Goal: Transaction & Acquisition: Subscribe to service/newsletter

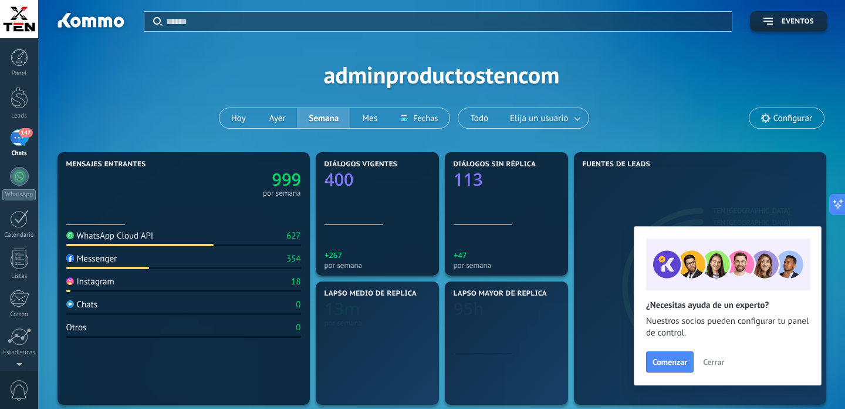
scroll to position [1625, 0]
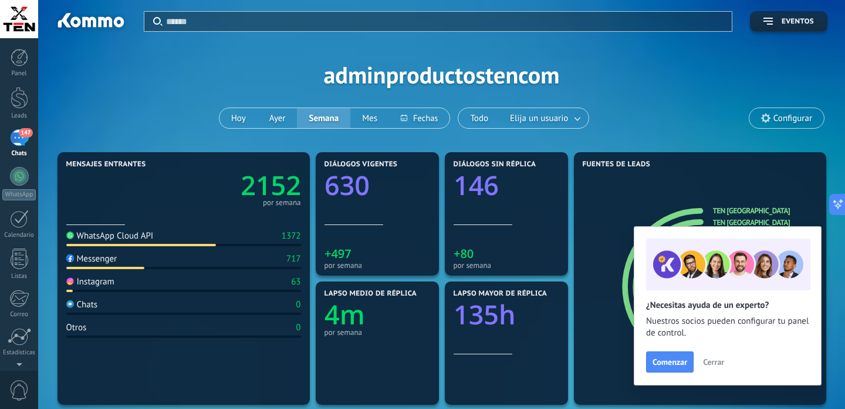
click at [21, 143] on div "147" at bounding box center [19, 137] width 19 height 17
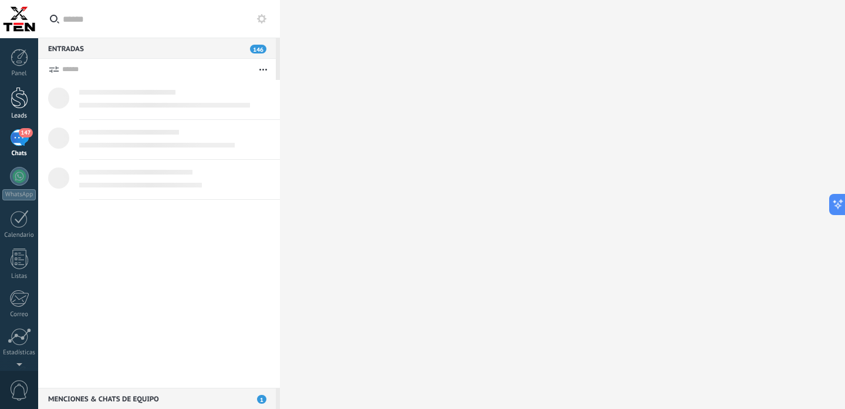
scroll to position [1625, 0]
click at [22, 101] on div at bounding box center [20, 98] width 18 height 22
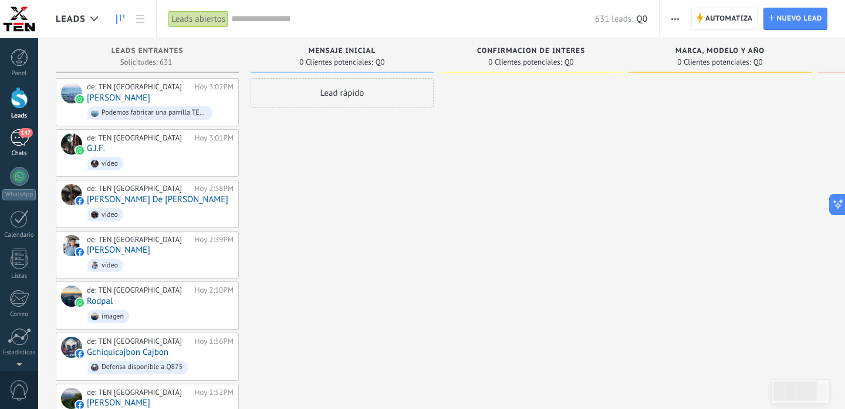
click at [22, 139] on div "147" at bounding box center [19, 137] width 19 height 17
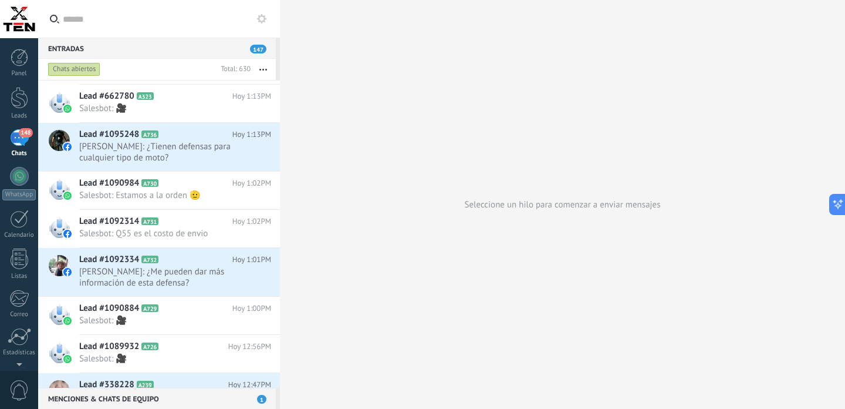
scroll to position [1046, 0]
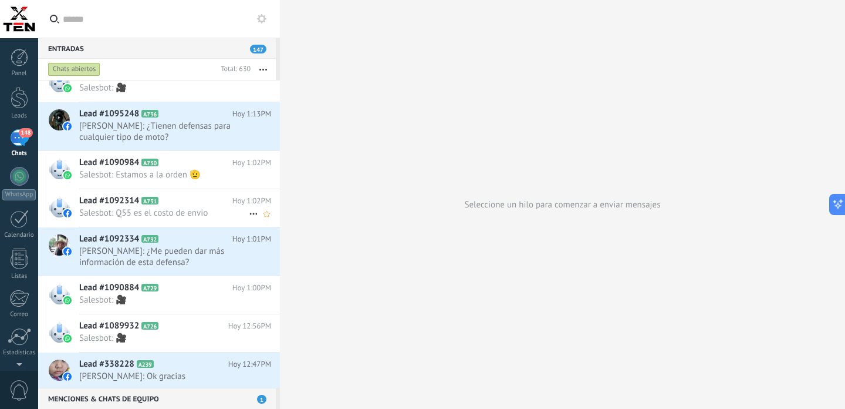
click at [191, 198] on h2 "Lead #1092314 A731" at bounding box center [155, 201] width 153 height 12
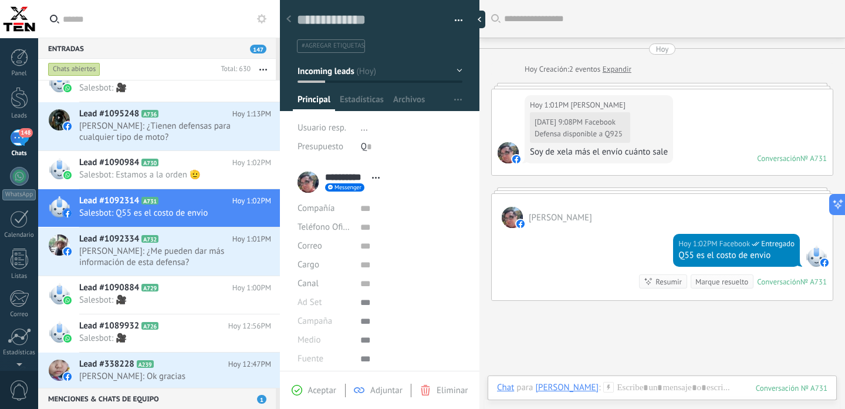
click at [704, 145] on div "Hoy 1:01PM Paco Tizol 07.08.2025 9:08PM Facebook Defensa disponible a Q925 Soy …" at bounding box center [662, 132] width 341 height 86
click at [630, 228] on div "[PERSON_NAME]" at bounding box center [662, 211] width 341 height 34
click at [714, 123] on div "Hoy 1:01PM Paco Tizol 07.08.2025 9:08PM Facebook Defensa disponible a Q925 Soy …" at bounding box center [662, 132] width 341 height 86
click at [620, 72] on link "Expandir" at bounding box center [617, 69] width 29 height 12
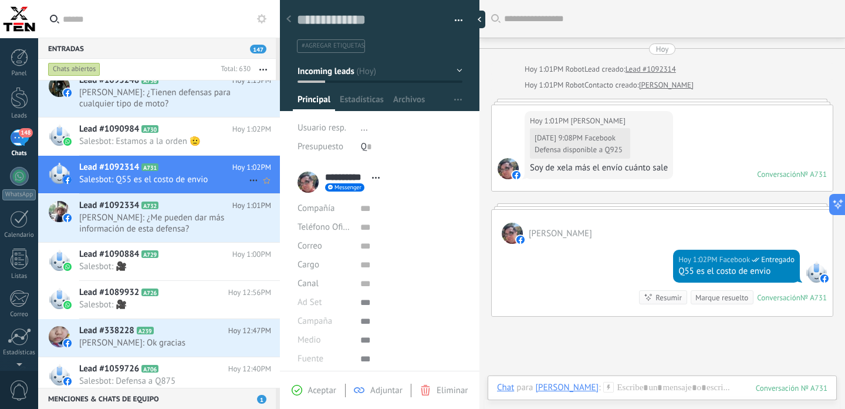
scroll to position [1057, 0]
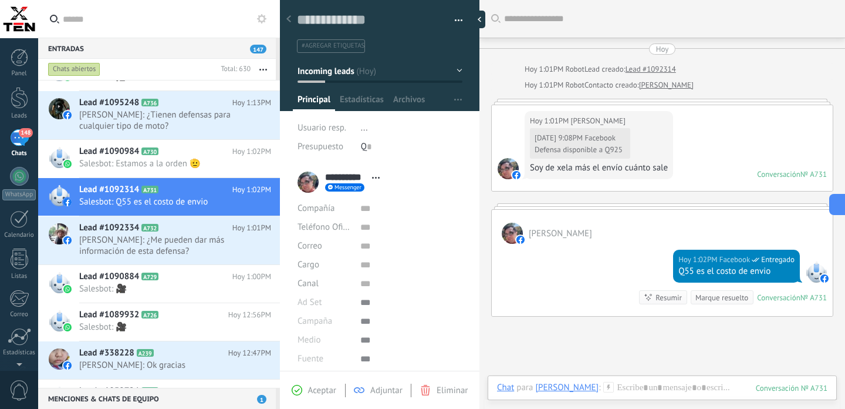
click at [614, 139] on div "07.08.2025 9:08PM Facebook Defensa disponible a Q925 Soy de xela más el envío c…" at bounding box center [599, 150] width 138 height 47
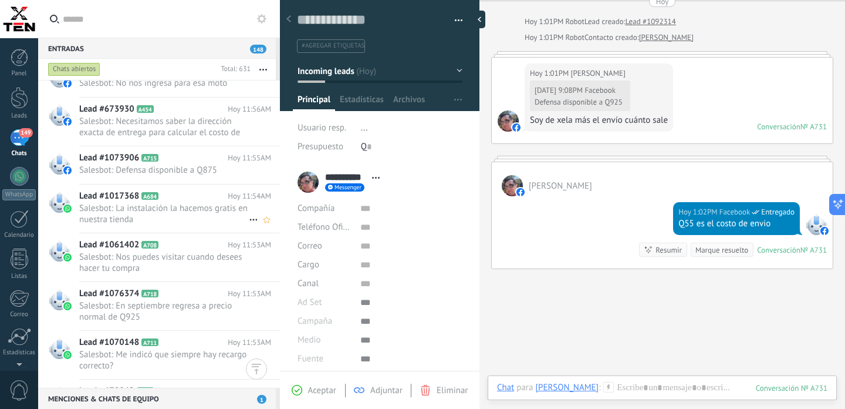
scroll to position [1986, 0]
click at [180, 208] on span "Salesbot: La instalación la hacemos gratis en nuestra tienda" at bounding box center [164, 213] width 170 height 22
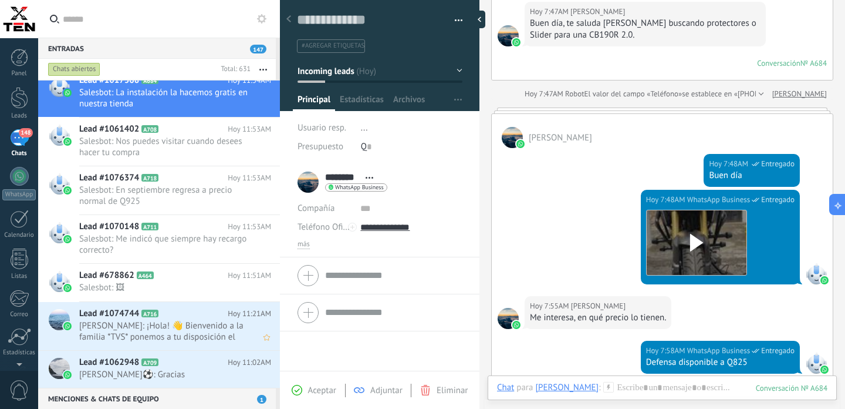
scroll to position [2165, 0]
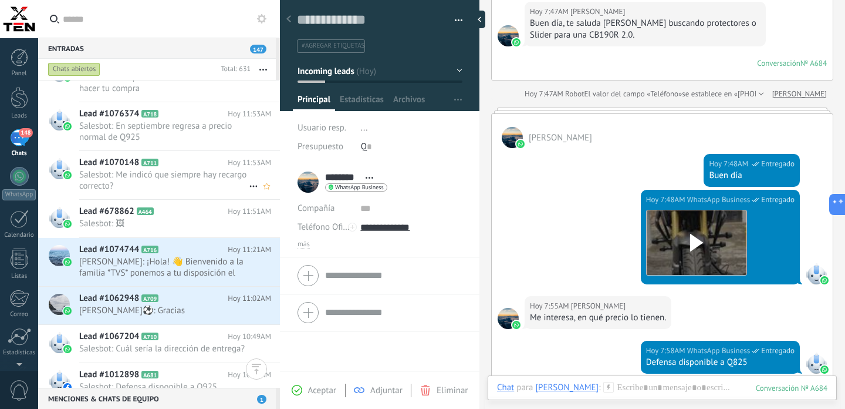
click at [192, 173] on span "Salesbot: Me indicó que siempre hay recargo correcto?" at bounding box center [164, 180] width 170 height 22
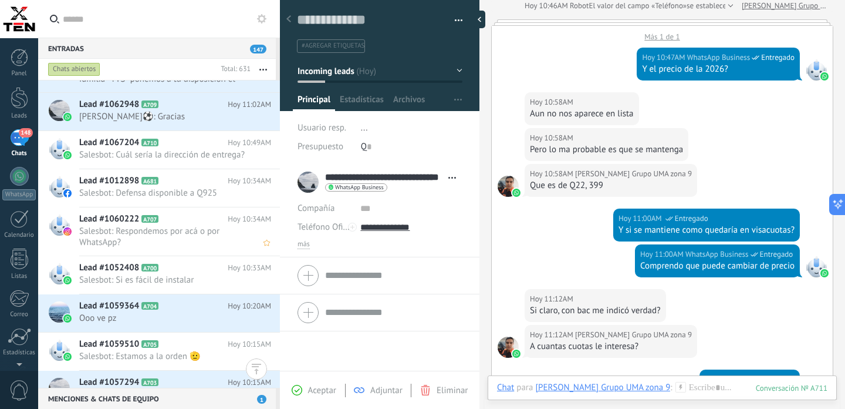
scroll to position [2380, 0]
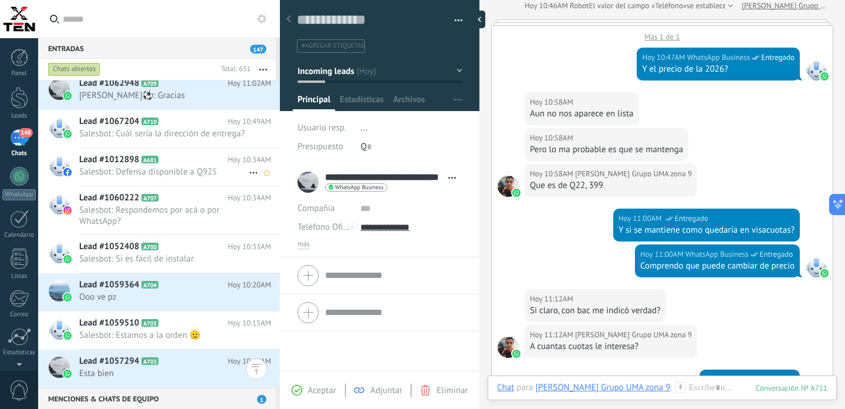
click at [178, 164] on h2 "Lead #1012898 A681" at bounding box center [153, 160] width 149 height 12
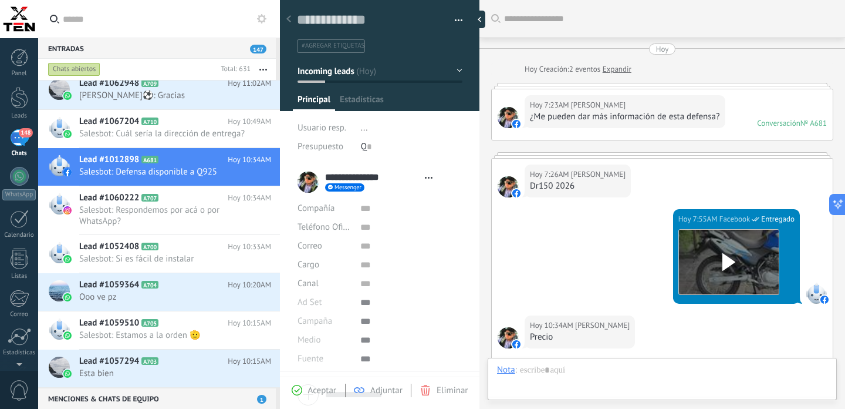
type textarea "**********"
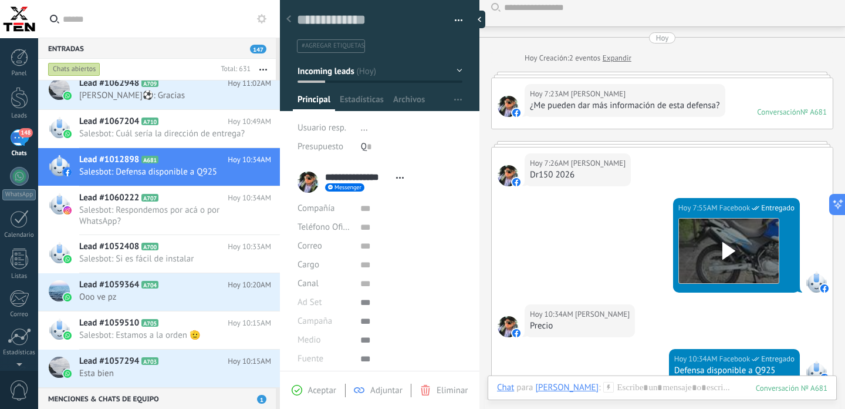
scroll to position [13, 0]
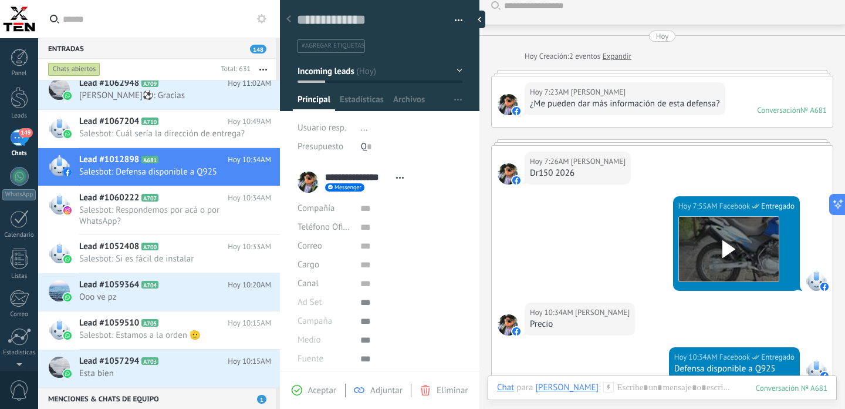
click at [366, 130] on span "..." at bounding box center [364, 127] width 7 height 11
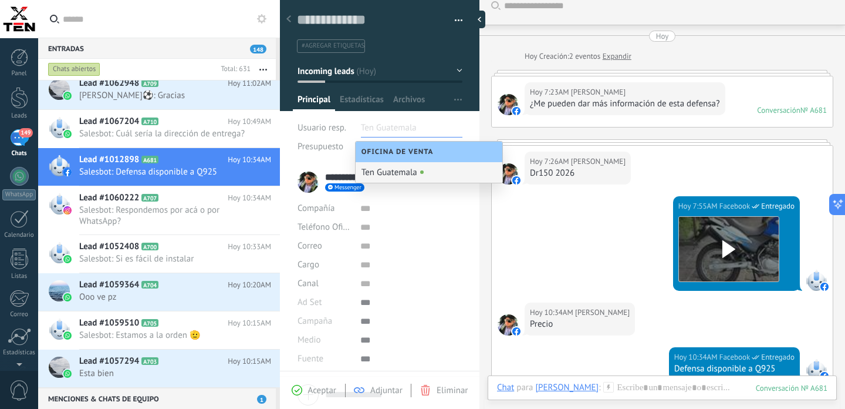
click at [557, 215] on div "Hoy 7:55AM Facebook Entregado Descargar" at bounding box center [662, 249] width 341 height 106
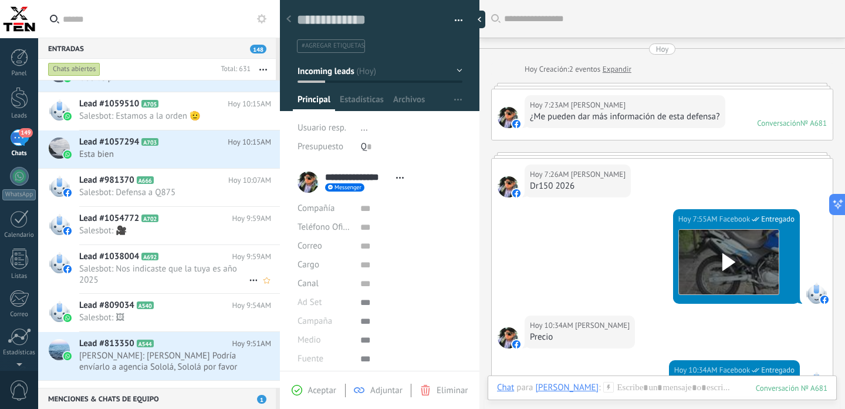
scroll to position [2687, 0]
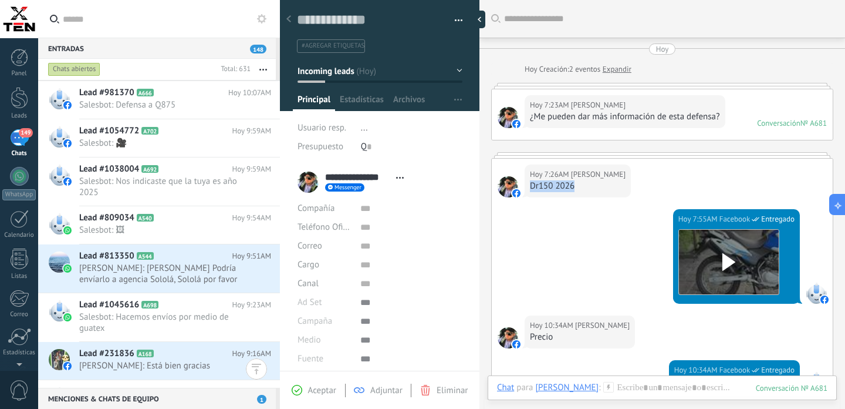
drag, startPoint x: 532, startPoint y: 188, endPoint x: 574, endPoint y: 189, distance: 41.7
click at [574, 189] on div "Dr150 2026" at bounding box center [578, 186] width 96 height 12
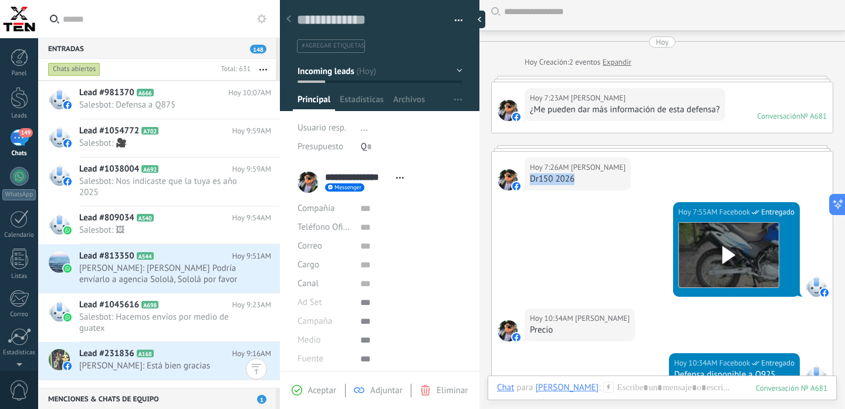
scroll to position [0, 0]
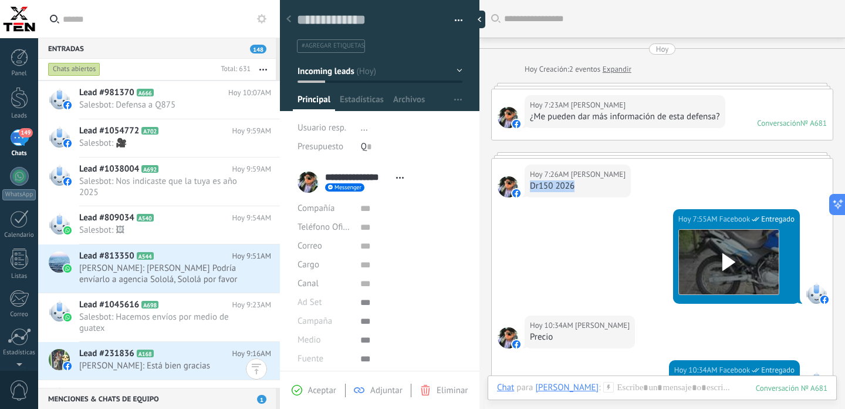
click at [575, 190] on div "Dr150 2026" at bounding box center [578, 186] width 96 height 12
drag, startPoint x: 575, startPoint y: 188, endPoint x: 530, endPoint y: 186, distance: 44.7
click at [530, 186] on div "Hoy 7:26AM Guillermo Reyes Dr150 2026" at bounding box center [578, 180] width 106 height 33
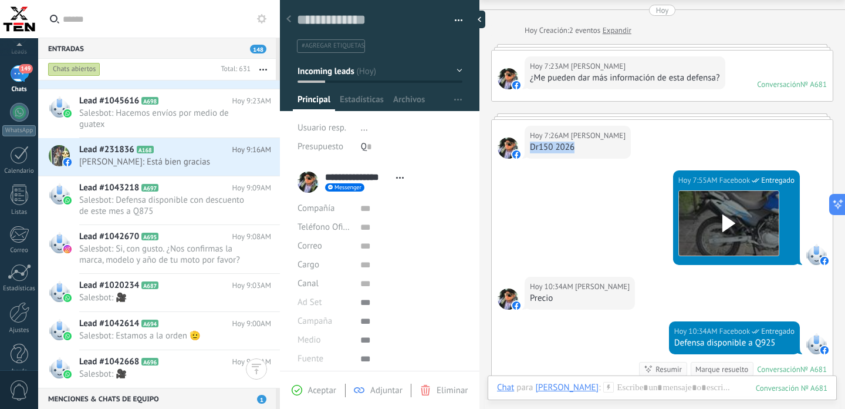
scroll to position [81, 0]
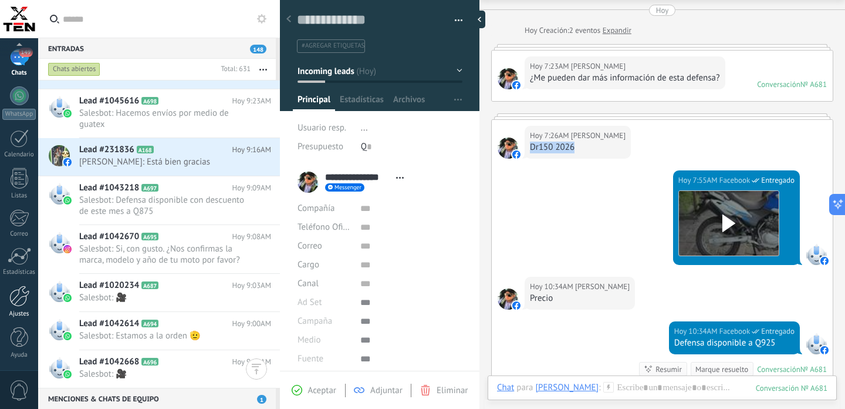
click at [17, 301] on div at bounding box center [19, 295] width 20 height 21
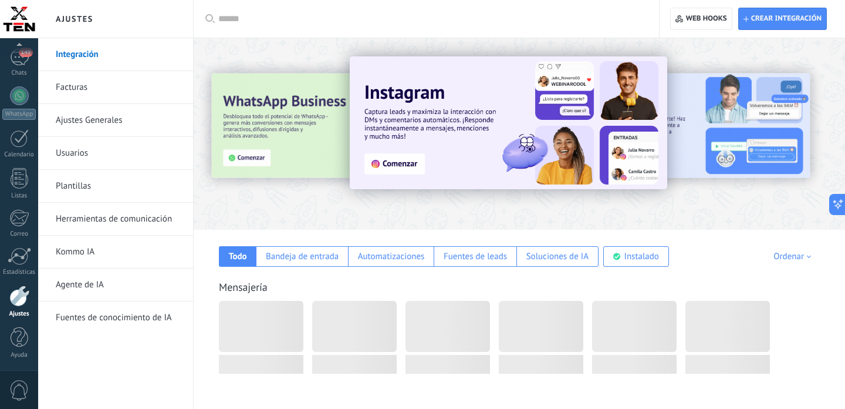
scroll to position [1625, 0]
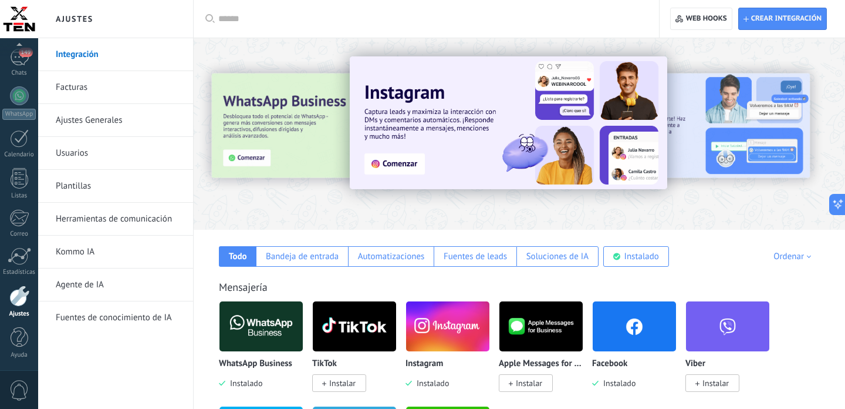
click at [110, 283] on link "Agente de IA" at bounding box center [119, 284] width 126 height 33
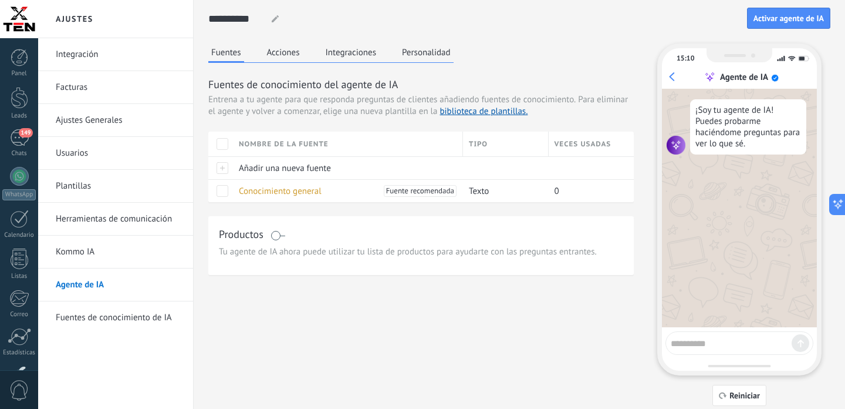
click at [284, 53] on button "Acciones" at bounding box center [283, 52] width 39 height 18
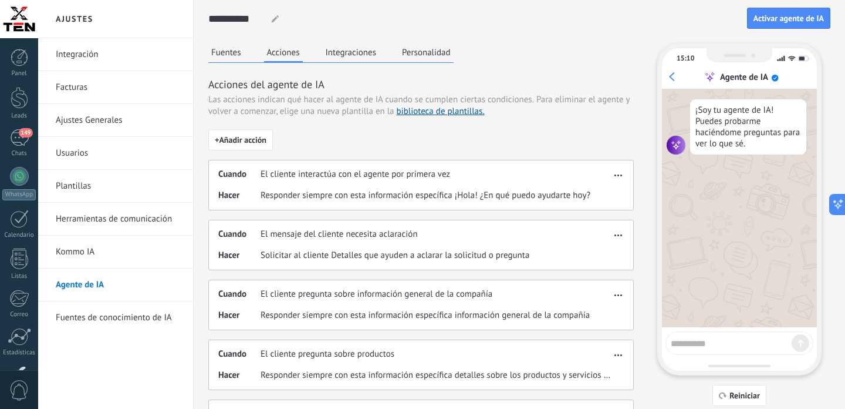
click at [349, 52] on button "Integraciones" at bounding box center [351, 52] width 57 height 18
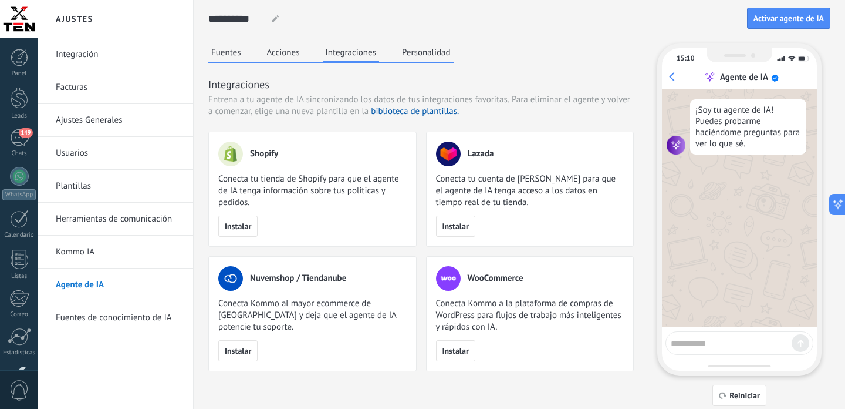
click at [416, 53] on button "Personalidad" at bounding box center [426, 52] width 55 height 18
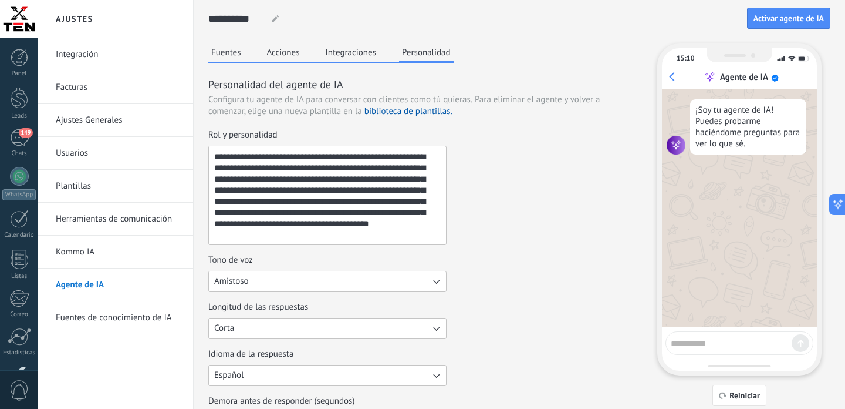
click at [357, 52] on button "Integraciones" at bounding box center [351, 52] width 57 height 18
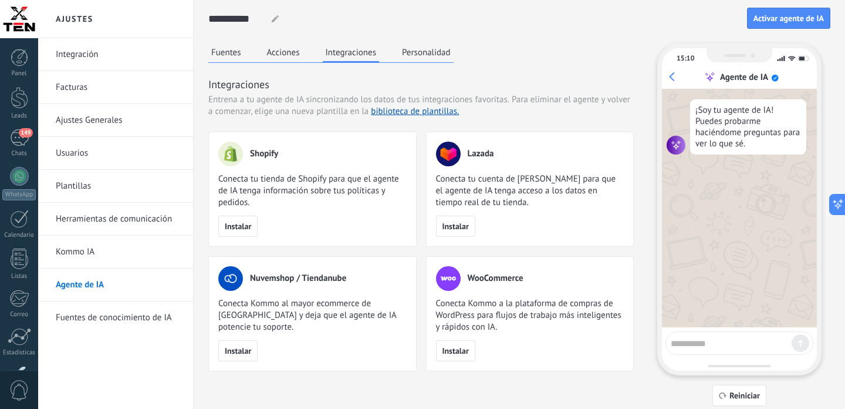
click at [286, 53] on button "Acciones" at bounding box center [283, 52] width 39 height 18
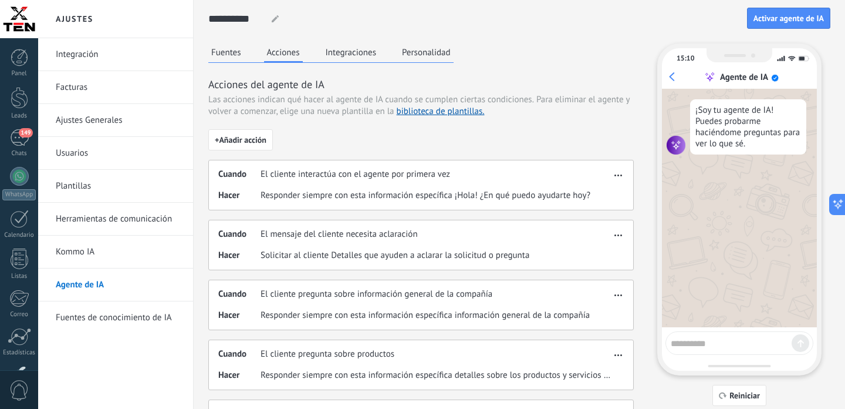
click at [230, 53] on button "Fuentes" at bounding box center [226, 52] width 36 height 18
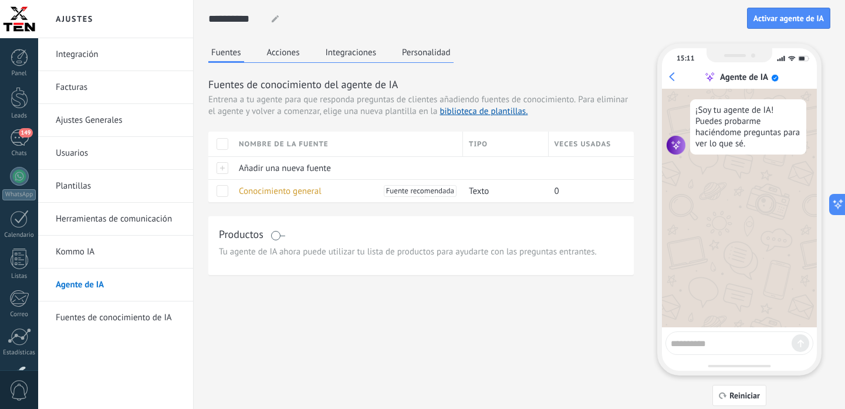
click at [433, 49] on button "Personalidad" at bounding box center [426, 52] width 55 height 18
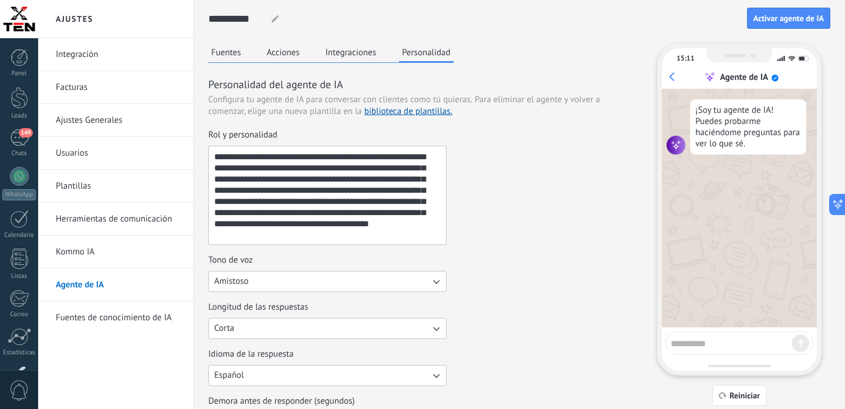
click at [357, 53] on button "Integraciones" at bounding box center [351, 52] width 57 height 18
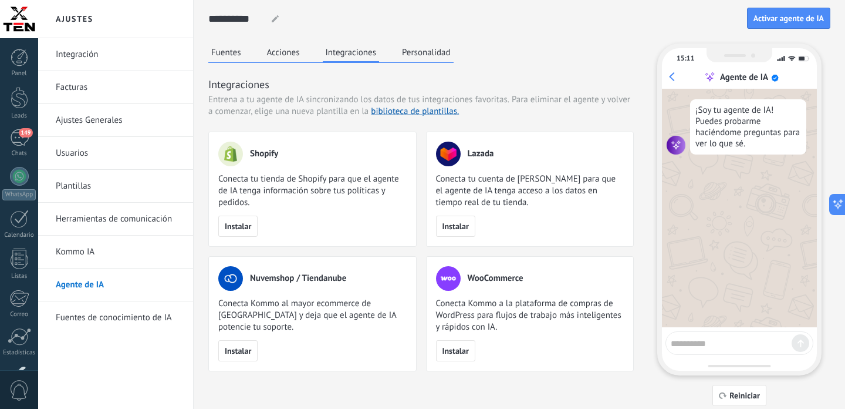
click at [286, 55] on button "Acciones" at bounding box center [283, 52] width 39 height 18
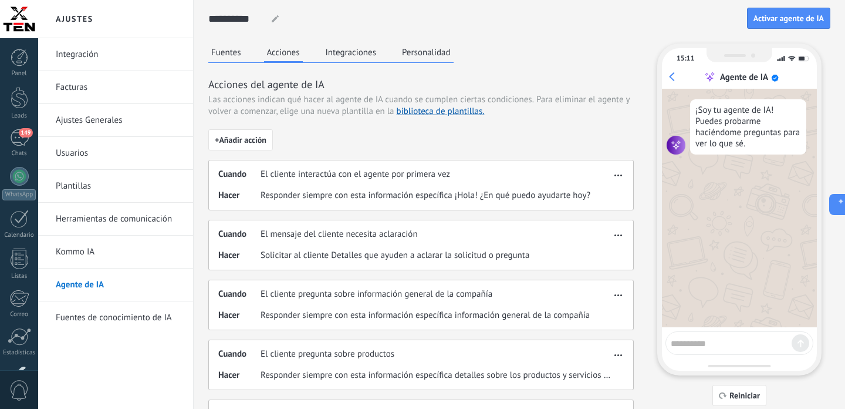
click at [229, 55] on button "Fuentes" at bounding box center [226, 52] width 36 height 18
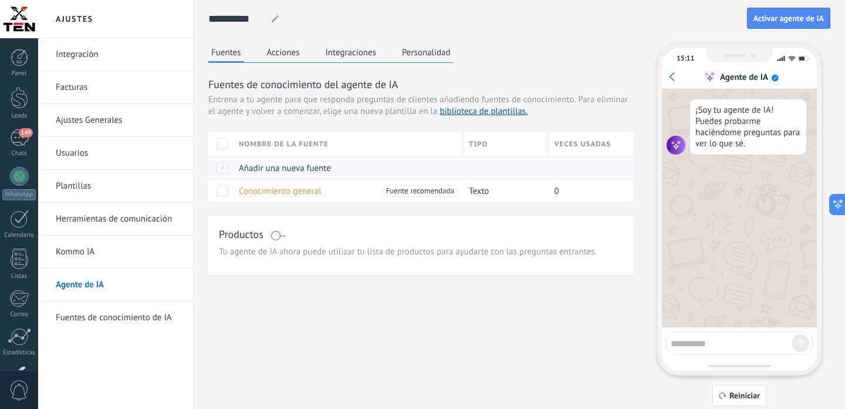
click at [295, 167] on span "Añadir una nueva fuente" at bounding box center [285, 168] width 92 height 11
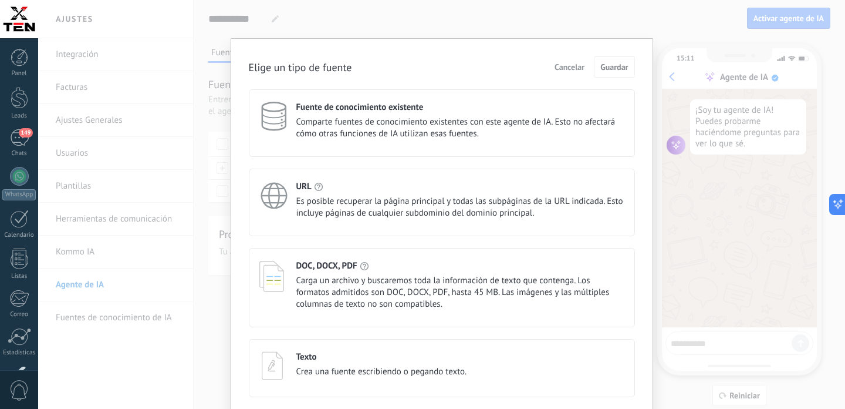
click at [674, 24] on div "Elige un tipo de fuente Cancelar Guardar Fuente de conocimiento existente Compa…" at bounding box center [441, 204] width 807 height 409
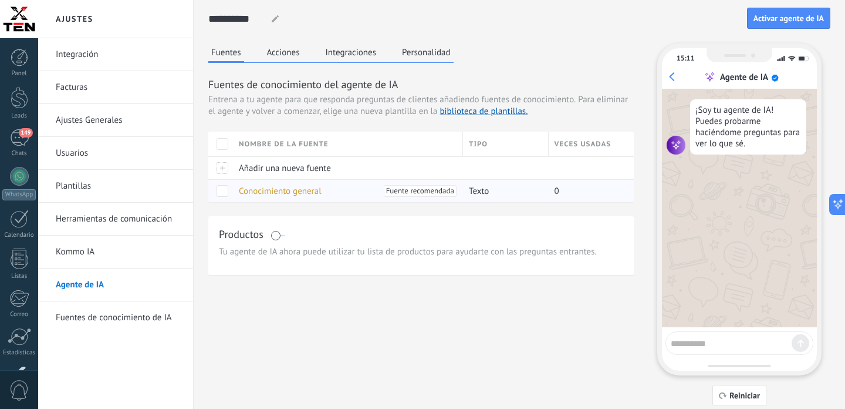
click at [274, 191] on span "Conocimiento general" at bounding box center [280, 190] width 83 height 11
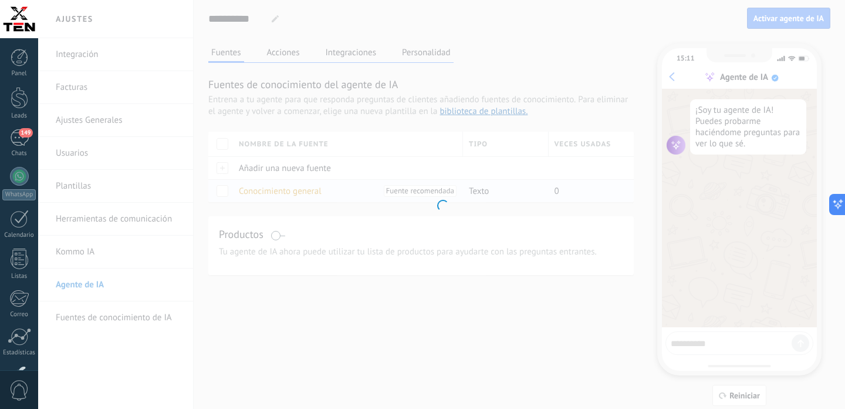
type input "**********"
type textarea "**********"
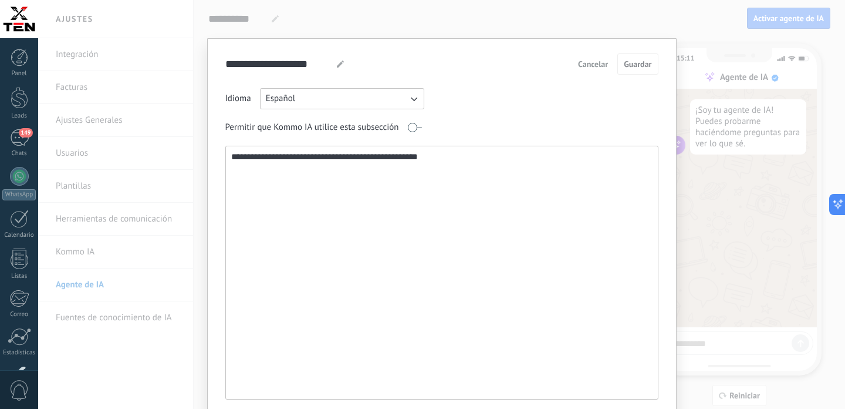
click at [447, 204] on textarea "**********" at bounding box center [441, 272] width 430 height 252
drag, startPoint x: 445, startPoint y: 160, endPoint x: 226, endPoint y: 160, distance: 218.9
click at [226, 160] on textarea "**********" at bounding box center [441, 272] width 430 height 252
click at [453, 158] on textarea "**********" at bounding box center [441, 272] width 430 height 252
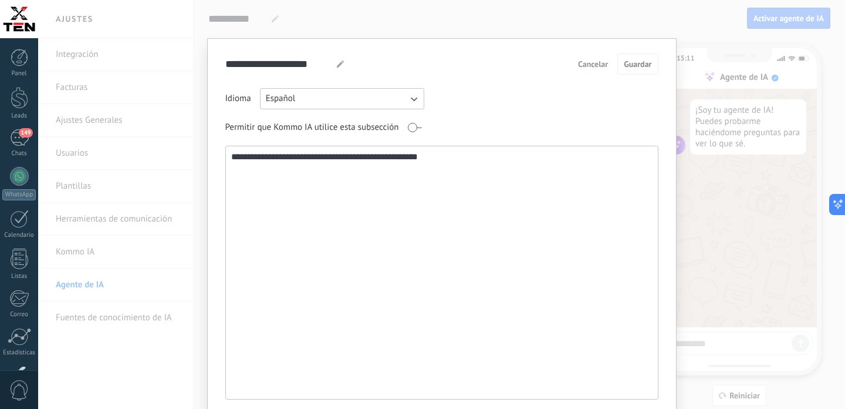
click at [453, 157] on textarea "**********" at bounding box center [441, 272] width 430 height 252
drag, startPoint x: 225, startPoint y: 126, endPoint x: 401, endPoint y: 127, distance: 176.1
click at [403, 130] on label "Permitir que Kommo IA utilice esta subsección" at bounding box center [323, 128] width 197 height 12
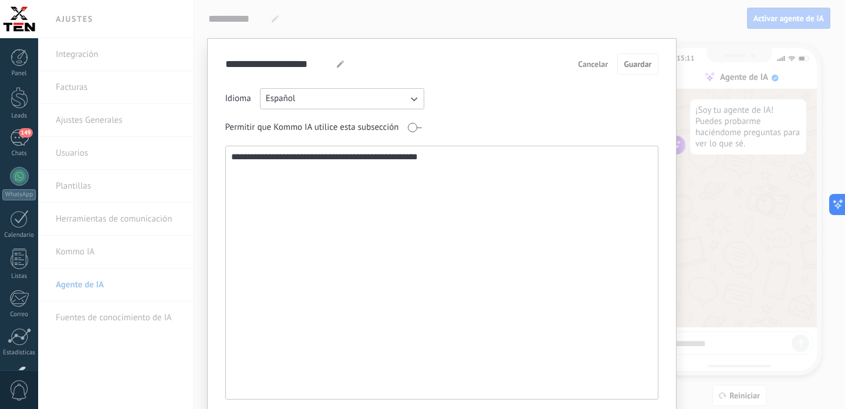
click at [398, 180] on textarea "**********" at bounding box center [441, 272] width 430 height 252
click at [593, 63] on span "Cancelar" at bounding box center [593, 64] width 30 height 8
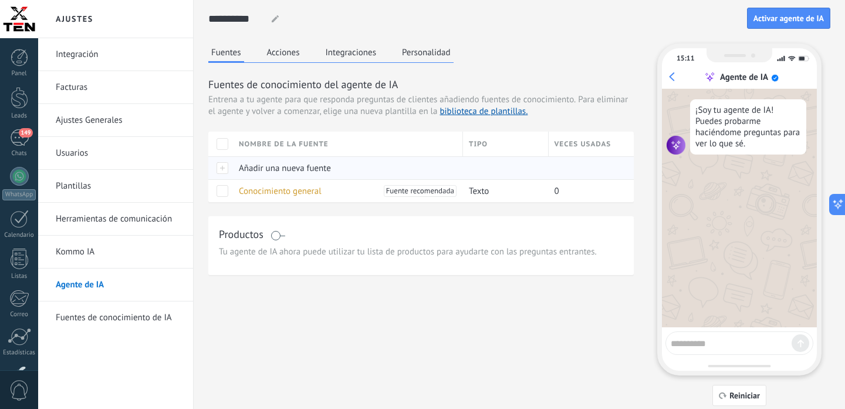
click at [289, 169] on span "Añadir una nueva fuente" at bounding box center [285, 168] width 92 height 11
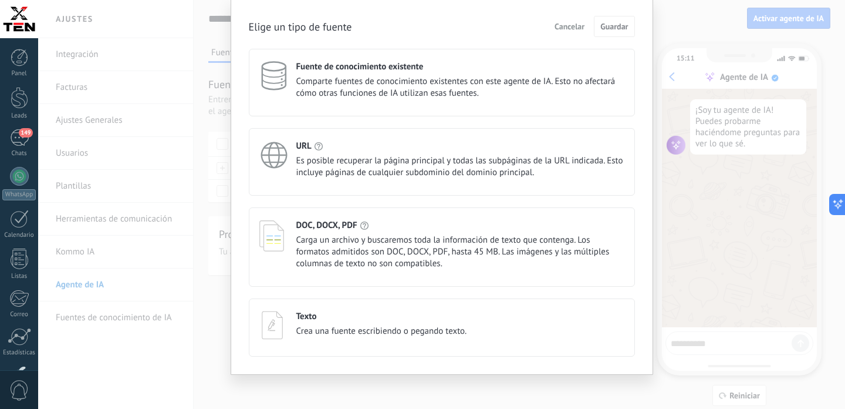
scroll to position [22, 0]
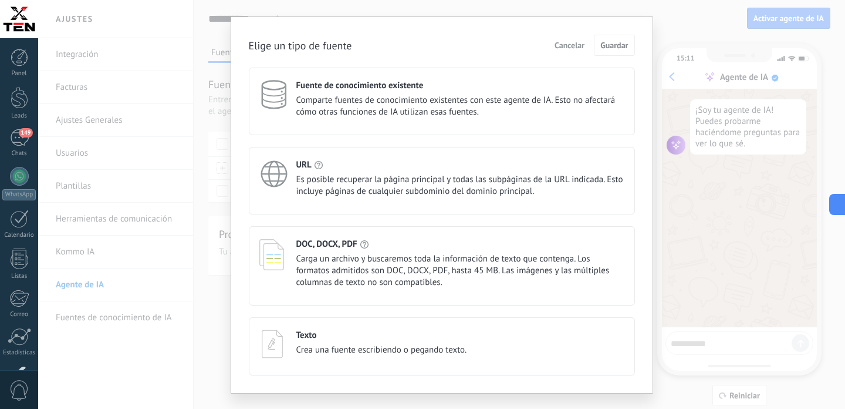
click at [396, 187] on span "Es posible recuperar la página principal y todas las subpáginas de la URL indic…" at bounding box center [460, 185] width 328 height 23
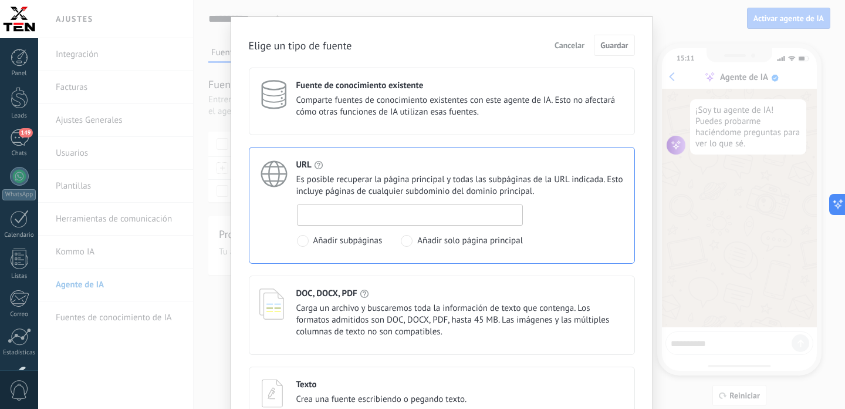
click at [347, 217] on input at bounding box center [410, 214] width 225 height 19
paste input "**********"
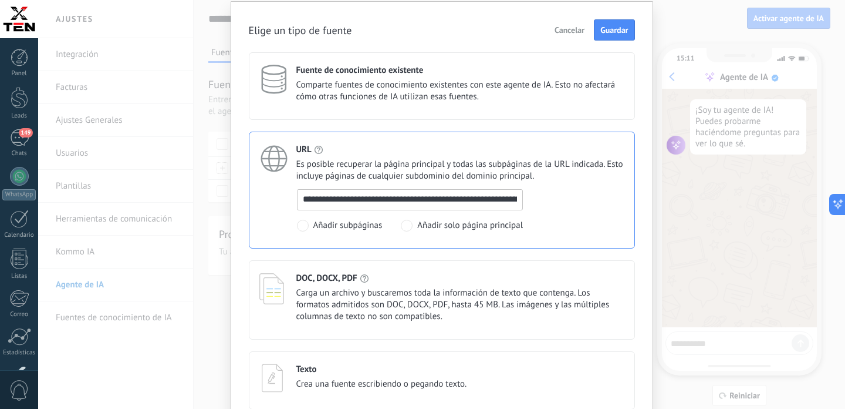
scroll to position [45, 0]
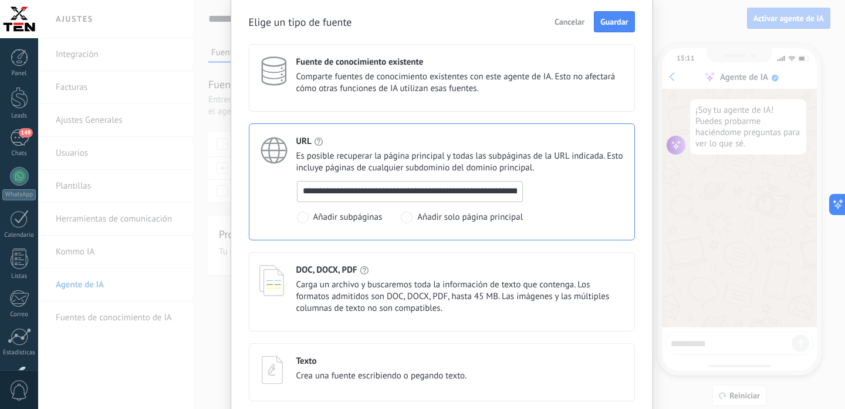
type input "**********"
click at [409, 218] on span at bounding box center [407, 217] width 12 height 12
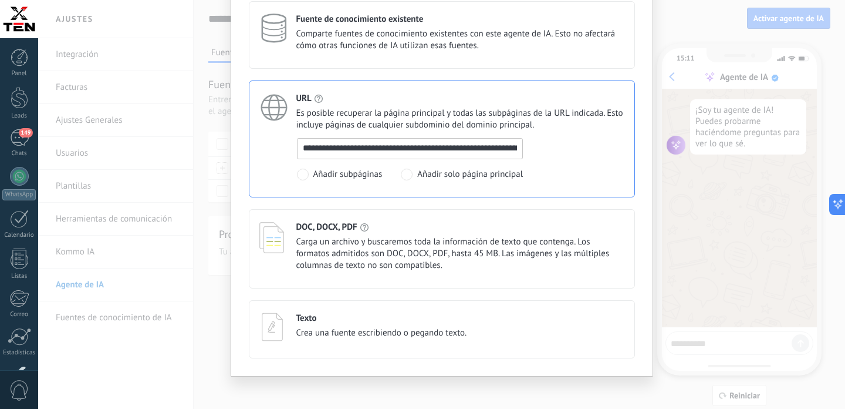
scroll to position [96, 0]
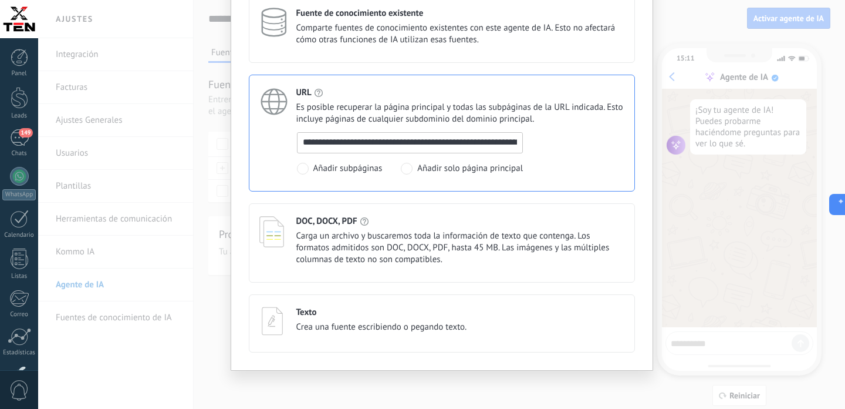
click at [302, 168] on span at bounding box center [303, 169] width 12 height 12
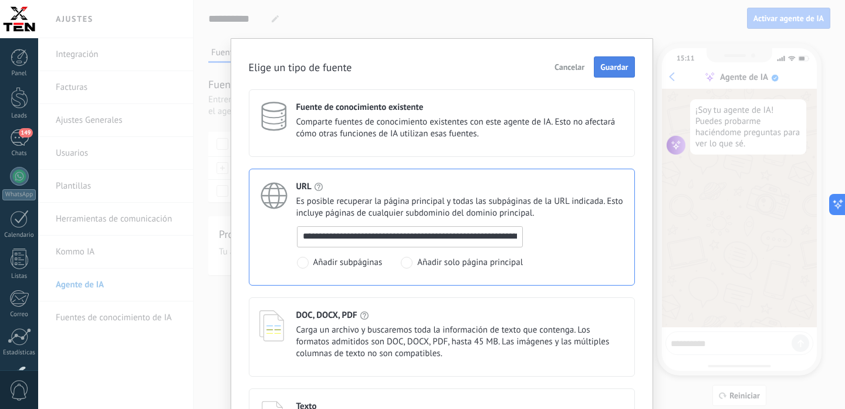
click at [609, 69] on span "Guardar" at bounding box center [614, 67] width 28 height 8
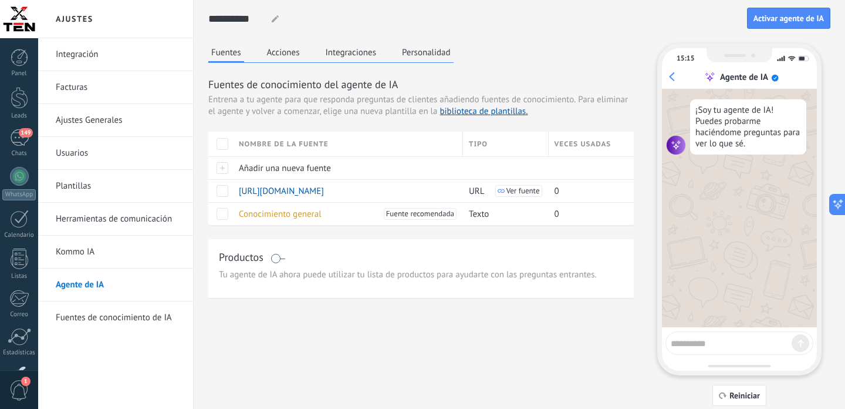
scroll to position [2445, 0]
click at [710, 346] on textarea at bounding box center [731, 341] width 121 height 15
type textarea "**********"
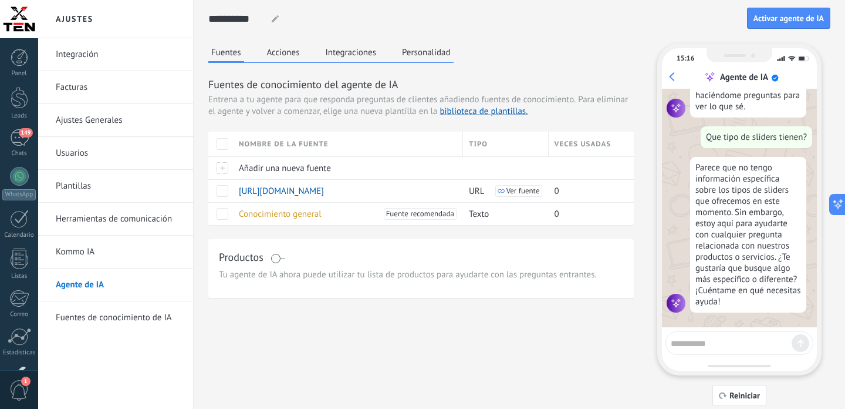
scroll to position [48, 0]
click at [298, 161] on div "Añadir una nueva fuente" at bounding box center [345, 168] width 224 height 22
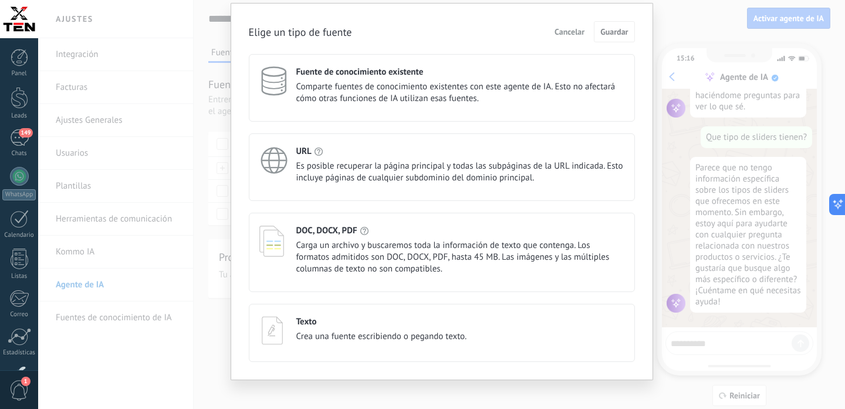
scroll to position [42, 0]
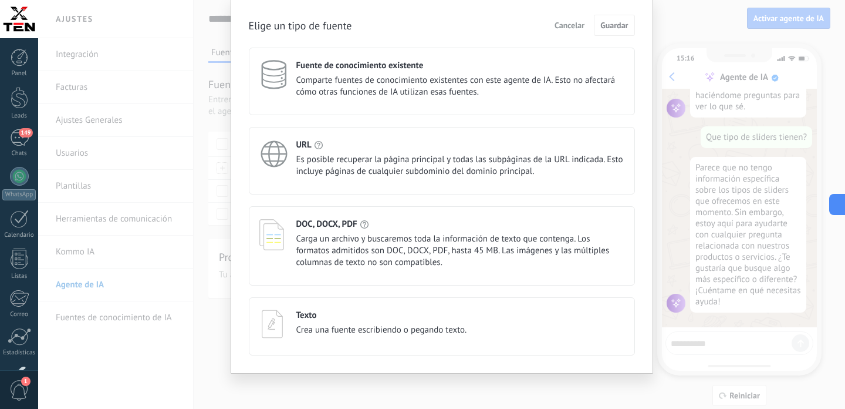
click at [397, 331] on span "Crea una fuente escribiendo o pegando texto." at bounding box center [381, 330] width 171 height 12
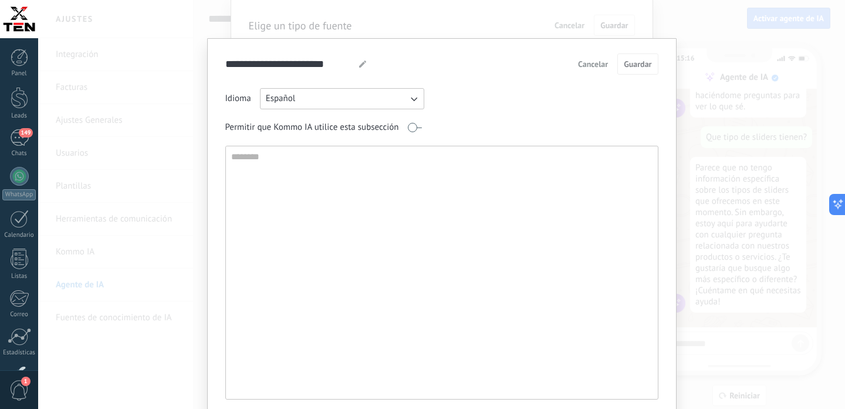
click at [595, 64] on span "Cancelar" at bounding box center [593, 64] width 30 height 8
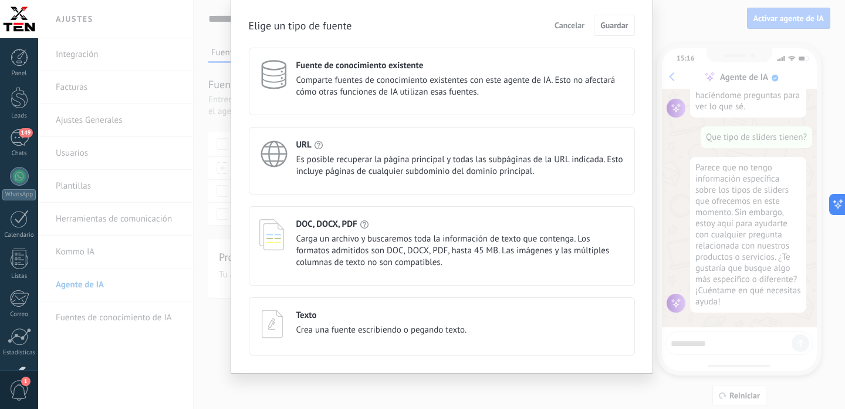
click at [410, 244] on span "Carga un archivo y buscaremos toda la información de texto que contenga. Los fo…" at bounding box center [460, 250] width 328 height 35
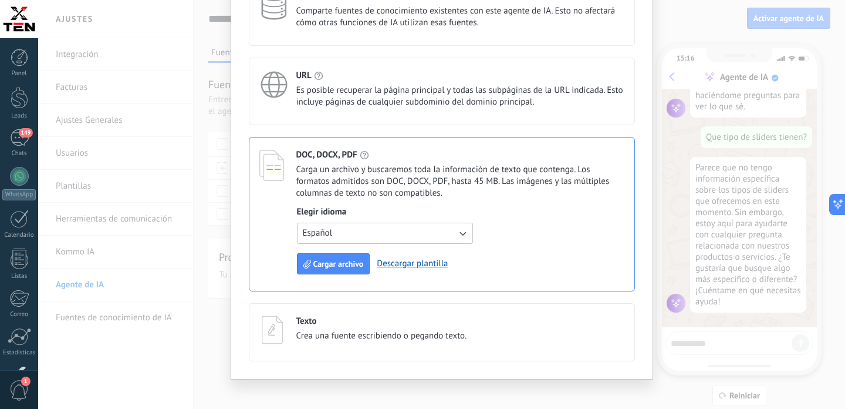
scroll to position [122, 0]
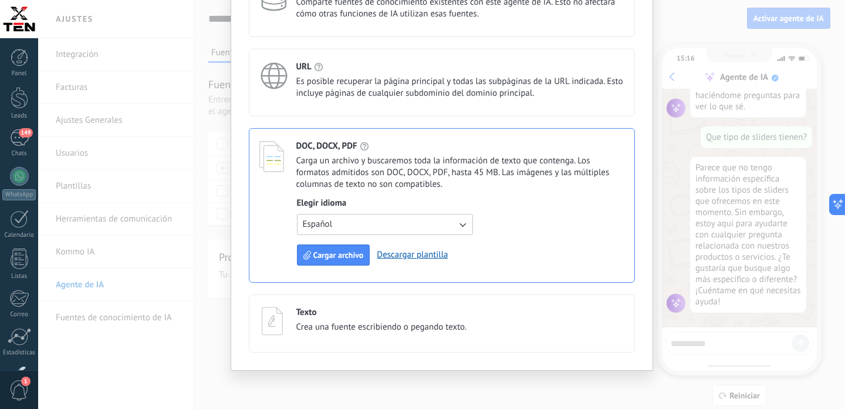
click at [373, 331] on span "Crea una fuente escribiendo o pegando texto." at bounding box center [381, 327] width 171 height 12
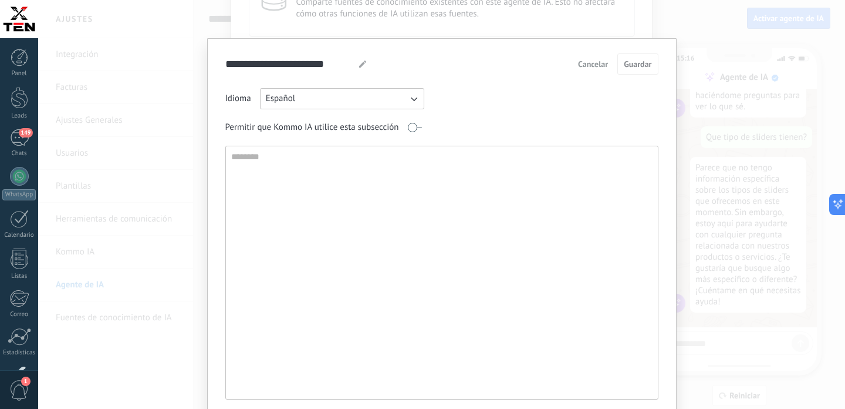
click at [380, 231] on textarea at bounding box center [441, 272] width 430 height 252
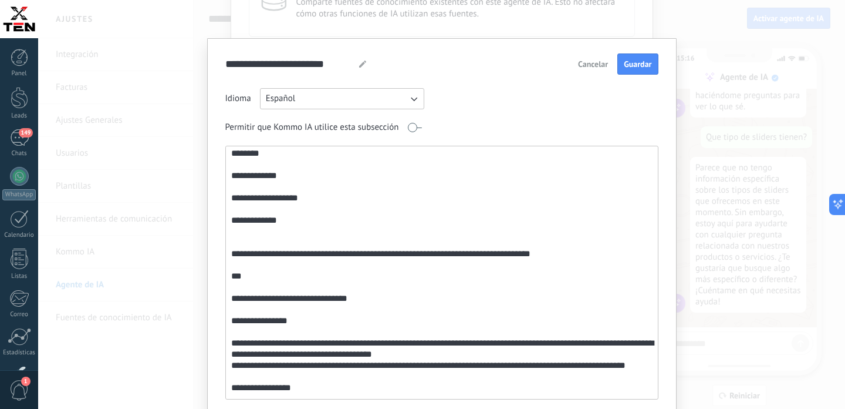
scroll to position [0, 0]
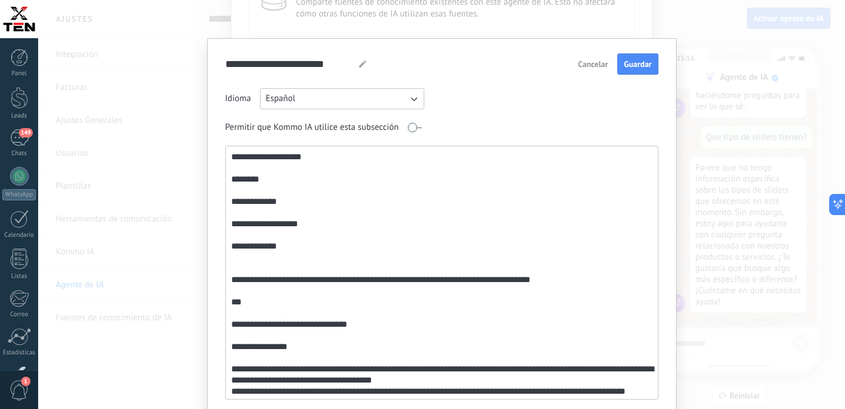
type textarea "**********"
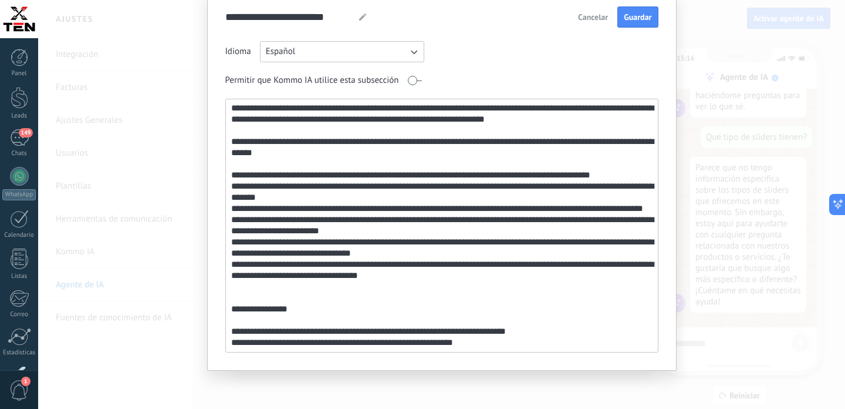
scroll to position [823, 0]
click at [640, 17] on span "Guardar" at bounding box center [638, 17] width 28 height 8
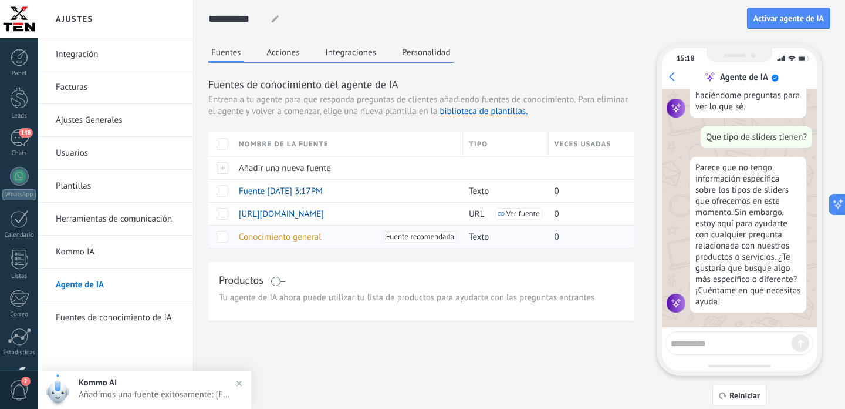
scroll to position [48, 0]
click at [582, 215] on div "0" at bounding box center [587, 214] width 77 height 22
click at [324, 215] on span "https://docs.google.com/document/d/1K2LgErgOCcwjJGq7c1V1i8y4Ad4LoPaklNJcD1UsVQY…" at bounding box center [281, 213] width 85 height 11
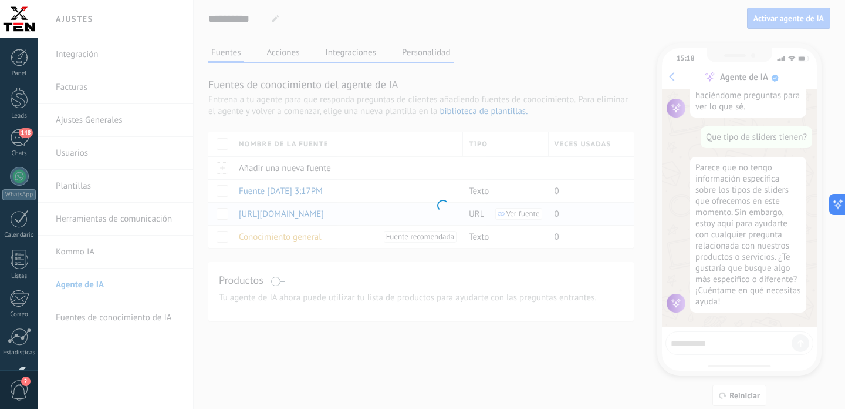
scroll to position [48, 0]
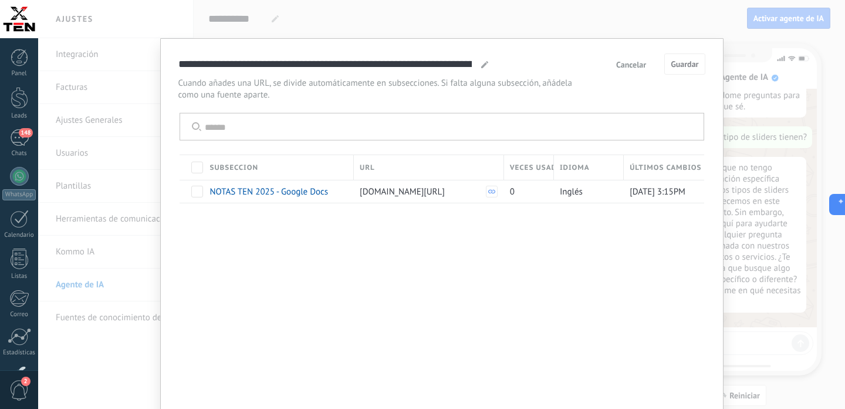
click at [629, 71] on button "Cancelar" at bounding box center [631, 65] width 41 height 18
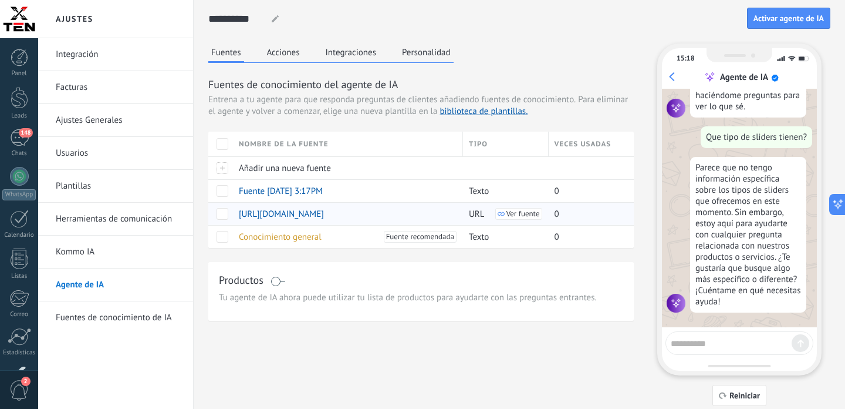
click at [224, 210] on span at bounding box center [223, 214] width 12 height 12
click at [262, 216] on span "Eliminar" at bounding box center [261, 213] width 31 height 23
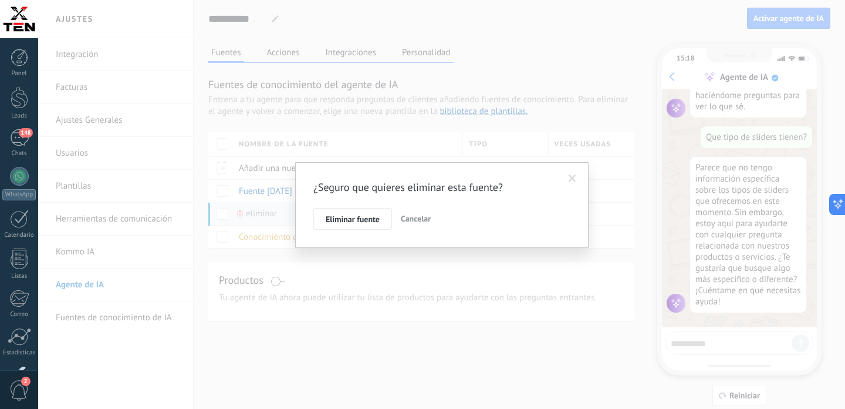
click at [350, 215] on span "Eliminar fuente" at bounding box center [353, 219] width 54 height 8
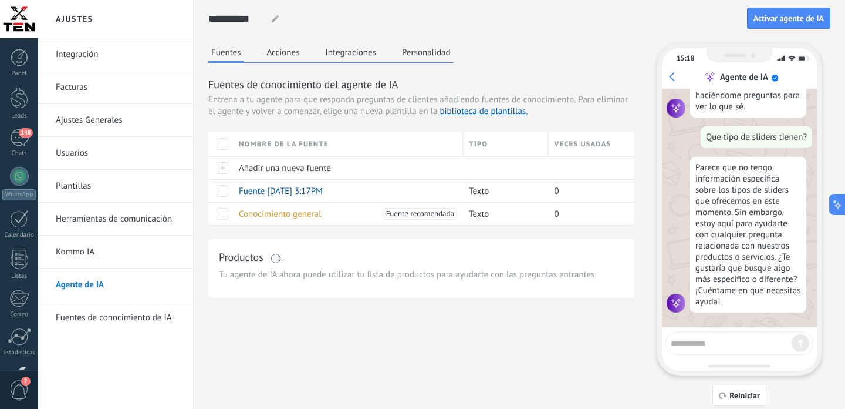
click at [702, 349] on div at bounding box center [740, 342] width 148 height 23
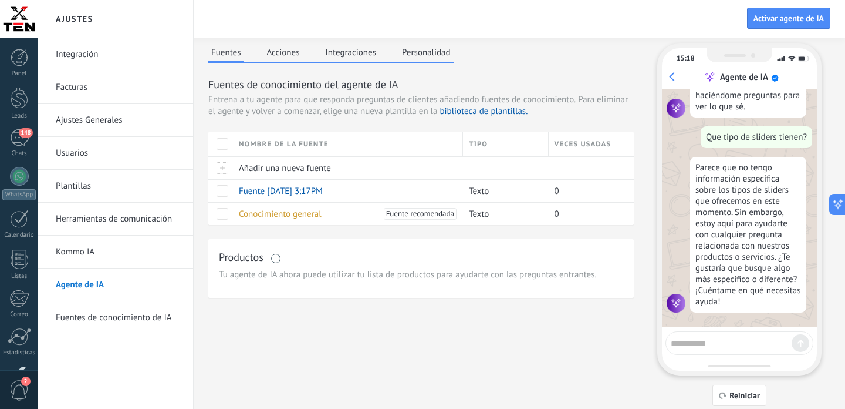
scroll to position [35, 0]
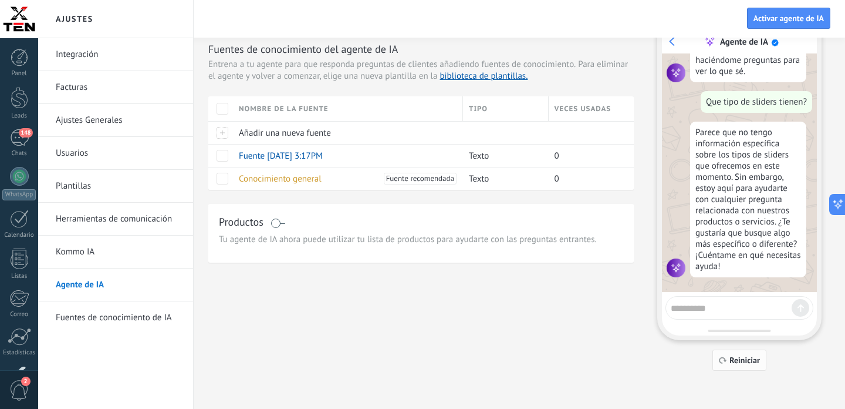
click at [740, 358] on span "Reiniciar" at bounding box center [745, 360] width 31 height 8
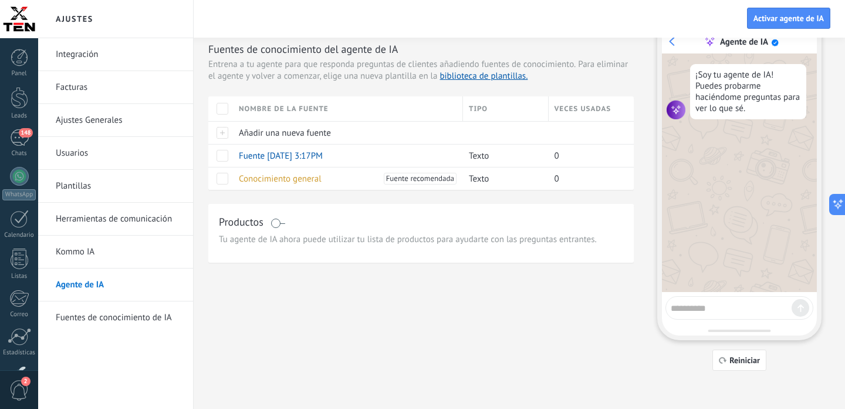
click at [692, 311] on textarea at bounding box center [731, 306] width 121 height 15
type textarea "*"
type textarea "**********"
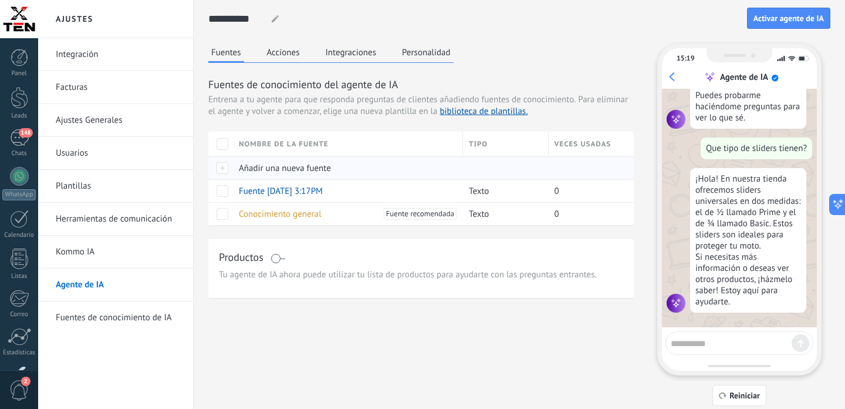
click at [281, 166] on span "Añadir una nueva fuente" at bounding box center [285, 168] width 92 height 11
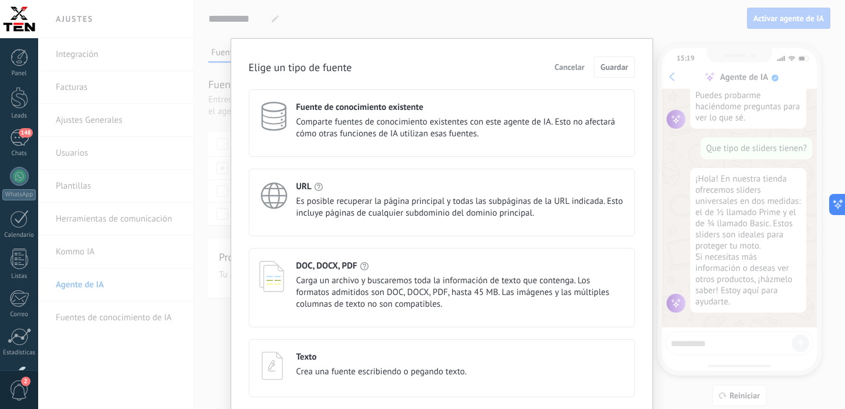
click at [567, 63] on span "Cancelar" at bounding box center [570, 67] width 30 height 8
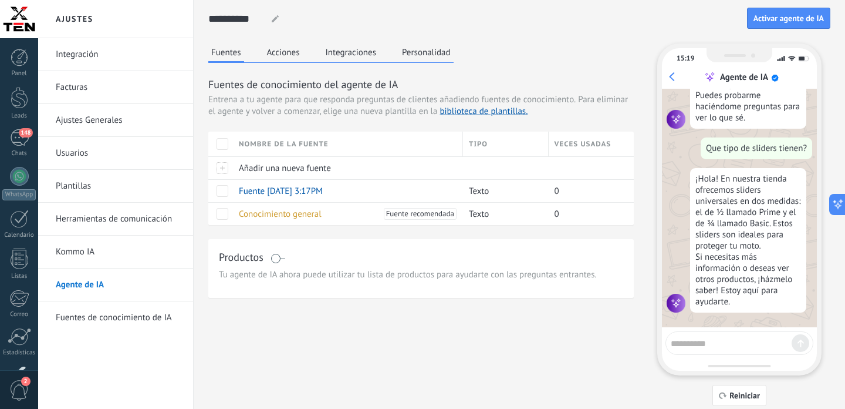
scroll to position [36, 0]
click at [286, 55] on button "Acciones" at bounding box center [283, 52] width 39 height 18
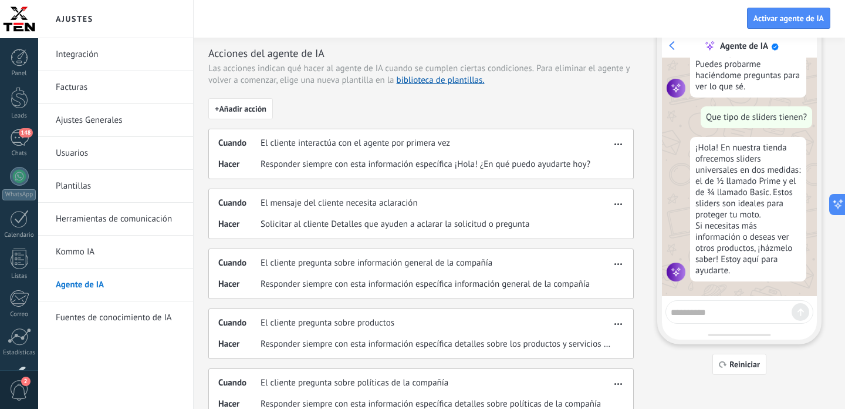
scroll to position [38, 0]
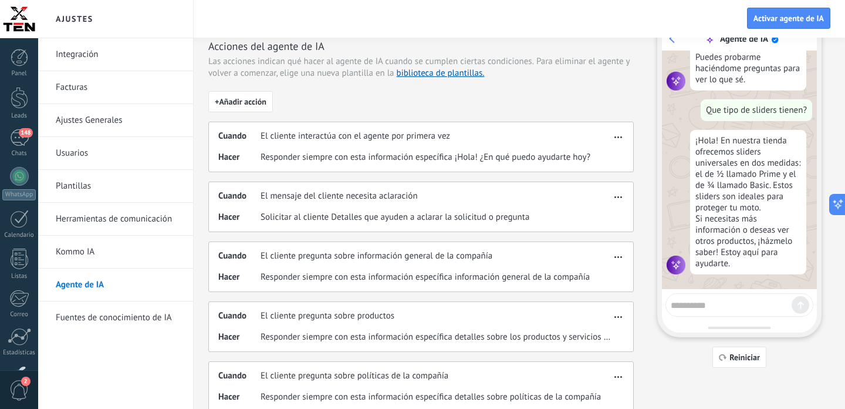
click at [623, 137] on button "button" at bounding box center [619, 135] width 14 height 14
click at [605, 152] on span "Editar" at bounding box center [595, 155] width 22 height 12
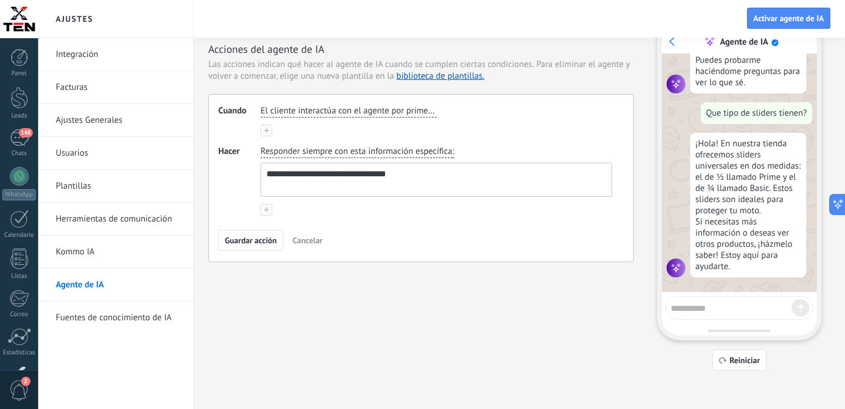
click at [419, 114] on span "El cliente interactúa con el agente por primera vez" at bounding box center [349, 111] width 176 height 12
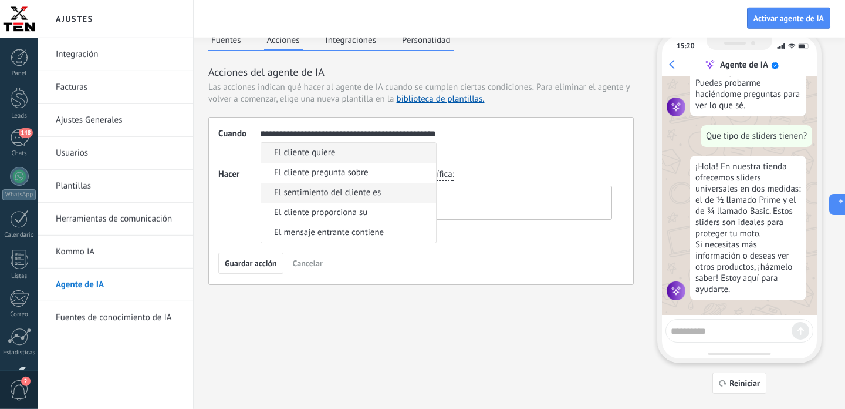
scroll to position [0, 0]
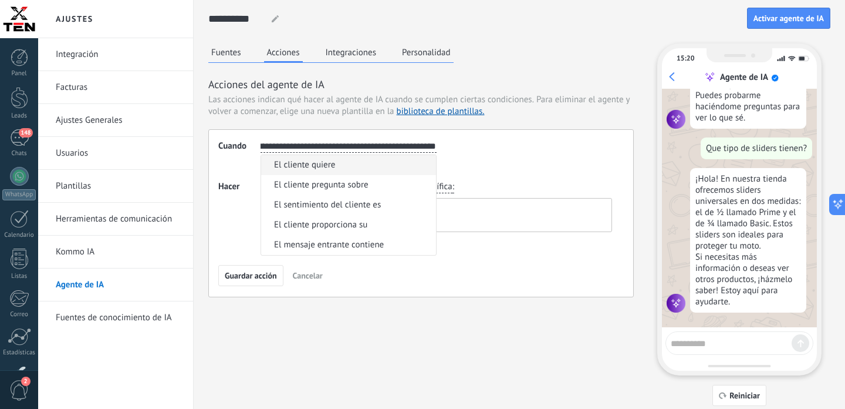
click at [502, 155] on div "**********" at bounding box center [437, 155] width 352 height 31
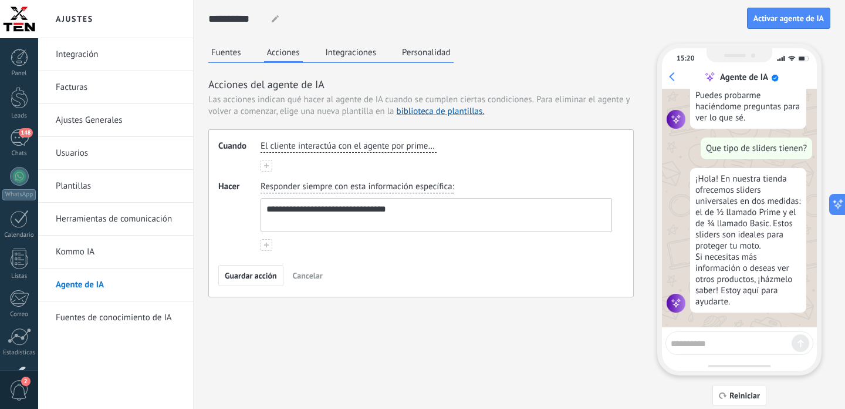
click at [395, 147] on span "El cliente interactúa con el agente por primera vez" at bounding box center [349, 146] width 176 height 12
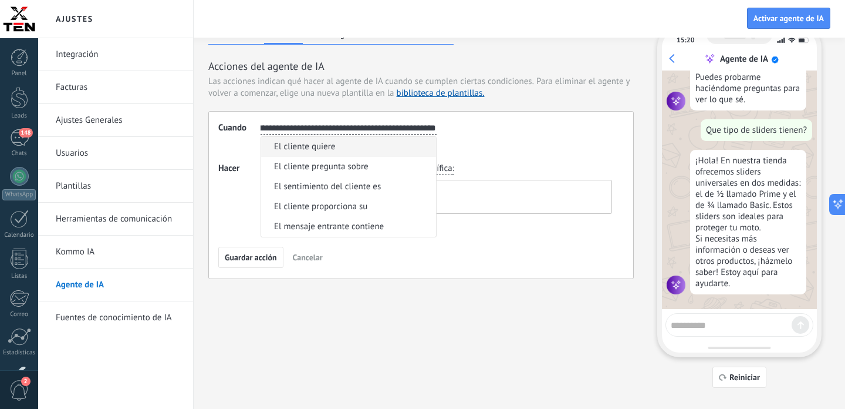
scroll to position [19, 0]
click at [515, 125] on div "**********" at bounding box center [436, 127] width 356 height 17
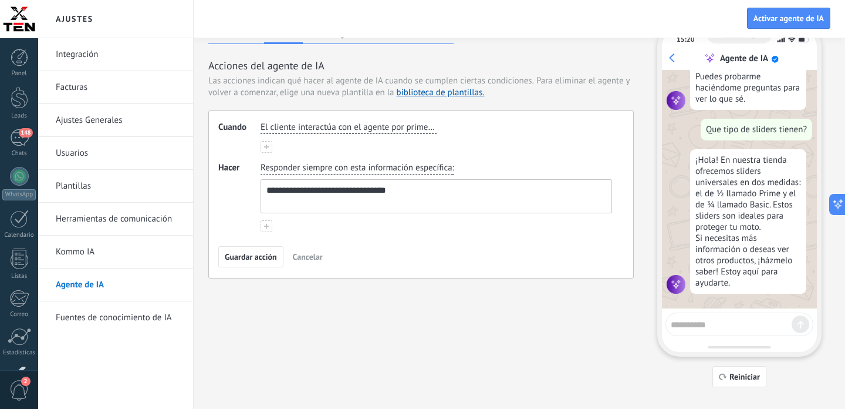
click at [367, 124] on span "El cliente interactúa con el agente por primera vez" at bounding box center [349, 128] width 176 height 12
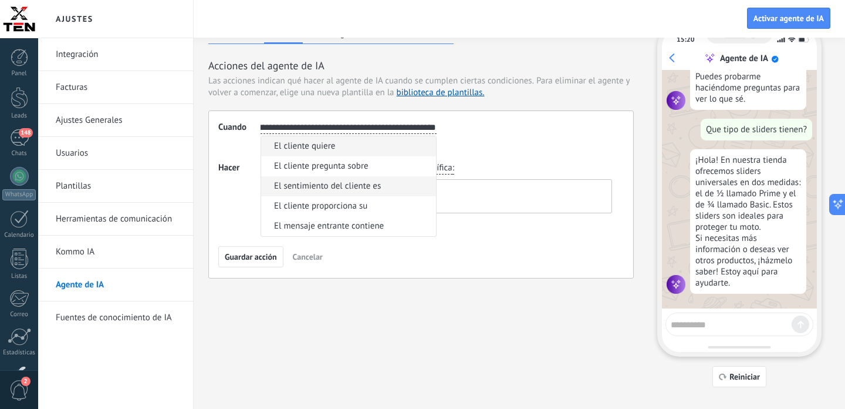
scroll to position [35, 0]
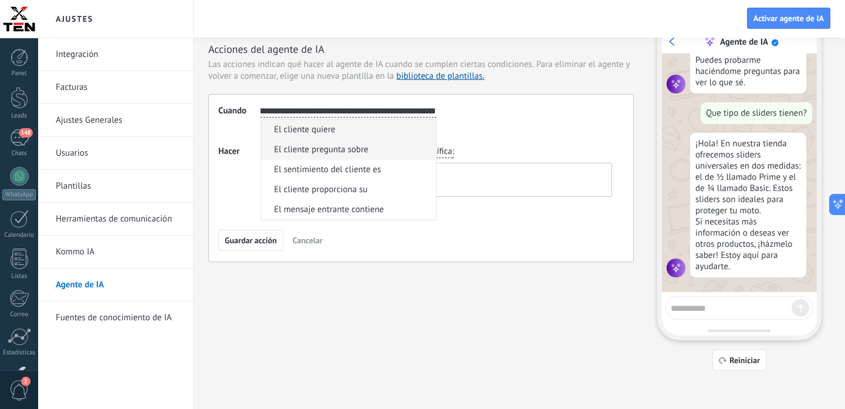
click at [363, 150] on span "El cliente pregunta sobre" at bounding box center [321, 150] width 95 height 12
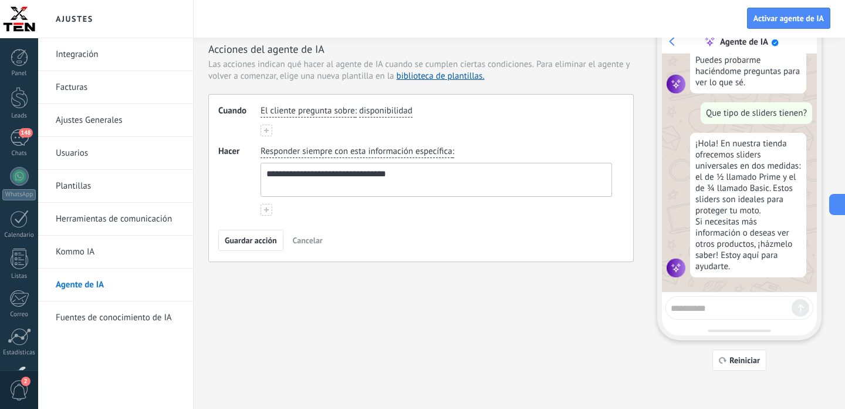
click at [263, 129] on button at bounding box center [267, 130] width 12 height 12
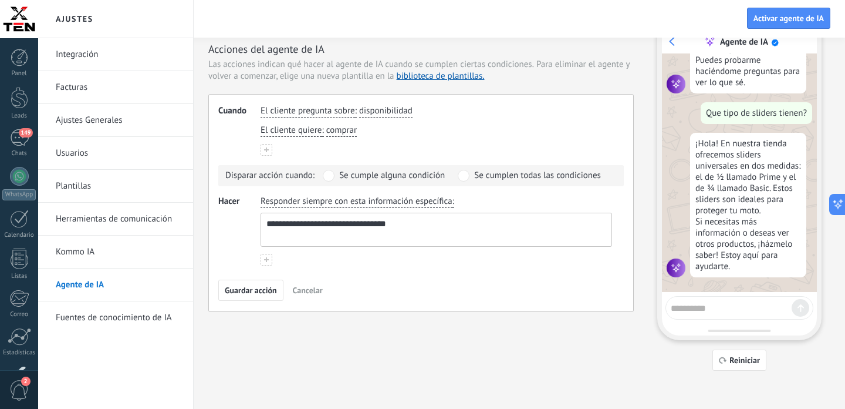
click at [330, 173] on span at bounding box center [329, 176] width 12 height 12
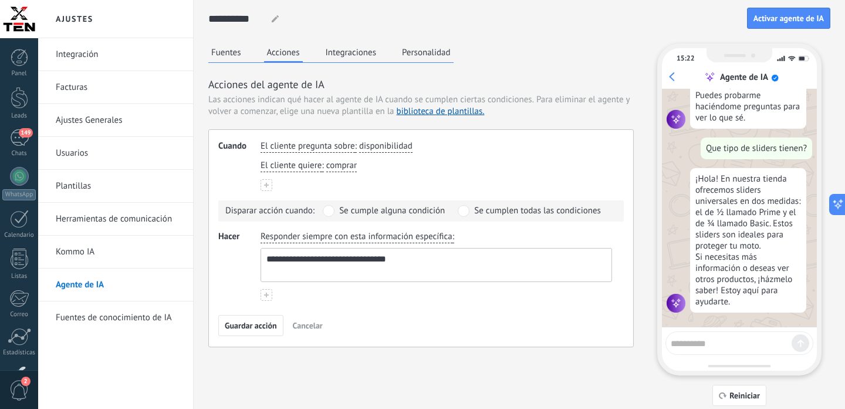
click at [310, 325] on span "Cancelar" at bounding box center [308, 325] width 30 height 8
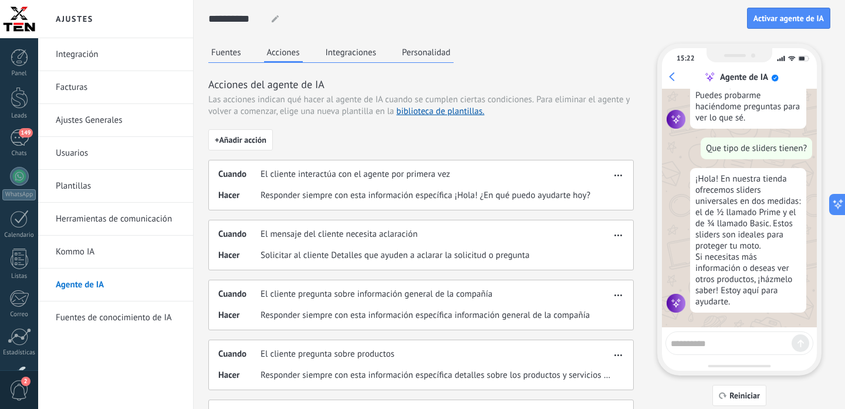
click at [347, 52] on button "Integraciones" at bounding box center [351, 52] width 57 height 18
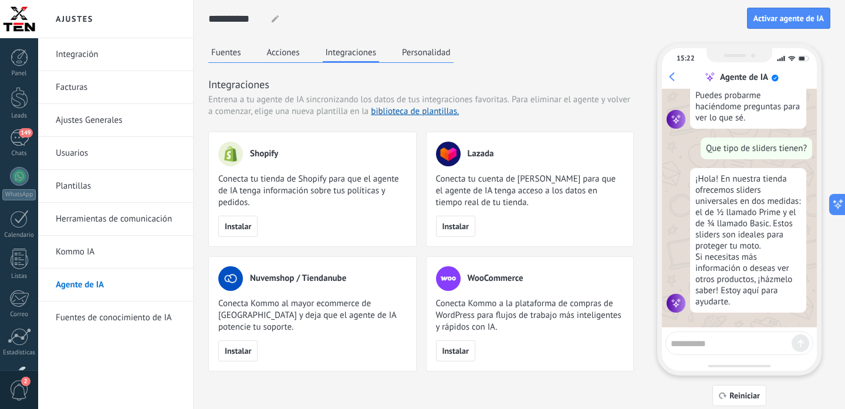
click at [423, 49] on button "Personalidad" at bounding box center [426, 52] width 55 height 18
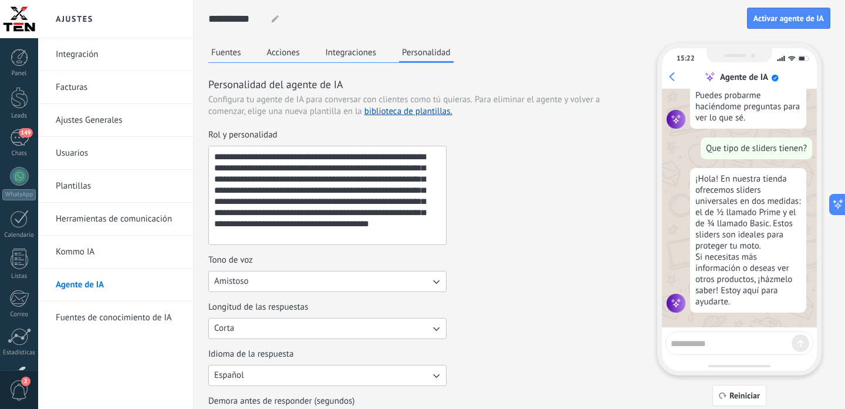
click at [359, 49] on button "Integraciones" at bounding box center [351, 52] width 57 height 18
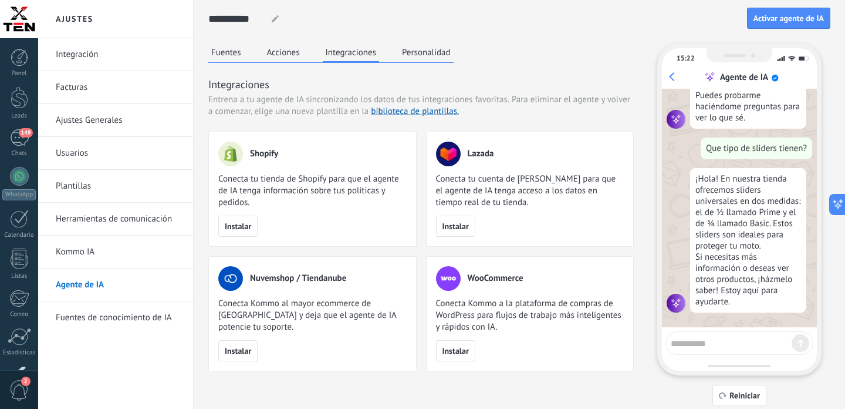
click at [292, 53] on button "Acciones" at bounding box center [283, 52] width 39 height 18
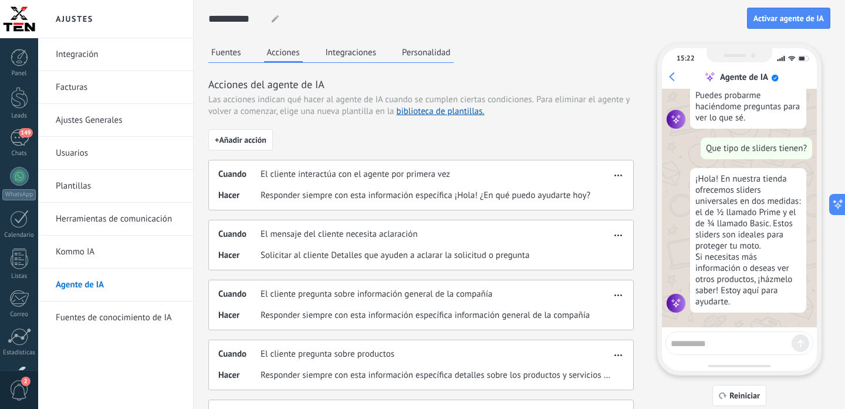
click at [347, 53] on button "Integraciones" at bounding box center [351, 52] width 57 height 18
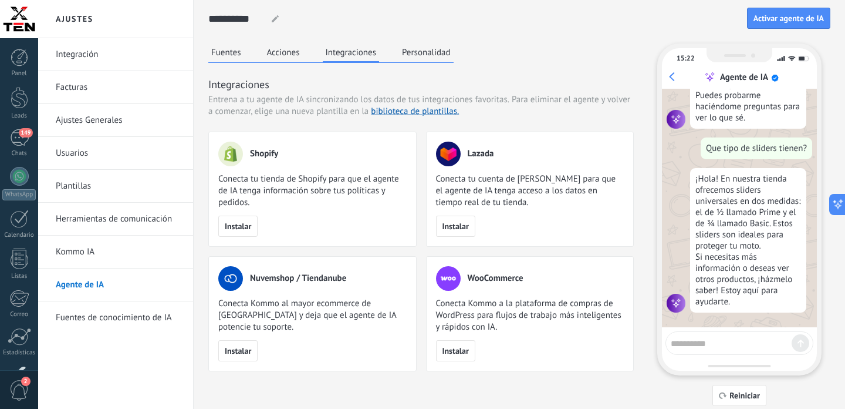
click at [287, 56] on button "Acciones" at bounding box center [283, 52] width 39 height 18
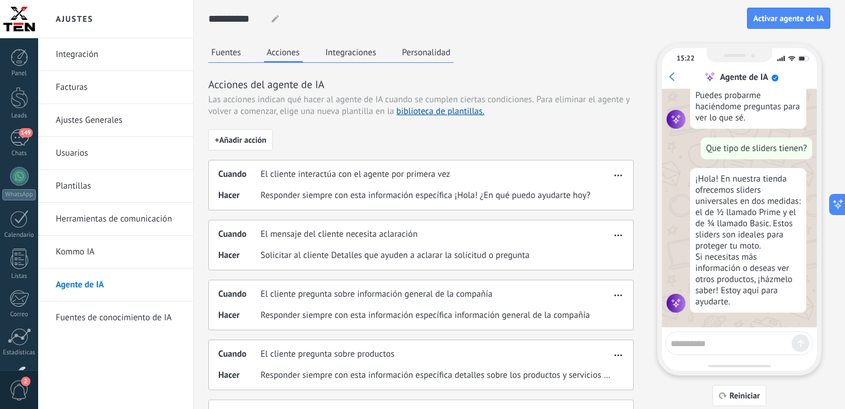
click at [227, 56] on button "Fuentes" at bounding box center [226, 52] width 36 height 18
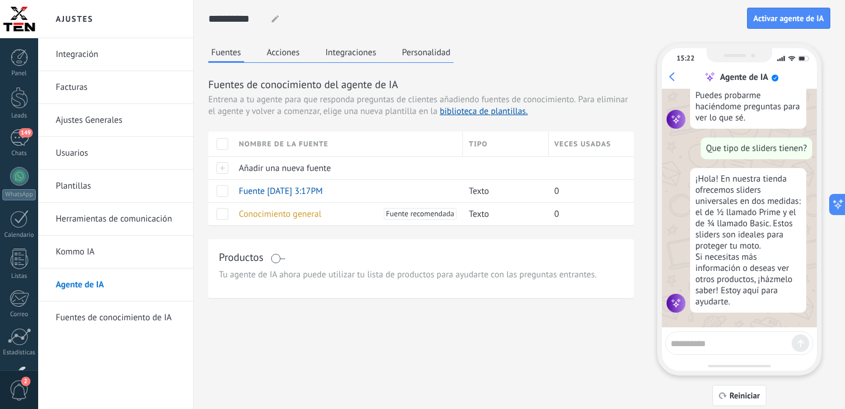
click at [282, 53] on button "Acciones" at bounding box center [283, 52] width 39 height 18
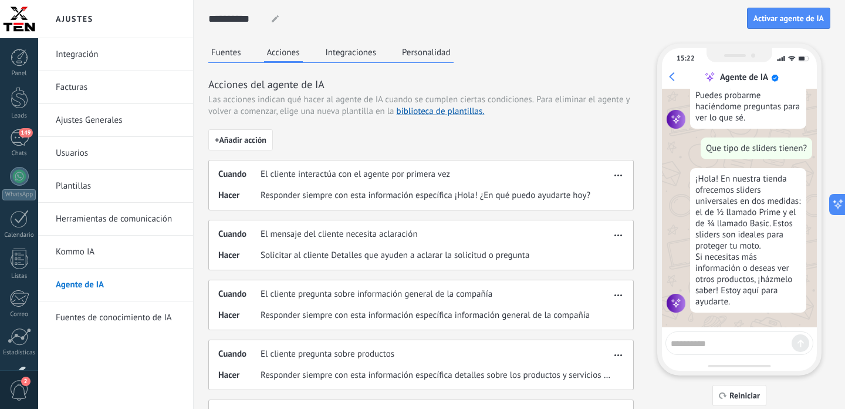
click at [284, 55] on button "Acciones" at bounding box center [283, 52] width 39 height 19
click at [421, 54] on button "Personalidad" at bounding box center [426, 52] width 55 height 18
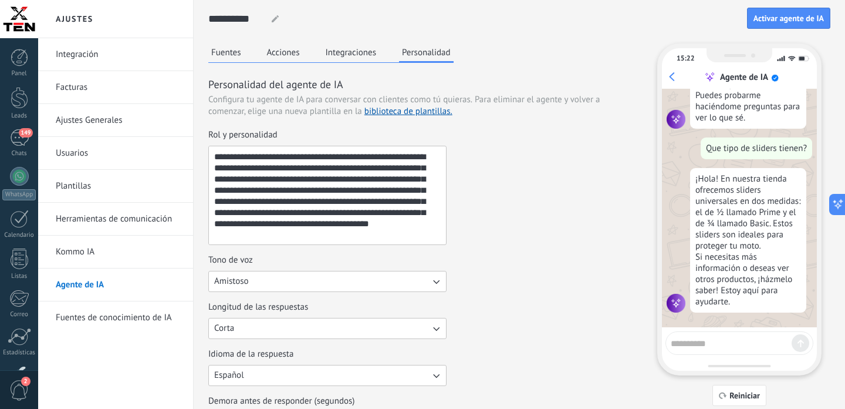
click at [286, 53] on button "Acciones" at bounding box center [283, 52] width 39 height 18
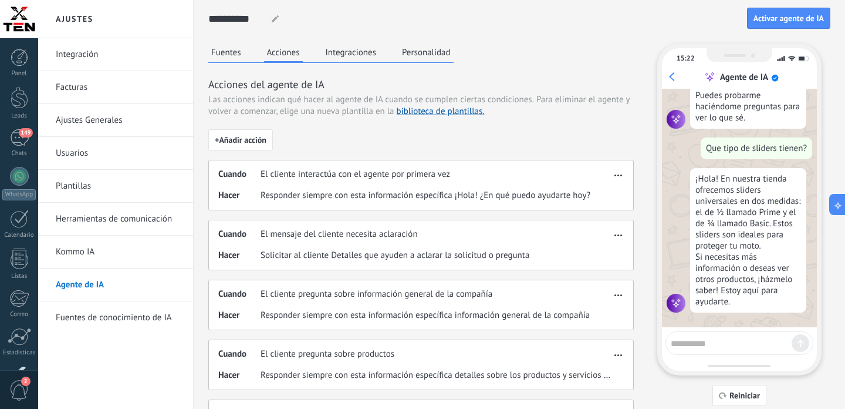
click at [429, 52] on button "Personalidad" at bounding box center [426, 52] width 55 height 18
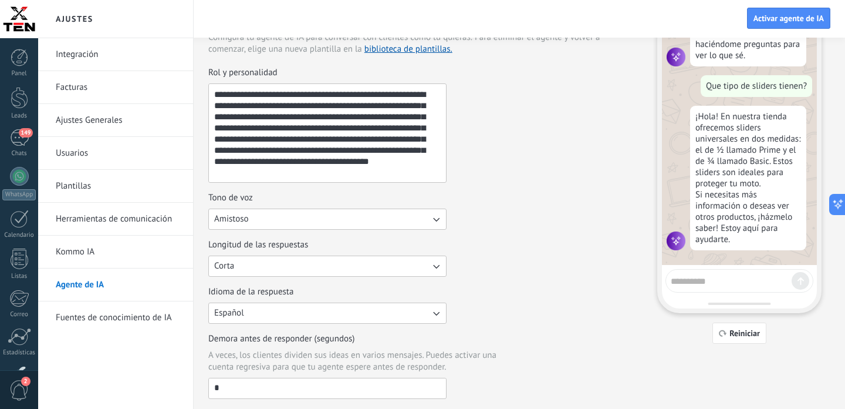
scroll to position [62, 0]
drag, startPoint x: 301, startPoint y: 177, endPoint x: 200, endPoint y: 92, distance: 131.6
click at [209, 92] on textarea "**********" at bounding box center [326, 134] width 235 height 98
click at [313, 177] on textarea "**********" at bounding box center [326, 134] width 235 height 98
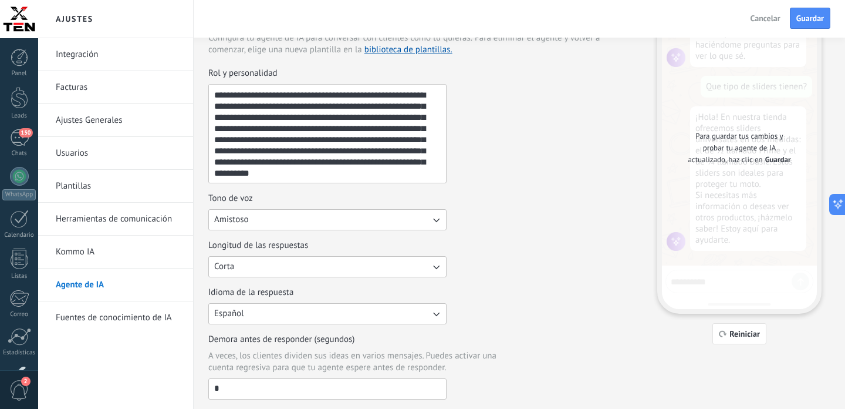
drag, startPoint x: 399, startPoint y: 173, endPoint x: 298, endPoint y: 176, distance: 101.0
click at [298, 176] on textarea "**********" at bounding box center [326, 134] width 235 height 98
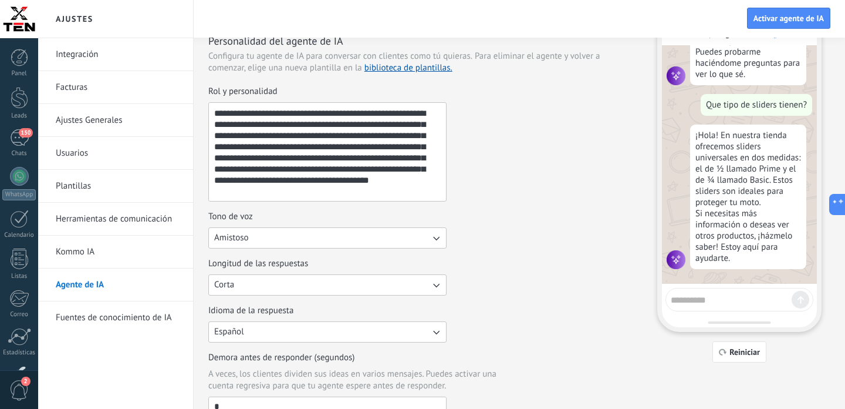
scroll to position [46, 0]
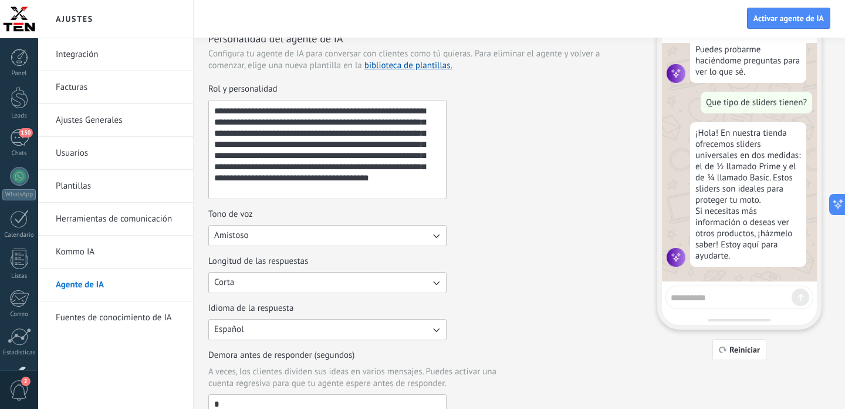
click at [315, 191] on textarea "**********" at bounding box center [326, 149] width 235 height 98
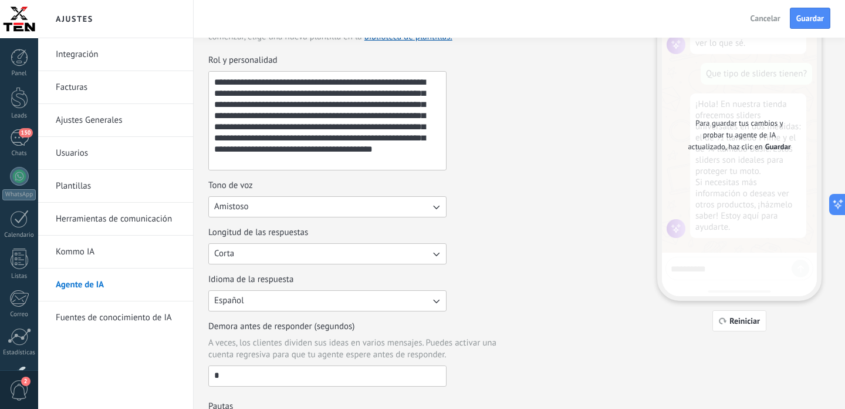
scroll to position [80, 0]
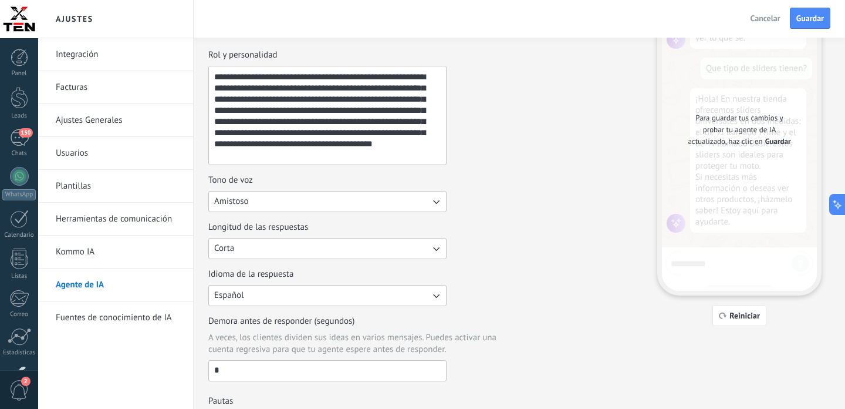
type textarea "**********"
click at [325, 198] on button "Amistoso" at bounding box center [327, 201] width 238 height 21
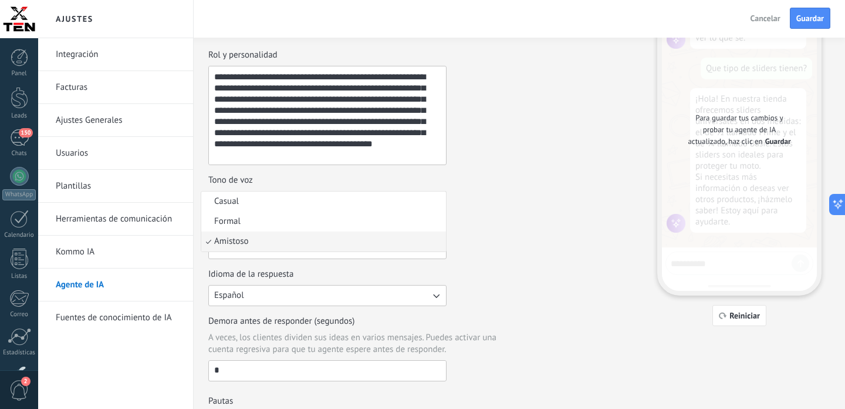
click at [515, 176] on div "Tono de voz Amistoso Casual Formal Amistoso" at bounding box center [421, 193] width 426 height 38
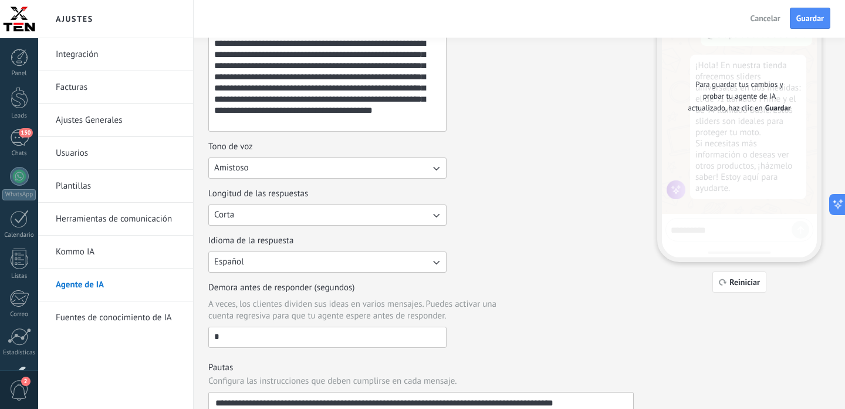
scroll to position [116, 0]
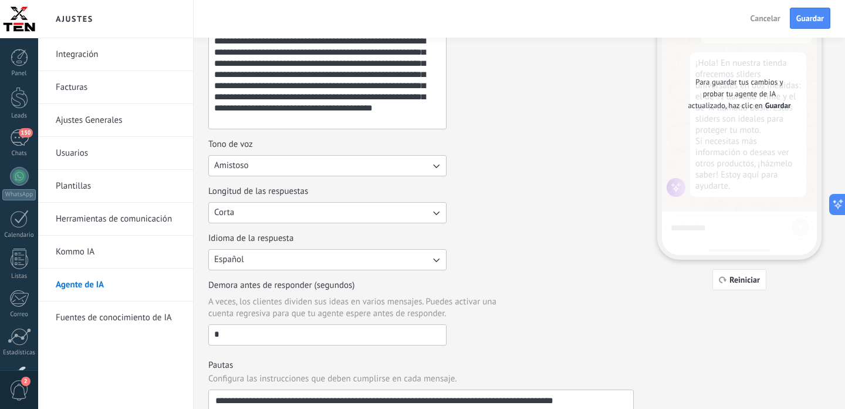
click at [308, 208] on button "Corta" at bounding box center [327, 212] width 238 height 21
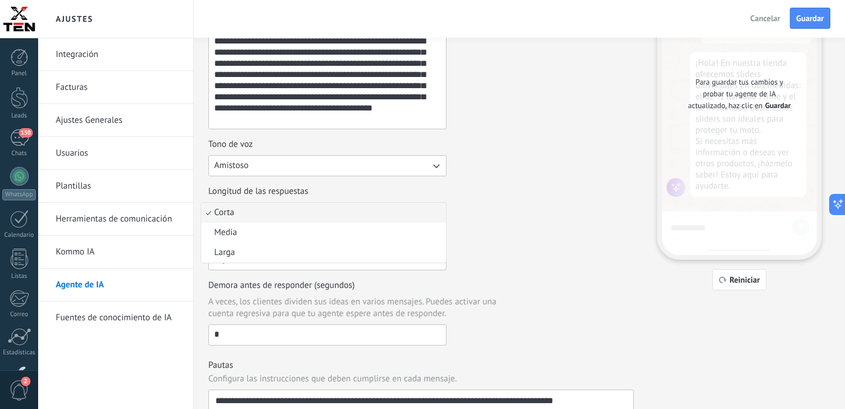
click at [362, 217] on li "Corta" at bounding box center [323, 213] width 245 height 20
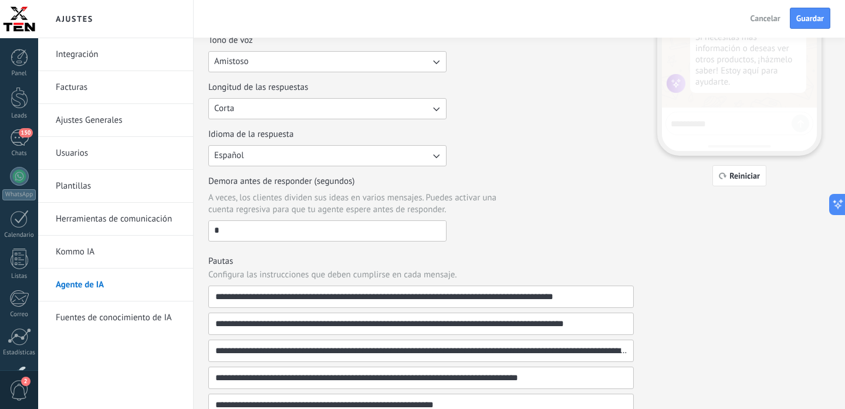
scroll to position [221, 0]
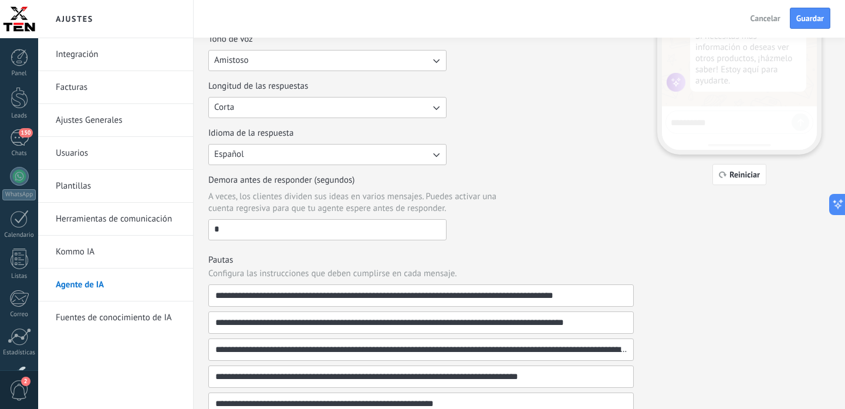
click at [264, 233] on input "*" at bounding box center [327, 229] width 237 height 19
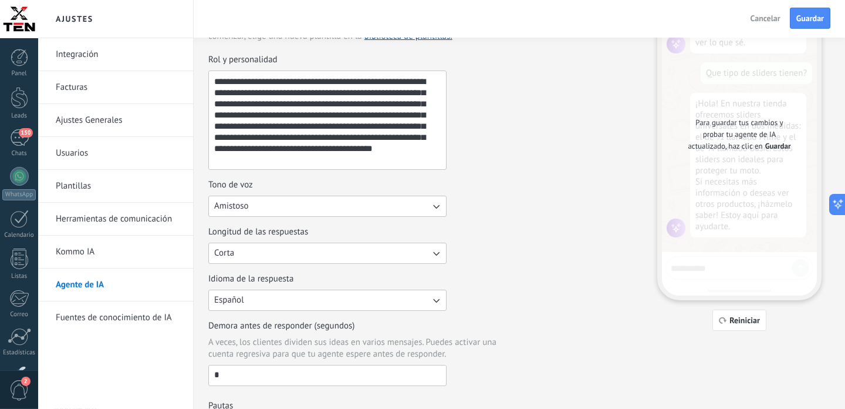
scroll to position [0, 0]
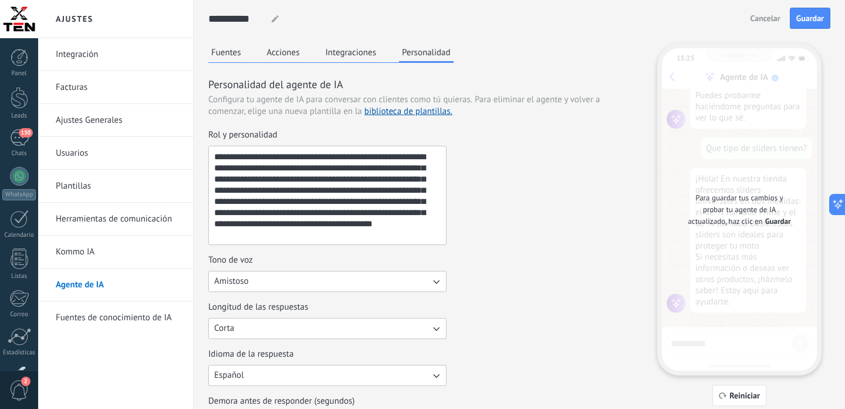
type input "*"
click at [346, 48] on button "Integraciones" at bounding box center [351, 52] width 57 height 18
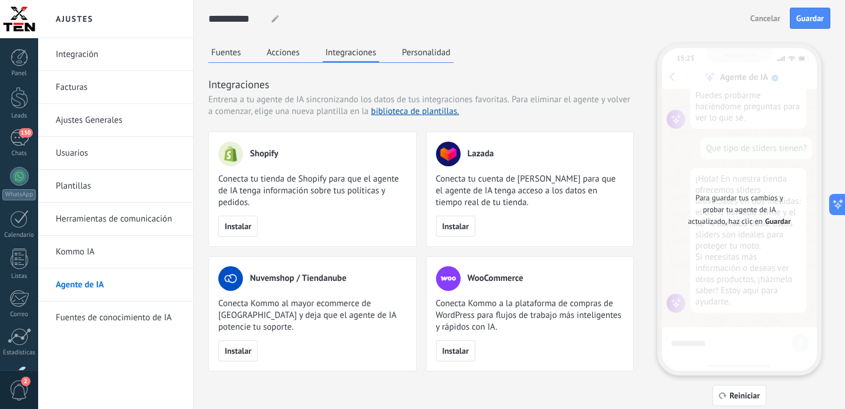
click at [286, 54] on button "Acciones" at bounding box center [283, 52] width 39 height 18
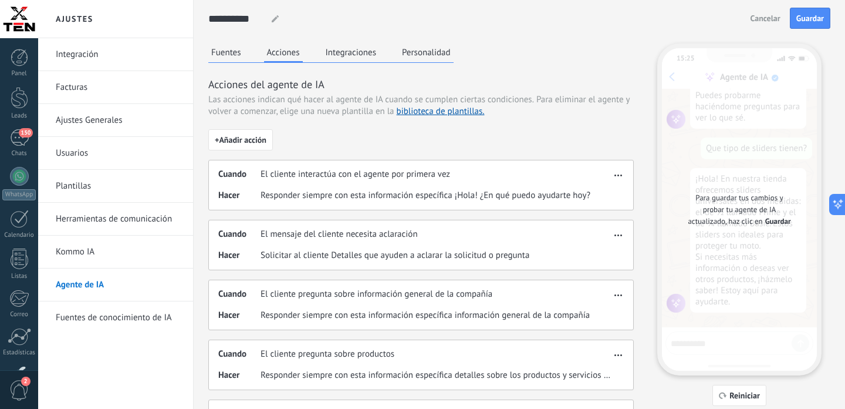
click at [230, 55] on button "Fuentes" at bounding box center [226, 52] width 36 height 18
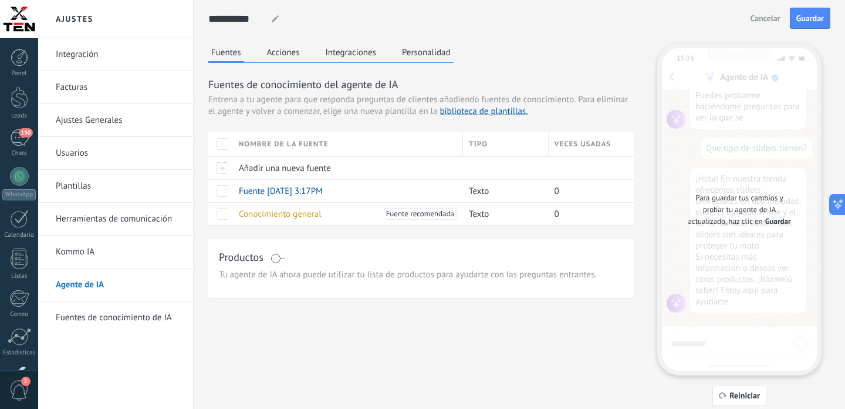
click at [288, 54] on button "Acciones" at bounding box center [283, 52] width 39 height 18
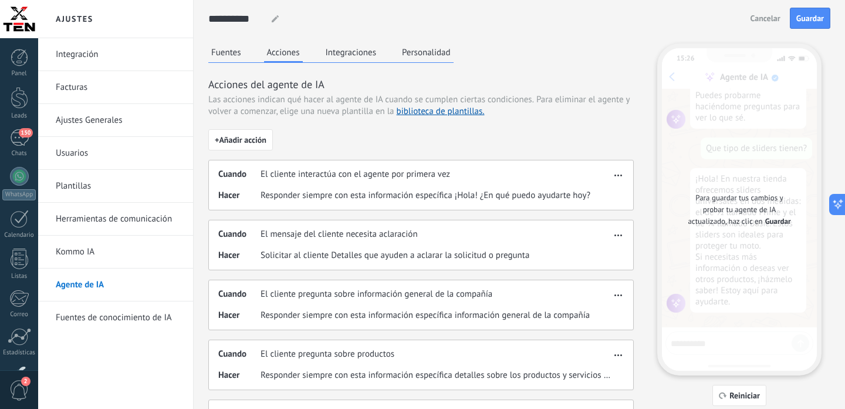
click at [232, 53] on button "Fuentes" at bounding box center [226, 52] width 36 height 18
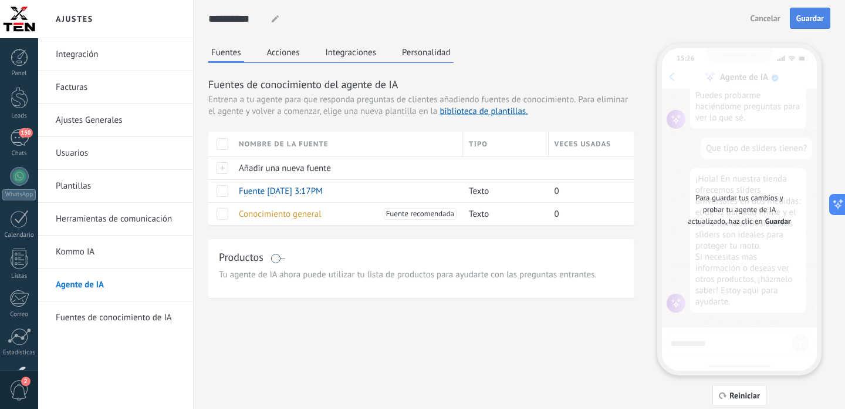
click at [802, 22] on span "Guardar" at bounding box center [811, 18] width 28 height 8
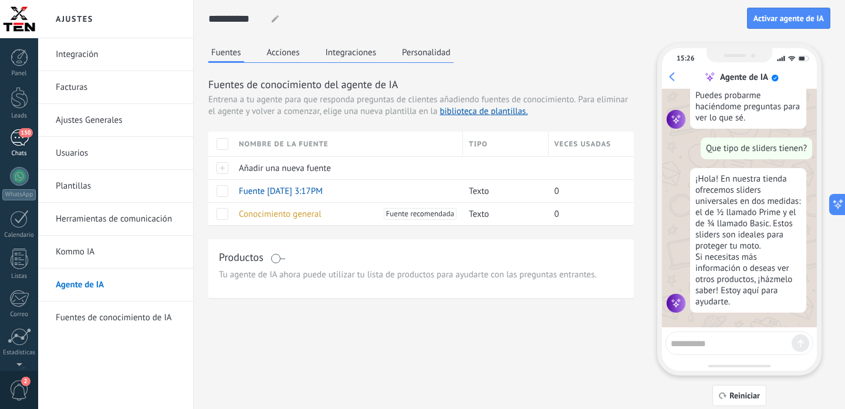
click at [17, 145] on div "150" at bounding box center [19, 137] width 19 height 17
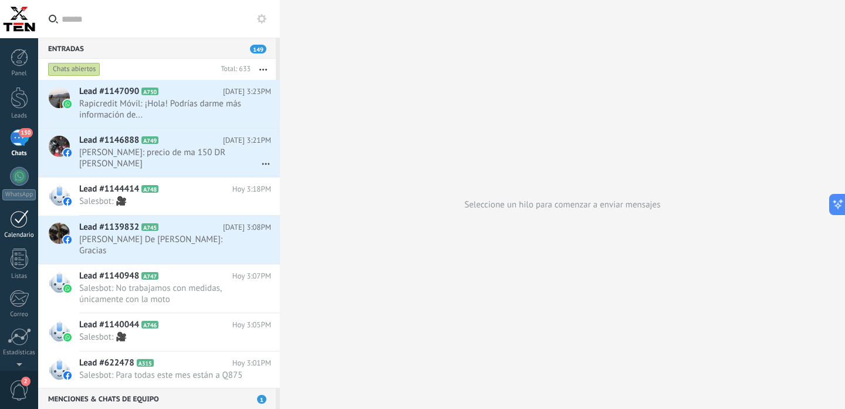
scroll to position [81, 0]
click at [21, 300] on div at bounding box center [19, 295] width 20 height 21
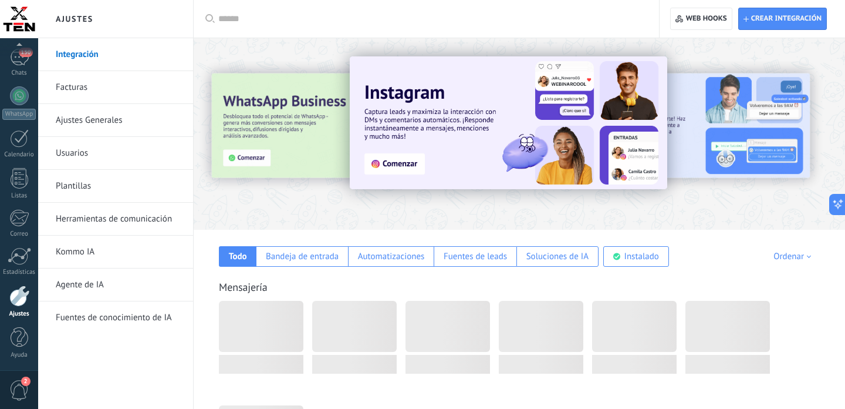
scroll to position [2445, 0]
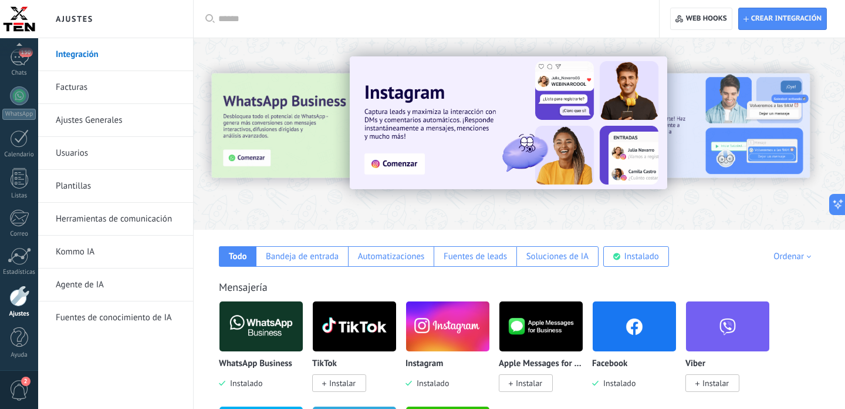
click at [99, 286] on link "Agente de IA" at bounding box center [119, 284] width 126 height 33
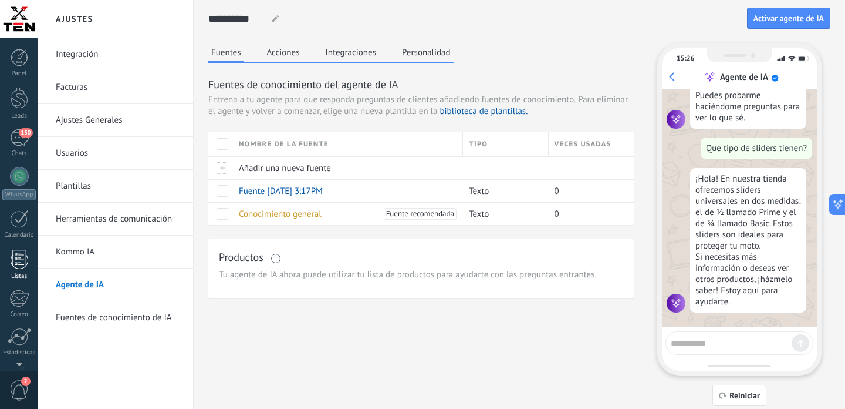
scroll to position [36, 0]
click at [19, 103] on div at bounding box center [20, 98] width 18 height 22
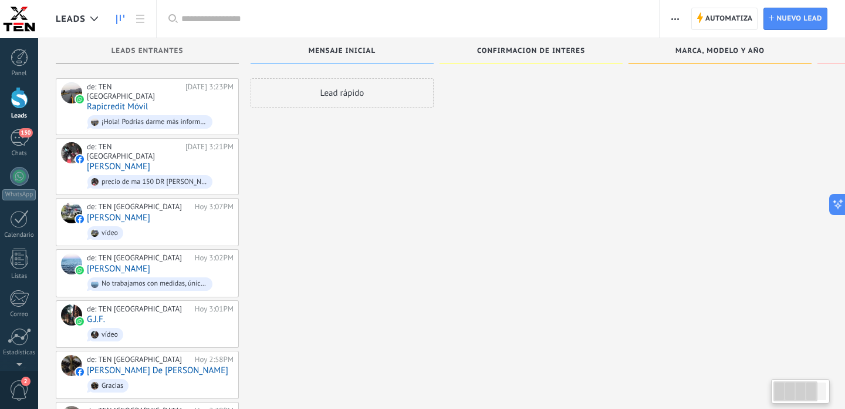
scroll to position [2439, 0]
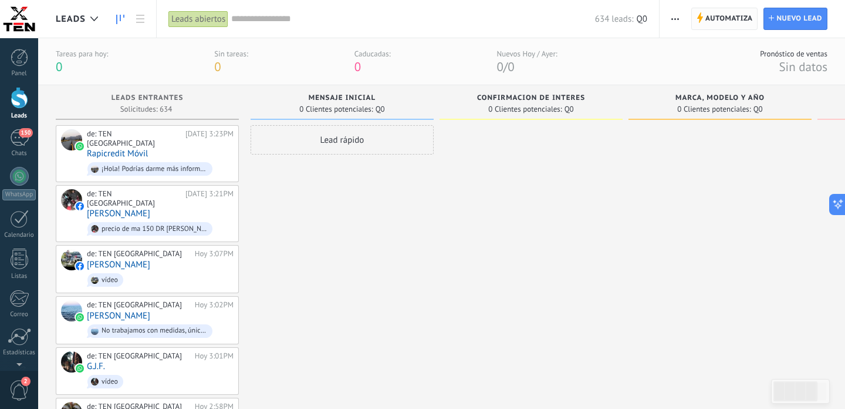
click at [727, 11] on span "Automatiza" at bounding box center [730, 18] width 48 height 21
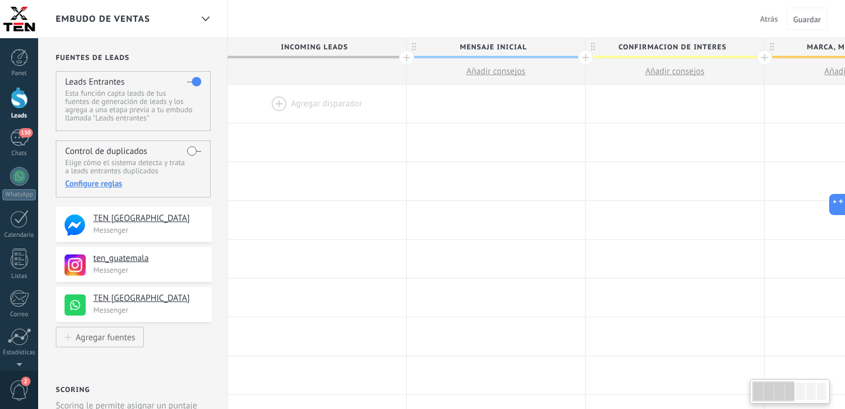
scroll to position [2439, 0]
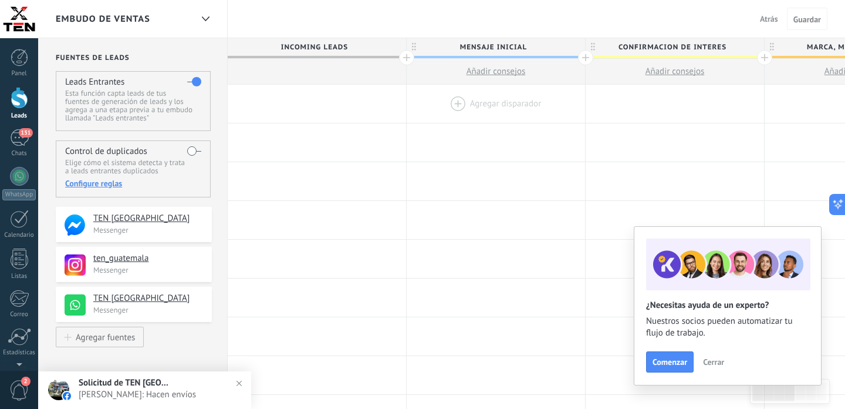
click at [494, 106] on div at bounding box center [496, 104] width 178 height 38
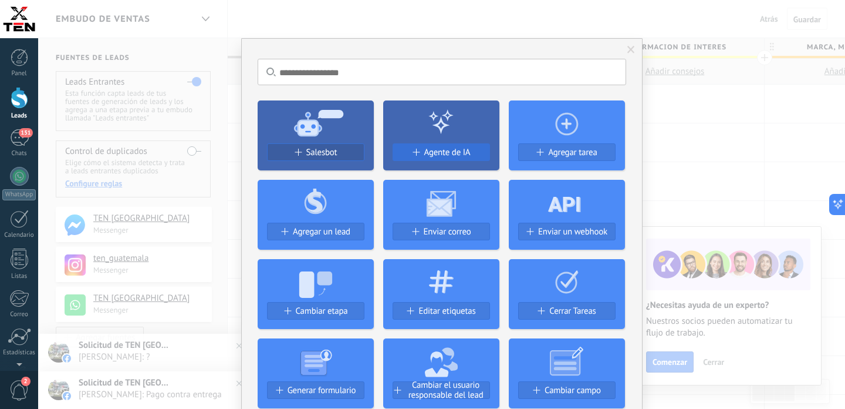
click at [441, 148] on span "Agente de IA" at bounding box center [447, 152] width 46 height 10
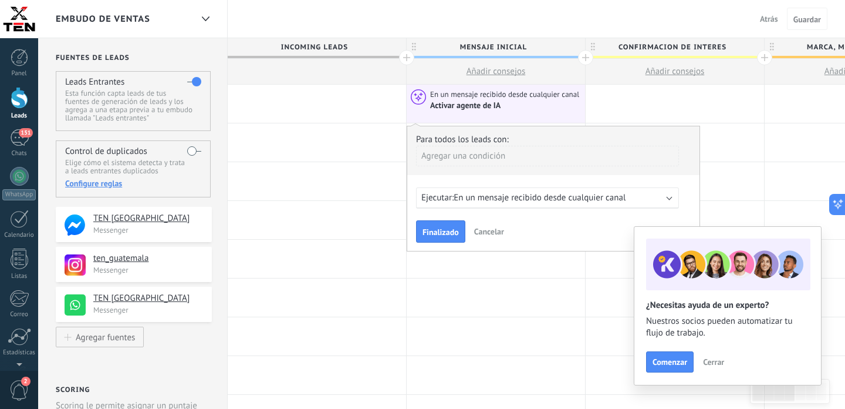
click at [482, 158] on div "Agregar una condición" at bounding box center [547, 156] width 263 height 21
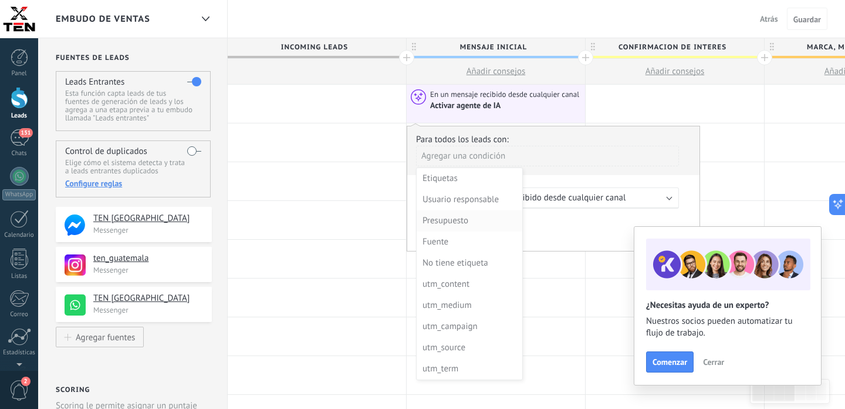
scroll to position [10, 0]
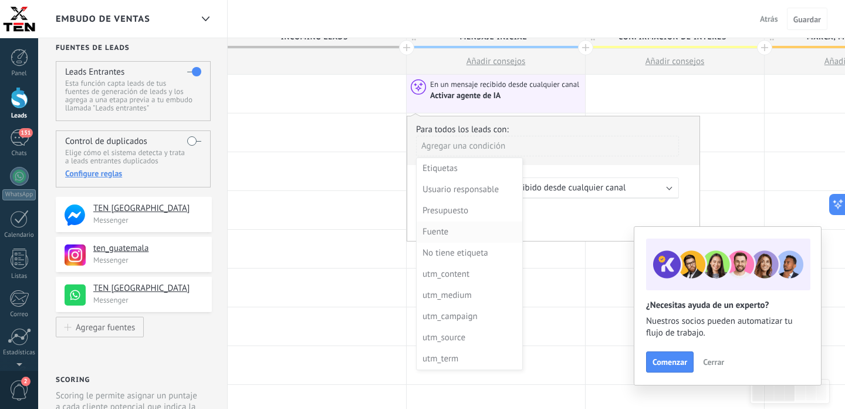
click at [451, 233] on div "Fuente" at bounding box center [469, 232] width 92 height 16
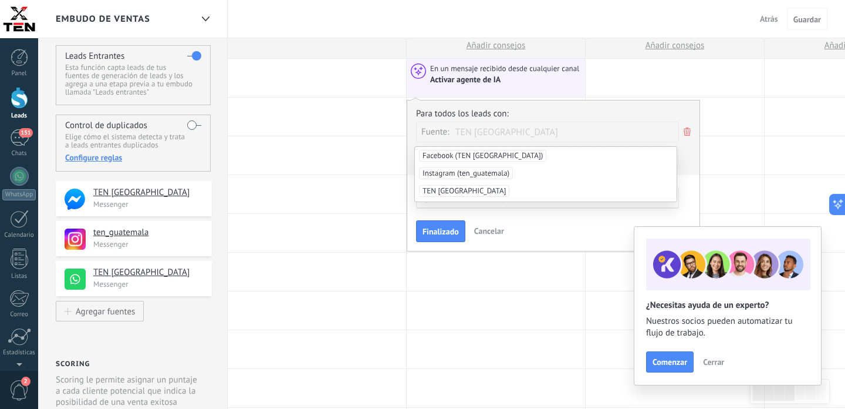
scroll to position [23, 0]
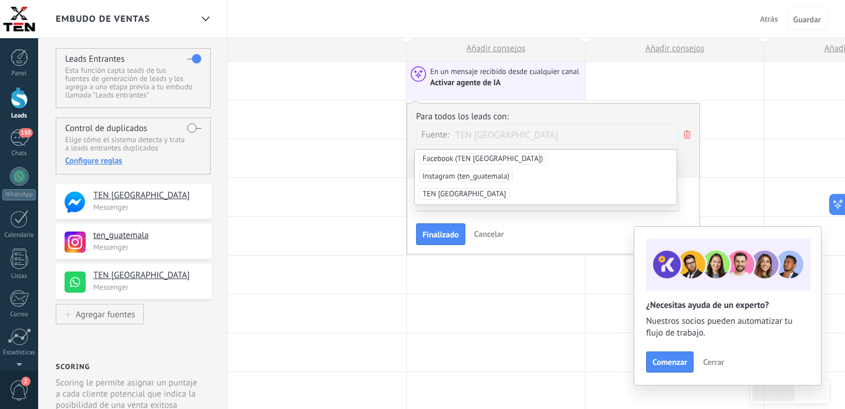
click at [499, 237] on span "Cancelar" at bounding box center [489, 233] width 30 height 11
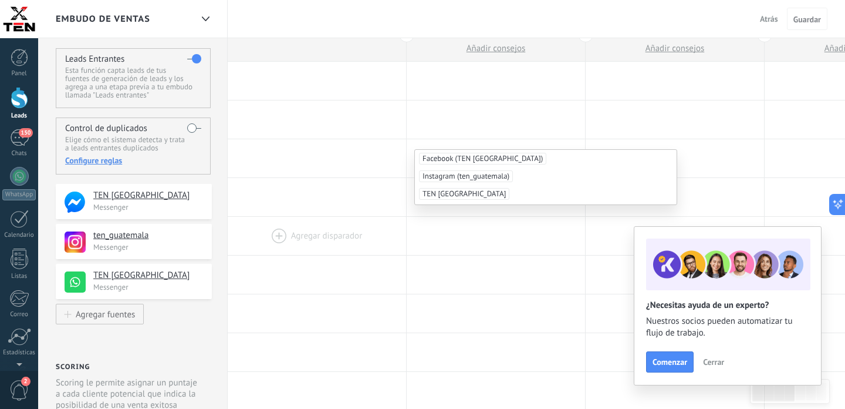
scroll to position [0, 0]
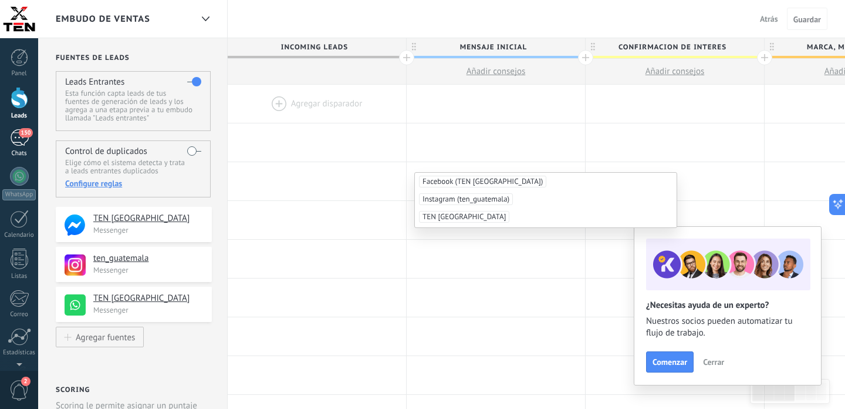
click at [20, 142] on div "150" at bounding box center [19, 137] width 19 height 17
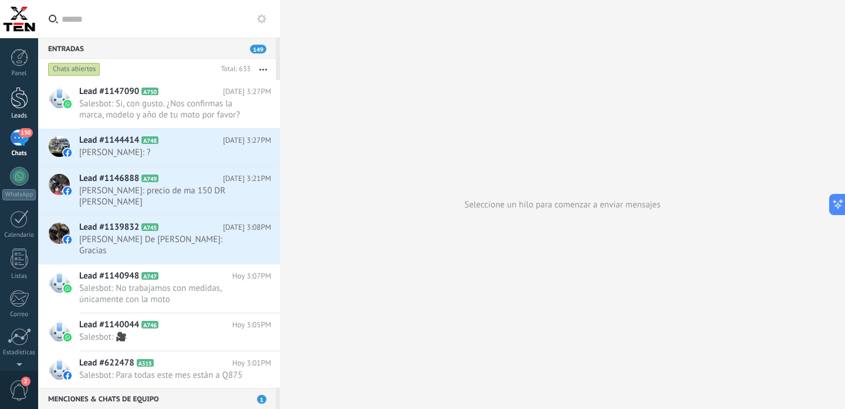
click at [19, 102] on div at bounding box center [20, 98] width 18 height 22
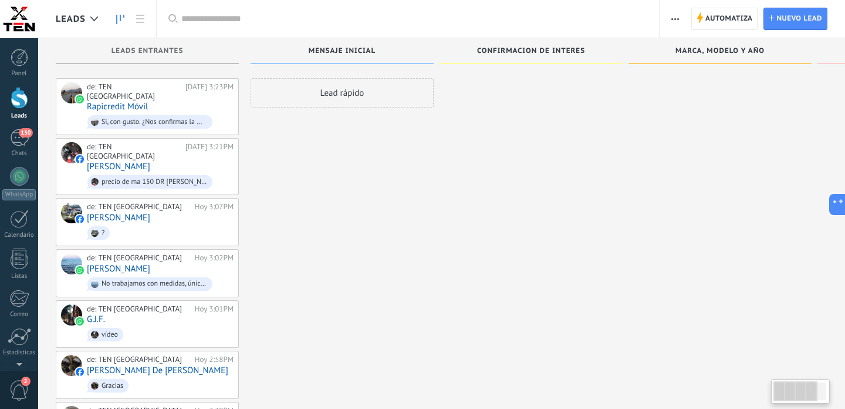
scroll to position [2439, 0]
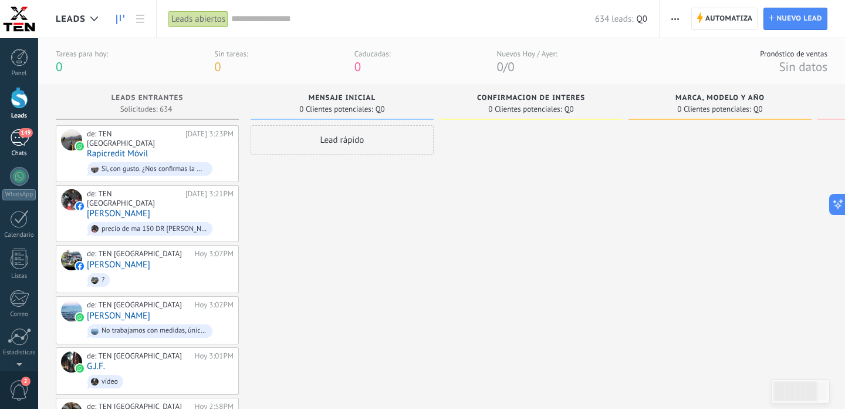
click at [23, 143] on div "149" at bounding box center [19, 137] width 19 height 17
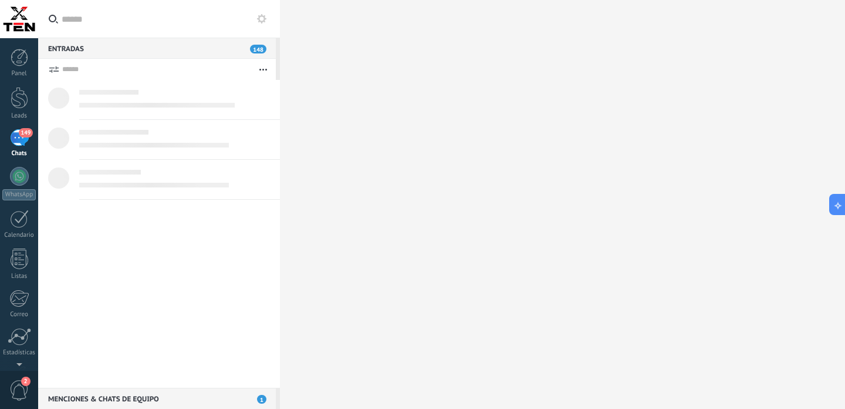
scroll to position [2439, 0]
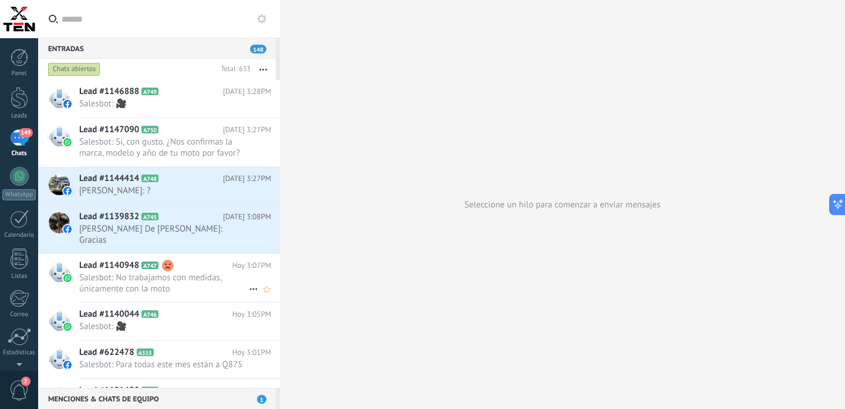
click at [194, 278] on span "Salesbot: No trabajamos con medidas, únicamente con la moto" at bounding box center [164, 283] width 170 height 22
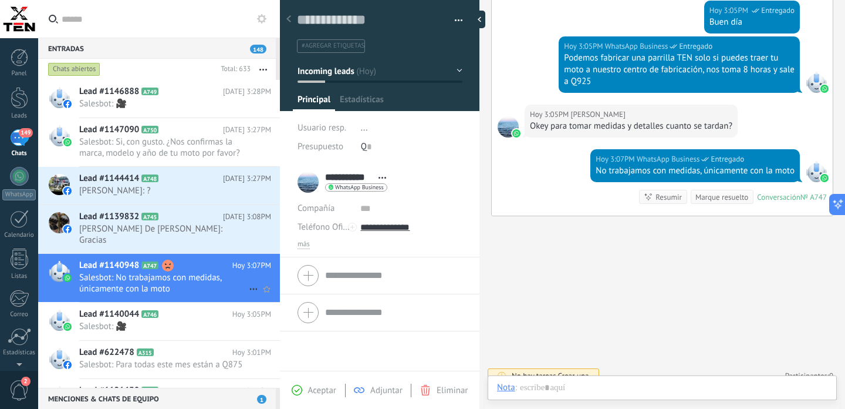
scroll to position [18, 0]
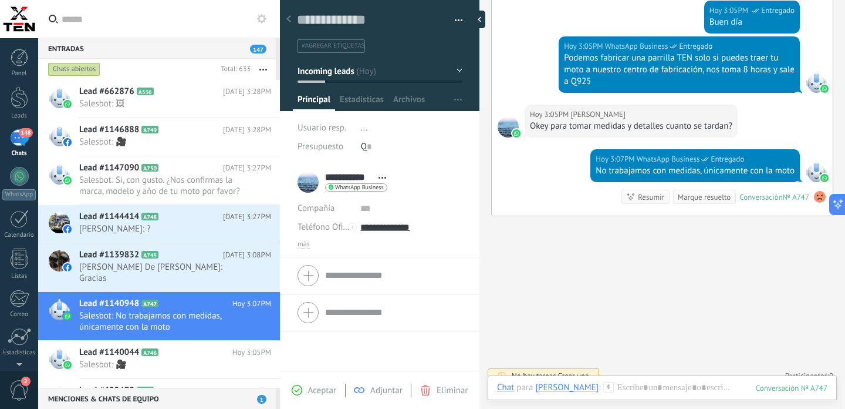
click at [457, 69] on button "Incoming leads" at bounding box center [380, 70] width 165 height 21
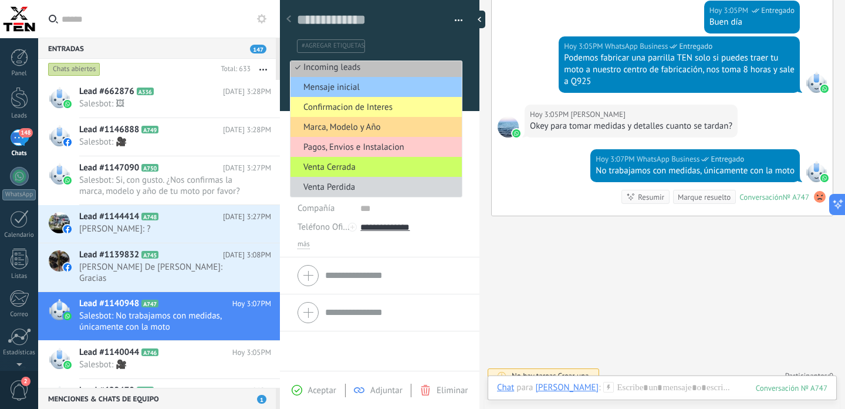
scroll to position [0, 0]
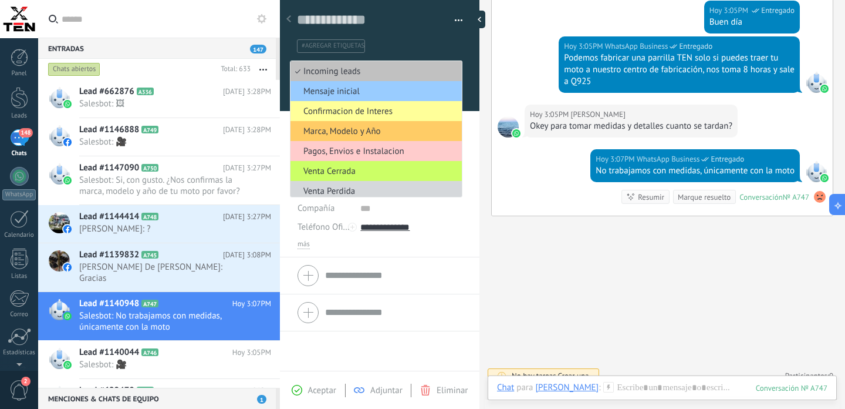
click at [409, 32] on div "#agregar etiquetas" at bounding box center [380, 42] width 166 height 22
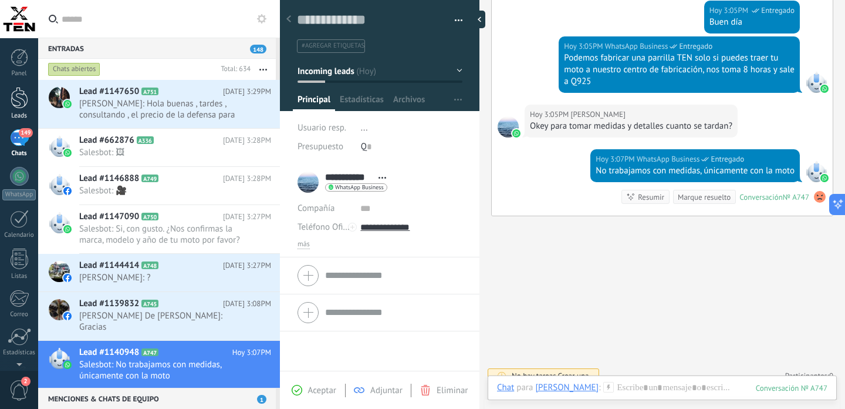
click at [25, 99] on div at bounding box center [20, 98] width 18 height 22
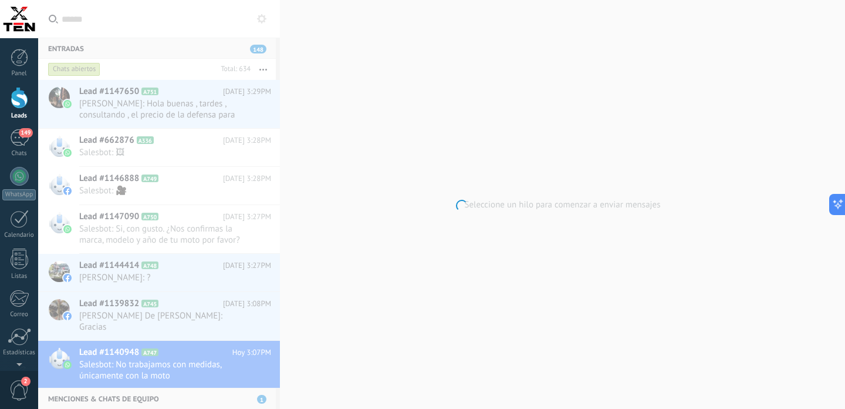
scroll to position [2439, 0]
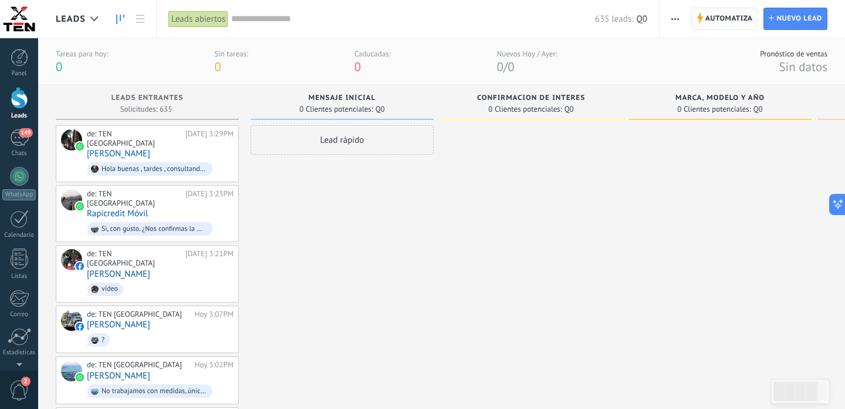
click at [747, 15] on span "Automatiza" at bounding box center [730, 18] width 48 height 21
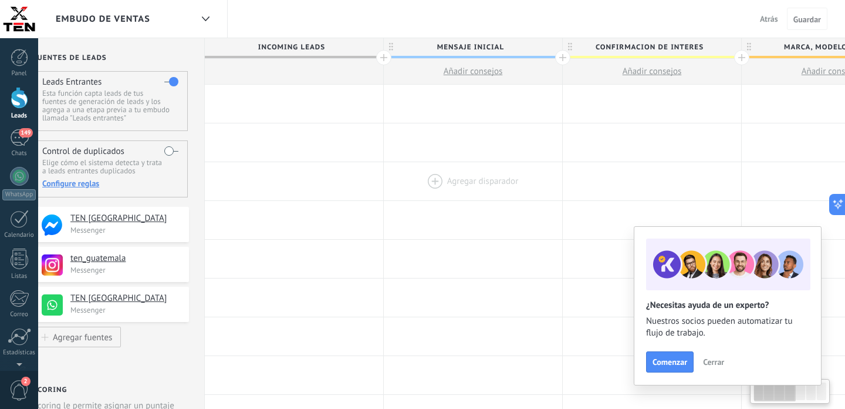
scroll to position [0, 53]
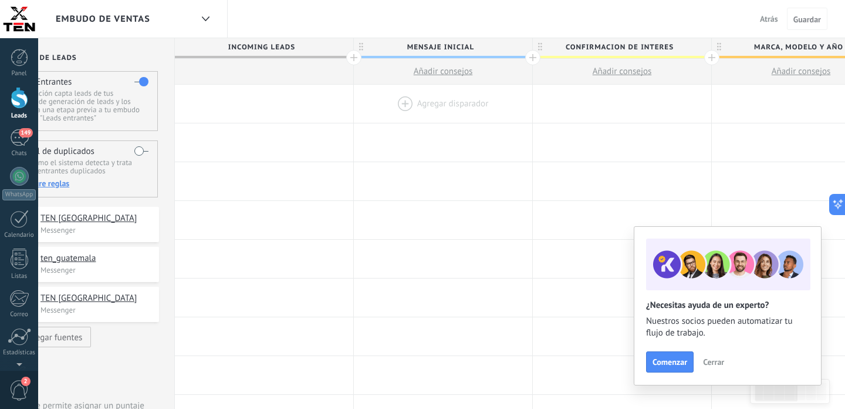
click at [431, 104] on div at bounding box center [443, 104] width 178 height 38
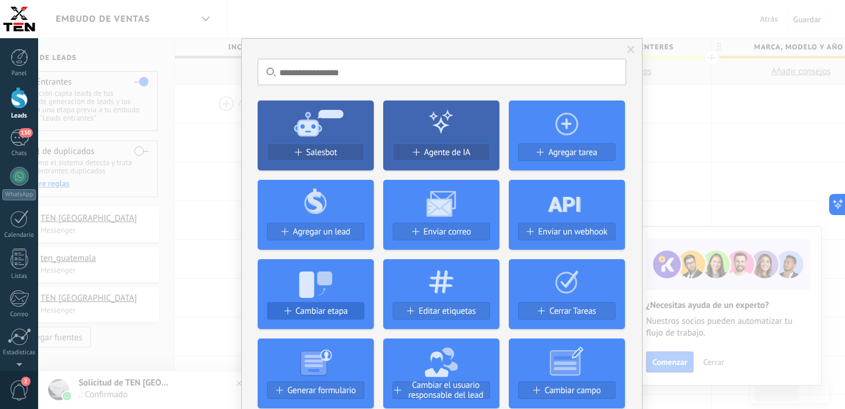
click at [317, 308] on span "Cambiar etapa" at bounding box center [322, 311] width 52 height 10
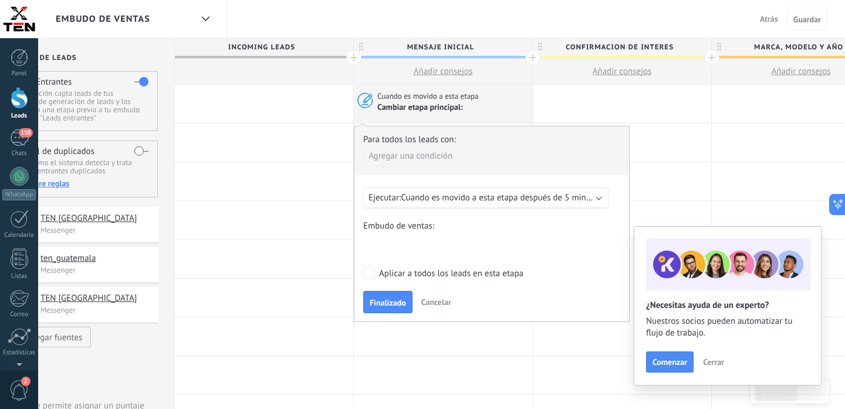
click at [598, 200] on div "Ejecutar: Cuando es movido a esta etapa después de 5 minutos" at bounding box center [485, 197] width 245 height 21
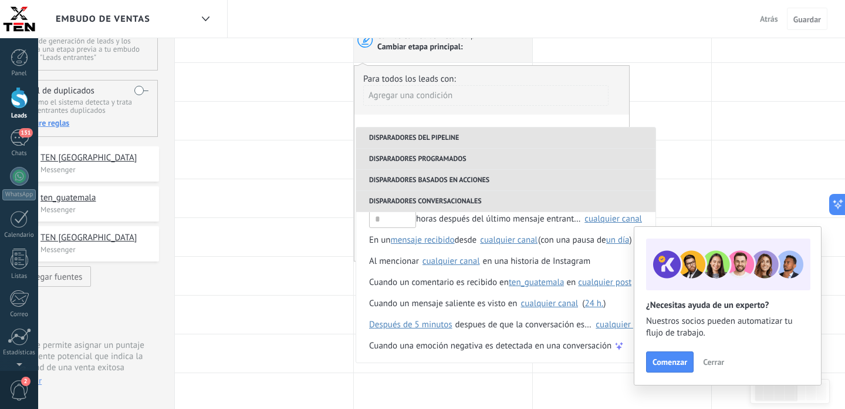
scroll to position [60, 0]
click at [703, 82] on div at bounding box center [622, 82] width 178 height 38
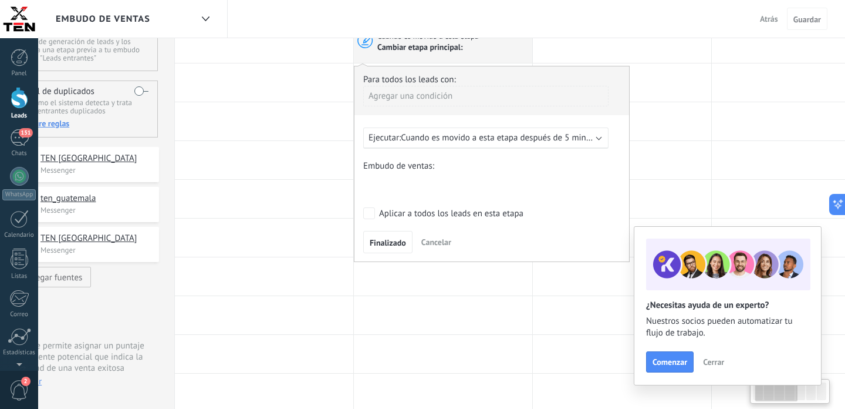
click at [443, 242] on span "Cancelar" at bounding box center [436, 242] width 30 height 11
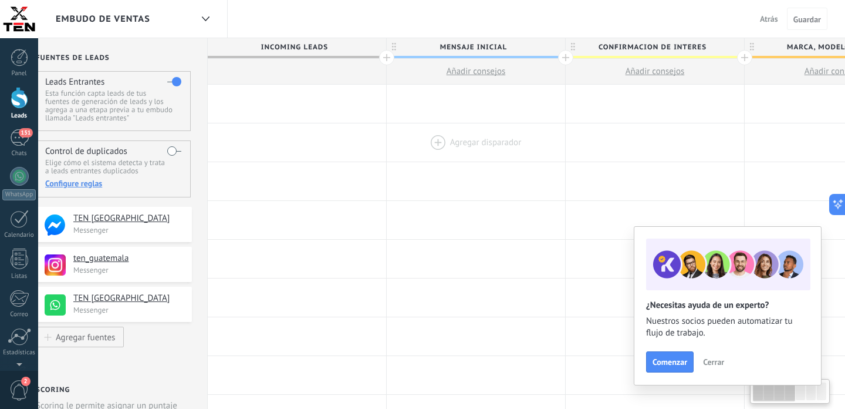
scroll to position [0, 0]
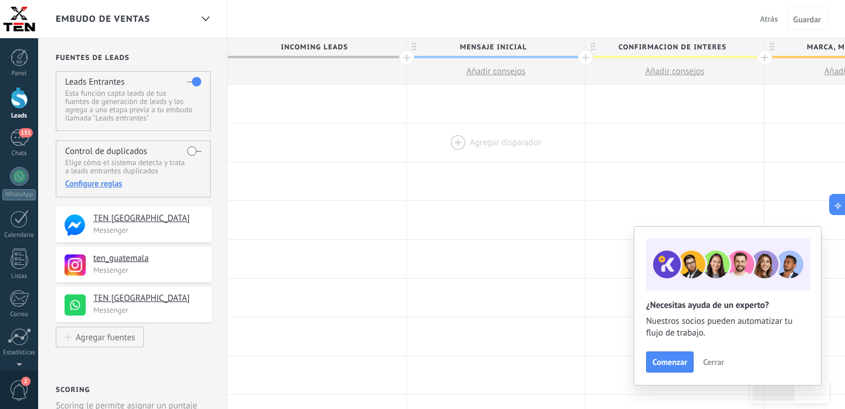
click at [485, 139] on div at bounding box center [496, 142] width 178 height 38
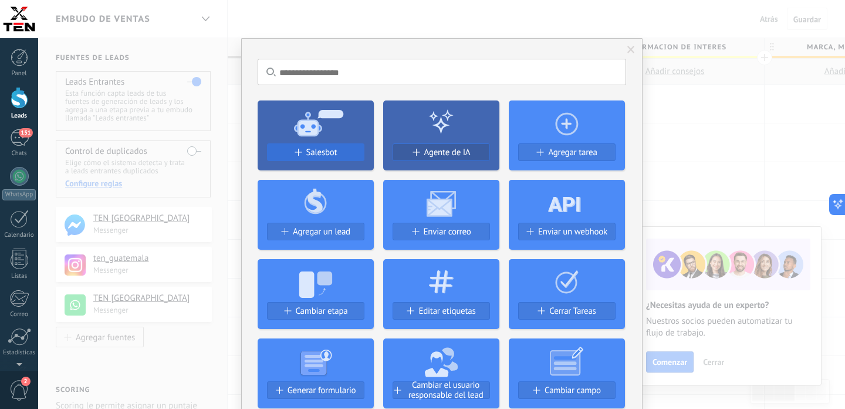
click at [325, 156] on span "Salesbot" at bounding box center [321, 152] width 31 height 10
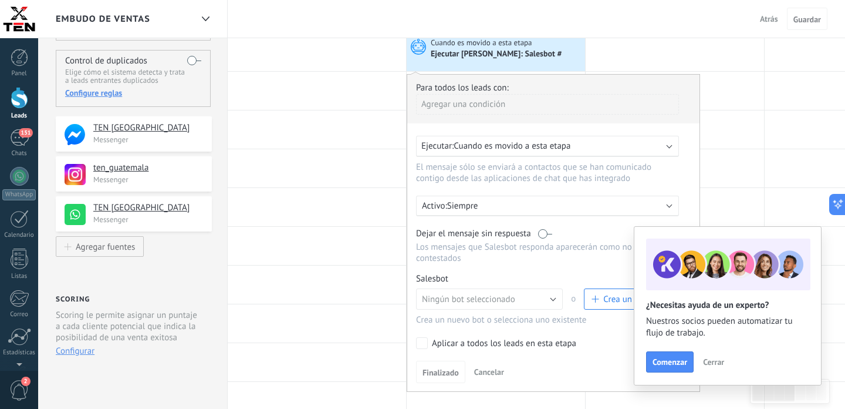
scroll to position [91, 0]
click at [582, 145] on div "Ejecutar: Cuando es movido a esta etapa" at bounding box center [542, 145] width 243 height 11
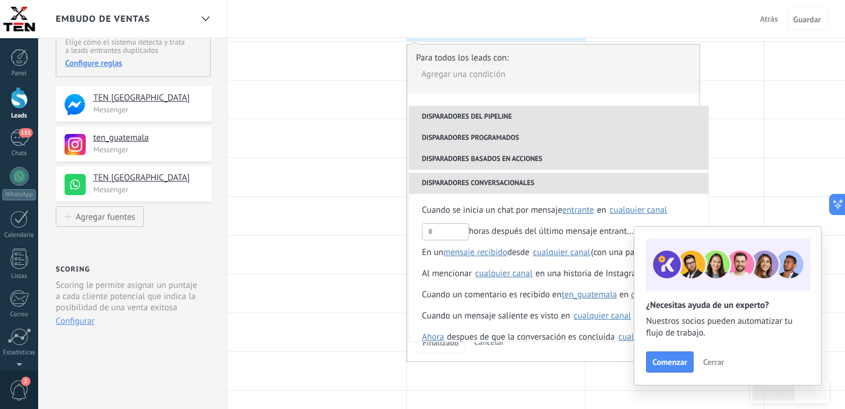
scroll to position [292, 0]
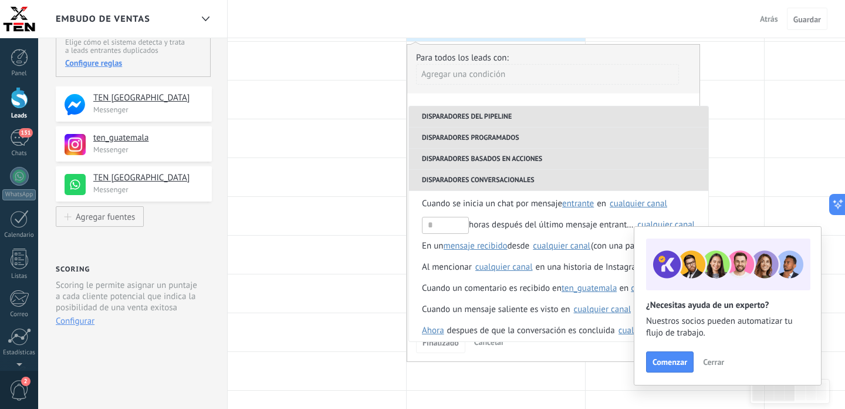
click at [500, 118] on li "Disparadores del pipeline" at bounding box center [558, 116] width 299 height 21
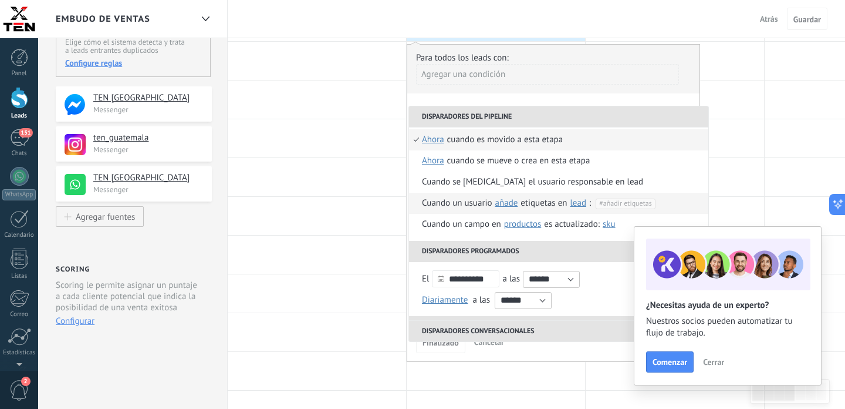
scroll to position [0, 0]
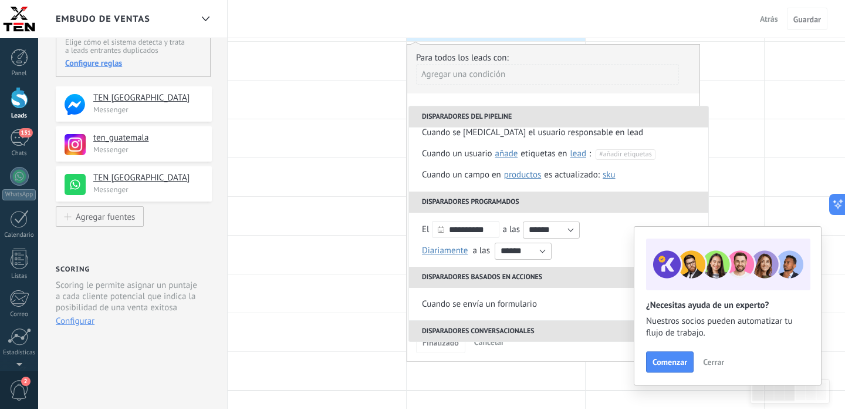
click at [517, 328] on li "Disparadores conversacionales" at bounding box center [558, 330] width 299 height 21
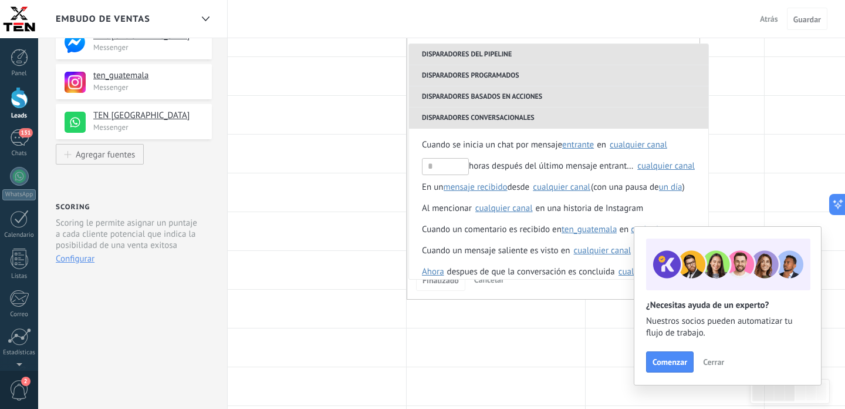
scroll to position [193, 0]
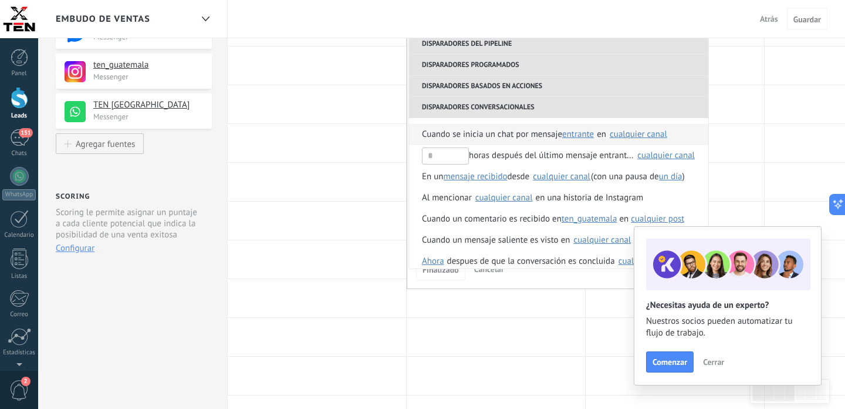
click at [581, 136] on span "entrante" at bounding box center [578, 134] width 32 height 11
click at [643, 136] on div "cualquier canal" at bounding box center [639, 134] width 58 height 9
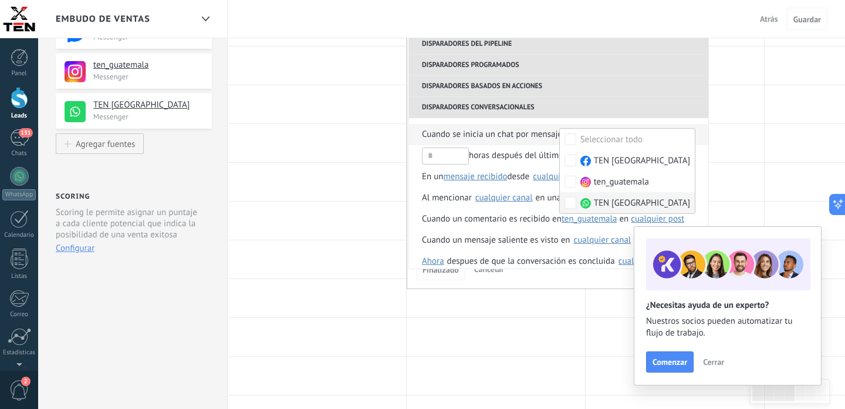
click at [538, 133] on span "Cuando se inicia un chat por mensaje" at bounding box center [492, 134] width 140 height 21
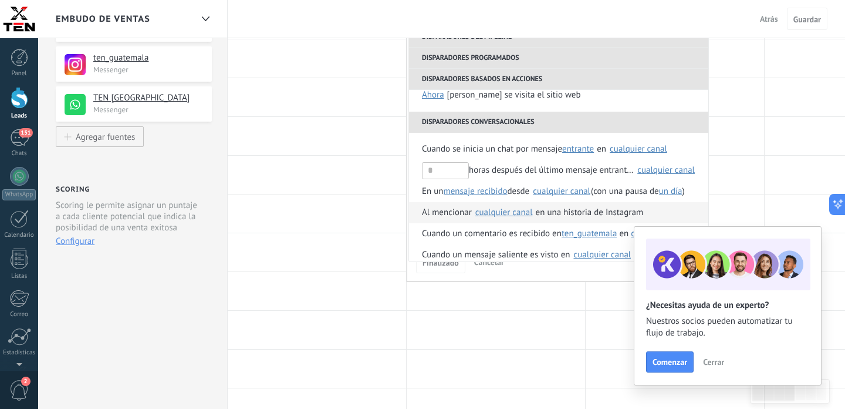
scroll to position [269, 0]
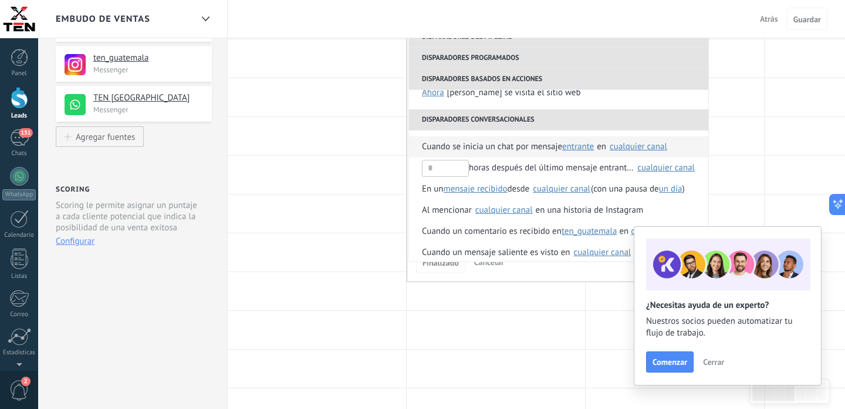
click at [589, 149] on span "entrante" at bounding box center [578, 146] width 32 height 11
click at [532, 147] on span "Cuando se inicia un chat por mensaje" at bounding box center [492, 146] width 140 height 21
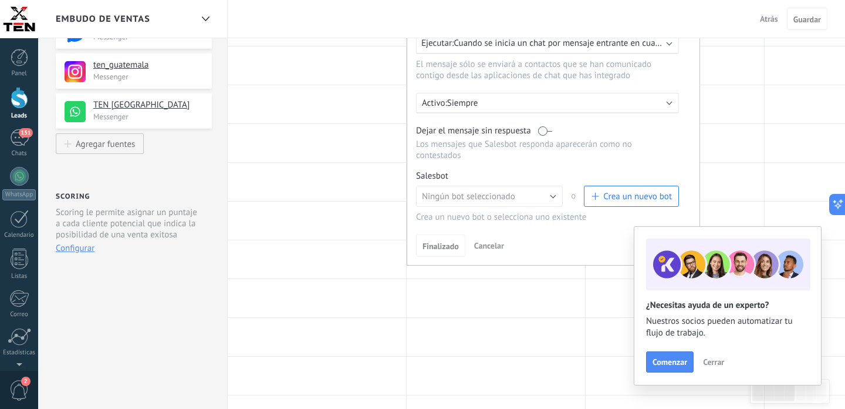
scroll to position [194, 0]
click at [610, 201] on span "Crea un nuevo bot" at bounding box center [637, 195] width 69 height 11
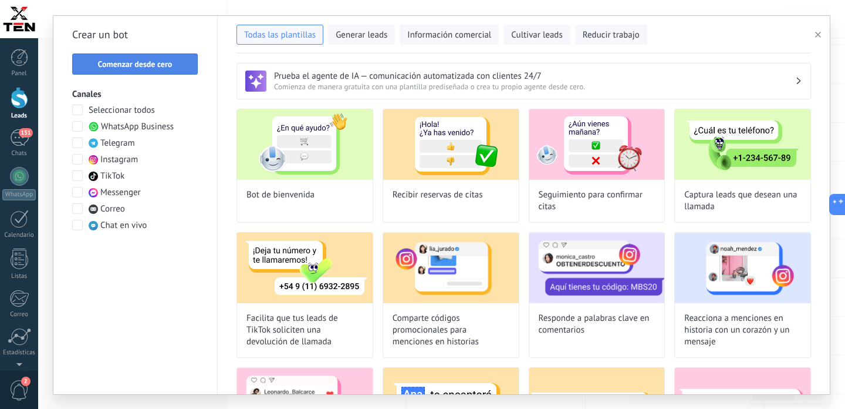
click at [138, 58] on button "Comenzar desde cero" at bounding box center [135, 63] width 126 height 21
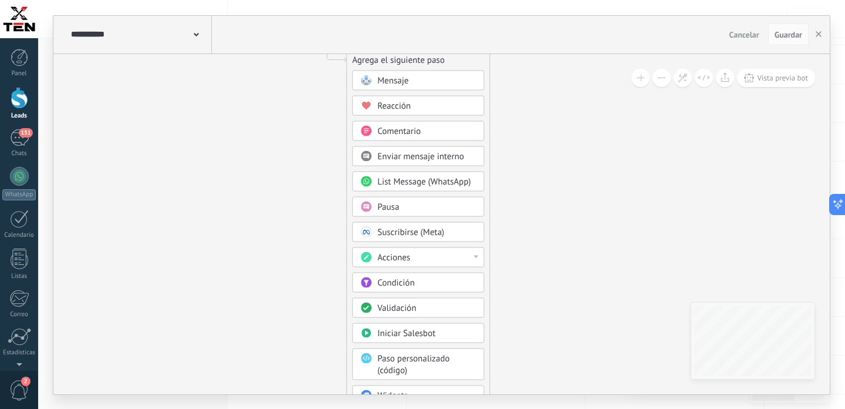
click at [410, 283] on span "Condición" at bounding box center [395, 281] width 37 height 11
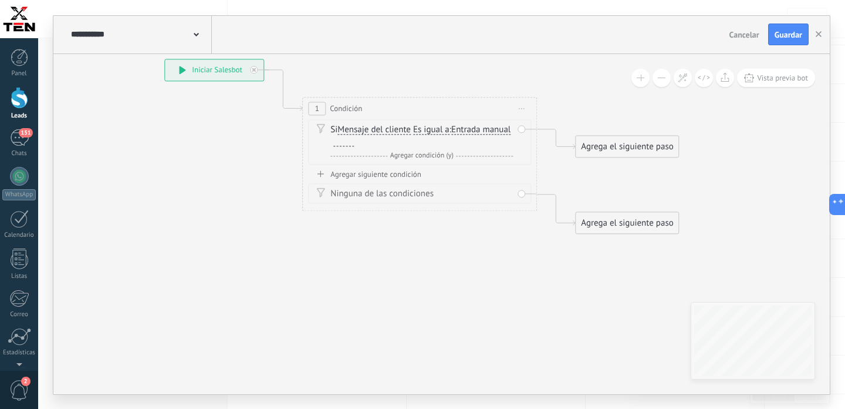
click at [437, 130] on span "Es igual a" at bounding box center [431, 129] width 36 height 9
click at [437, 130] on button "Es igual a" at bounding box center [480, 129] width 147 height 21
click at [436, 168] on span "Contiene" at bounding box center [471, 172] width 142 height 12
click at [490, 130] on span "Entrada manual" at bounding box center [477, 129] width 59 height 9
click at [490, 130] on button "Entrada manual" at bounding box center [516, 129] width 147 height 21
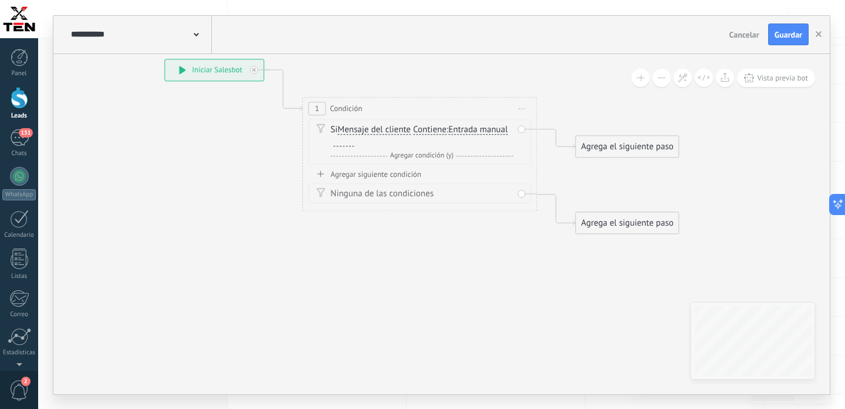
scroll to position [4, 0]
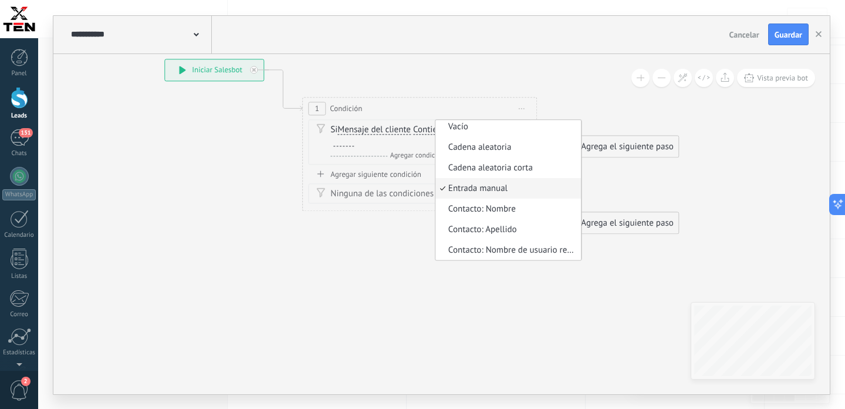
click at [484, 192] on span "Entrada manual" at bounding box center [507, 189] width 142 height 12
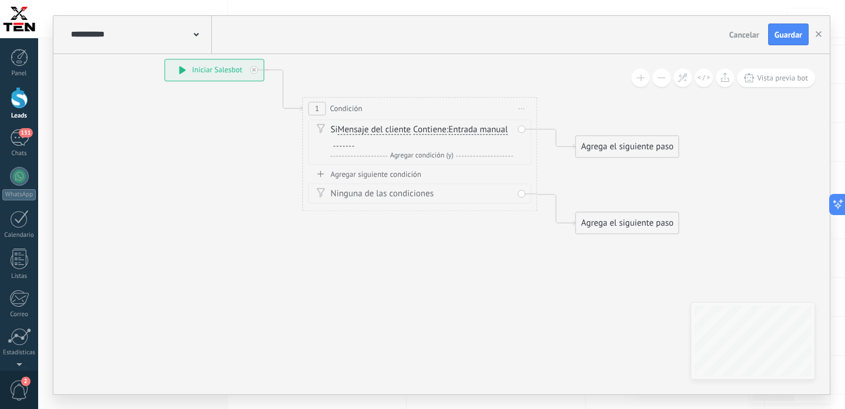
click at [349, 144] on div at bounding box center [343, 141] width 21 height 9
click at [745, 28] on button "Cancelar" at bounding box center [744, 35] width 39 height 18
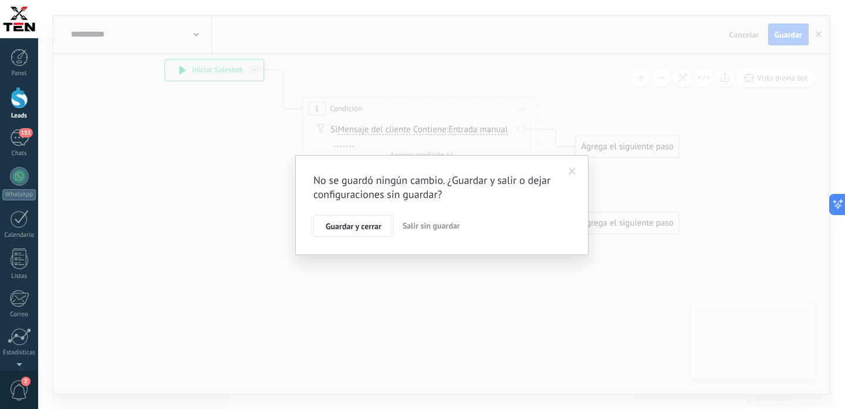
click at [425, 228] on span "Salir sin guardar" at bounding box center [432, 225] width 58 height 11
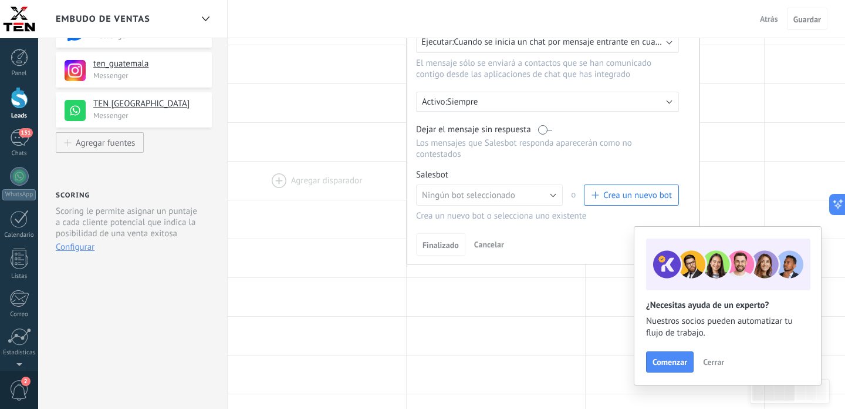
scroll to position [133, 0]
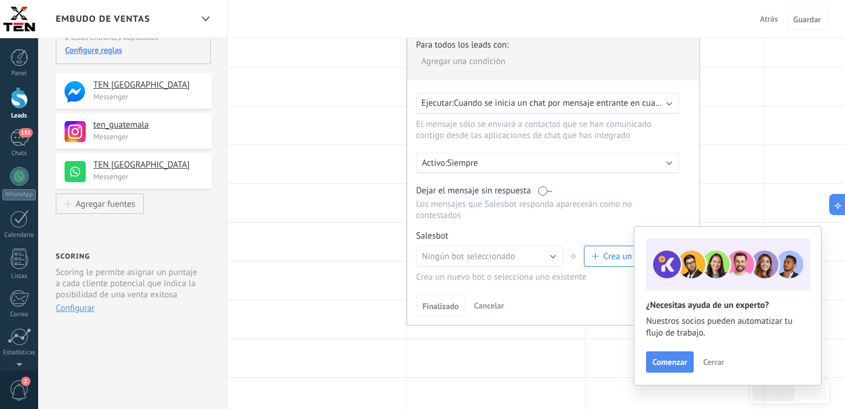
click at [486, 311] on span "Cancelar" at bounding box center [489, 305] width 30 height 11
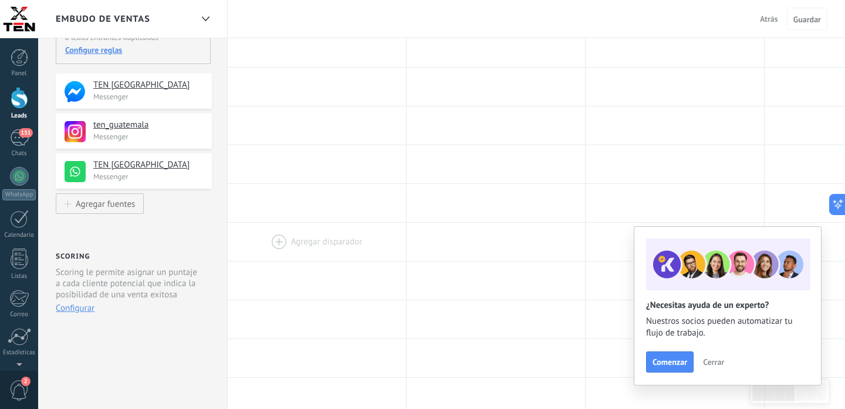
scroll to position [0, 0]
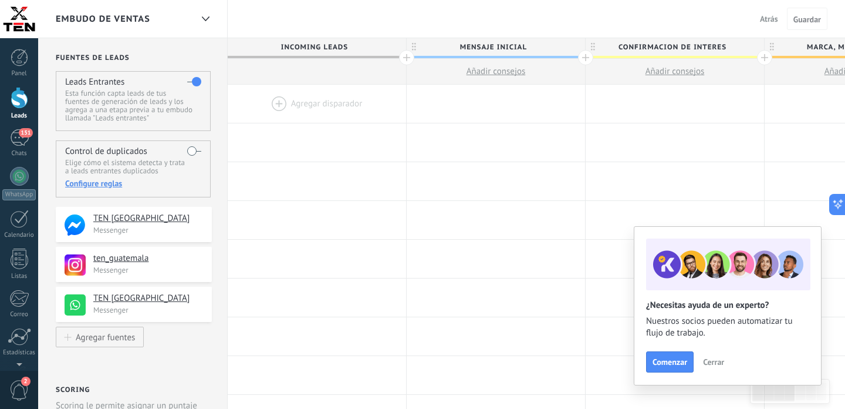
click at [491, 112] on div at bounding box center [496, 104] width 178 height 38
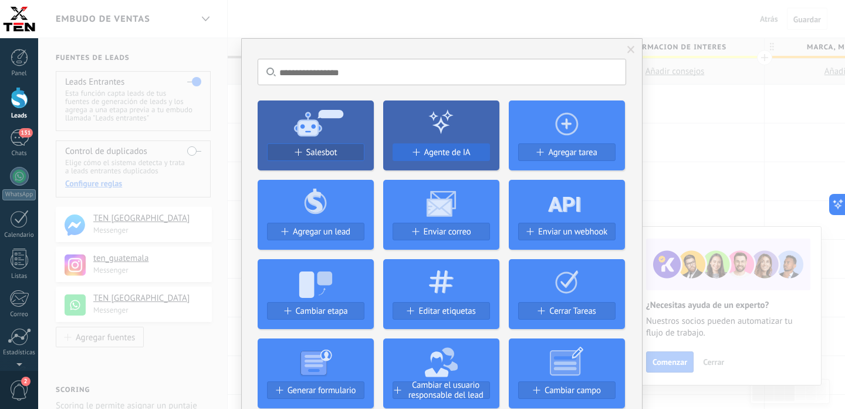
click at [444, 150] on span "Agente de IA" at bounding box center [447, 152] width 46 height 10
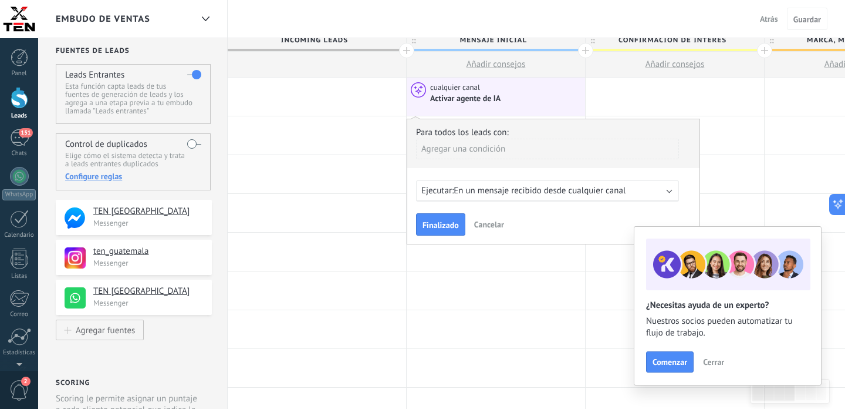
scroll to position [13, 0]
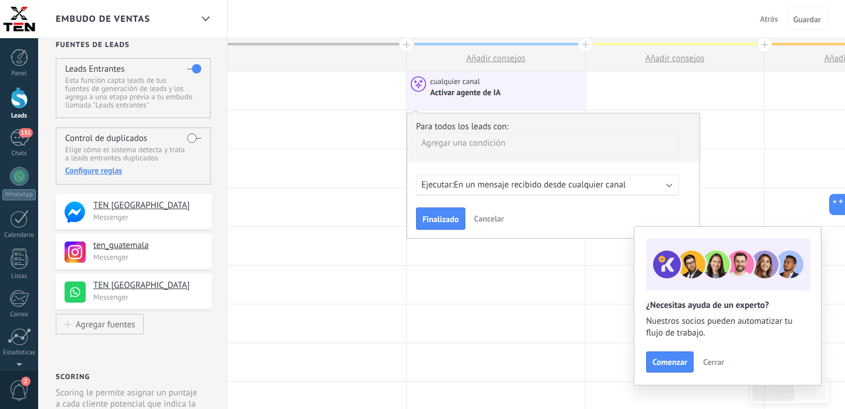
click at [528, 146] on div "Agregar una condición" at bounding box center [547, 143] width 263 height 21
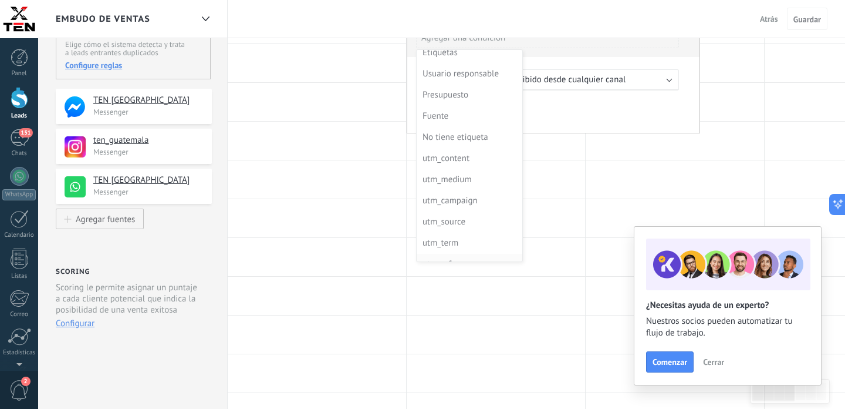
scroll to position [0, 0]
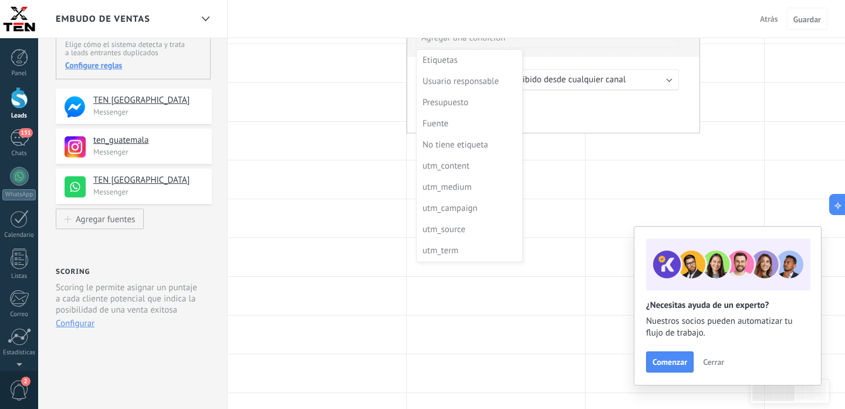
click at [622, 95] on div at bounding box center [553, 71] width 292 height 126
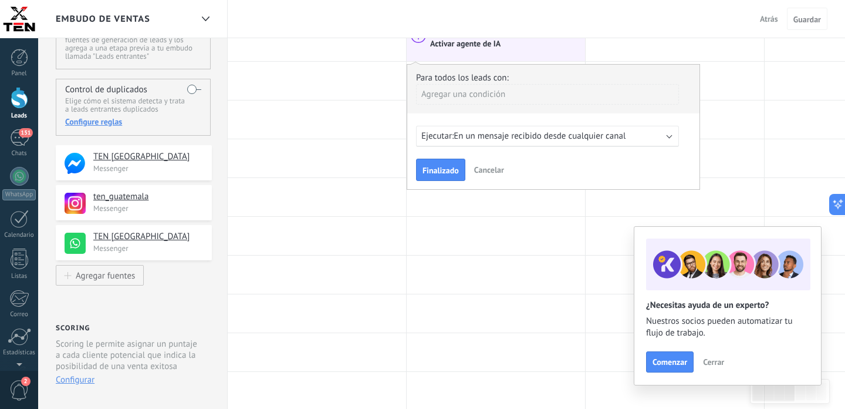
scroll to position [58, 0]
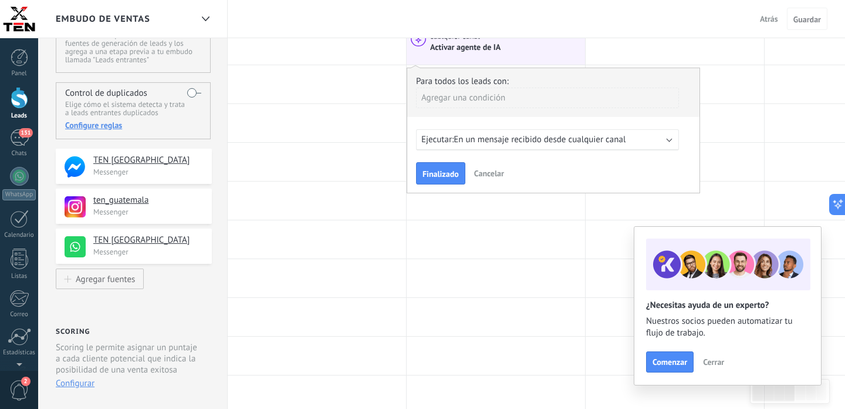
click at [633, 142] on div "Ejecutar: En un mensaje recibido desde cualquier canal" at bounding box center [542, 139] width 243 height 11
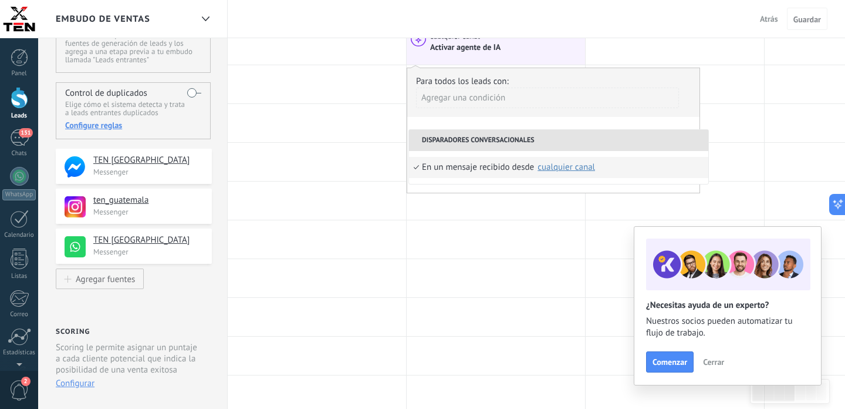
click at [635, 124] on div "Para todos los leads con: Agregar una condición Ejecutar: En un mensaje recibid…" at bounding box center [553, 131] width 293 height 126
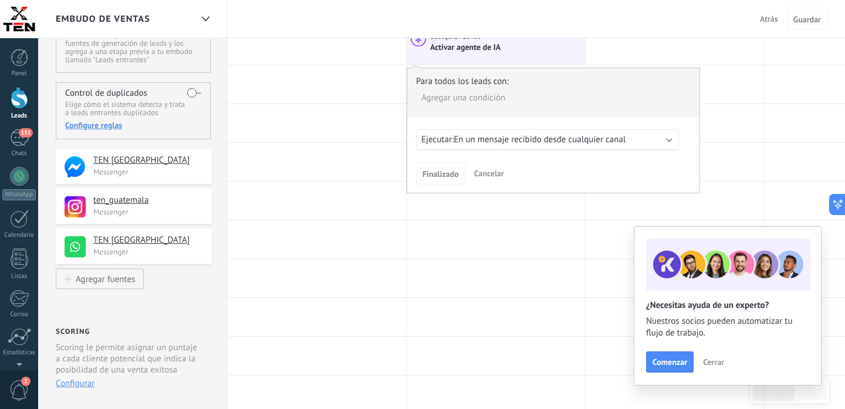
click at [497, 174] on span "Cancelar" at bounding box center [489, 173] width 30 height 11
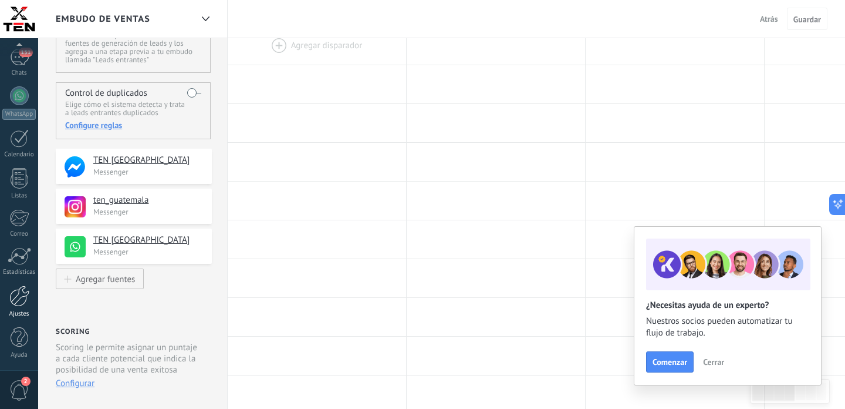
click at [18, 301] on div at bounding box center [19, 295] width 20 height 21
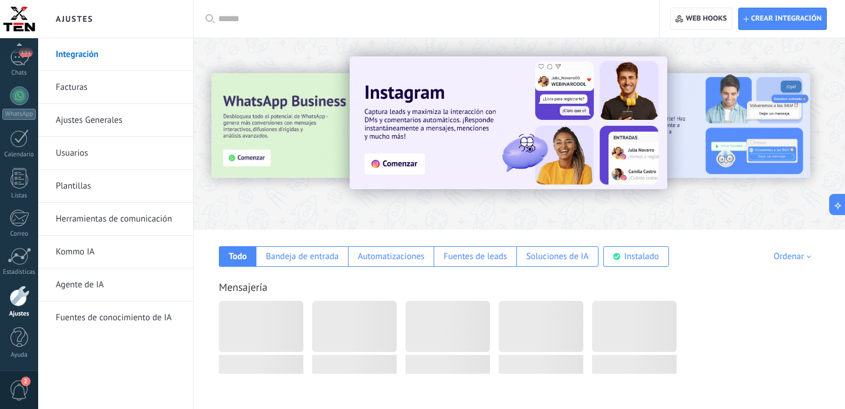
scroll to position [2439, 0]
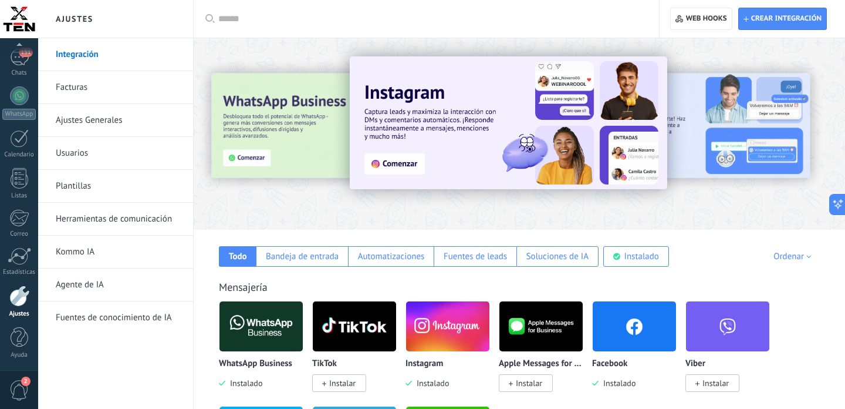
click at [80, 286] on link "Agente de IA" at bounding box center [119, 284] width 126 height 33
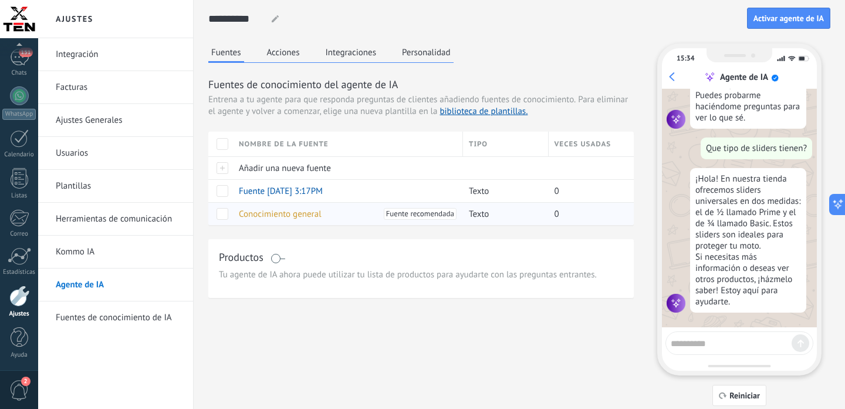
scroll to position [36, 0]
click at [283, 54] on button "Acciones" at bounding box center [283, 52] width 39 height 18
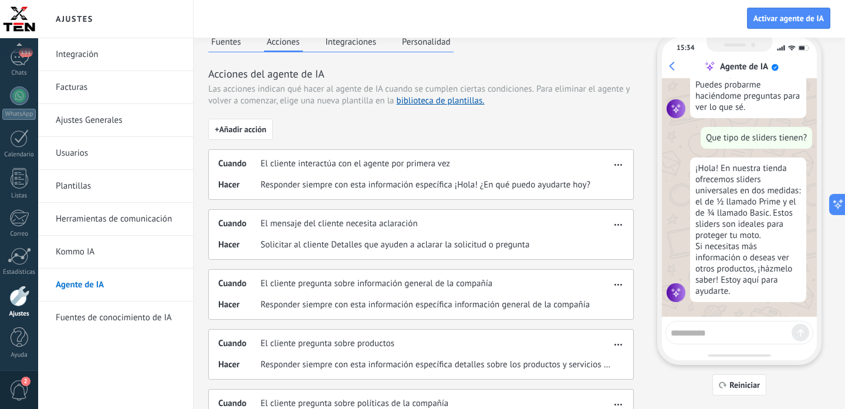
scroll to position [0, 0]
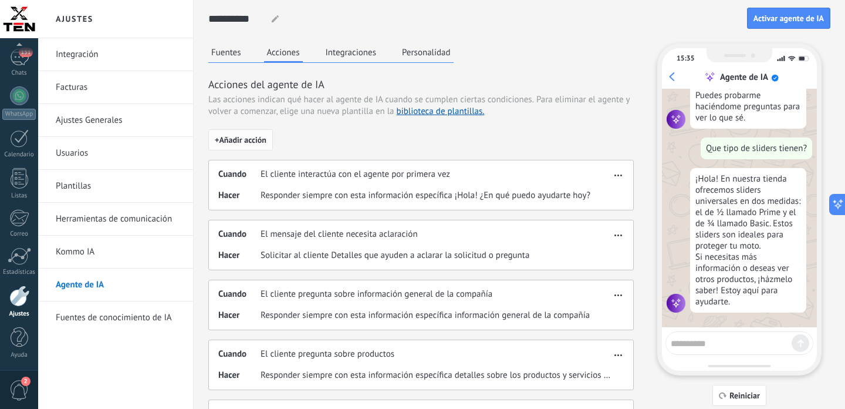
click at [259, 140] on span "+ Añadir acción" at bounding box center [241, 140] width 52 height 8
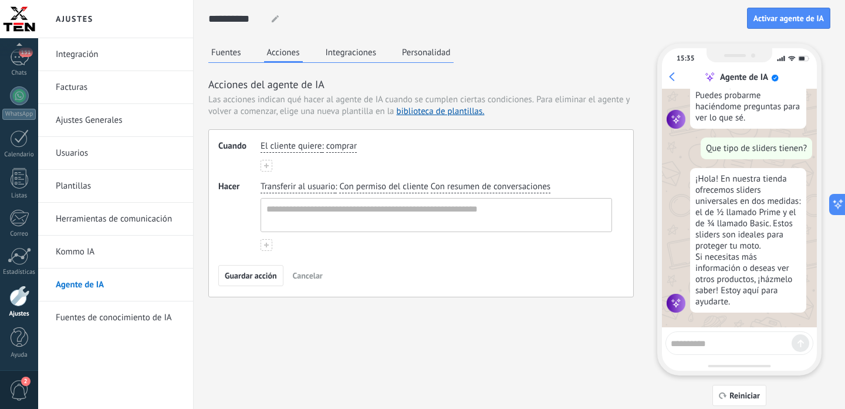
click at [332, 147] on span "comprar" at bounding box center [341, 146] width 31 height 12
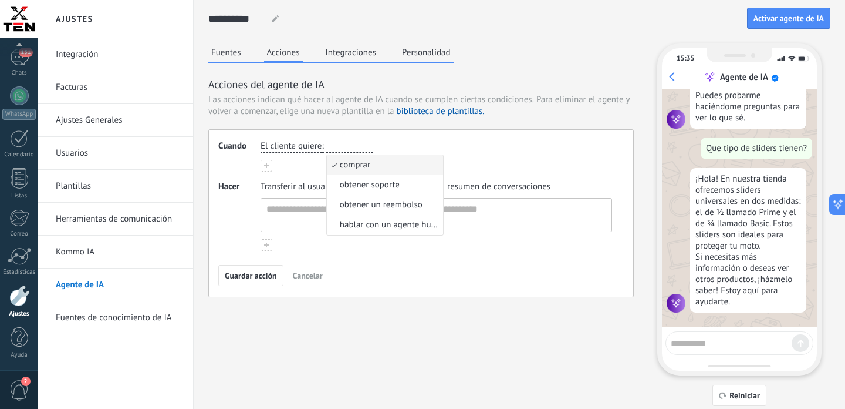
click at [292, 164] on div "El cliente quiere : comprar comprar obtener soporte obtener un reembolso hablar…" at bounding box center [437, 155] width 352 height 31
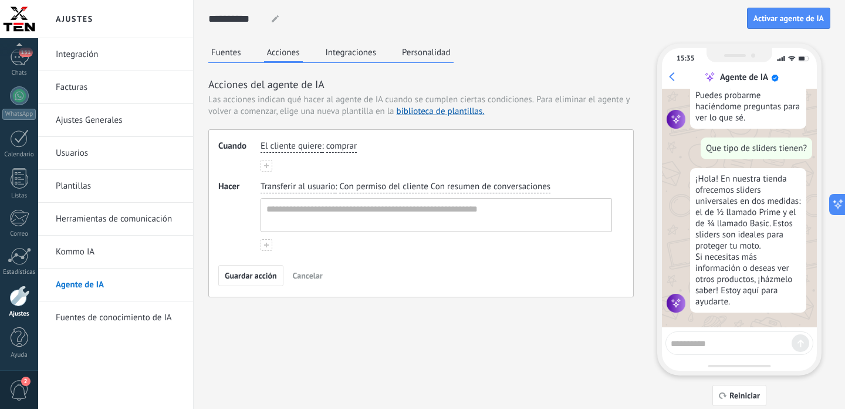
click at [316, 151] on span "El cliente quiere" at bounding box center [291, 146] width 61 height 12
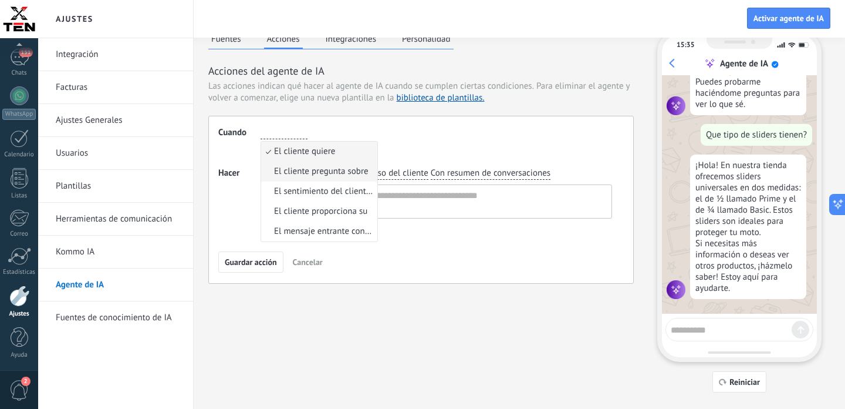
scroll to position [14, 0]
click at [274, 134] on input "button" at bounding box center [284, 132] width 47 height 12
click at [272, 132] on input "button" at bounding box center [284, 132] width 47 height 12
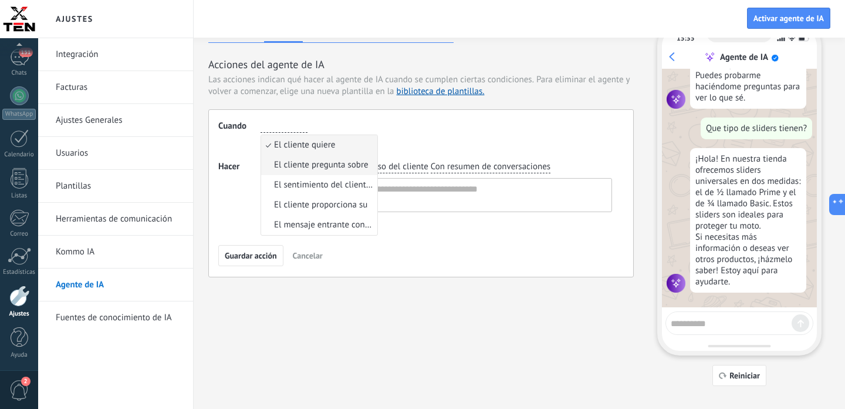
scroll to position [21, 0]
click at [304, 165] on span "El cliente pregunta sobre" at bounding box center [321, 164] width 95 height 12
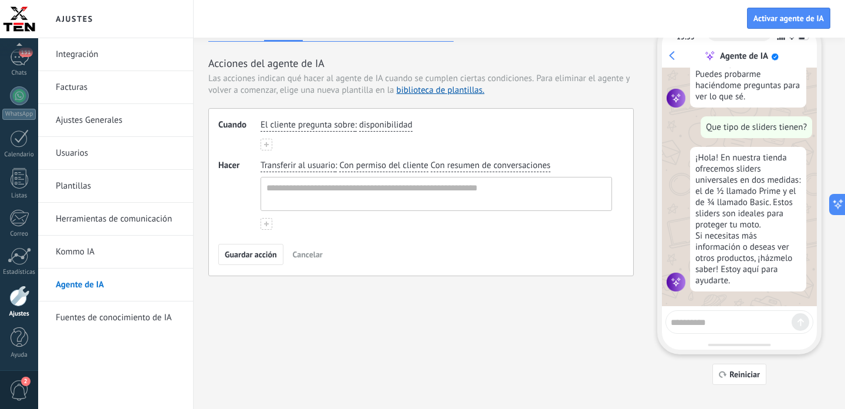
click at [369, 124] on span "disponibilidad" at bounding box center [385, 125] width 53 height 12
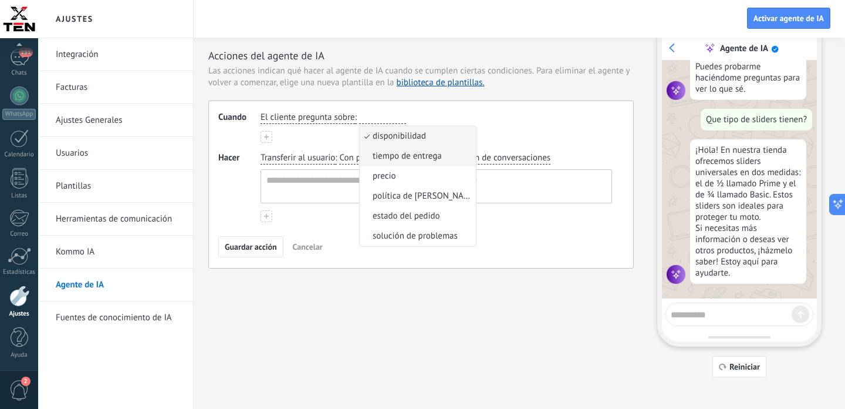
scroll to position [35, 0]
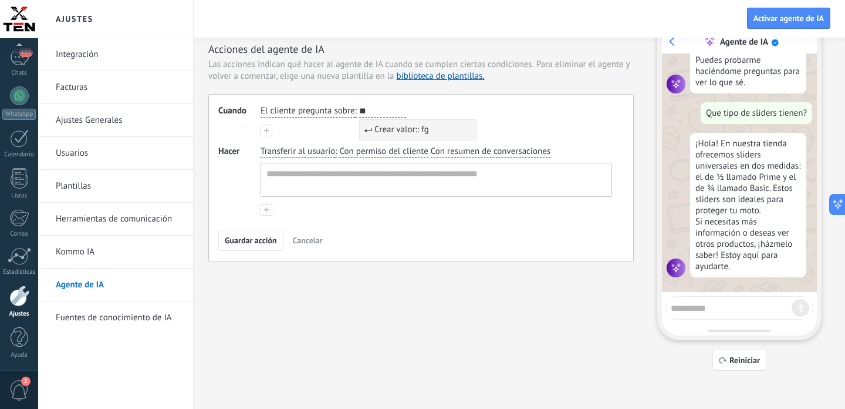
type input "*"
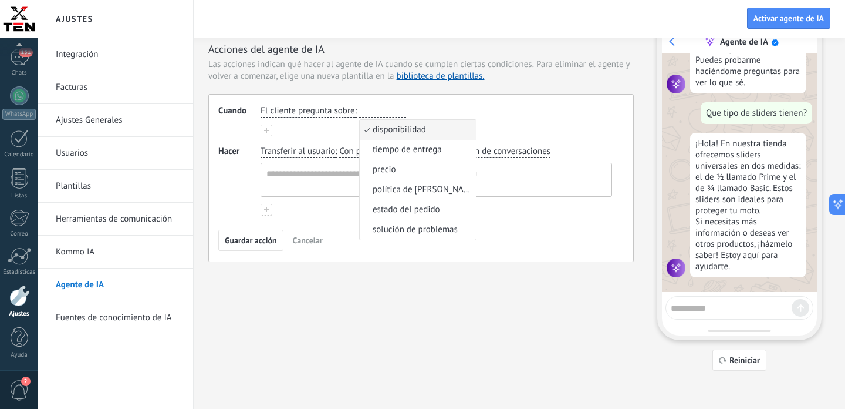
click at [302, 109] on span "El cliente pregunta sobre" at bounding box center [308, 111] width 95 height 12
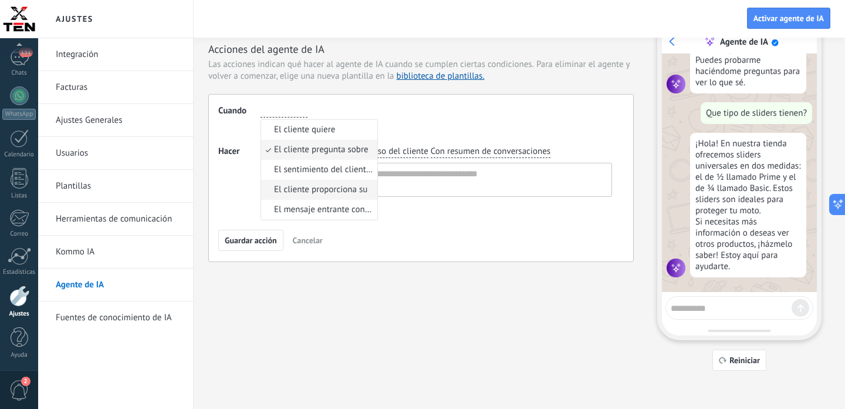
click at [313, 186] on span "El cliente proporciona su" at bounding box center [320, 190] width 93 height 12
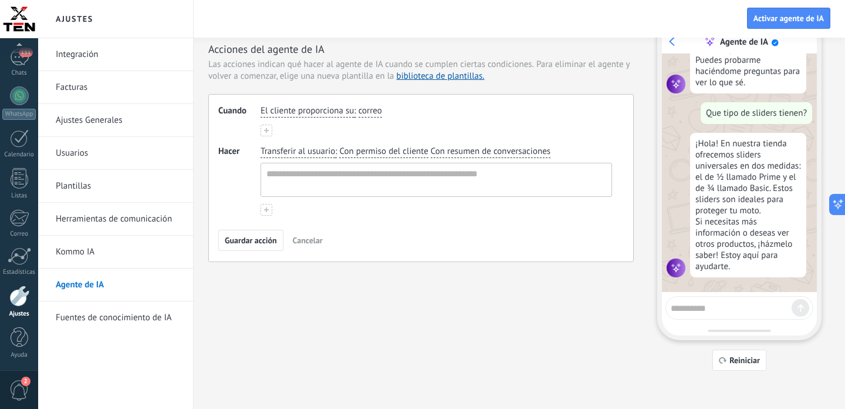
click at [372, 107] on span "correo" at bounding box center [370, 111] width 23 height 12
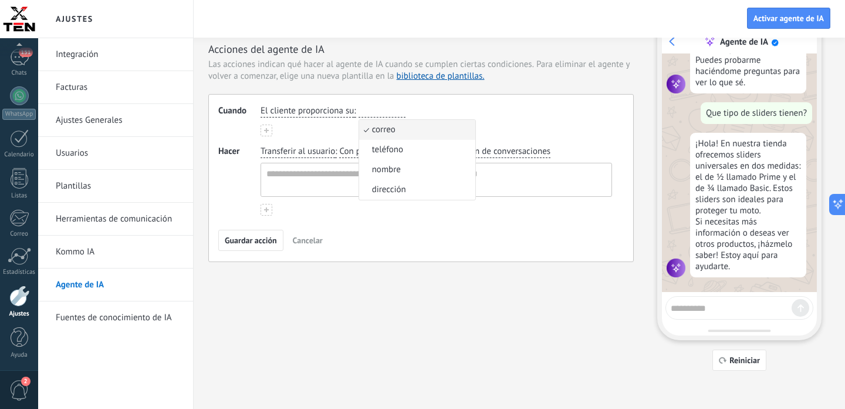
click at [311, 112] on span "El cliente proporciona su" at bounding box center [307, 111] width 93 height 12
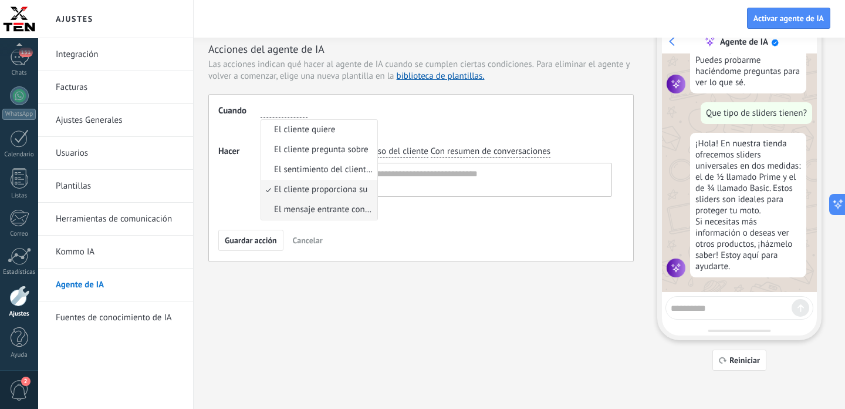
click at [315, 210] on span "El mensaje entrante contiene" at bounding box center [324, 210] width 100 height 12
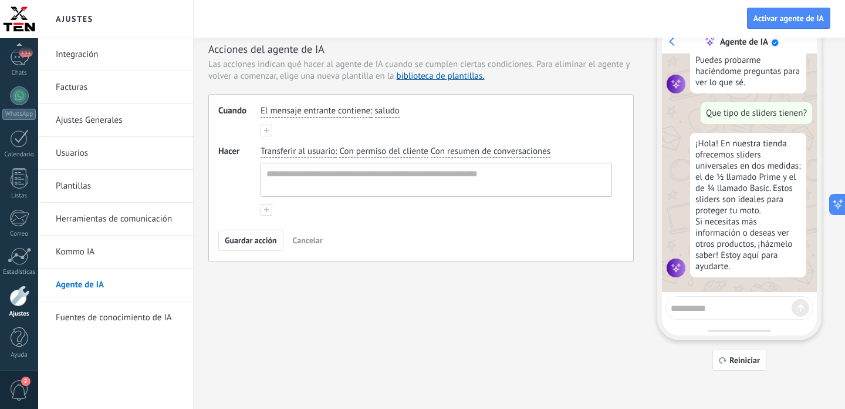
click at [385, 115] on span "saludo" at bounding box center [387, 111] width 25 height 12
type input "*"
type input "*******"
click at [412, 130] on span "Crear valor:: Defensa" at bounding box center [428, 130] width 77 height 12
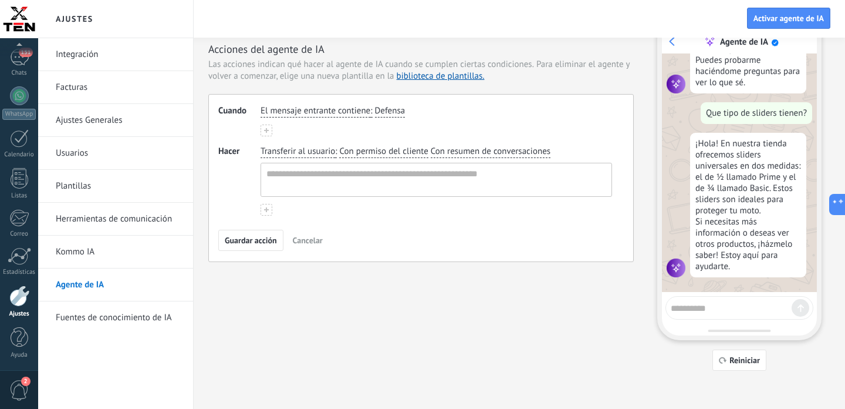
click at [267, 132] on use at bounding box center [266, 130] width 5 height 5
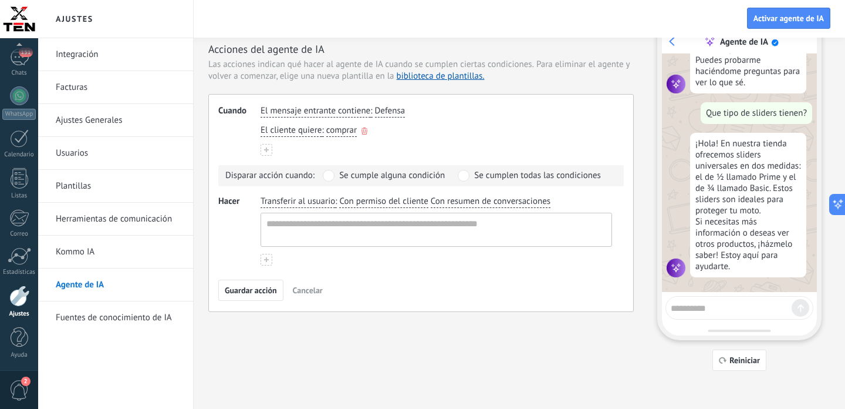
click at [320, 132] on span "El cliente quiere" at bounding box center [291, 130] width 61 height 12
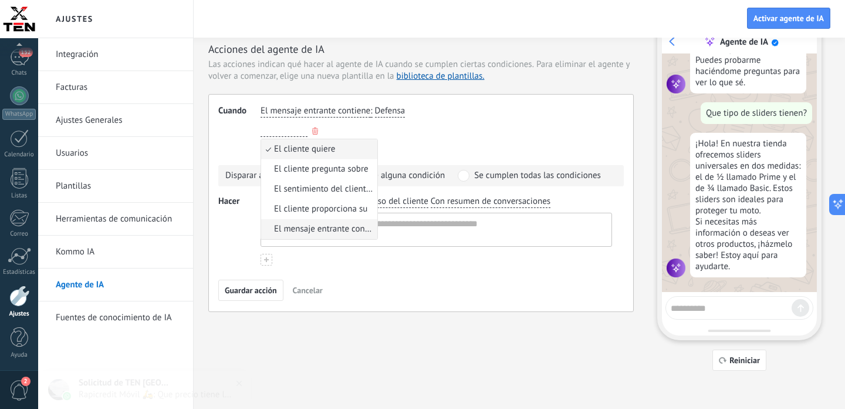
click at [322, 227] on span "El mensaje entrante contiene" at bounding box center [324, 229] width 100 height 12
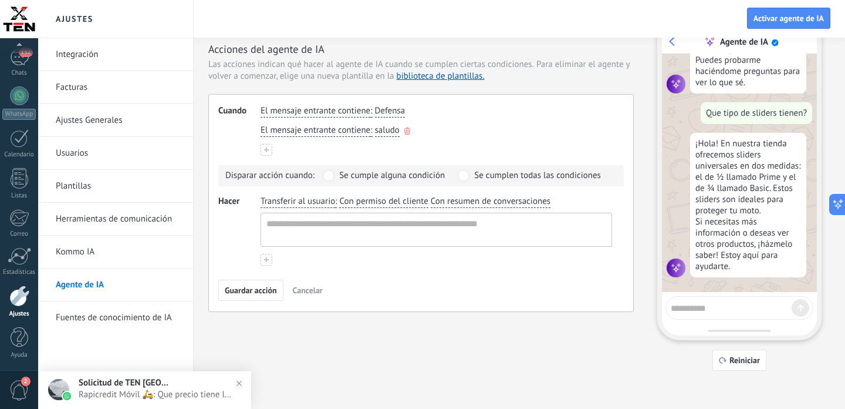
click at [385, 131] on span "saludo" at bounding box center [387, 130] width 25 height 12
type input "********"
click at [270, 148] on button at bounding box center [267, 150] width 12 height 12
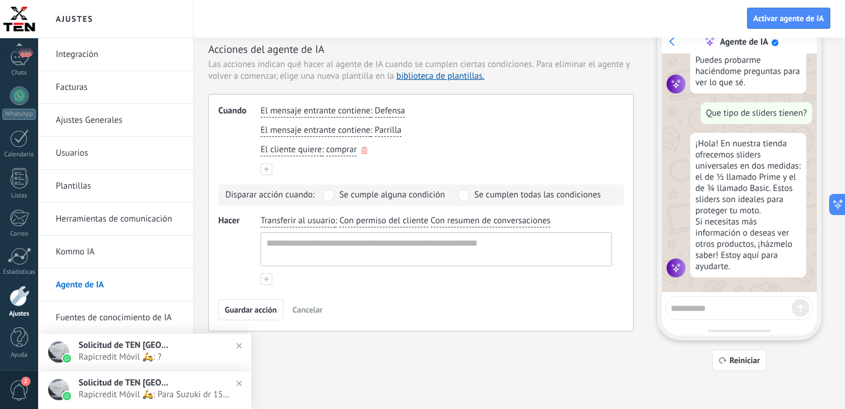
click at [340, 147] on span "comprar" at bounding box center [341, 150] width 31 height 12
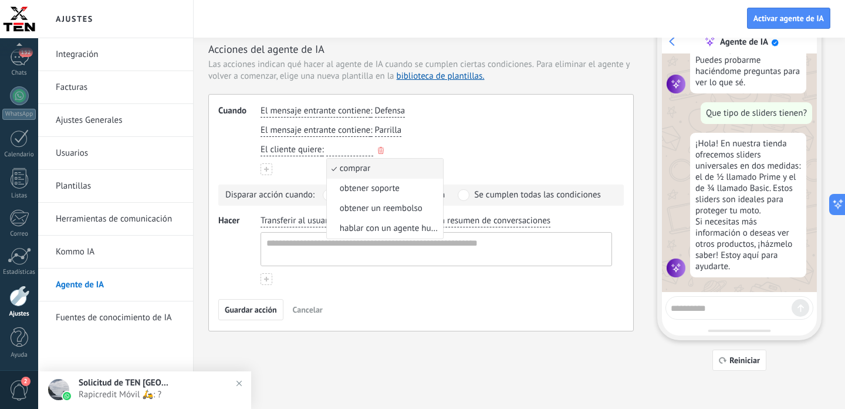
click at [289, 150] on span "El cliente quiere" at bounding box center [291, 150] width 61 height 12
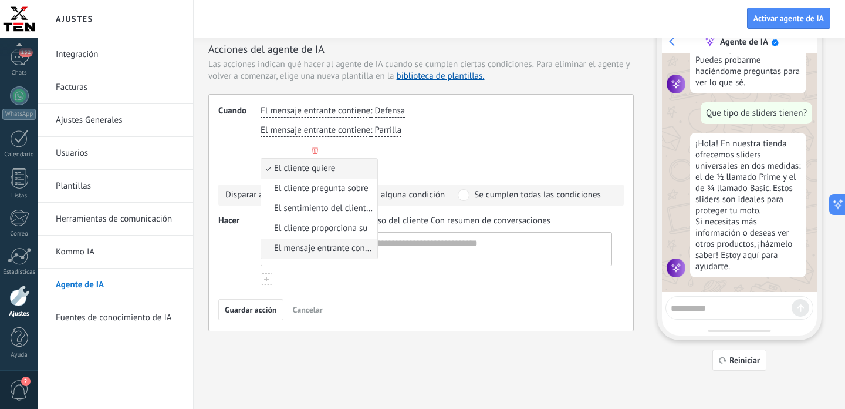
click at [336, 246] on span "El mensaje entrante contiene" at bounding box center [324, 248] width 100 height 12
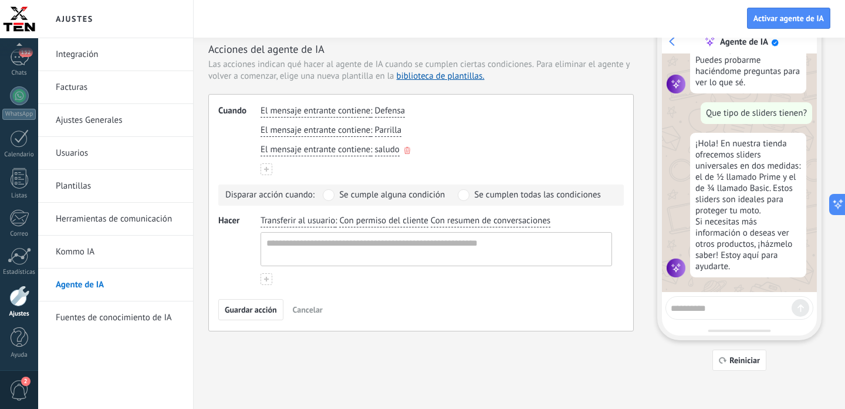
click at [390, 148] on span "saludo" at bounding box center [387, 150] width 25 height 12
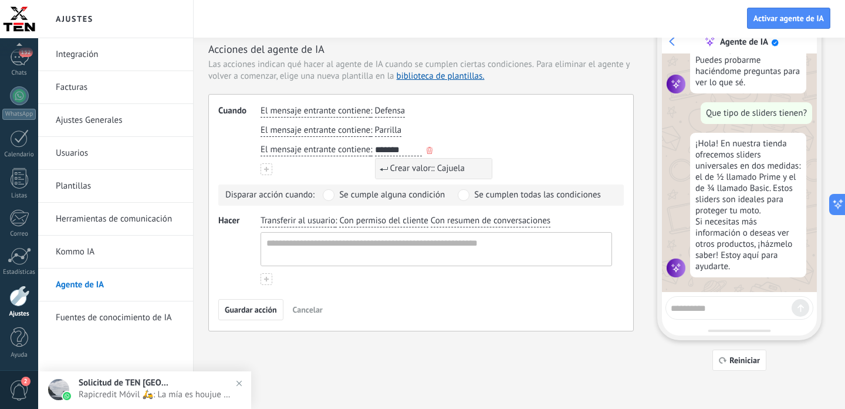
type input "*******"
click at [406, 173] on span "Crear valor:: Cajuela" at bounding box center [427, 169] width 75 height 12
click at [269, 170] on button at bounding box center [267, 169] width 12 height 12
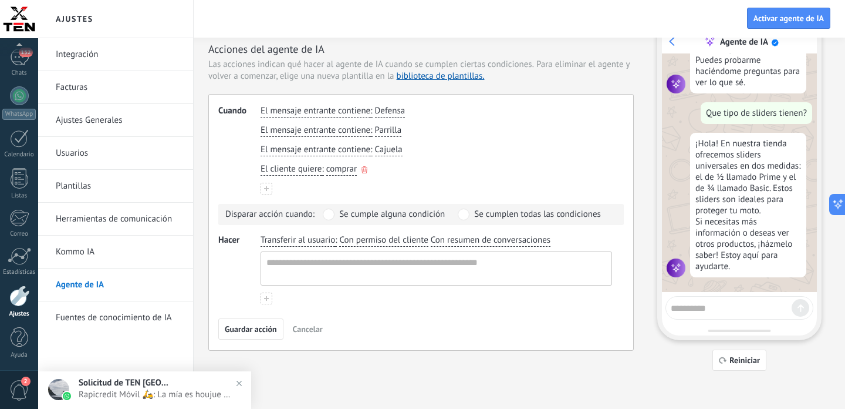
click at [292, 171] on span "El cliente quiere" at bounding box center [291, 169] width 61 height 12
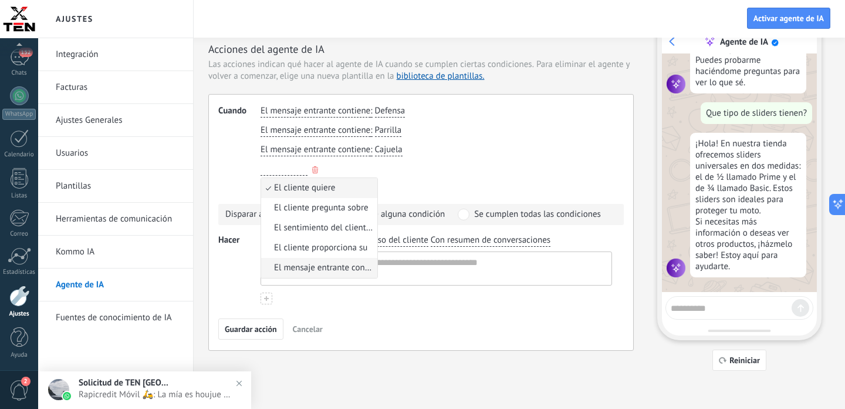
click at [339, 260] on li "El mensaje entrante contiene" at bounding box center [319, 268] width 116 height 20
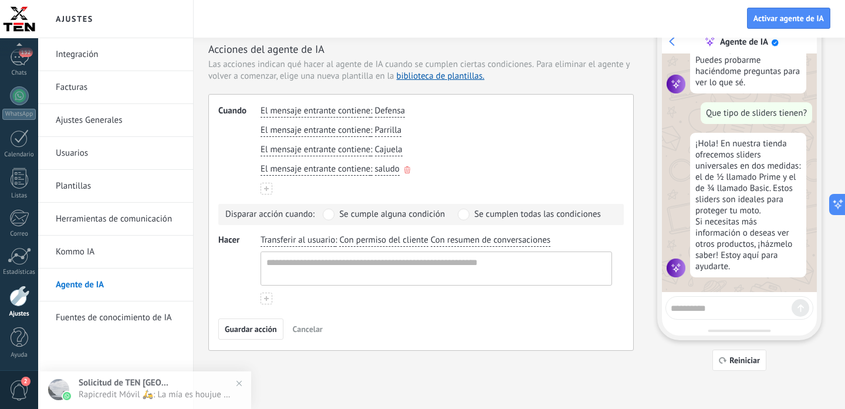
click at [389, 171] on span "saludo" at bounding box center [387, 169] width 25 height 12
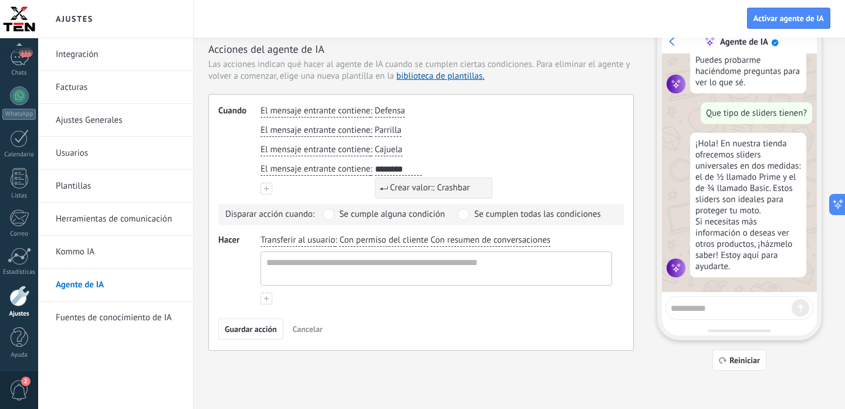
type input "********"
click at [399, 188] on span "Crear valor:: Crashbar" at bounding box center [430, 188] width 80 height 12
click at [329, 239] on span "Transferir al usuario" at bounding box center [298, 240] width 75 height 12
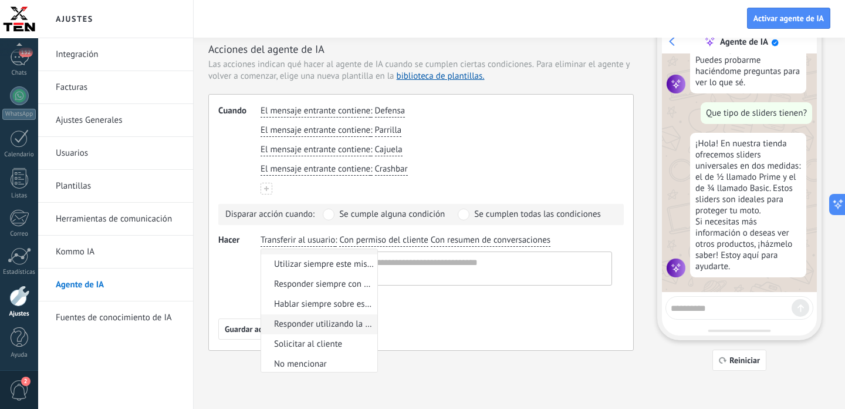
scroll to position [0, 0]
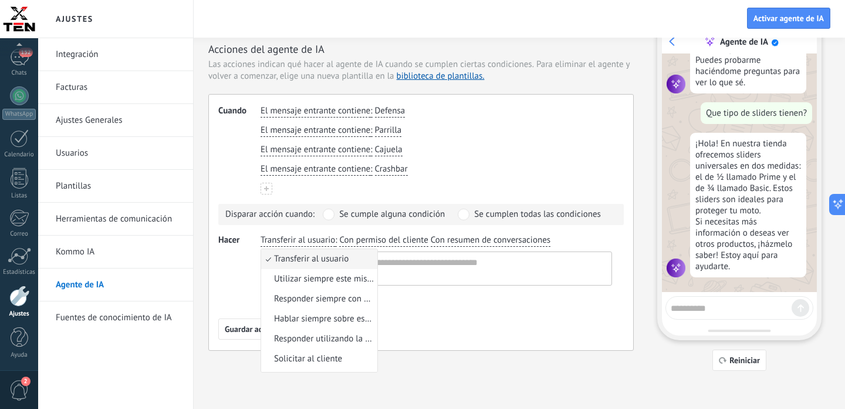
click at [295, 241] on span "Transferir al usuario" at bounding box center [298, 240] width 75 height 12
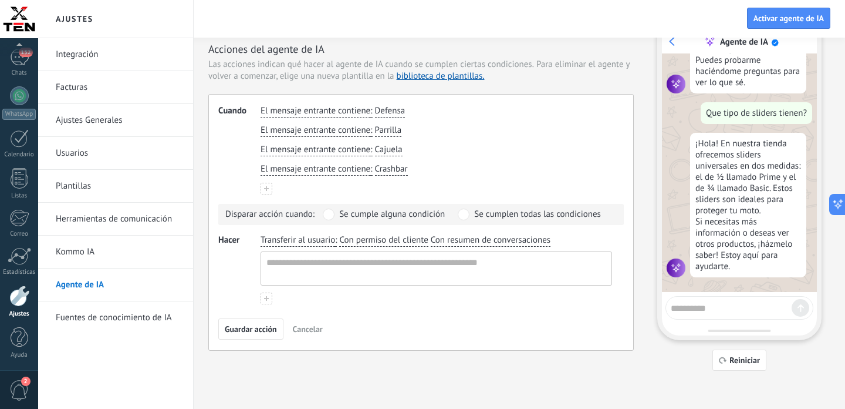
click at [295, 241] on span "Transferir al usuario" at bounding box center [298, 240] width 75 height 12
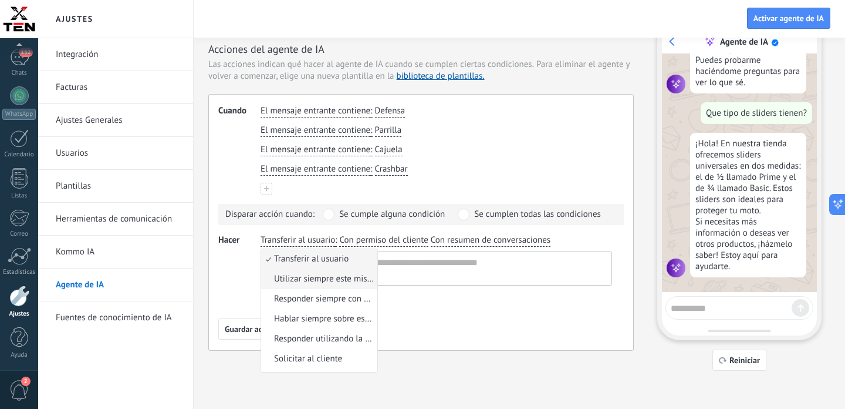
click at [345, 278] on span "Utilizar siempre este mismo mensaje" at bounding box center [324, 279] width 100 height 12
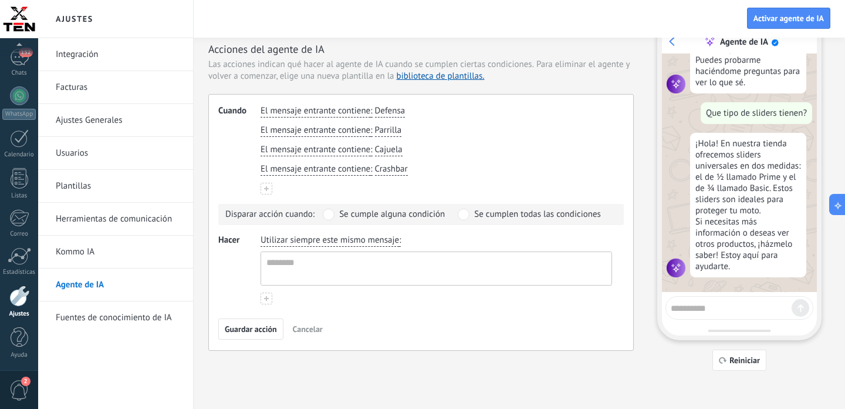
click at [334, 240] on span "Utilizar siempre este mismo mensaje" at bounding box center [330, 240] width 139 height 12
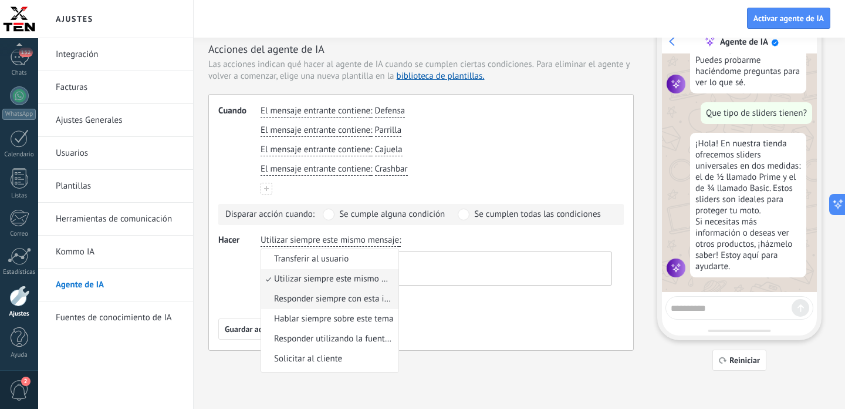
click at [329, 299] on span "Responder siempre con esta información específica" at bounding box center [334, 299] width 121 height 12
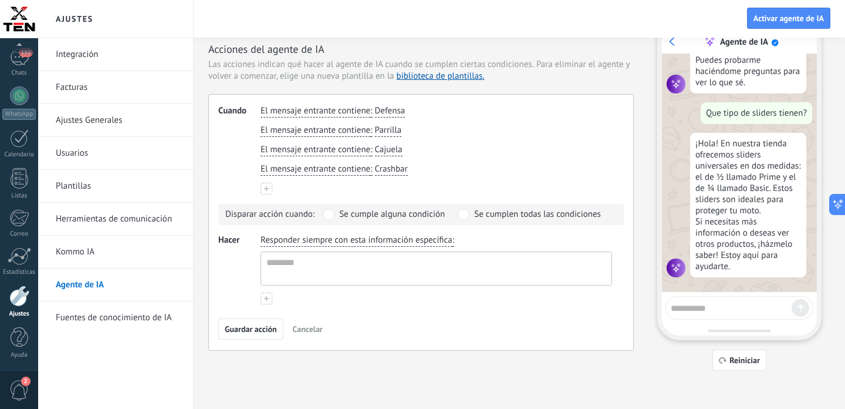
click at [355, 243] on span "Responder siempre con esta información específica" at bounding box center [357, 240] width 192 height 12
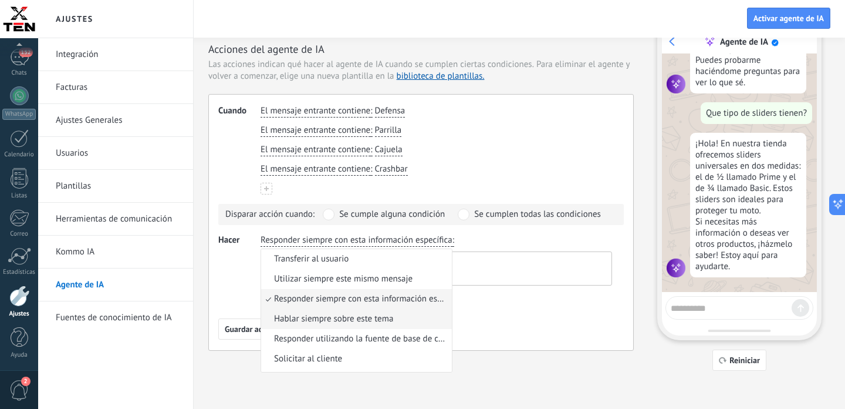
click at [343, 315] on span "Hablar siempre sobre este tema" at bounding box center [333, 319] width 119 height 12
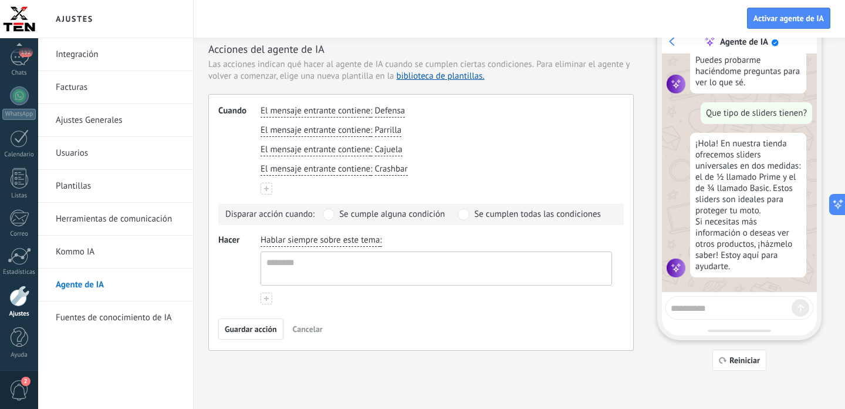
click at [321, 245] on span "Hablar siempre sobre este tema" at bounding box center [320, 240] width 119 height 12
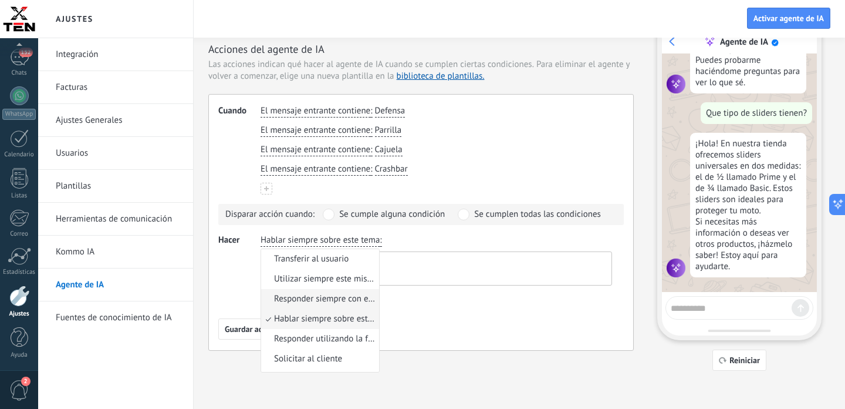
scroll to position [8, 0]
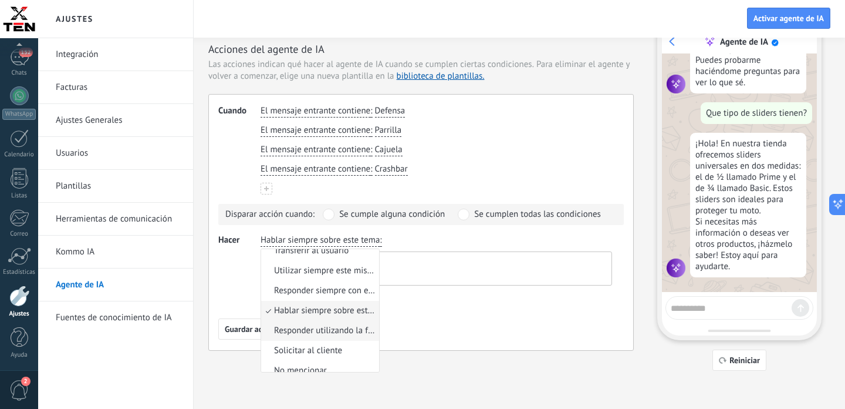
click at [319, 329] on span "Responder utilizando la fuente de base de conocimientos" at bounding box center [325, 331] width 102 height 12
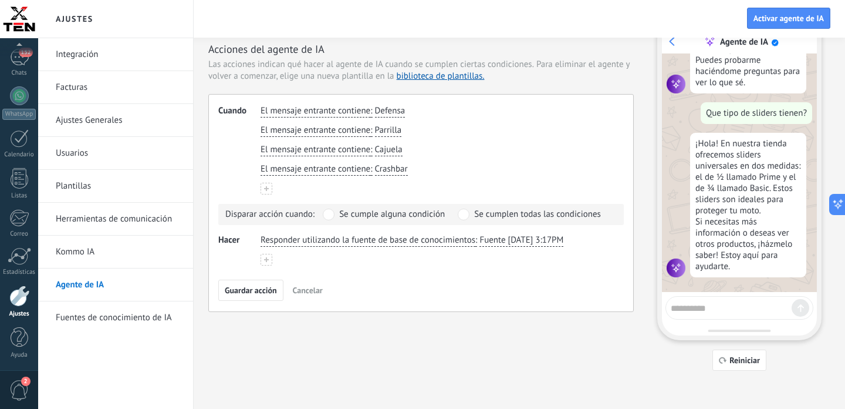
click at [327, 213] on span at bounding box center [329, 214] width 12 height 12
click at [282, 241] on span "Responder utilizando la fuente de base de conocimientos" at bounding box center [368, 240] width 215 height 12
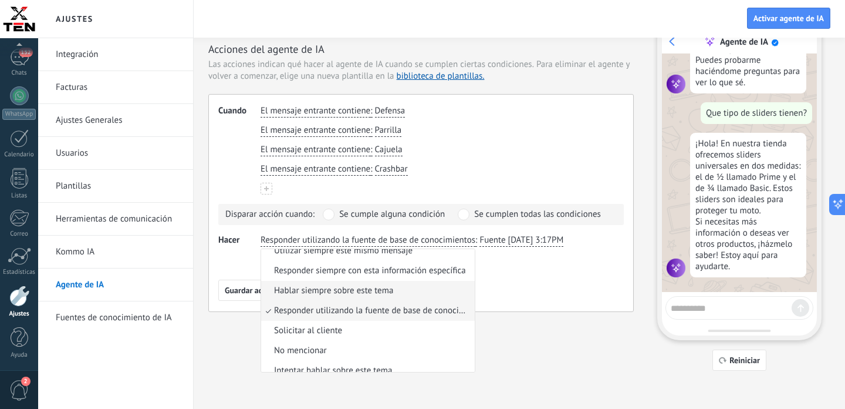
scroll to position [37, 0]
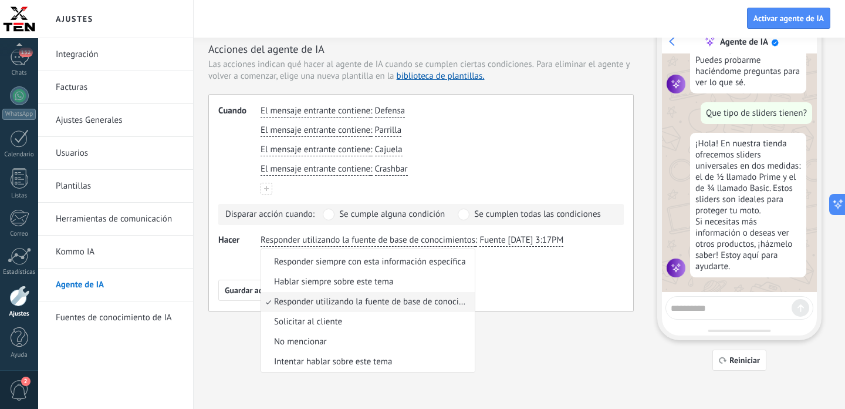
click at [362, 302] on span "Responder utilizando la fuente de base de conocimientos" at bounding box center [372, 302] width 197 height 12
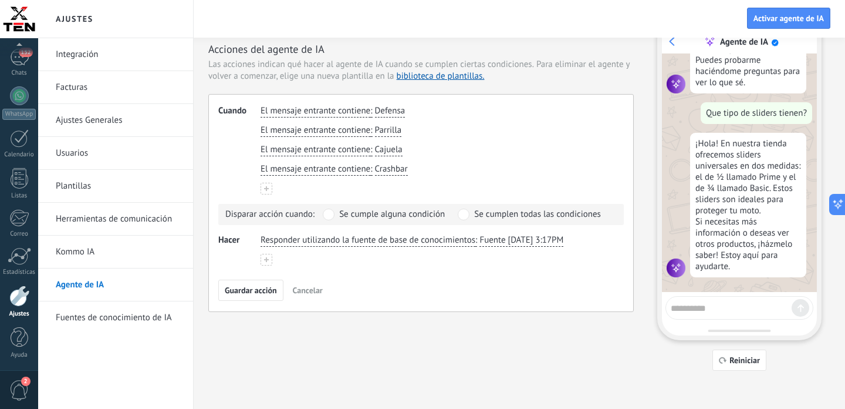
click at [319, 242] on span "Responder utilizando la fuente de base de conocimientos" at bounding box center [368, 240] width 215 height 12
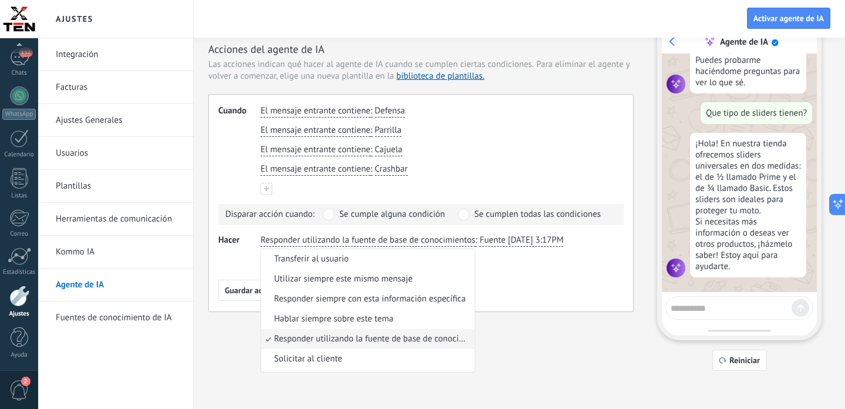
scroll to position [28, 0]
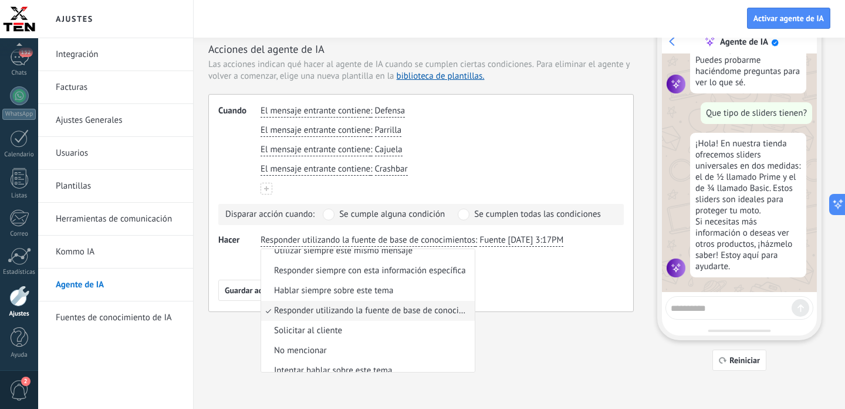
click at [366, 310] on span "Responder utilizando la fuente de base de conocimientos" at bounding box center [372, 311] width 197 height 12
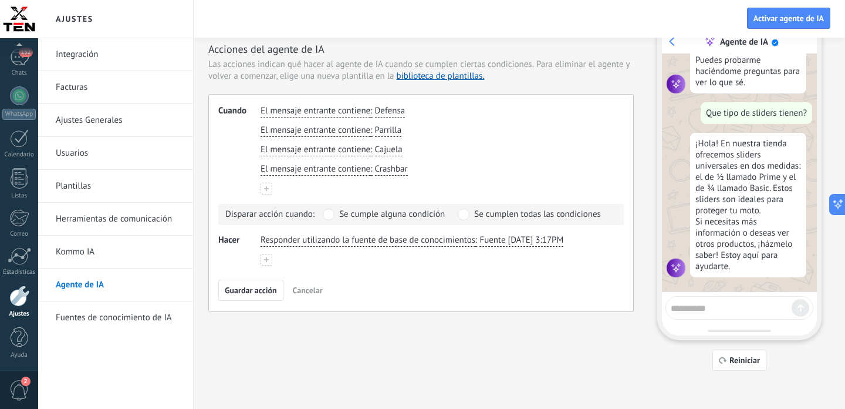
click at [298, 240] on span "Responder utilizando la fuente de base de conocimientos" at bounding box center [368, 240] width 215 height 12
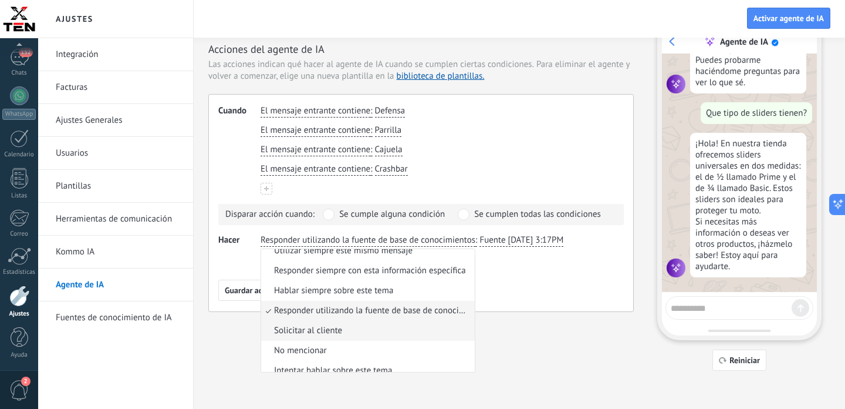
click at [310, 329] on span "Solicitar al cliente" at bounding box center [308, 331] width 68 height 12
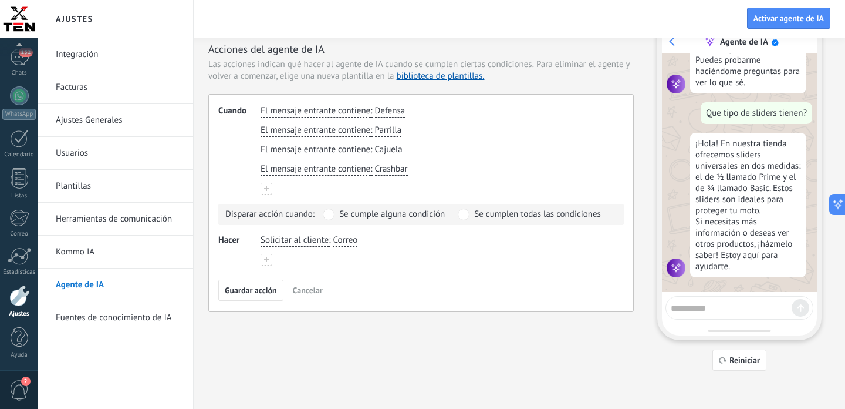
click at [309, 242] on span "Solicitar al cliente" at bounding box center [295, 240] width 68 height 12
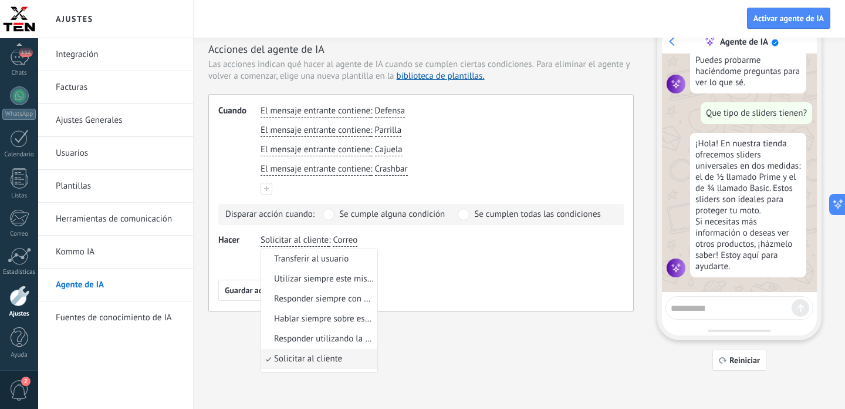
scroll to position [37, 0]
click at [495, 268] on div "Cuando El mensaje entrante contiene : Defensa El mensaje entrante contiene : Pa…" at bounding box center [421, 203] width 426 height 218
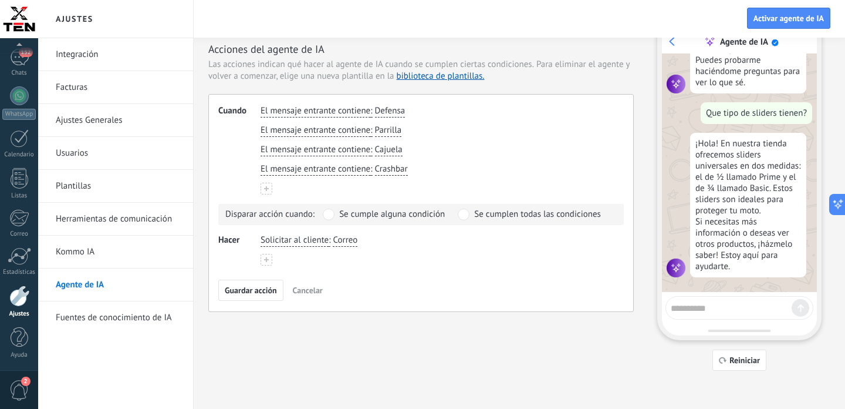
click at [303, 235] on span "Solicitar al cliente" at bounding box center [295, 240] width 68 height 12
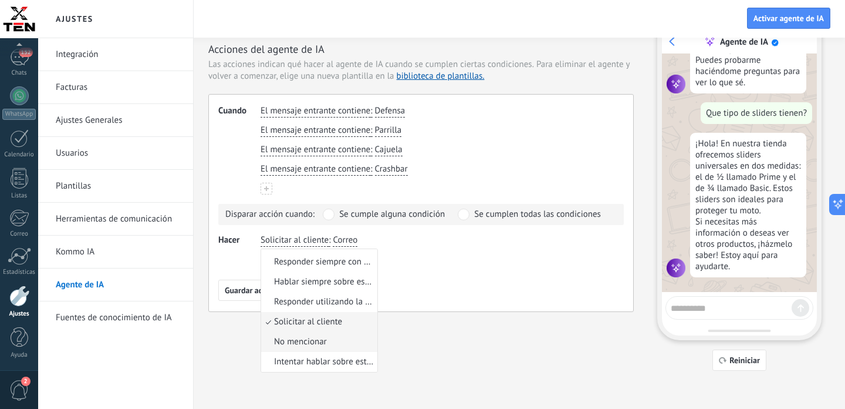
click at [311, 343] on span "No mencionar" at bounding box center [300, 342] width 53 height 12
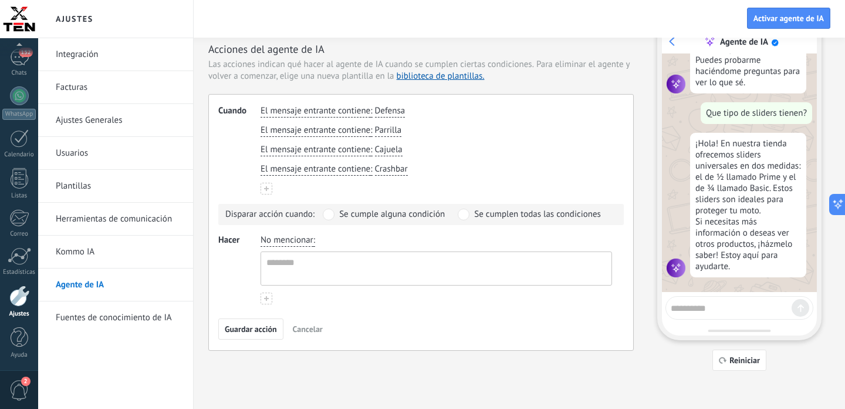
click at [302, 244] on span "No mencionar" at bounding box center [287, 240] width 53 height 12
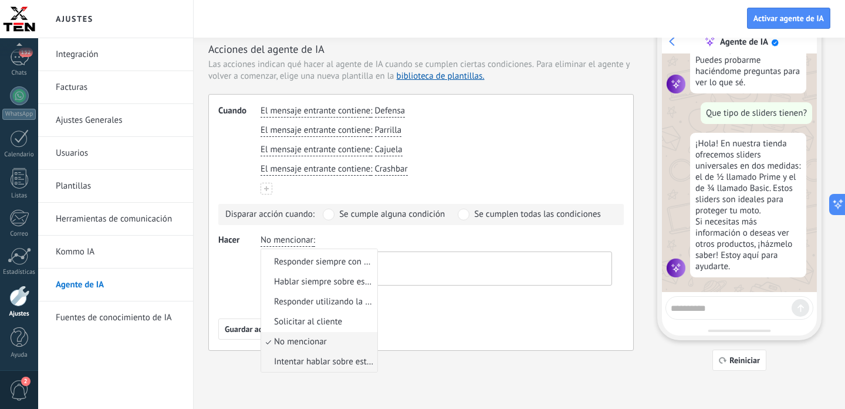
click at [316, 363] on span "Intentar hablar sobre este tema" at bounding box center [324, 362] width 100 height 12
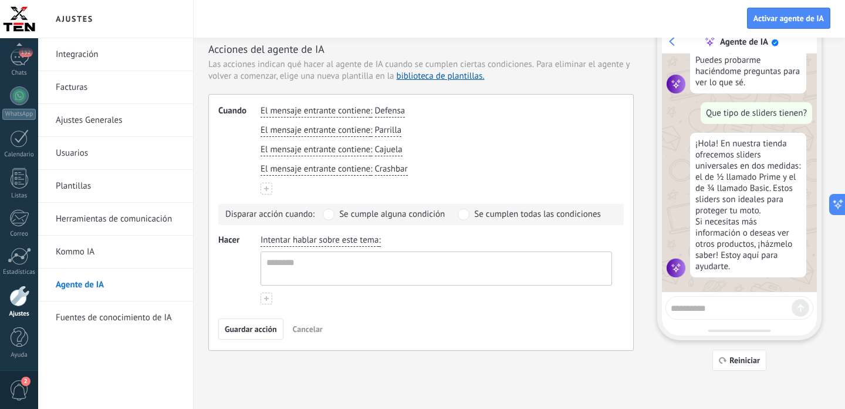
click at [302, 239] on span "Intentar hablar sobre este tema" at bounding box center [320, 240] width 118 height 12
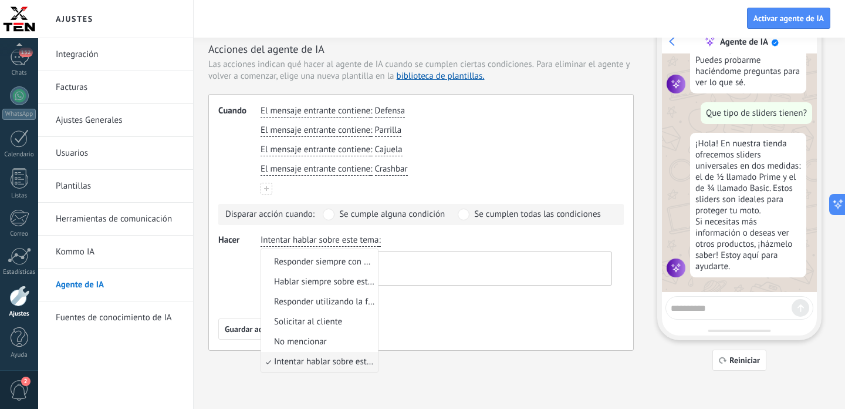
click at [434, 242] on div "Intentar hablar sobre este tema Transferir al usuario Utilizar siempre este mis…" at bounding box center [436, 260] width 356 height 56
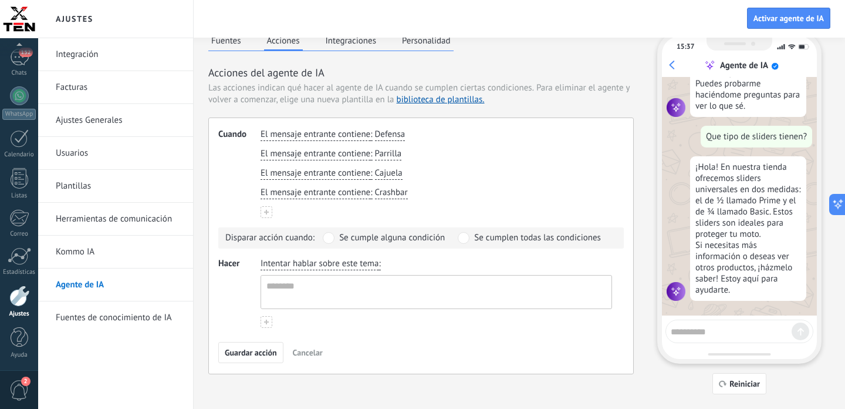
scroll to position [0, 0]
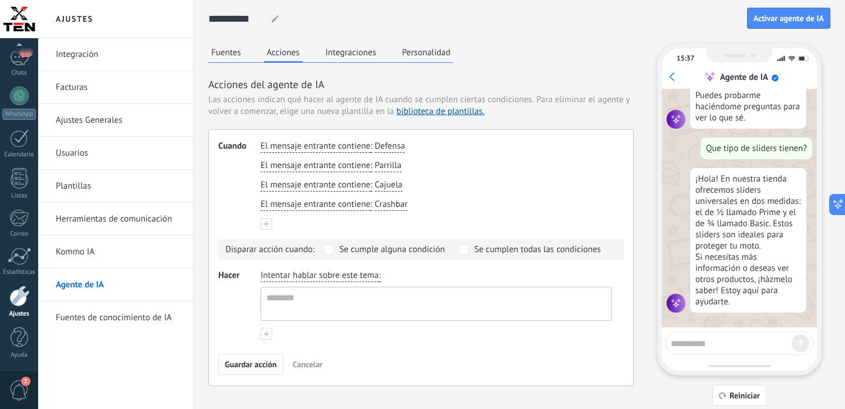
click at [266, 334] on use at bounding box center [266, 333] width 5 height 5
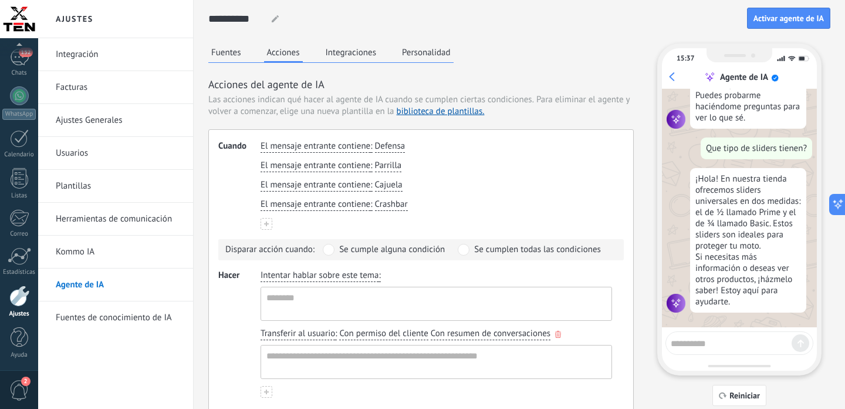
click at [311, 336] on span "Transferir al usuario" at bounding box center [298, 334] width 75 height 12
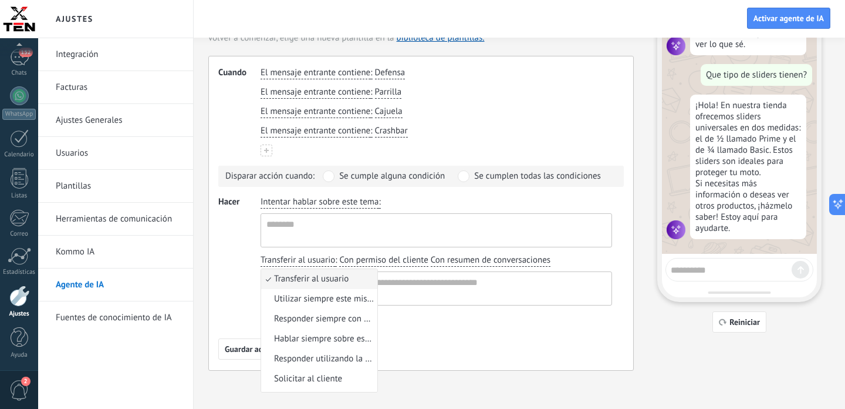
click at [238, 248] on span "Hacer" at bounding box center [239, 260] width 42 height 128
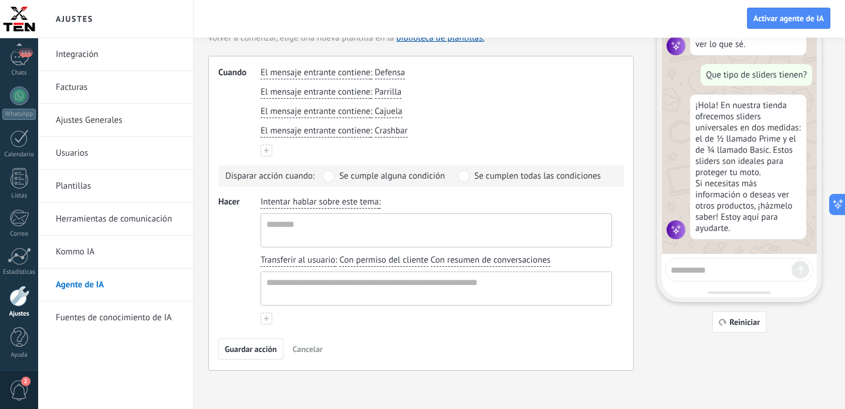
click at [308, 350] on span "Cancelar" at bounding box center [308, 349] width 30 height 8
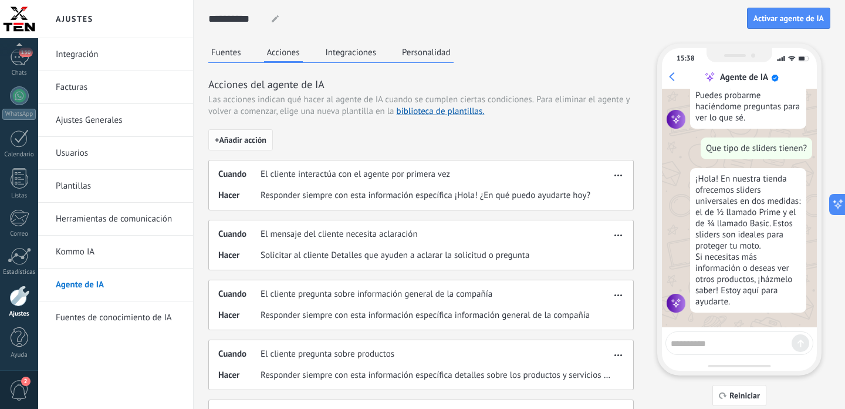
click at [252, 137] on span "+ Añadir acción" at bounding box center [241, 140] width 52 height 8
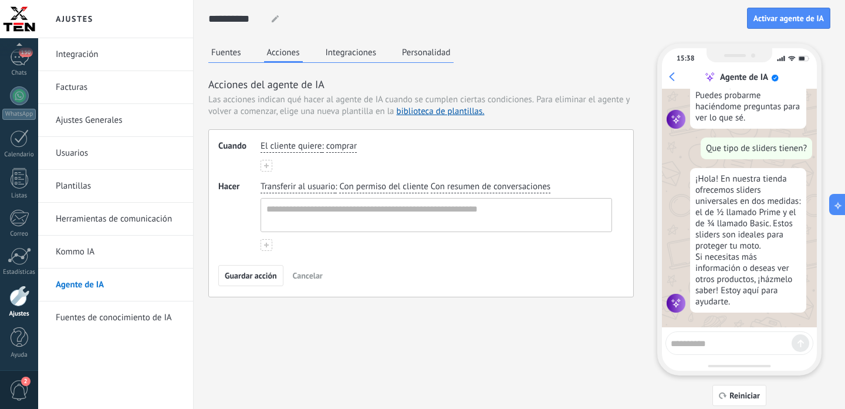
click at [284, 147] on span "El cliente quiere" at bounding box center [291, 146] width 61 height 12
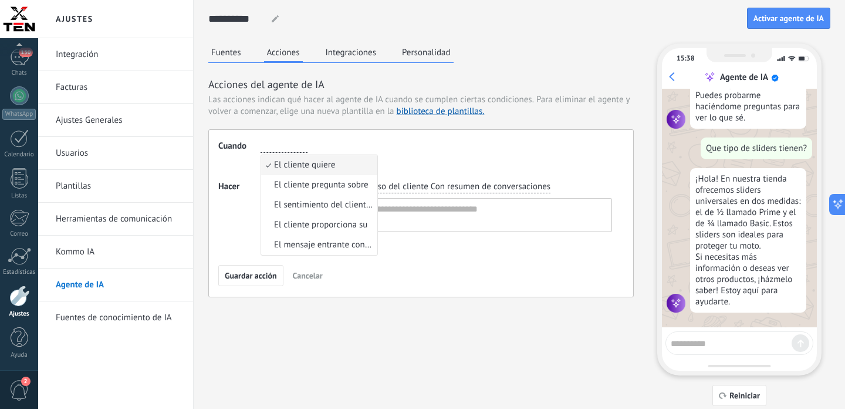
click at [313, 275] on span "Cancelar" at bounding box center [308, 275] width 30 height 8
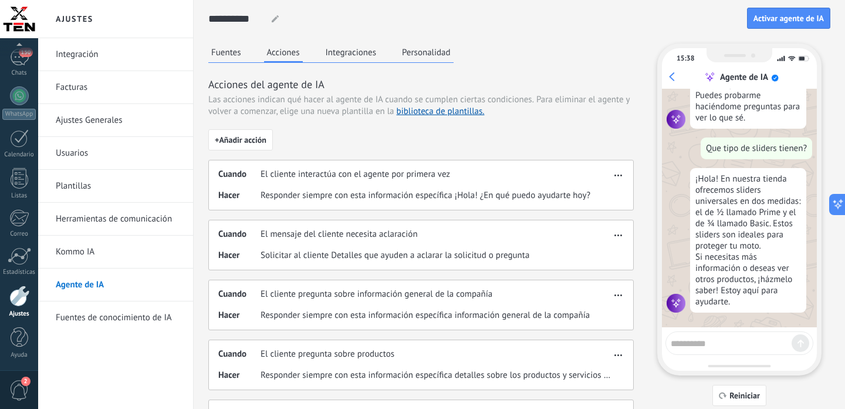
click at [351, 53] on button "Integraciones" at bounding box center [351, 52] width 57 height 18
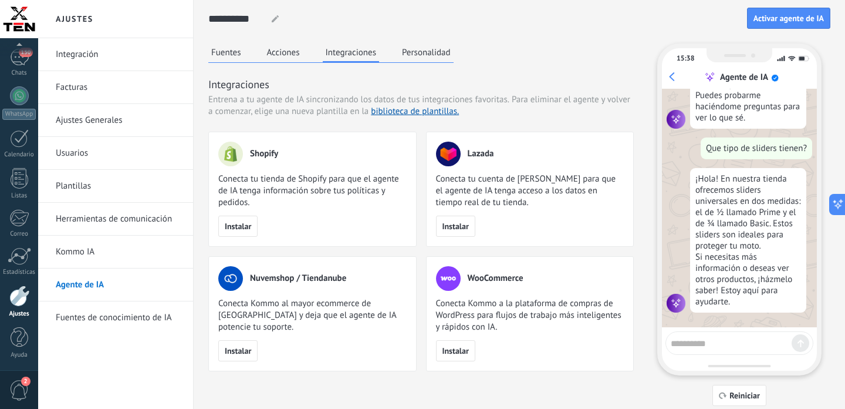
click at [436, 50] on button "Personalidad" at bounding box center [426, 52] width 55 height 18
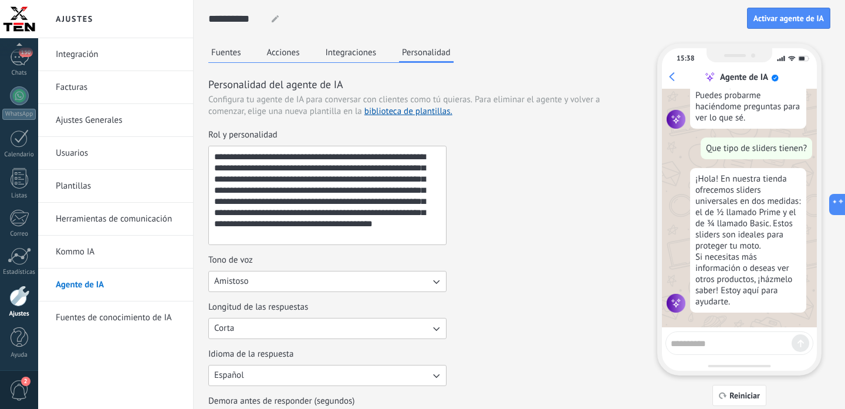
click at [231, 50] on button "Fuentes" at bounding box center [226, 52] width 36 height 18
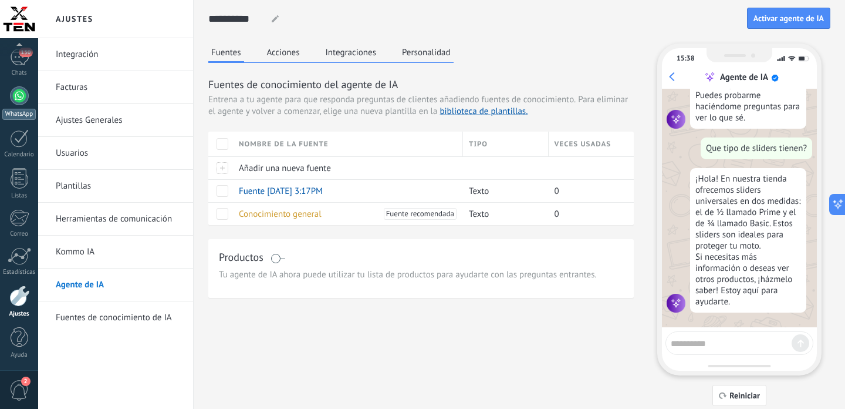
click at [19, 100] on div at bounding box center [19, 95] width 19 height 19
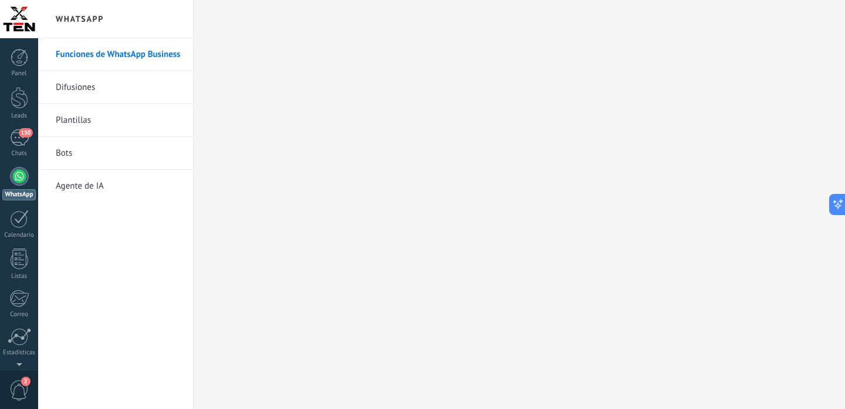
scroll to position [2439, 0]
click at [20, 132] on span "150" at bounding box center [26, 132] width 14 height 9
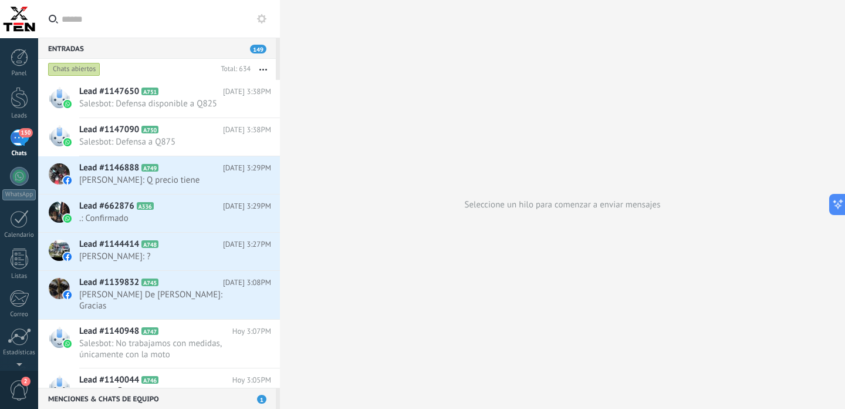
scroll to position [81, 0]
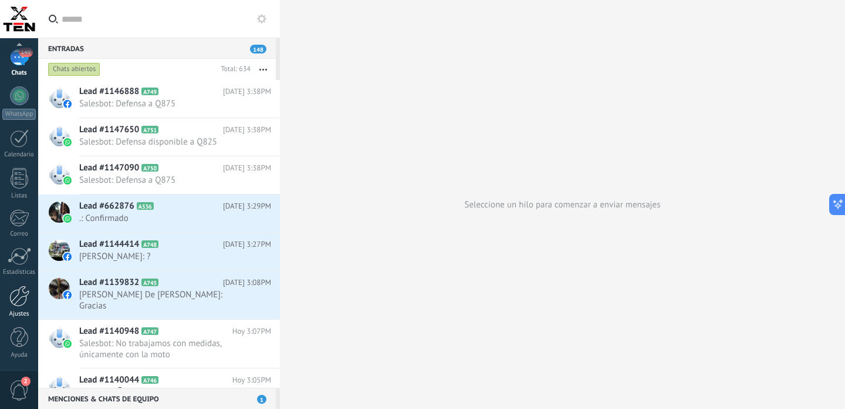
click at [18, 301] on div at bounding box center [19, 295] width 20 height 21
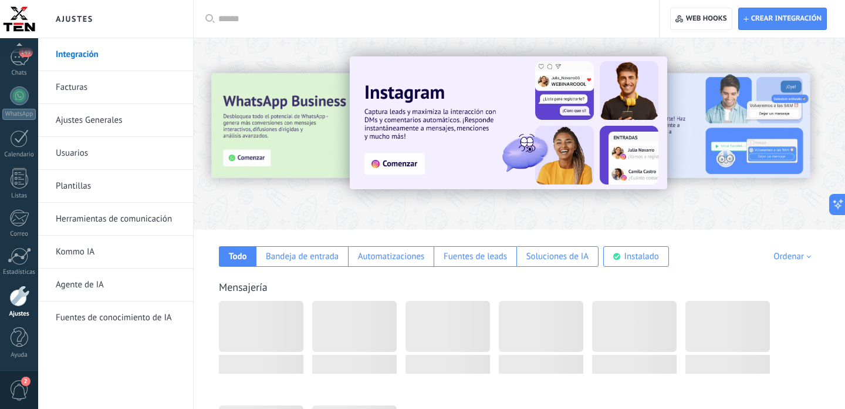
scroll to position [2439, 0]
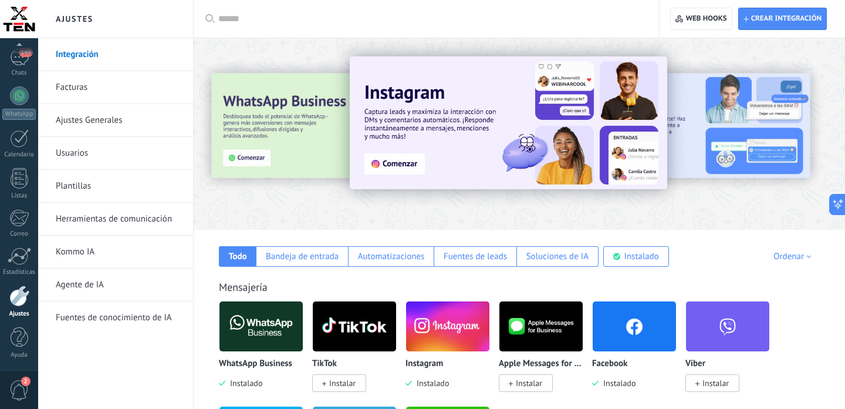
click at [73, 88] on link "Facturas" at bounding box center [119, 87] width 126 height 33
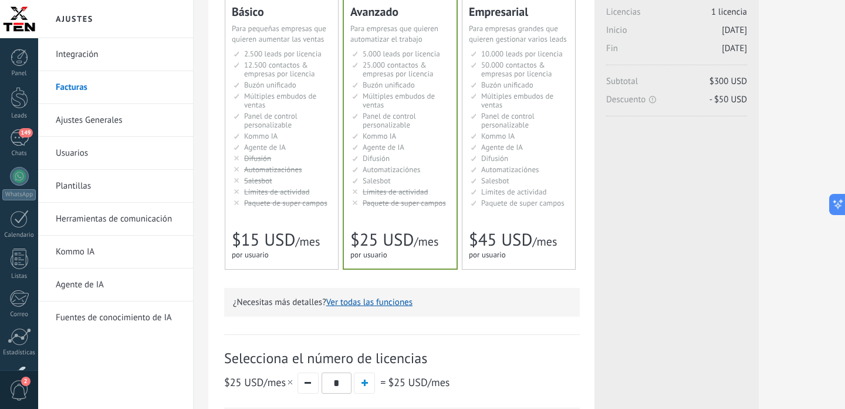
scroll to position [114, 0]
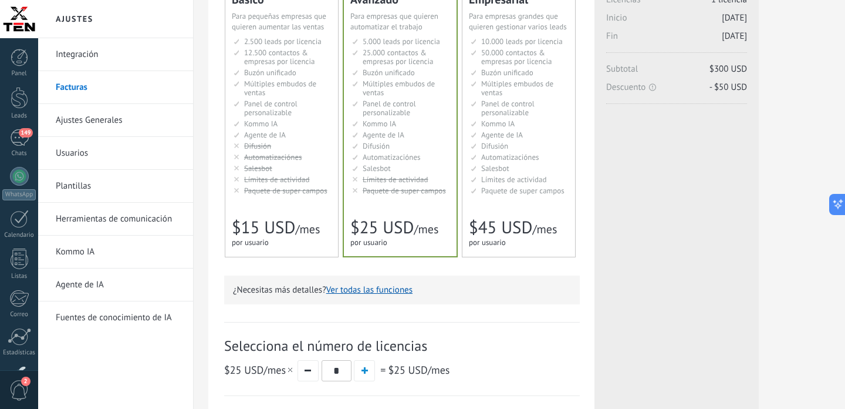
click at [372, 291] on button "Ver todas las funciones" at bounding box center [369, 289] width 86 height 11
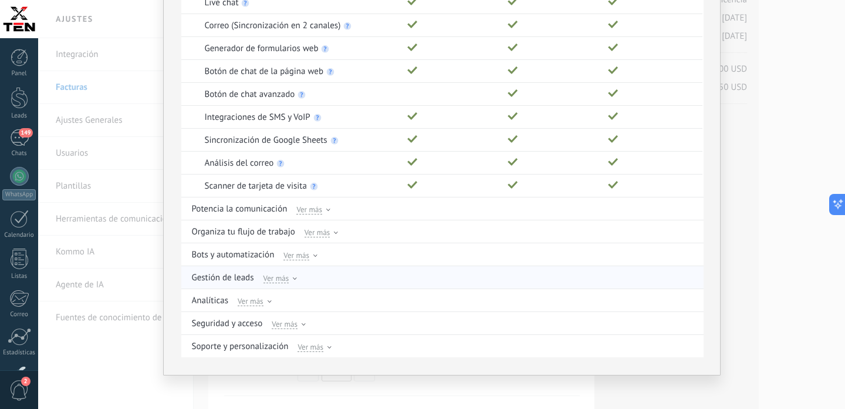
scroll to position [167, 0]
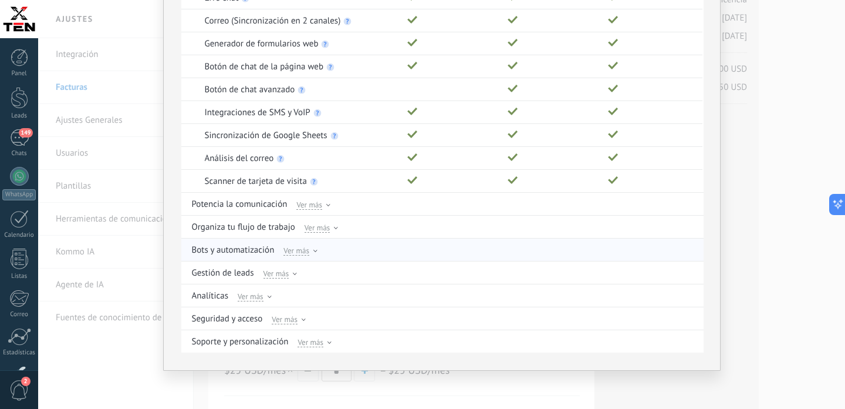
click at [296, 253] on span "Ver más" at bounding box center [297, 250] width 26 height 11
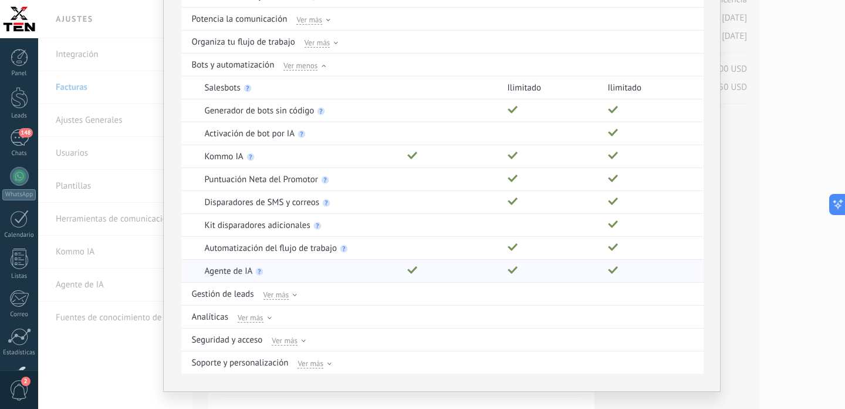
scroll to position [356, 0]
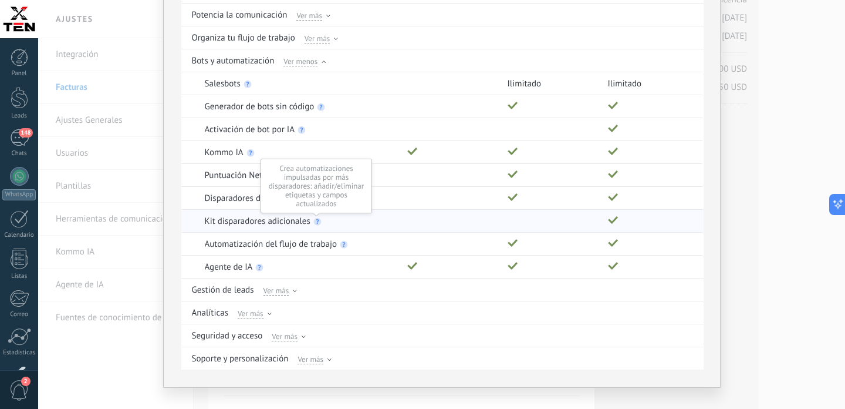
click at [318, 222] on use at bounding box center [317, 222] width 8 height 8
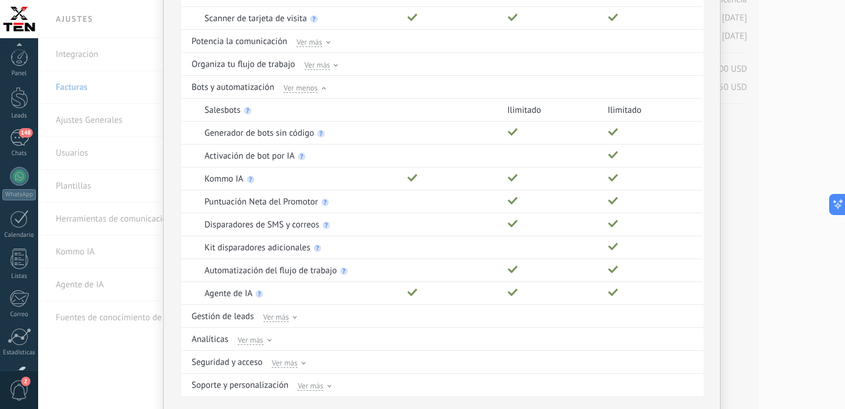
scroll to position [81, 0]
click at [19, 16] on div at bounding box center [19, 19] width 38 height 38
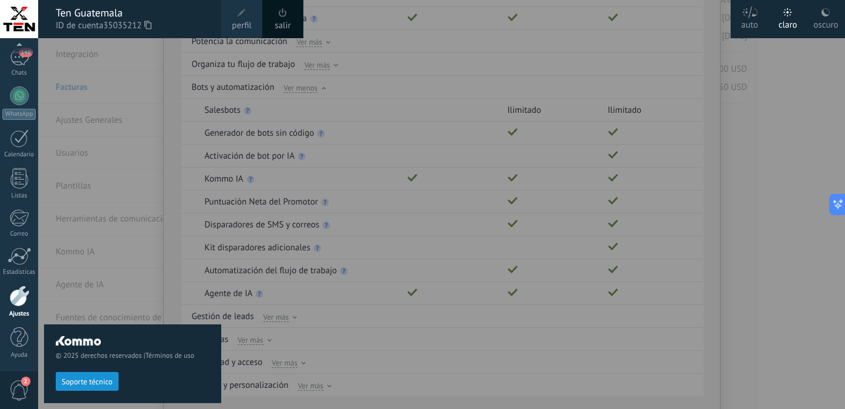
click at [15, 23] on div at bounding box center [19, 19] width 38 height 38
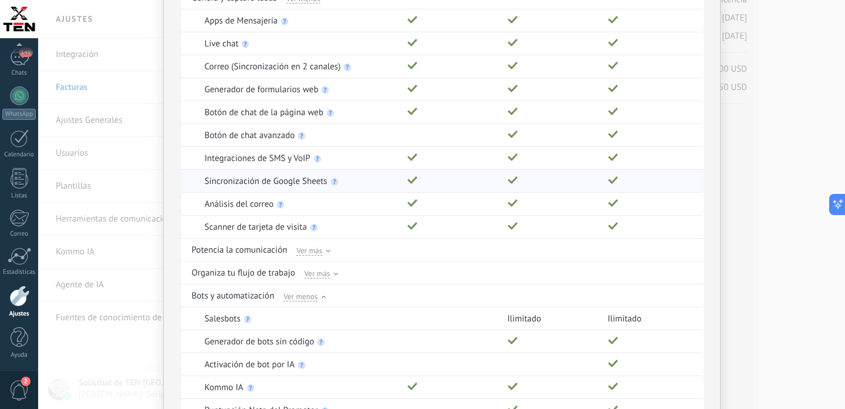
scroll to position [373, 0]
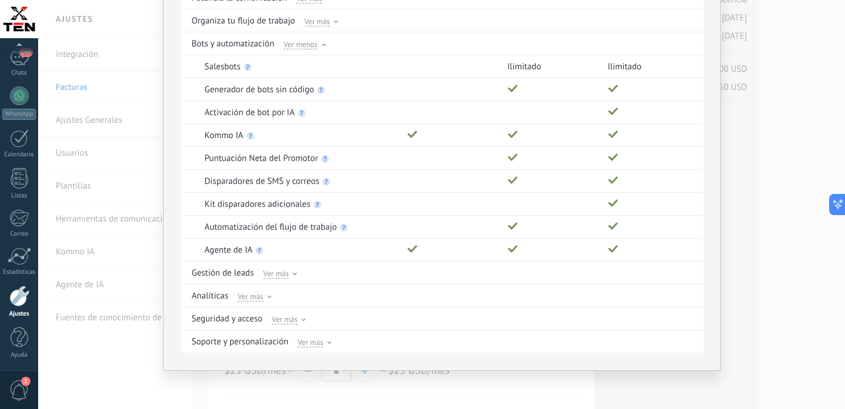
click at [736, 271] on div "Comparación completa de planes Funciones Básico Avanzado Empresarial Genera y c…" at bounding box center [441, 204] width 807 height 409
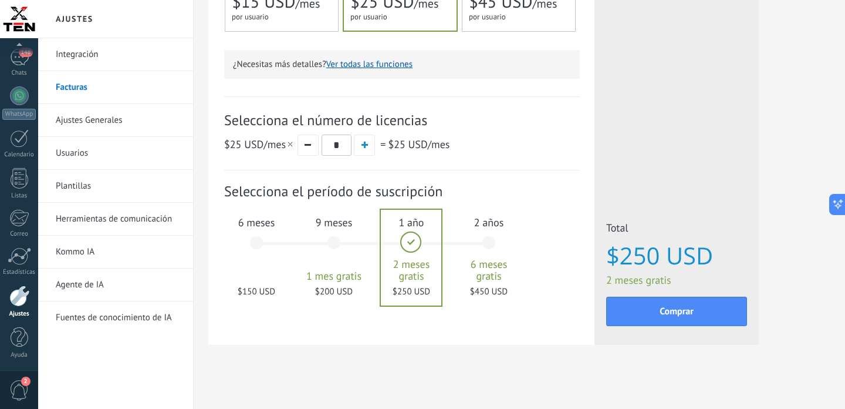
scroll to position [346, 0]
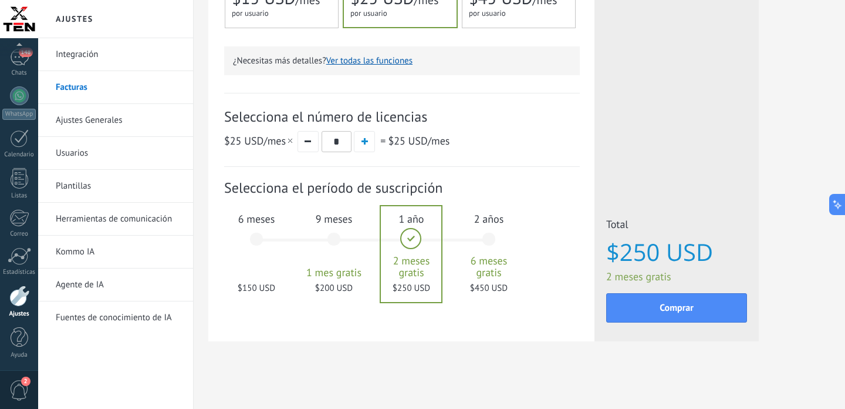
click at [254, 234] on div "6 meses $150 USD" at bounding box center [256, 244] width 63 height 83
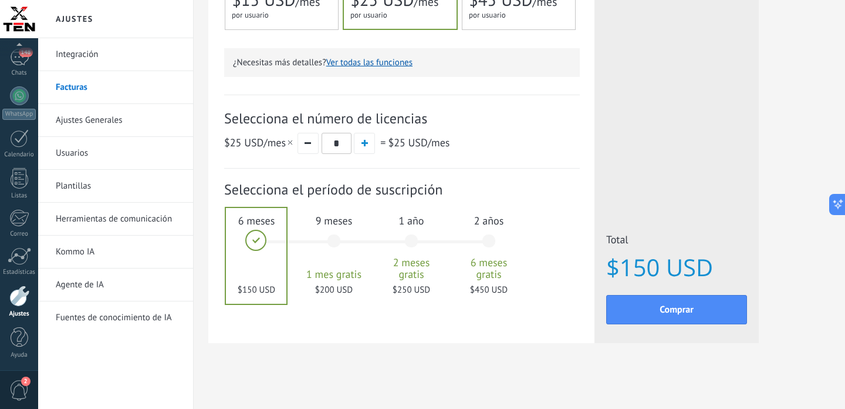
scroll to position [343, 0]
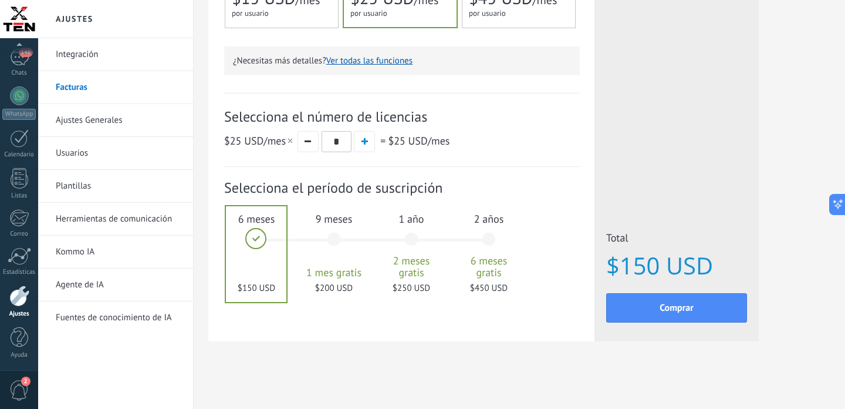
click at [335, 243] on div "9 meses 1 mes gratis $200 USD" at bounding box center [333, 244] width 63 height 83
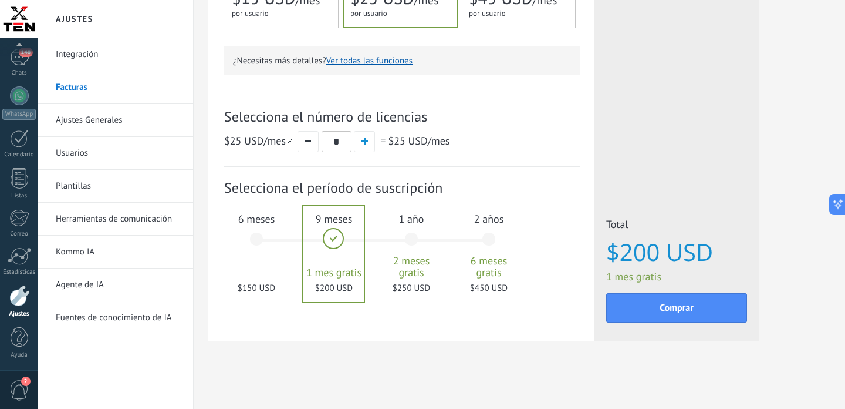
click at [417, 243] on div "1 año 2 meses gratis $250 USD" at bounding box center [411, 244] width 63 height 83
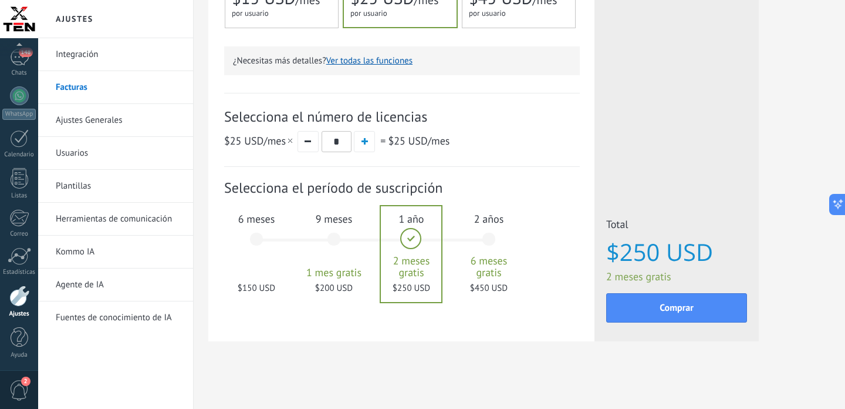
click at [494, 236] on div "2 años 6 meses gratis $450 USD" at bounding box center [488, 244] width 63 height 83
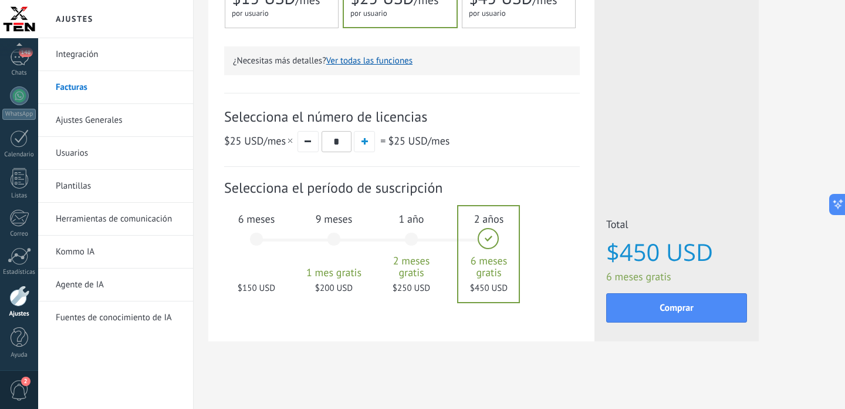
click at [414, 244] on div "1 año 2 meses gratis $250 USD" at bounding box center [411, 244] width 63 height 83
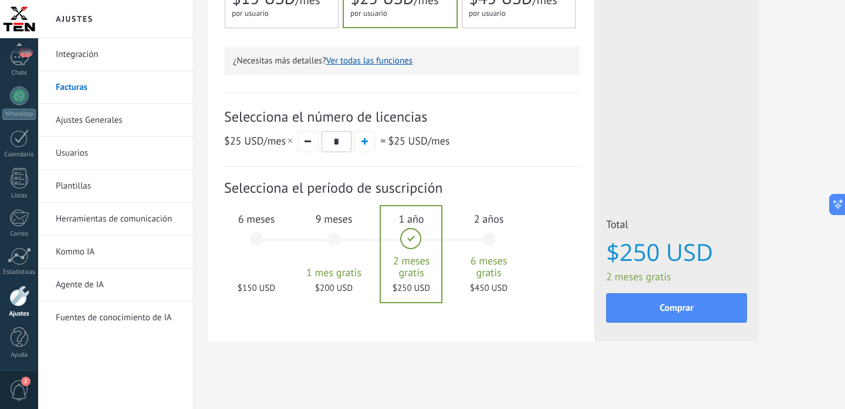
click at [332, 243] on div "9 meses 1 mes gratis $200 USD" at bounding box center [333, 244] width 63 height 83
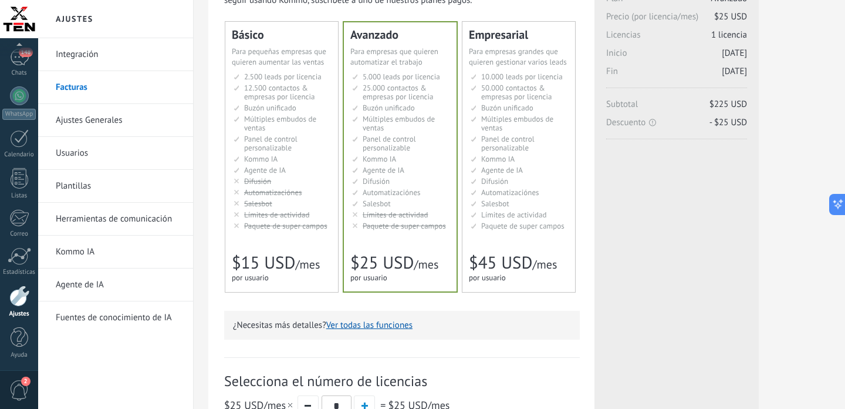
scroll to position [346, 0]
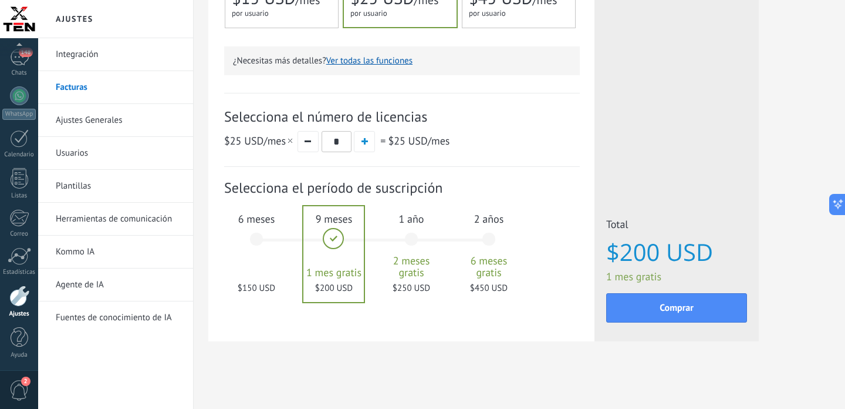
click at [414, 237] on div "1 año 2 meses gratis $250 USD" at bounding box center [411, 244] width 63 height 83
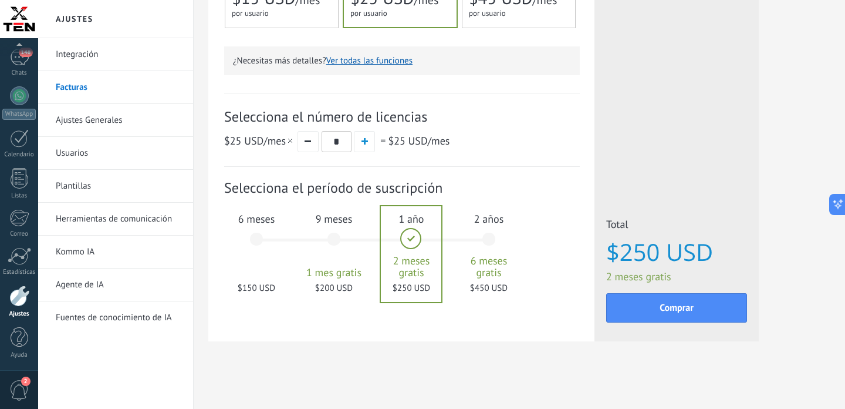
click at [490, 231] on div "2 años 6 meses gratis $450 USD" at bounding box center [488, 244] width 63 height 83
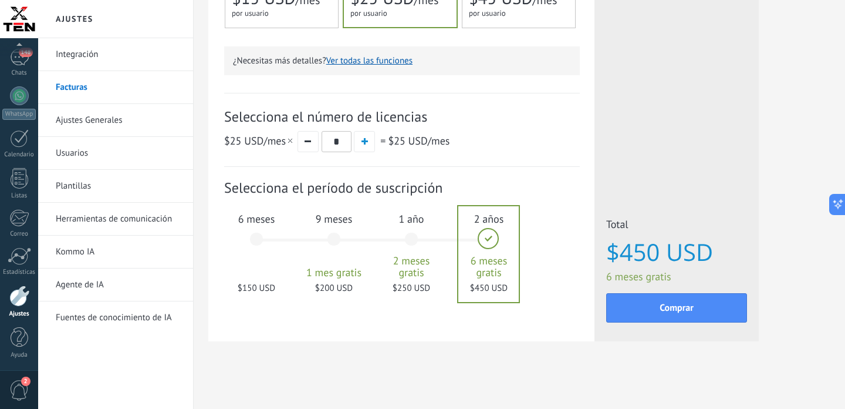
click at [338, 235] on div "9 meses 1 mes gratis $200 USD" at bounding box center [333, 244] width 63 height 83
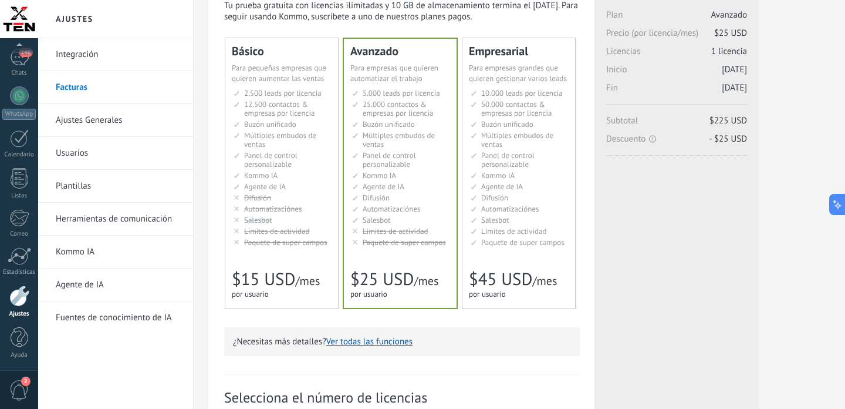
scroll to position [0, 0]
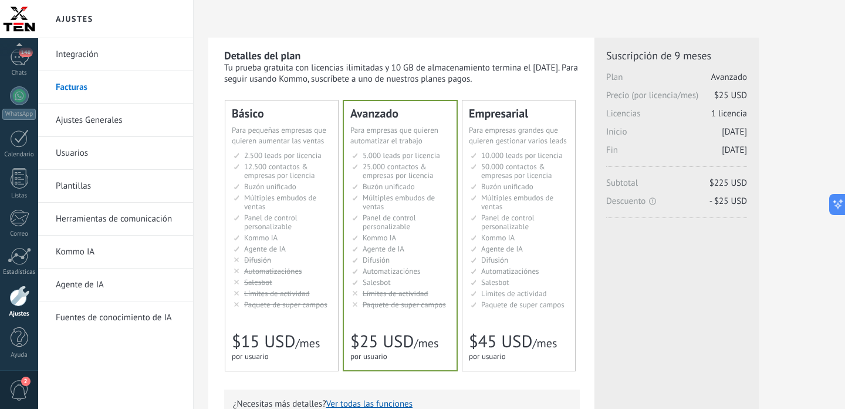
click at [109, 318] on link "Fuentes de conocimiento de IA" at bounding box center [119, 317] width 126 height 33
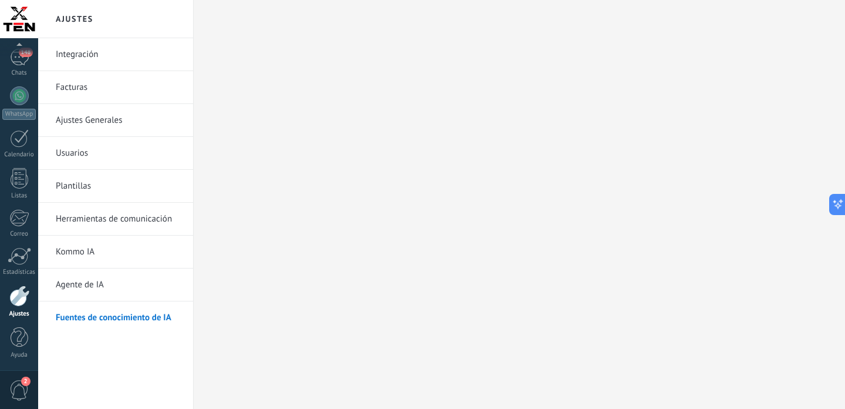
scroll to position [2445, 0]
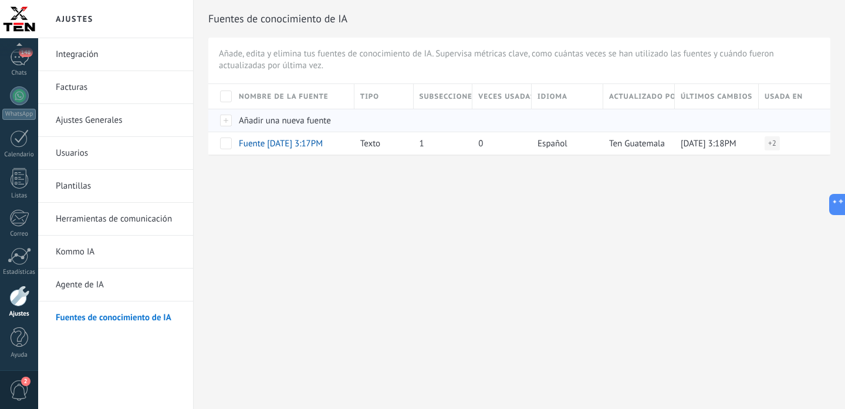
click at [285, 120] on span "Añadir una nueva fuente" at bounding box center [285, 120] width 92 height 11
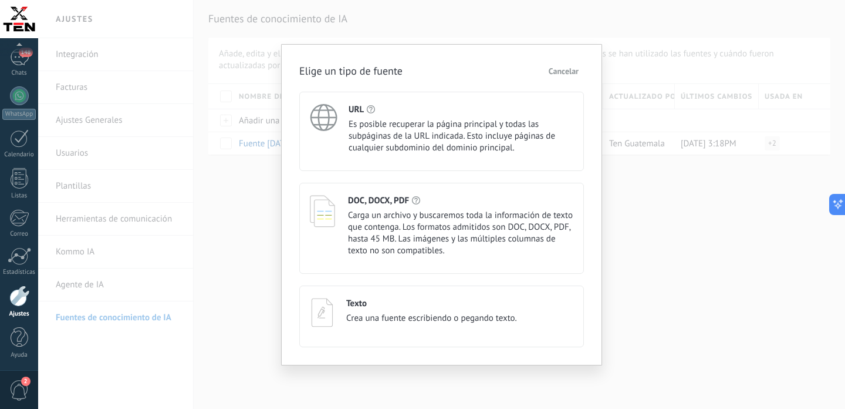
click at [567, 68] on span "Cancelar" at bounding box center [564, 71] width 30 height 8
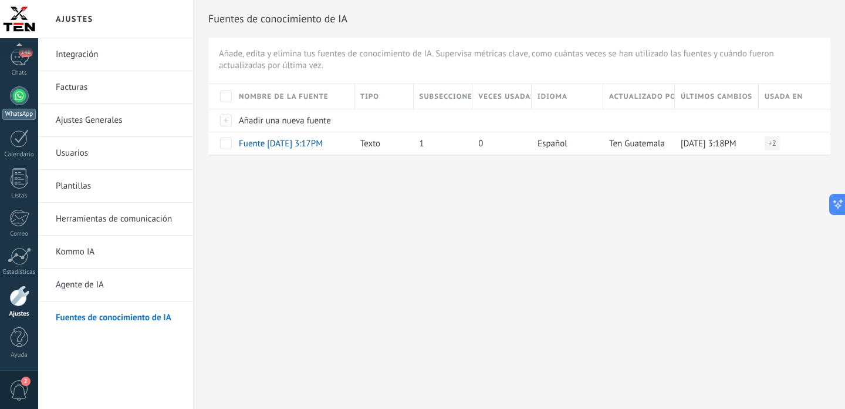
click at [23, 101] on div at bounding box center [19, 95] width 19 height 19
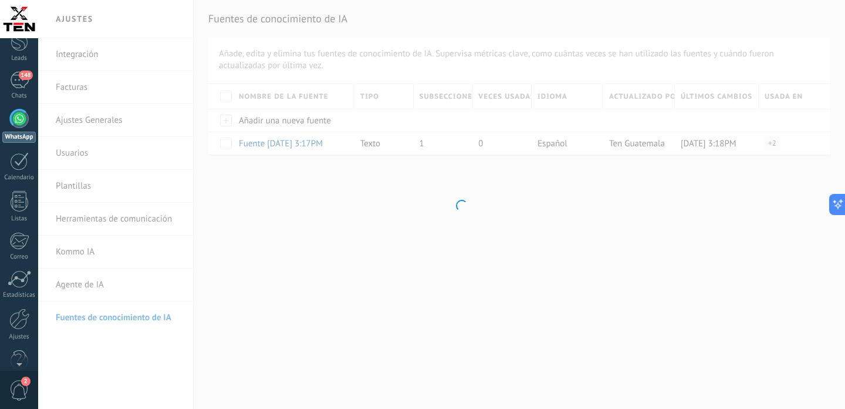
scroll to position [2445, 0]
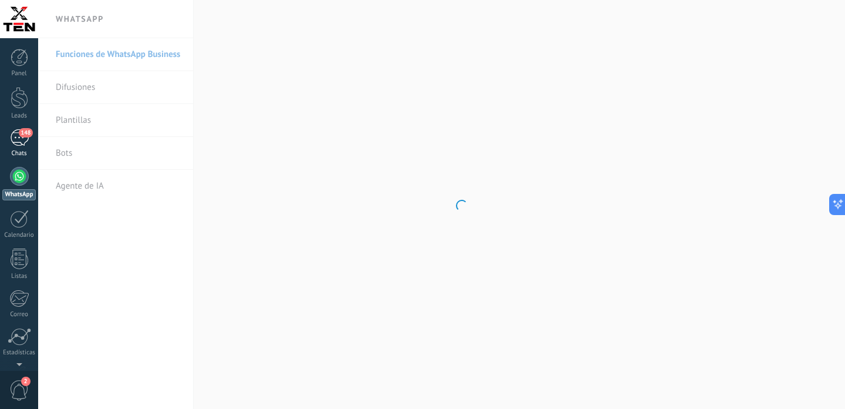
click at [12, 134] on div "148" at bounding box center [19, 137] width 19 height 17
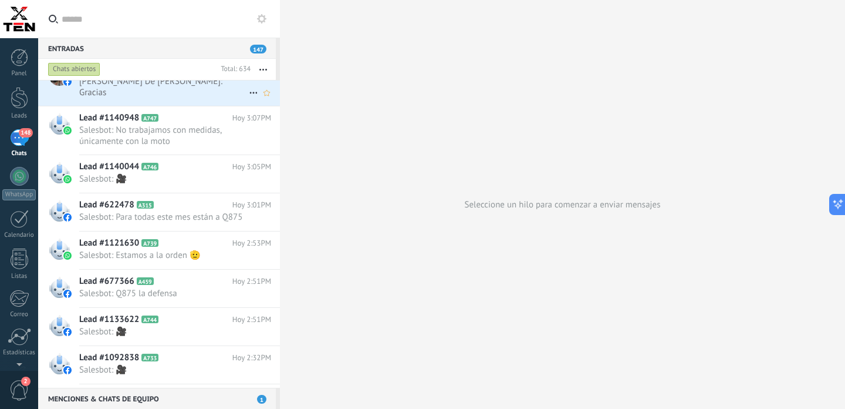
scroll to position [229, 0]
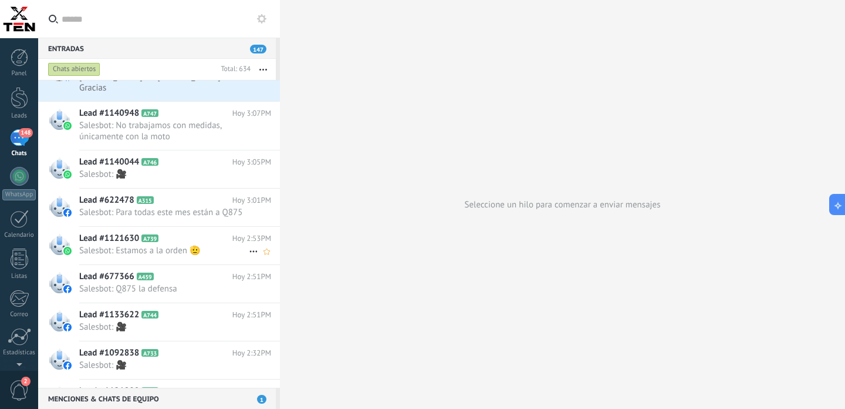
click at [185, 232] on h2 "Lead #1121630 A739" at bounding box center [155, 238] width 153 height 12
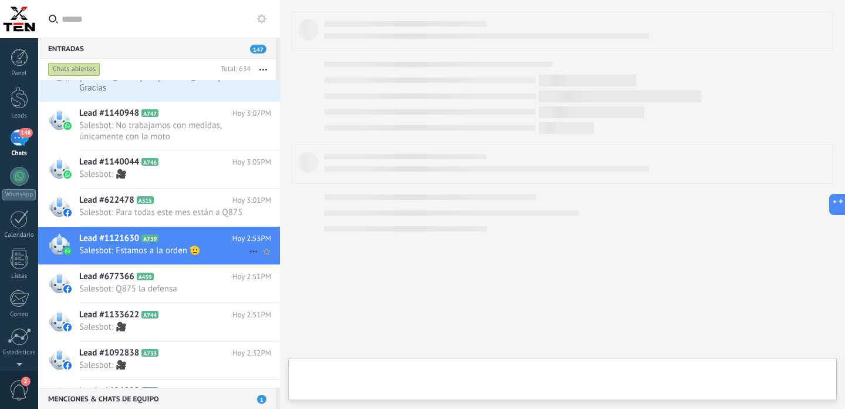
click at [185, 232] on h2 "Lead #1121630 A739" at bounding box center [155, 238] width 153 height 12
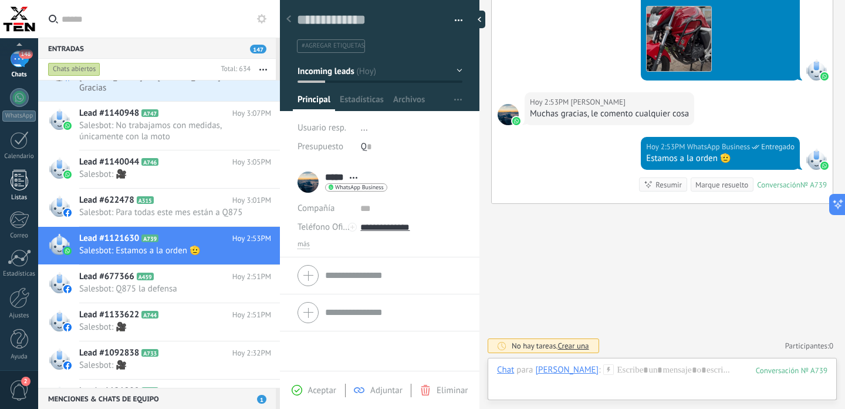
scroll to position [81, 0]
click at [18, 296] on div at bounding box center [19, 295] width 20 height 21
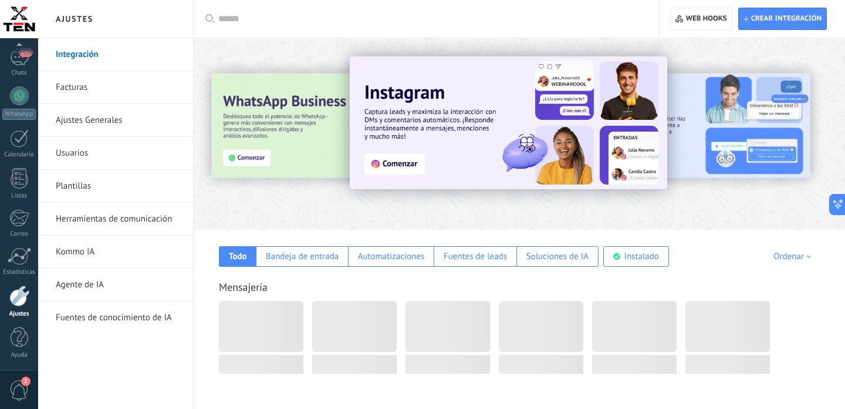
scroll to position [2445, 0]
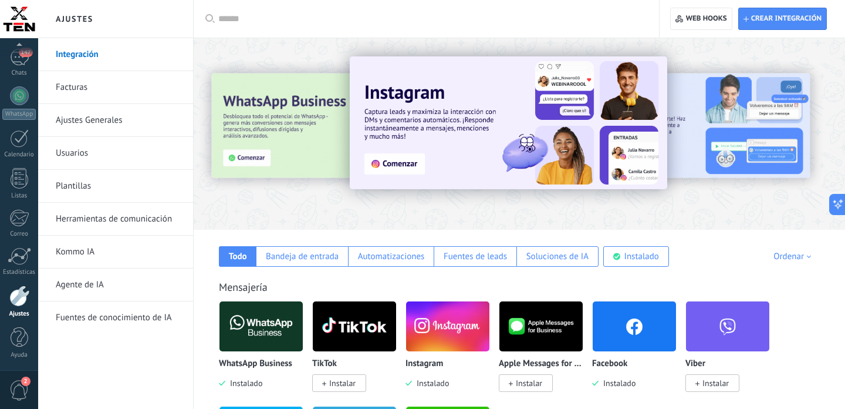
click at [72, 251] on link "Kommo IA" at bounding box center [119, 251] width 126 height 33
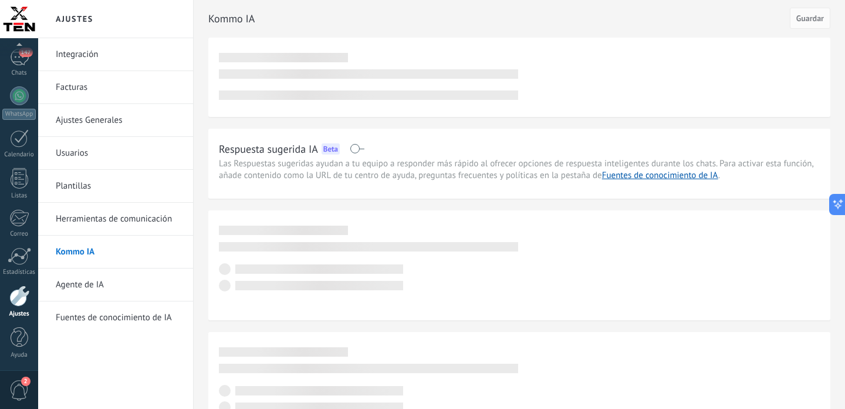
scroll to position [2445, 0]
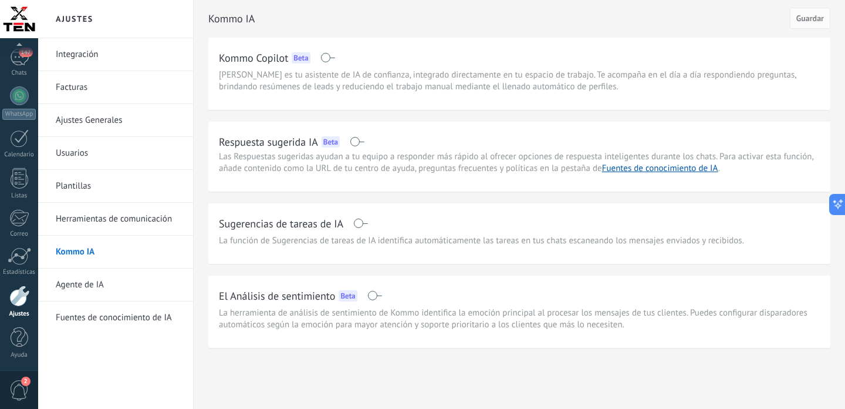
click at [352, 141] on span at bounding box center [357, 141] width 15 height 9
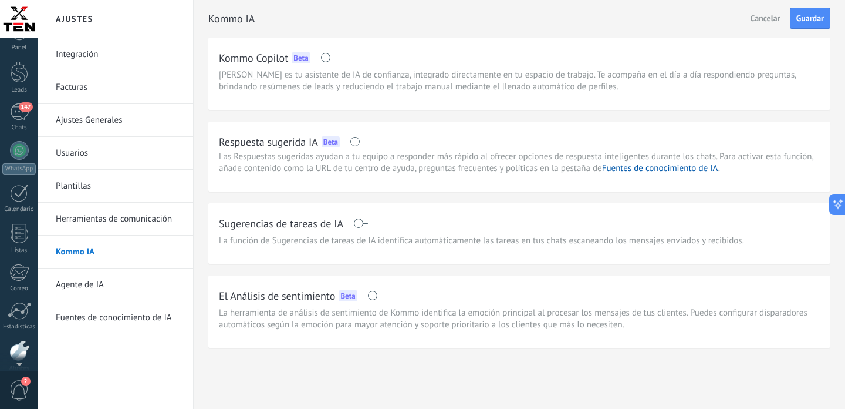
scroll to position [0, 0]
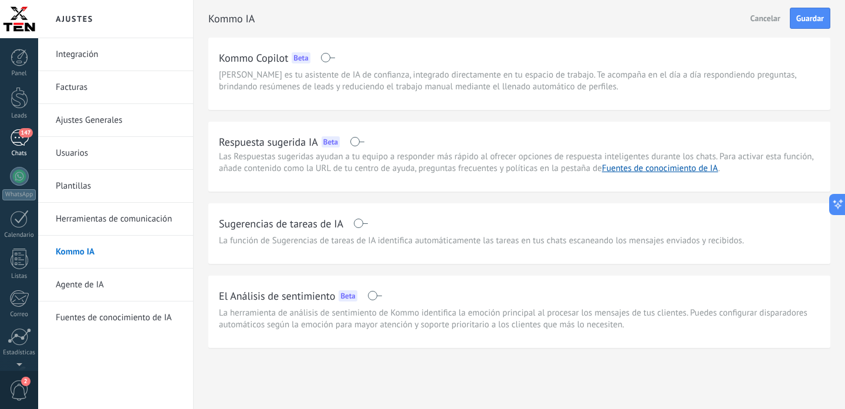
click at [17, 136] on div "147" at bounding box center [19, 137] width 19 height 17
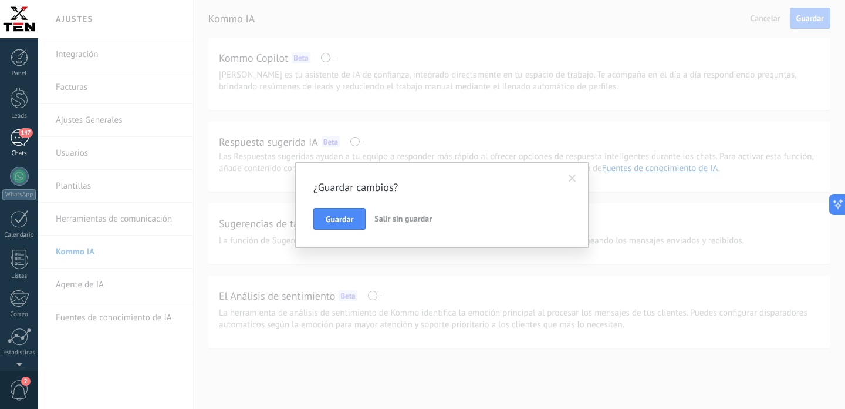
scroll to position [81, 0]
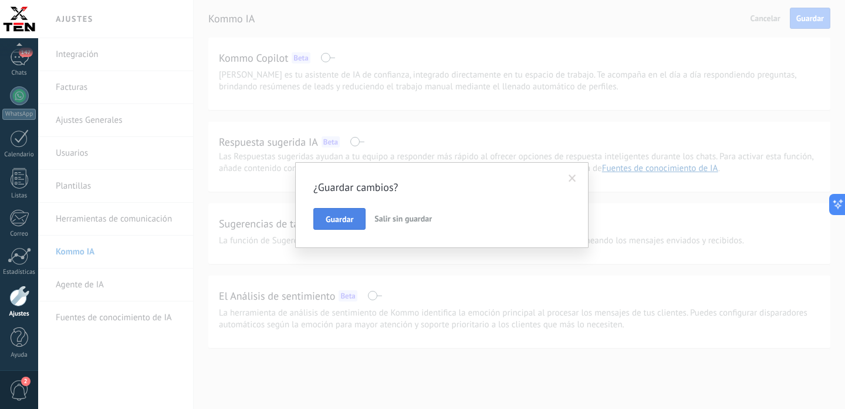
click at [342, 220] on span "Guardar" at bounding box center [340, 219] width 28 height 8
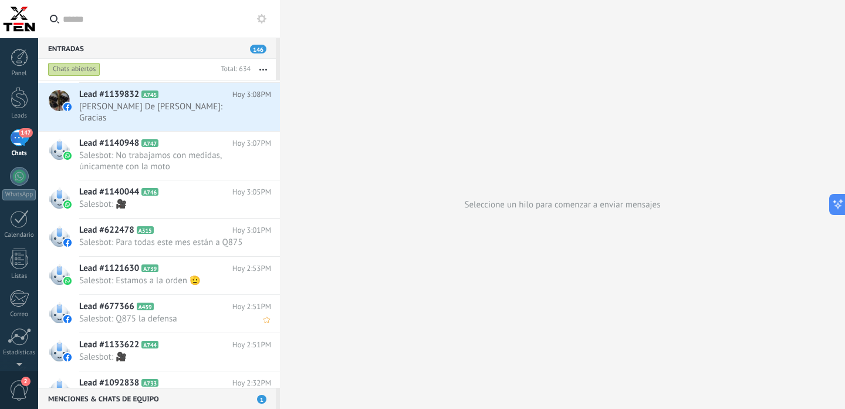
scroll to position [218, 0]
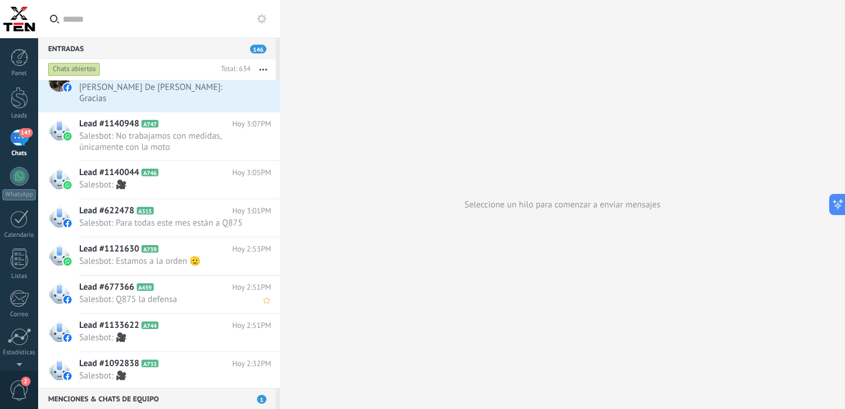
click at [205, 281] on h2 "Lead #677366 A459" at bounding box center [155, 287] width 153 height 12
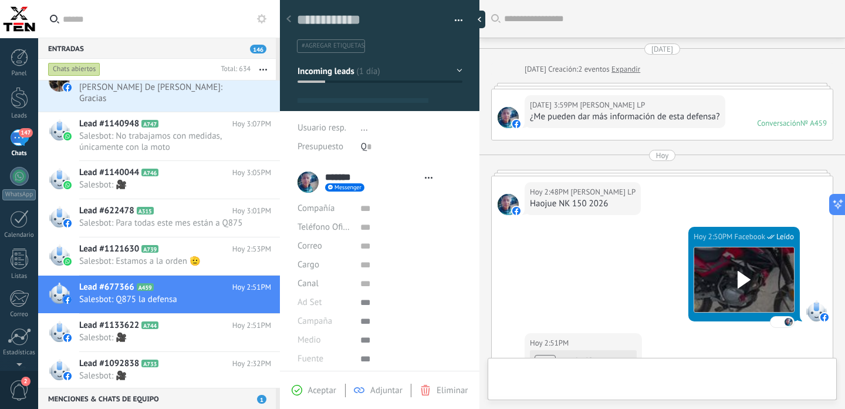
type textarea "**********"
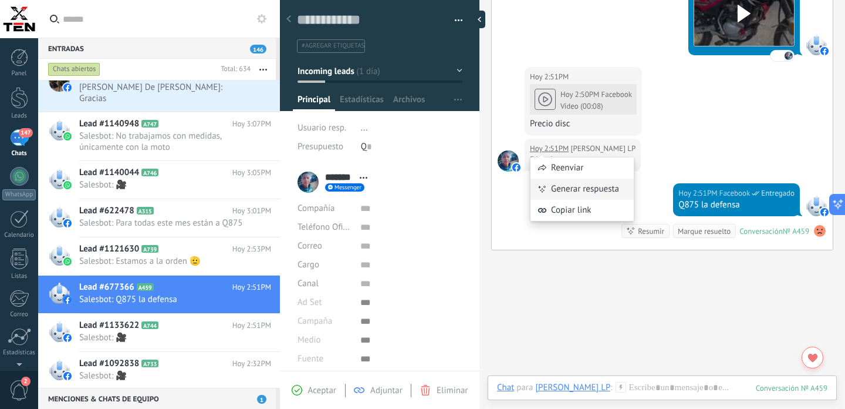
click at [565, 184] on div "Generar respuesta" at bounding box center [582, 188] width 103 height 21
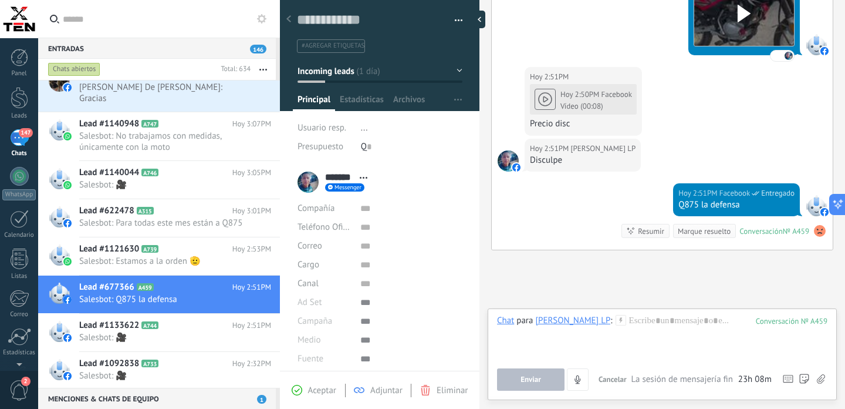
scroll to position [266, 0]
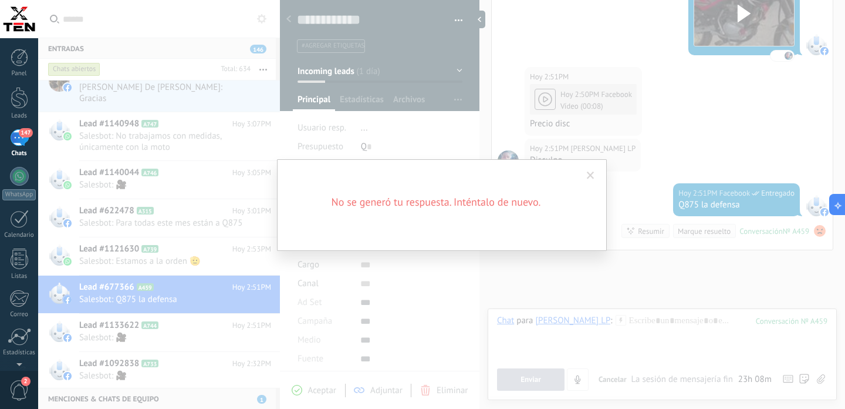
click at [589, 176] on span at bounding box center [591, 175] width 8 height 8
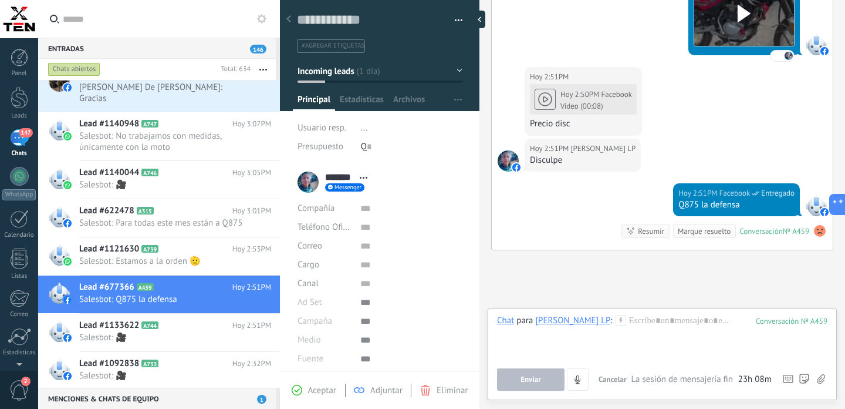
scroll to position [18, 0]
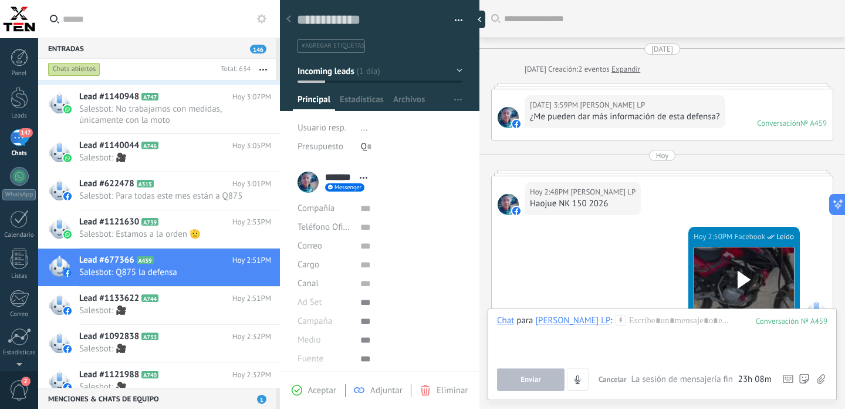
click at [139, 21] on input "text" at bounding box center [165, 19] width 205 height 38
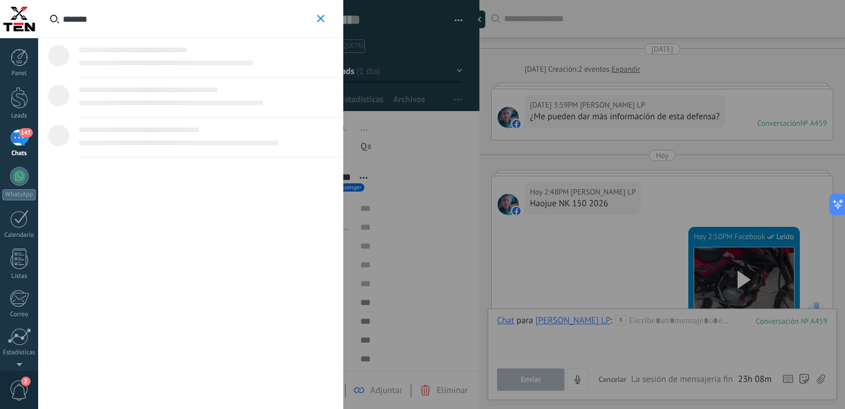
type input "*******"
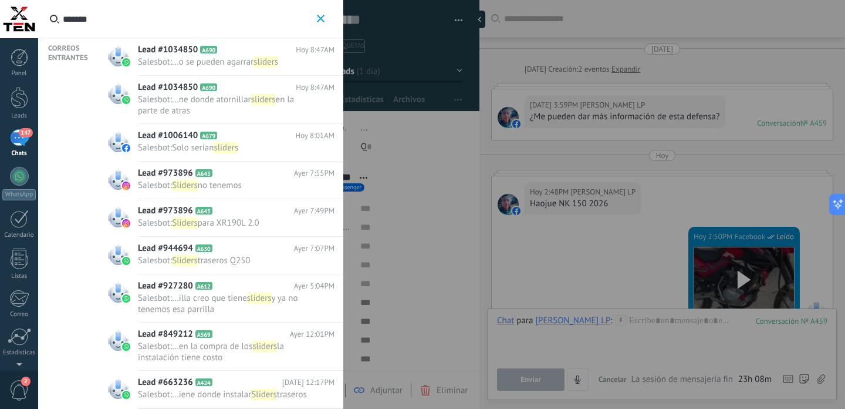
click at [242, 103] on span "ne donde atornillar" at bounding box center [215, 99] width 72 height 11
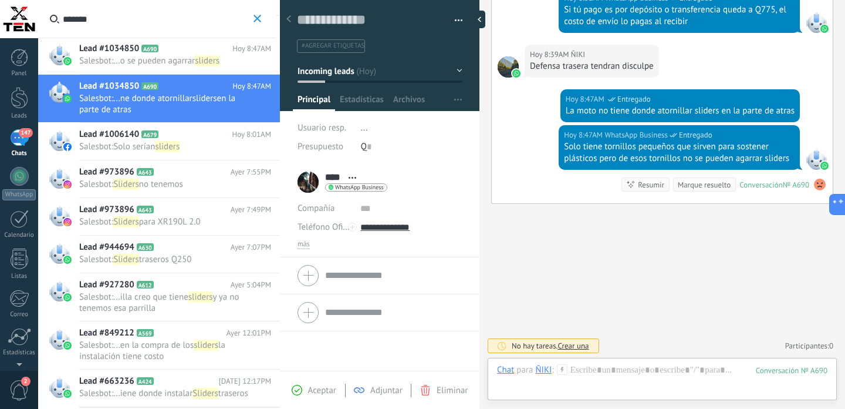
click at [197, 211] on h2 "Lead #973896 A643" at bounding box center [154, 210] width 151 height 12
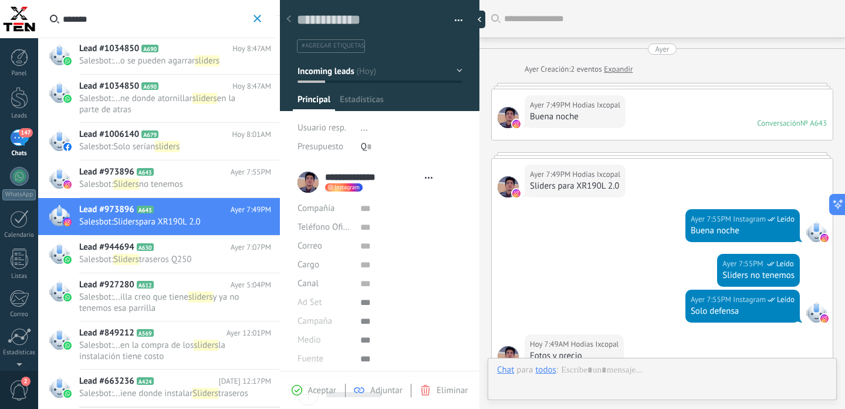
type textarea "**********"
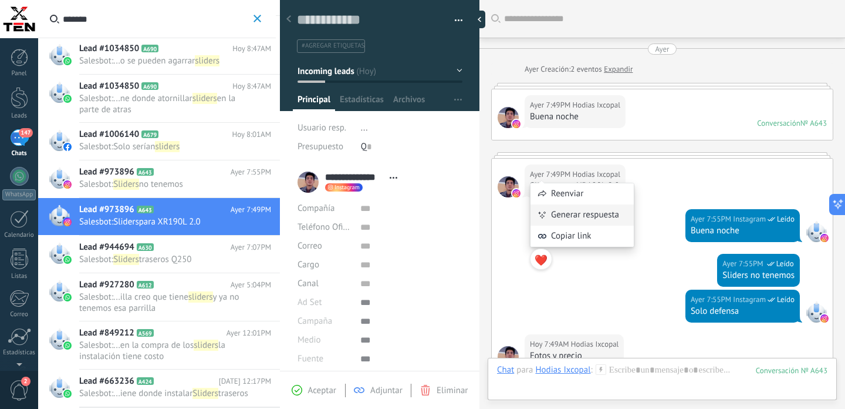
click at [574, 217] on div "Generar respuesta" at bounding box center [582, 214] width 103 height 21
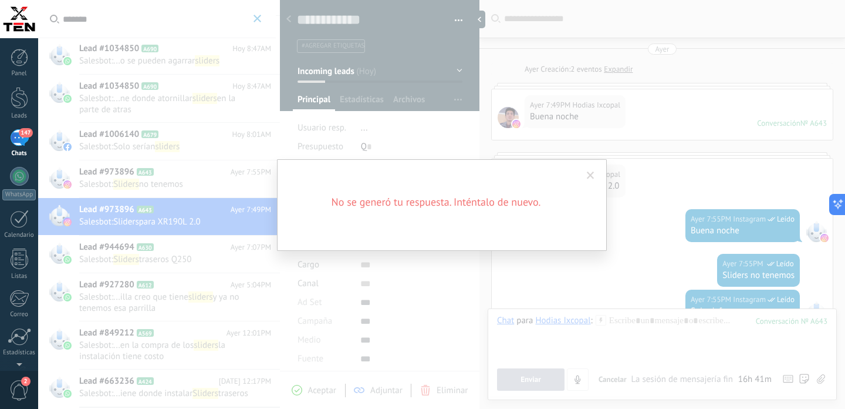
click at [590, 177] on span at bounding box center [591, 175] width 8 height 8
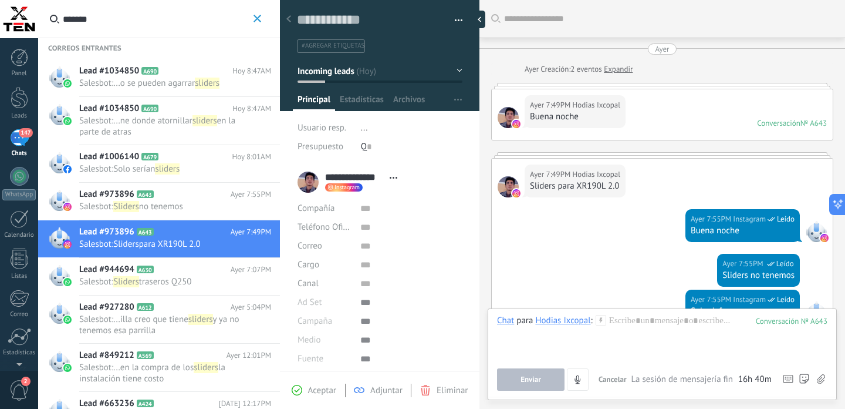
click at [259, 19] on use "button" at bounding box center [258, 19] width 8 height 8
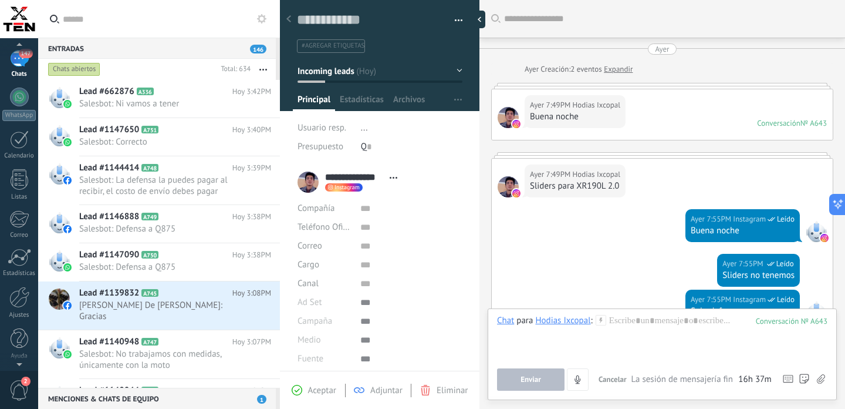
scroll to position [81, 0]
click at [24, 305] on div at bounding box center [19, 295] width 20 height 21
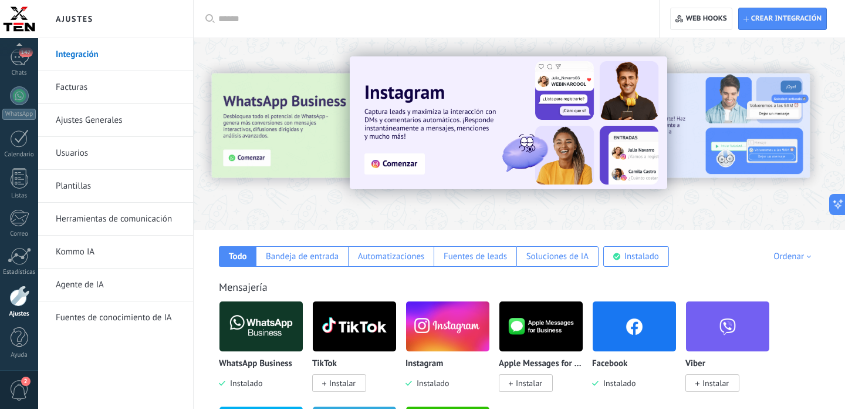
scroll to position [45, 0]
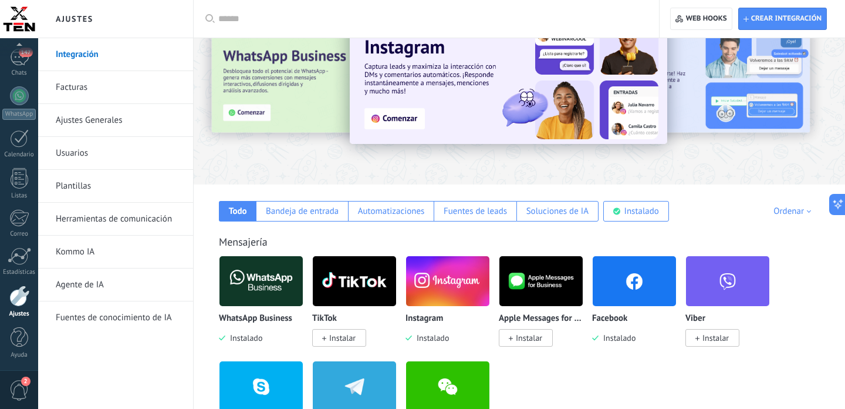
click at [136, 321] on link "Fuentes de conocimiento de IA" at bounding box center [119, 317] width 126 height 33
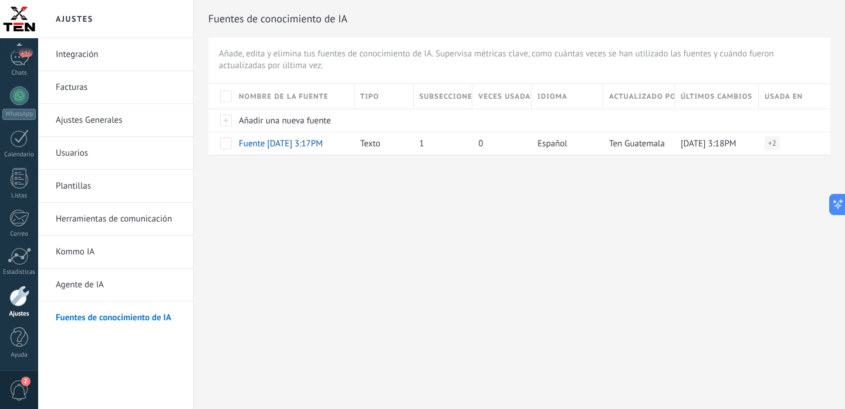
scroll to position [2445, 0]
click at [22, 293] on div at bounding box center [19, 295] width 20 height 21
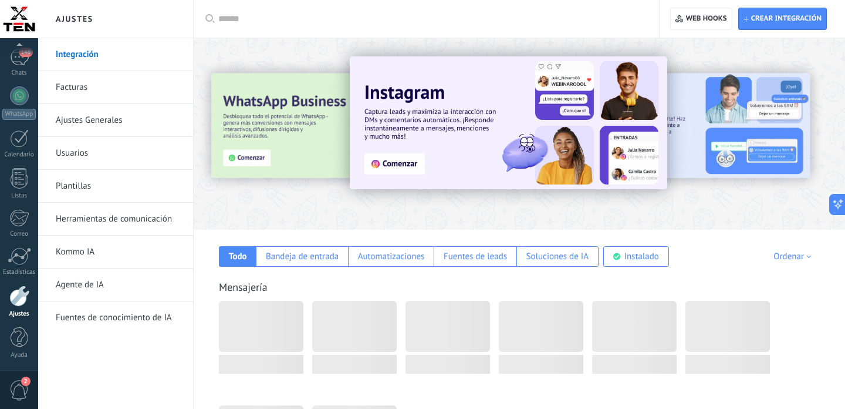
scroll to position [2445, 0]
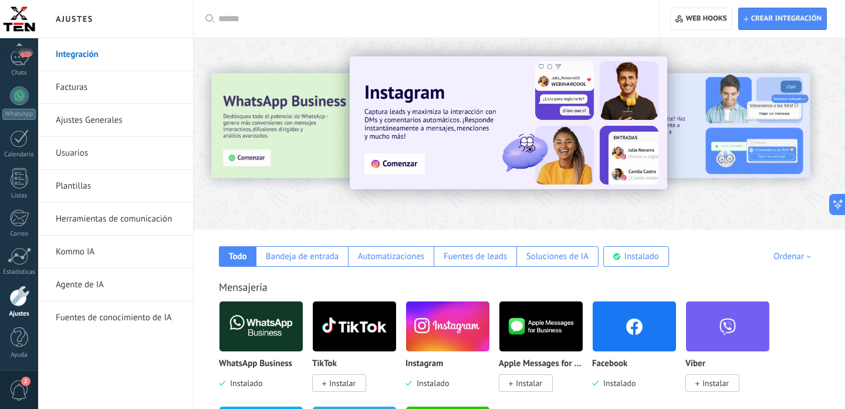
click at [98, 89] on link "Facturas" at bounding box center [119, 87] width 126 height 33
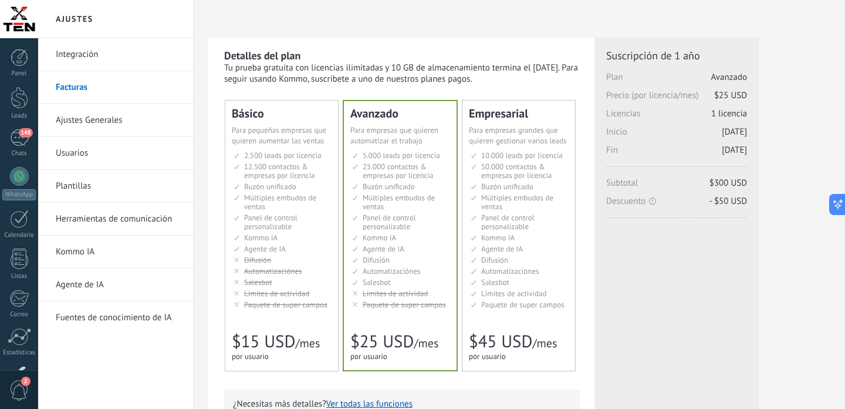
scroll to position [2445, 0]
click at [90, 90] on link "Facturas" at bounding box center [119, 87] width 126 height 33
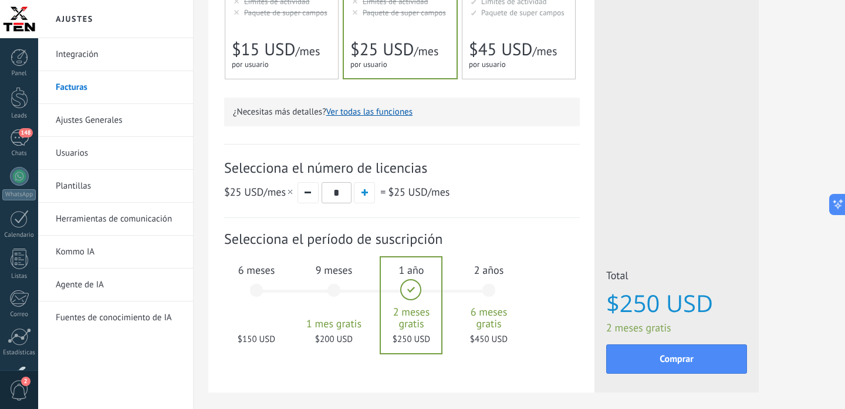
scroll to position [297, 0]
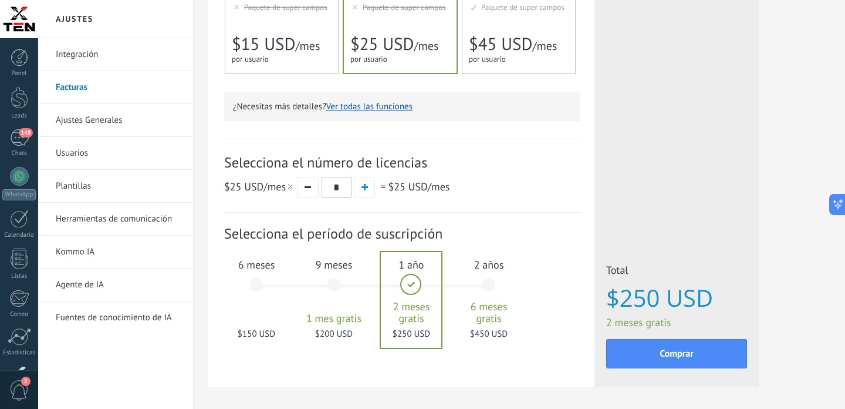
click at [257, 289] on div "6 meses $150 USD" at bounding box center [256, 290] width 63 height 83
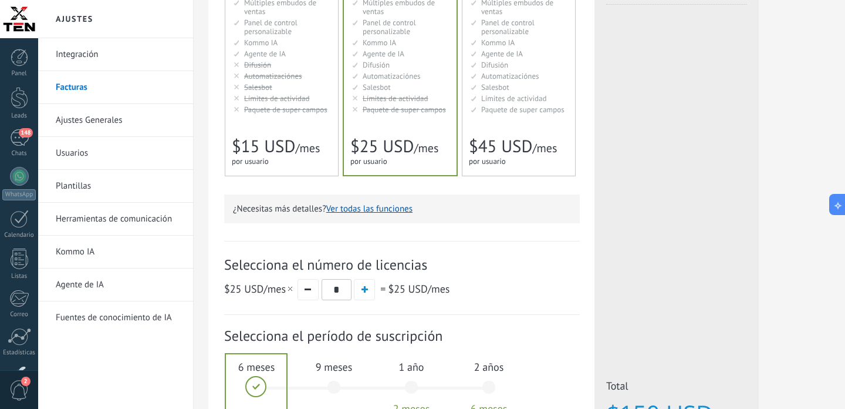
scroll to position [200, 0]
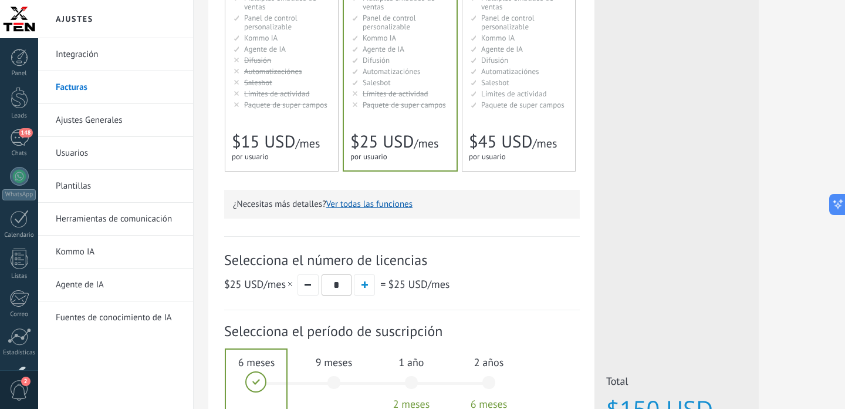
click at [390, 208] on button "Ver todas las funciones" at bounding box center [369, 203] width 86 height 11
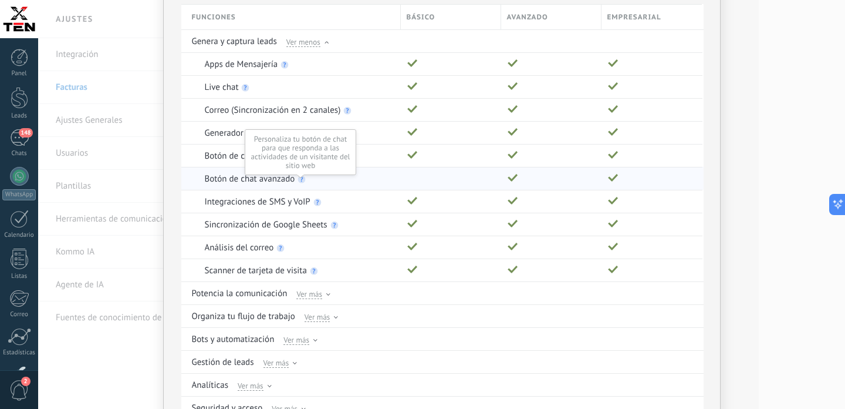
scroll to position [95, 0]
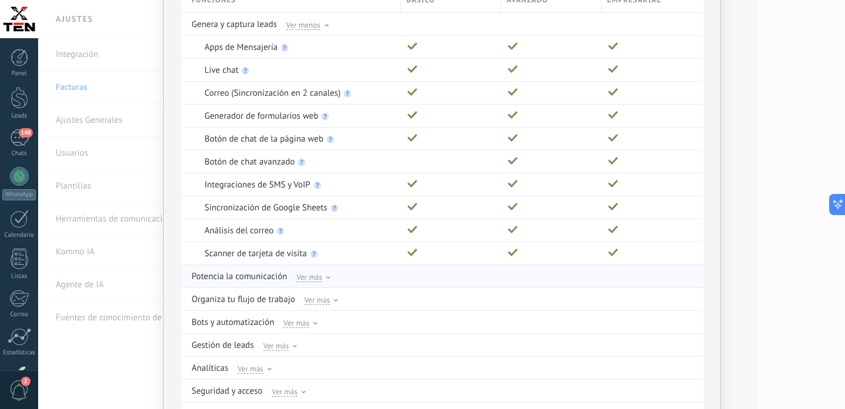
click at [316, 276] on span "Ver más" at bounding box center [309, 276] width 26 height 11
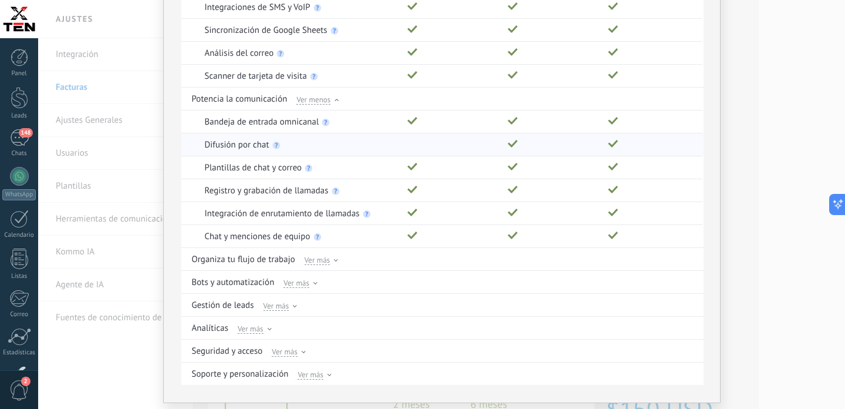
scroll to position [274, 0]
click at [319, 257] on span "Ver más" at bounding box center [318, 257] width 26 height 11
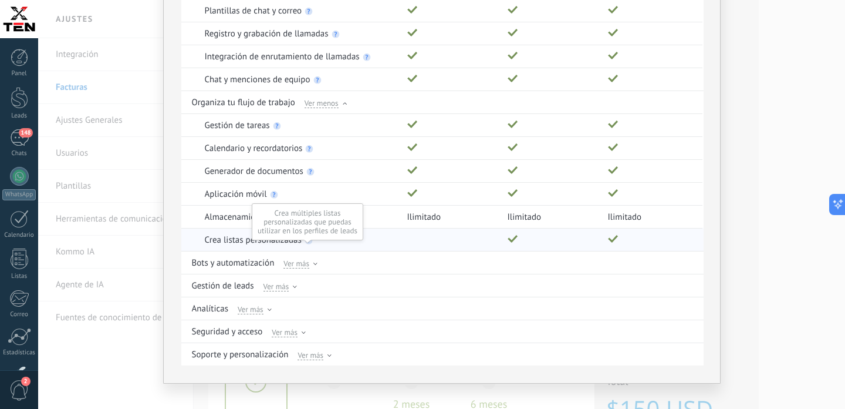
scroll to position [434, 0]
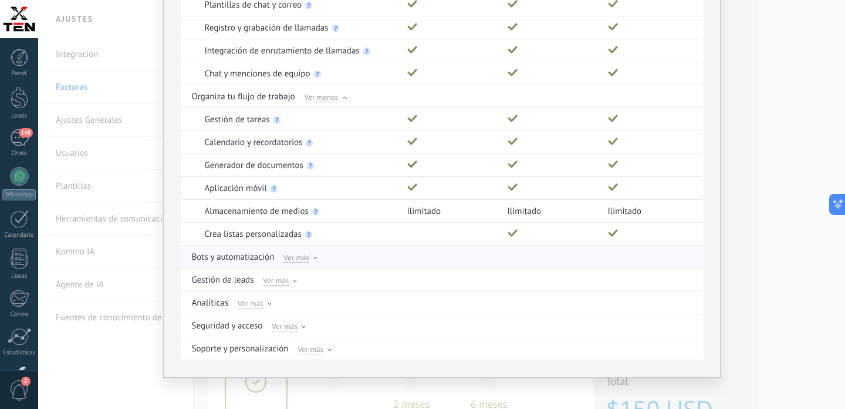
click at [300, 261] on span "Ver más" at bounding box center [297, 257] width 26 height 11
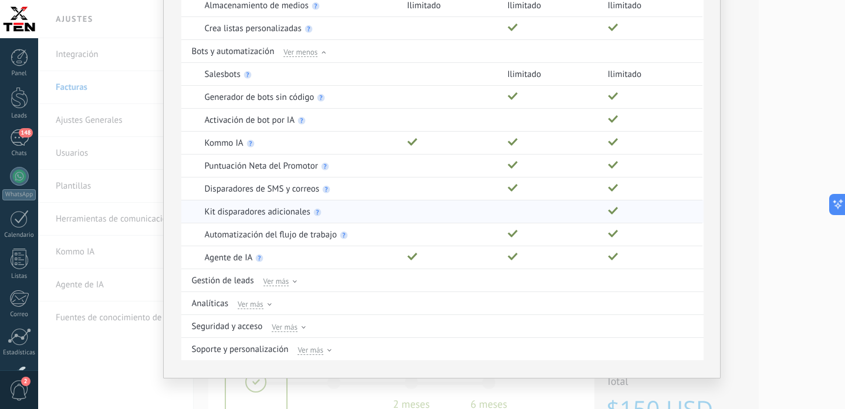
scroll to position [648, 0]
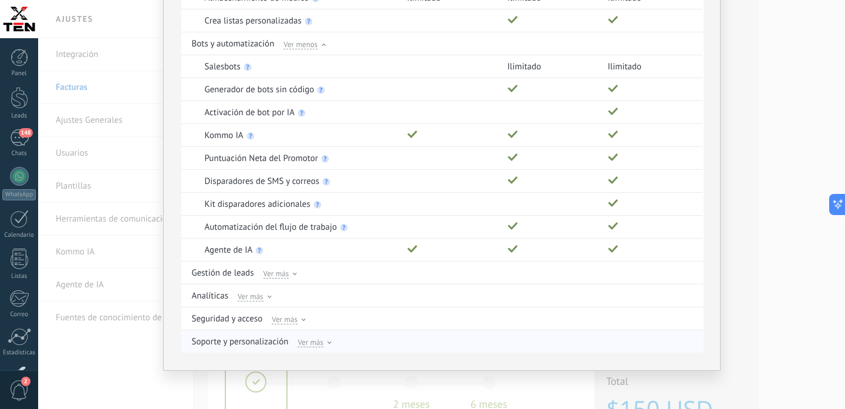
click at [318, 341] on span "Ver más" at bounding box center [311, 341] width 26 height 11
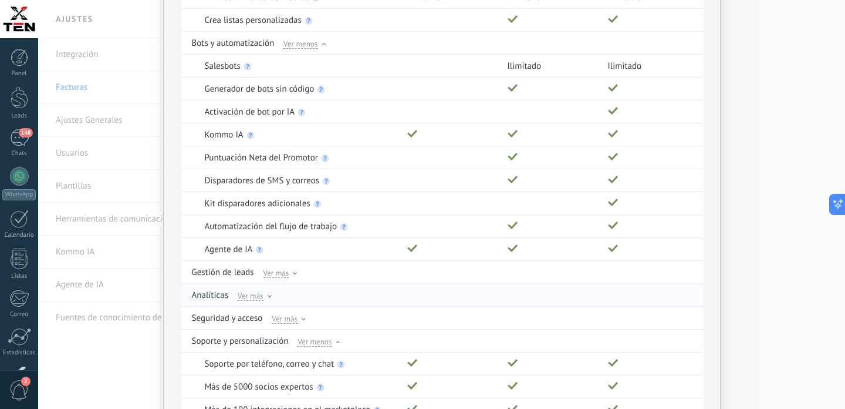
scroll to position [785, 0]
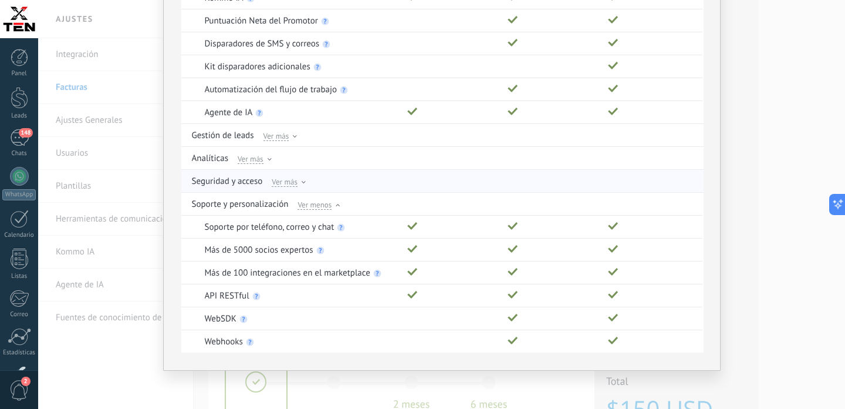
click at [284, 183] on span "Ver más" at bounding box center [285, 181] width 26 height 11
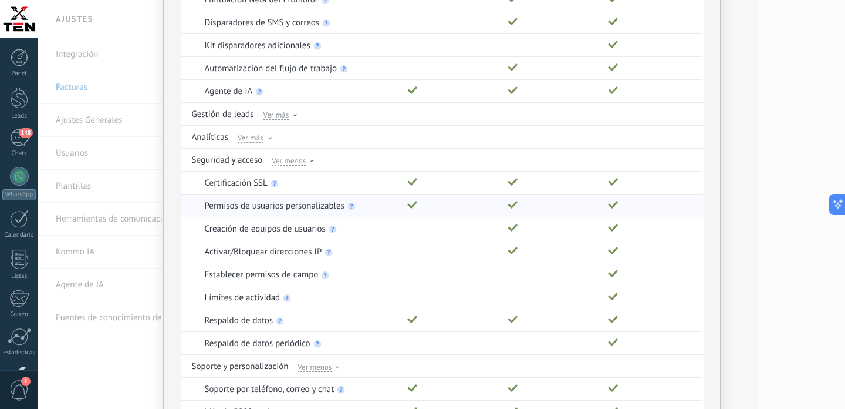
scroll to position [808, 0]
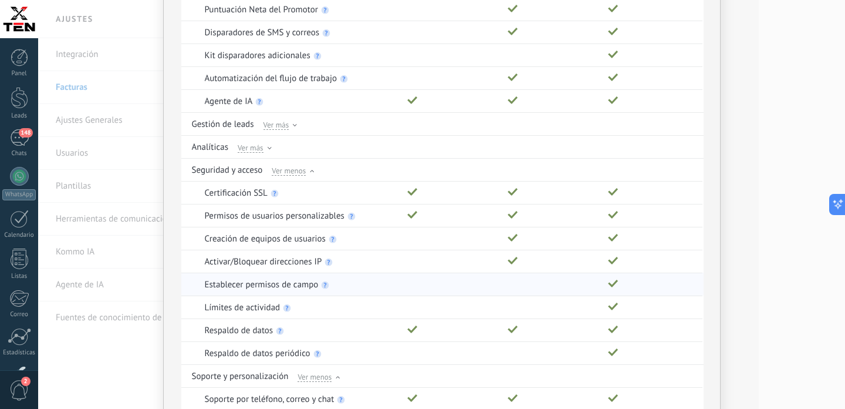
click at [400, 272] on div "Activar/Bloquear direcciones IP" at bounding box center [291, 260] width 220 height 23
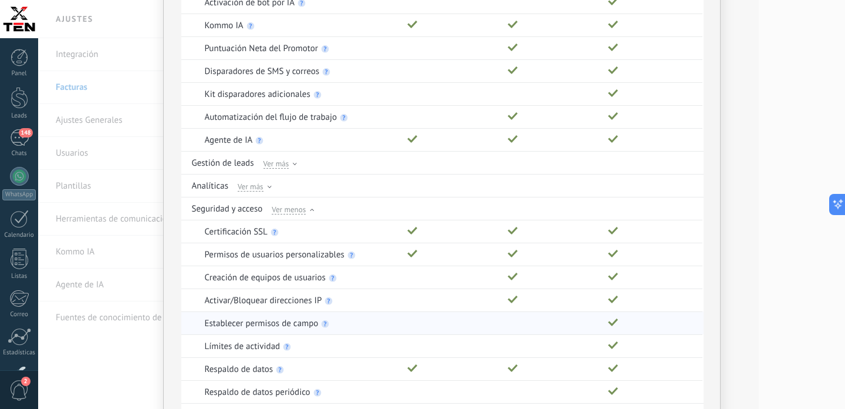
scroll to position [750, 0]
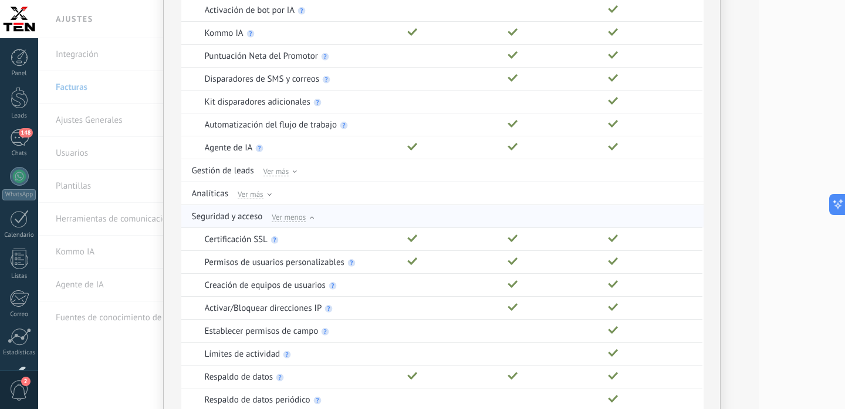
click at [302, 220] on span "Ver menos" at bounding box center [289, 216] width 34 height 11
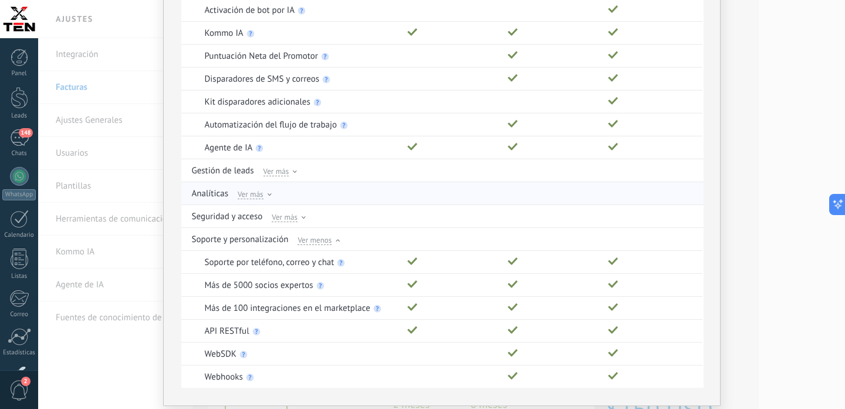
click at [259, 197] on span "Ver más" at bounding box center [251, 193] width 26 height 11
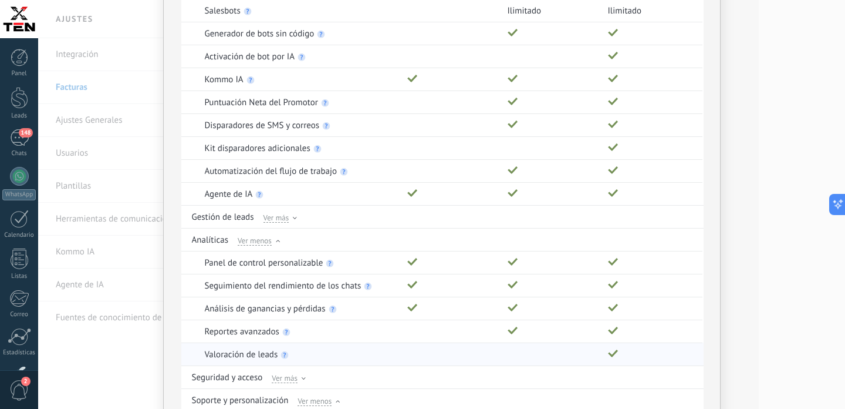
scroll to position [693, 0]
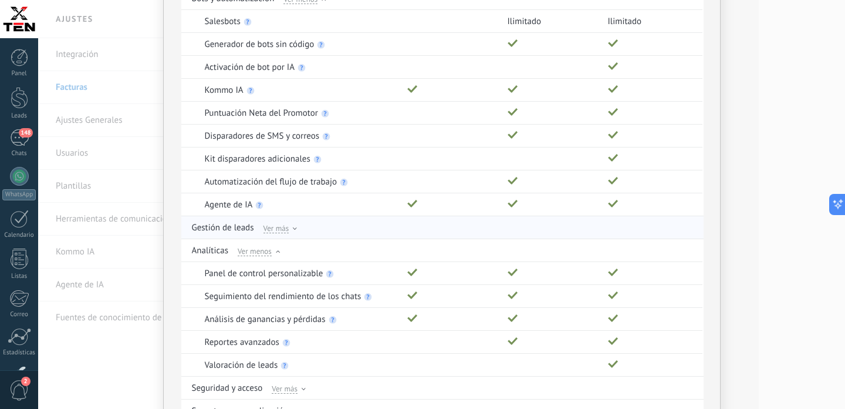
click at [282, 230] on span "Ver más" at bounding box center [277, 227] width 26 height 11
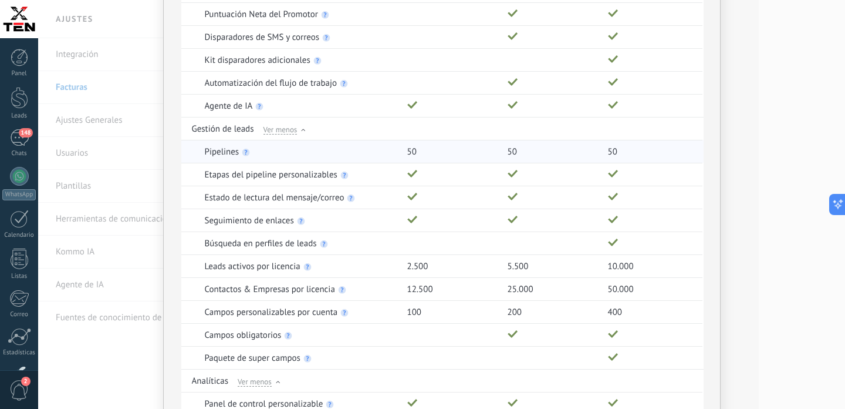
scroll to position [793, 0]
drag, startPoint x: 652, startPoint y: 265, endPoint x: 665, endPoint y: 265, distance: 13.5
click at [665, 265] on div "10.000" at bounding box center [648, 264] width 92 height 22
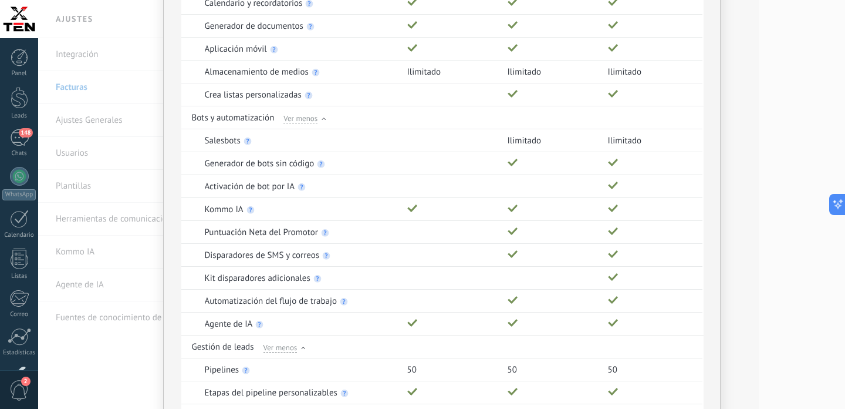
scroll to position [571, 0]
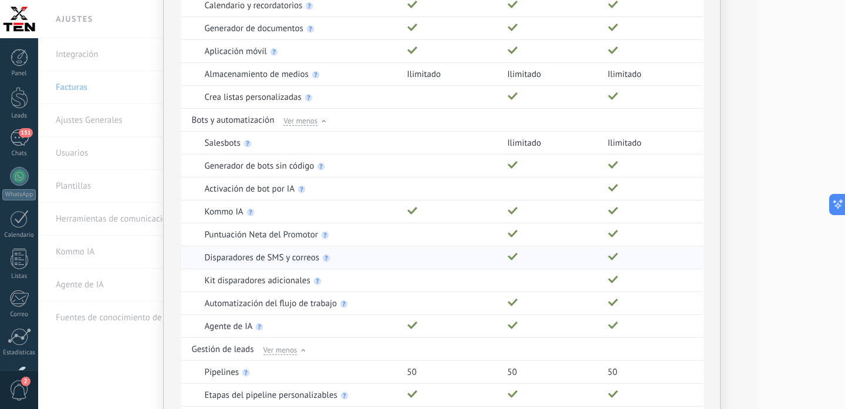
click at [587, 259] on div at bounding box center [549, 257] width 95 height 22
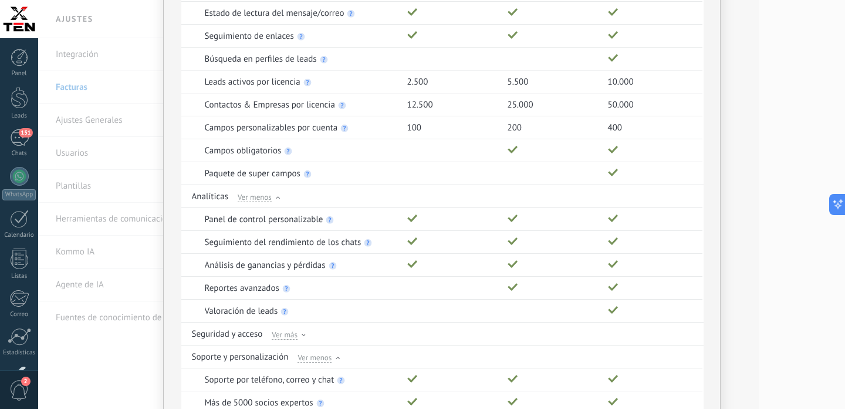
scroll to position [1129, 0]
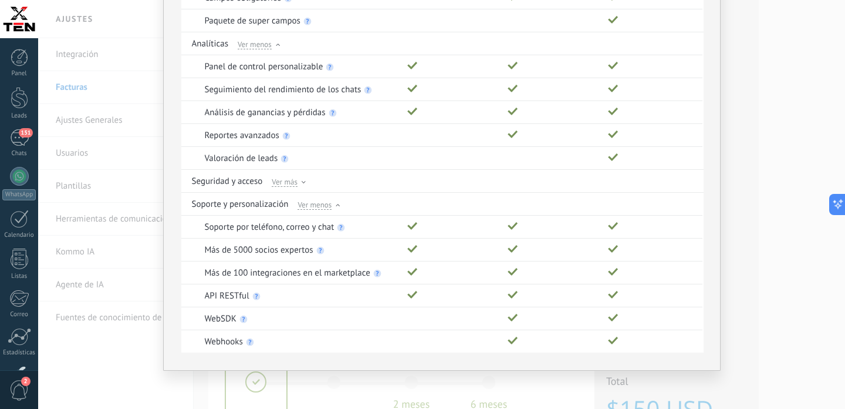
click at [801, 225] on div "Comparación completa de planes Funciones Básico Avanzado Empresarial Genera y c…" at bounding box center [441, 204] width 807 height 409
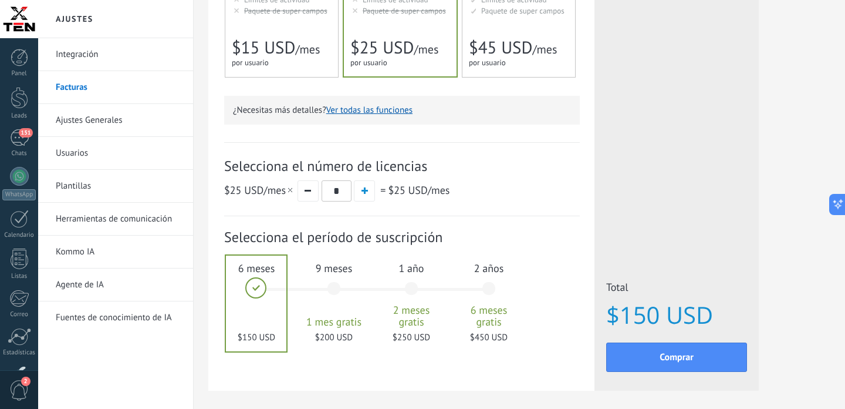
scroll to position [317, 0]
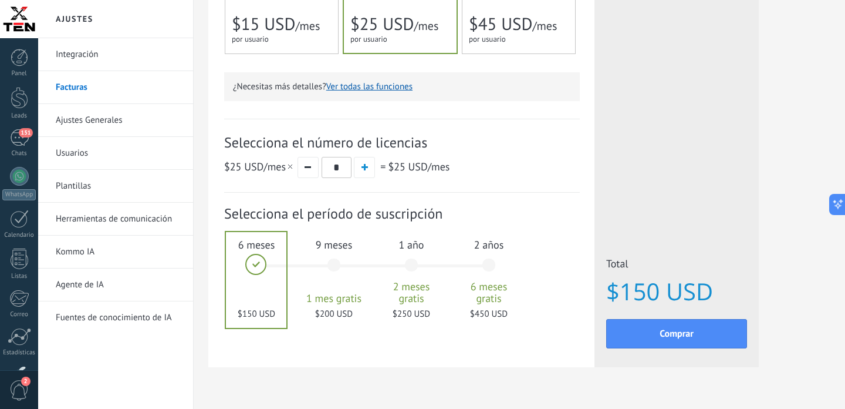
click at [488, 266] on div "2 años 6 meses gratis $450 USD" at bounding box center [488, 270] width 63 height 83
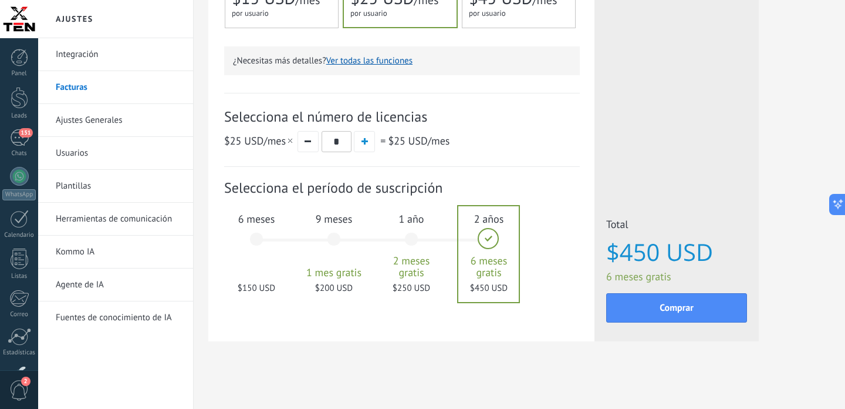
scroll to position [346, 0]
click at [679, 306] on span "Comprar" at bounding box center [677, 307] width 34 height 8
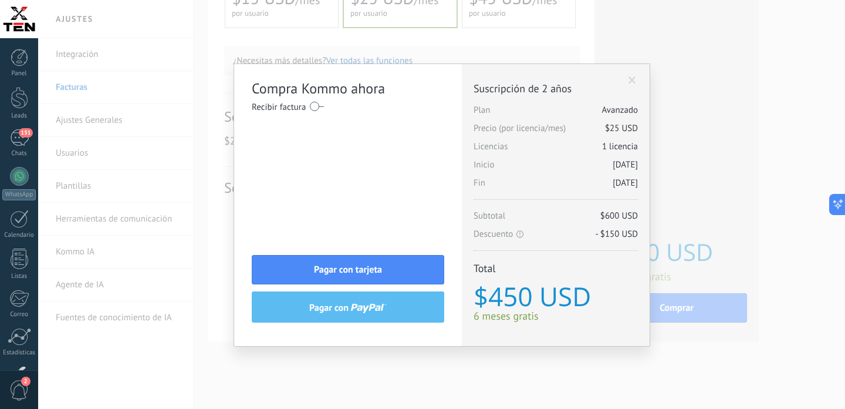
click at [311, 104] on label at bounding box center [317, 106] width 14 height 19
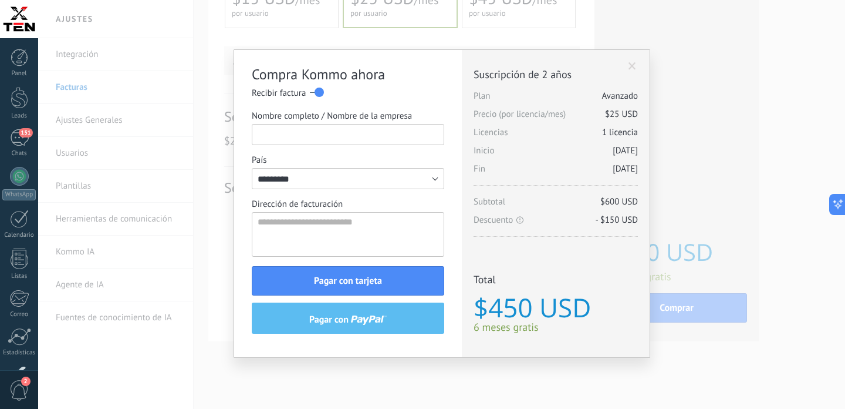
click at [311, 136] on input "Nombre completo / Nombre de la empresa" at bounding box center [348, 134] width 193 height 21
type input "**********"
click at [312, 227] on textarea "Dirección de facturación" at bounding box center [348, 234] width 193 height 45
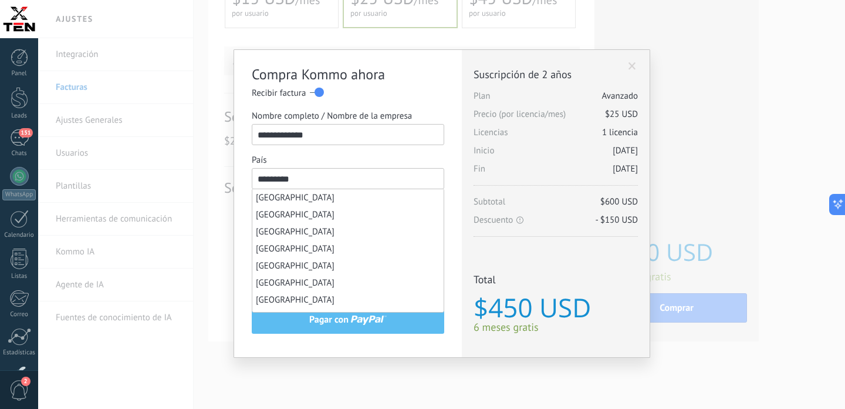
click at [357, 187] on input "*********" at bounding box center [348, 178] width 193 height 21
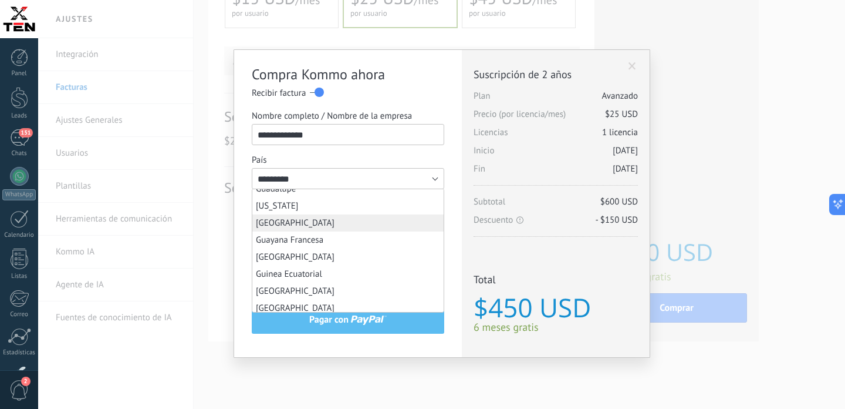
click at [292, 228] on span "Guatemala" at bounding box center [295, 222] width 79 height 11
click at [322, 231] on li "Guatemala" at bounding box center [347, 222] width 191 height 17
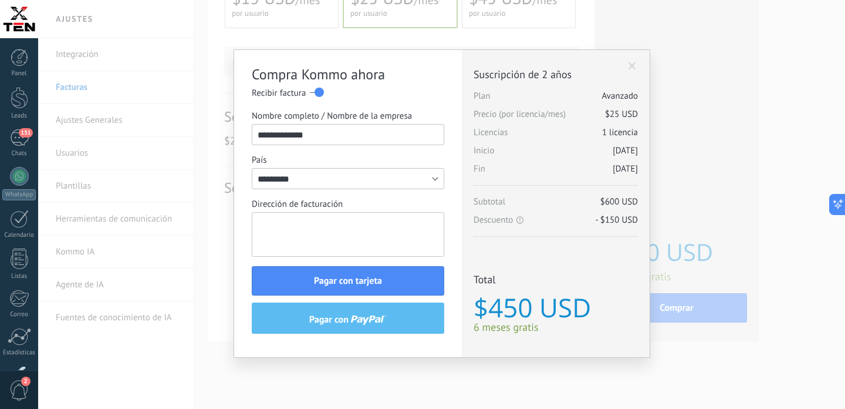
click at [325, 240] on textarea "Dirección de facturación" at bounding box center [348, 234] width 193 height 45
paste textarea "**********"
click at [305, 222] on textarea "**********" at bounding box center [348, 234] width 193 height 45
click at [363, 225] on textarea "**********" at bounding box center [348, 234] width 193 height 45
click at [284, 224] on textarea "**********" at bounding box center [348, 234] width 193 height 45
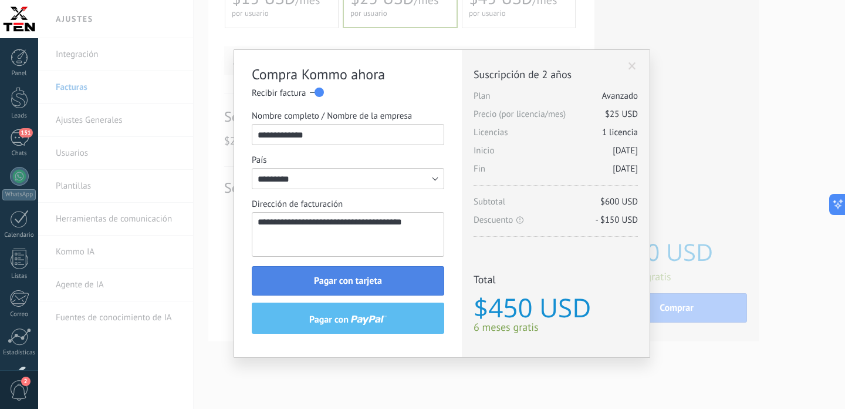
type textarea "**********"
click at [337, 281] on span "Pagar con tarjeta" at bounding box center [348, 280] width 68 height 8
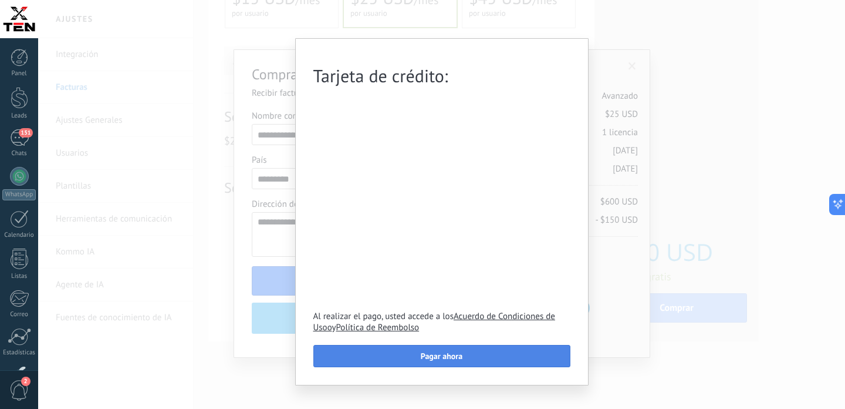
click at [434, 357] on span "Pagar ahora" at bounding box center [442, 356] width 42 height 8
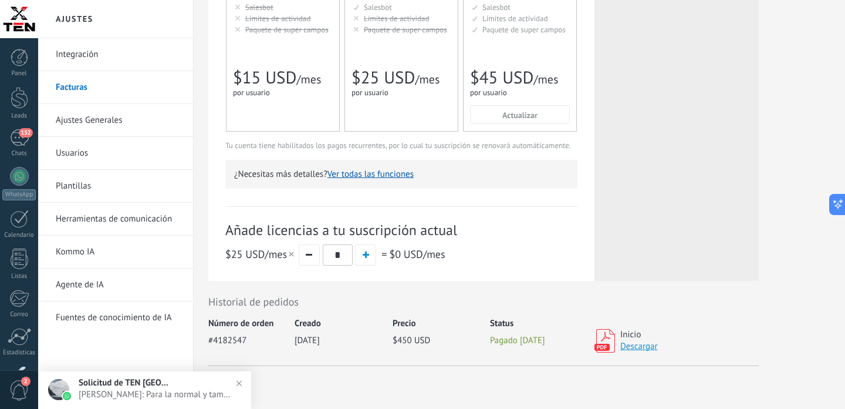
scroll to position [272, 0]
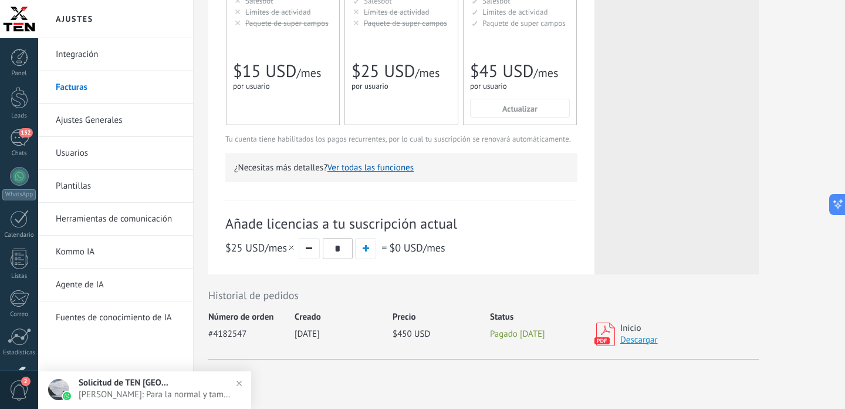
click at [644, 345] on link "Descargar" at bounding box center [639, 339] width 38 height 11
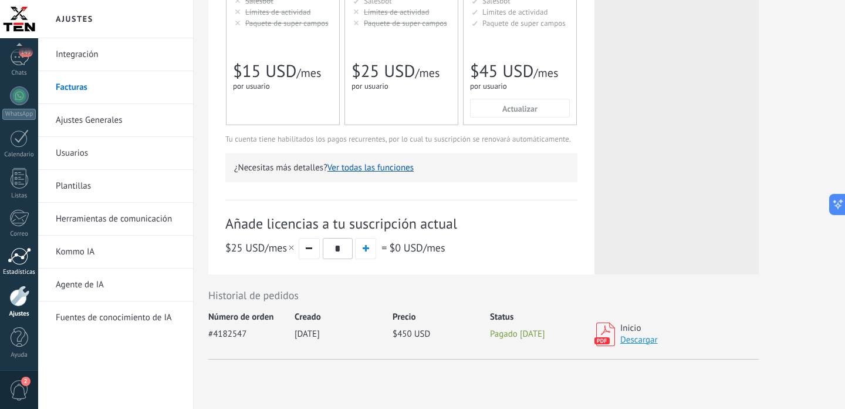
scroll to position [297, 0]
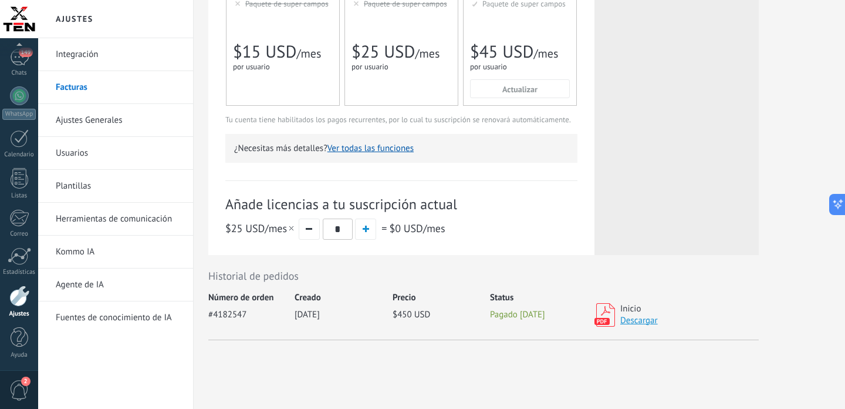
click at [92, 321] on link "Fuentes de conocimiento de IA" at bounding box center [119, 317] width 126 height 33
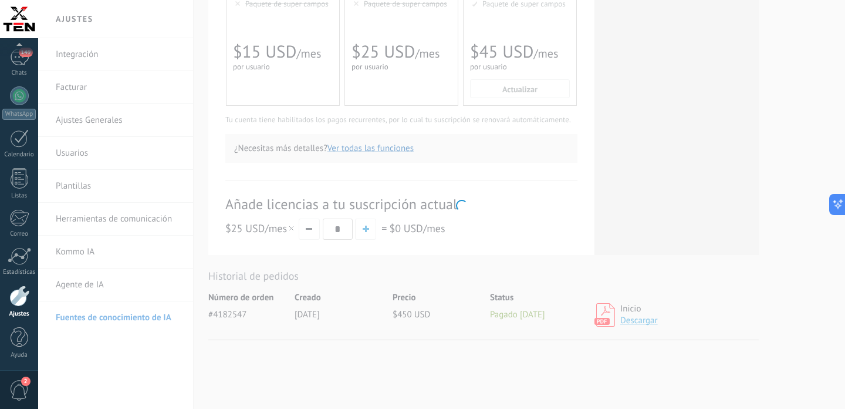
scroll to position [2445, 0]
